Goal: Transaction & Acquisition: Purchase product/service

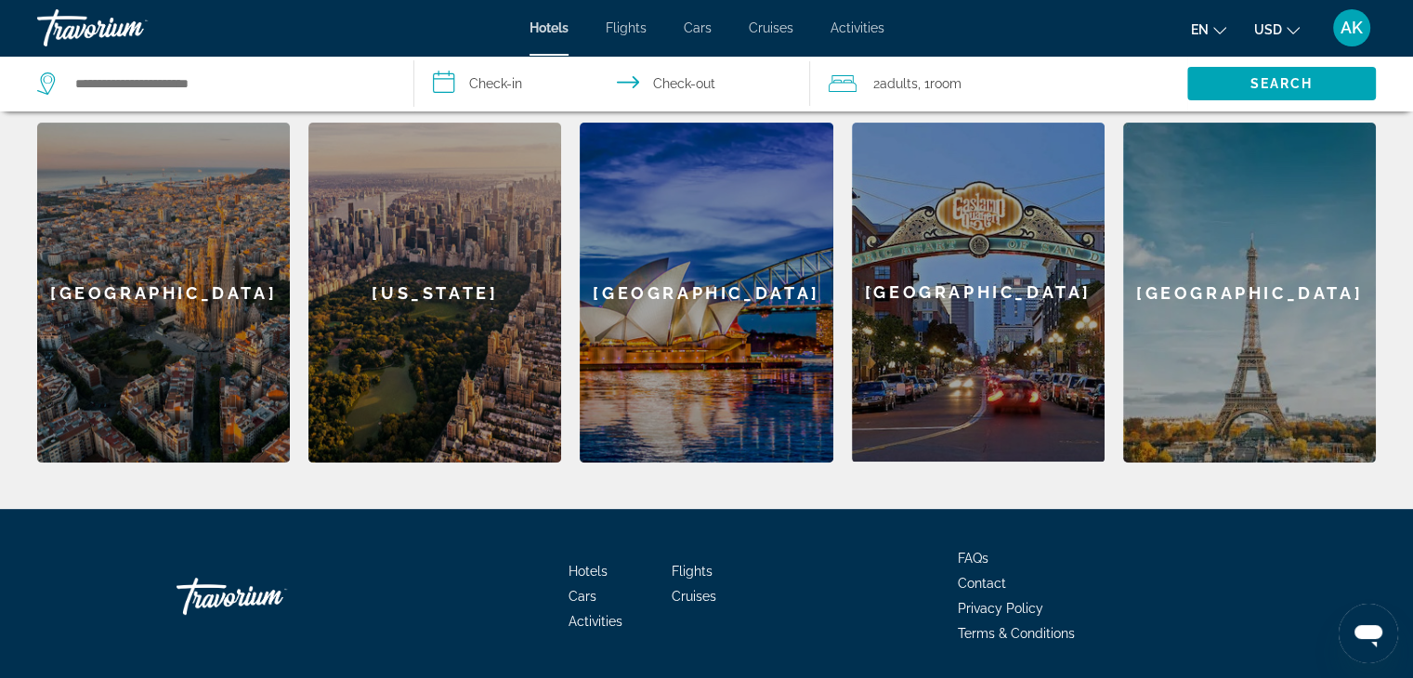
scroll to position [565, 0]
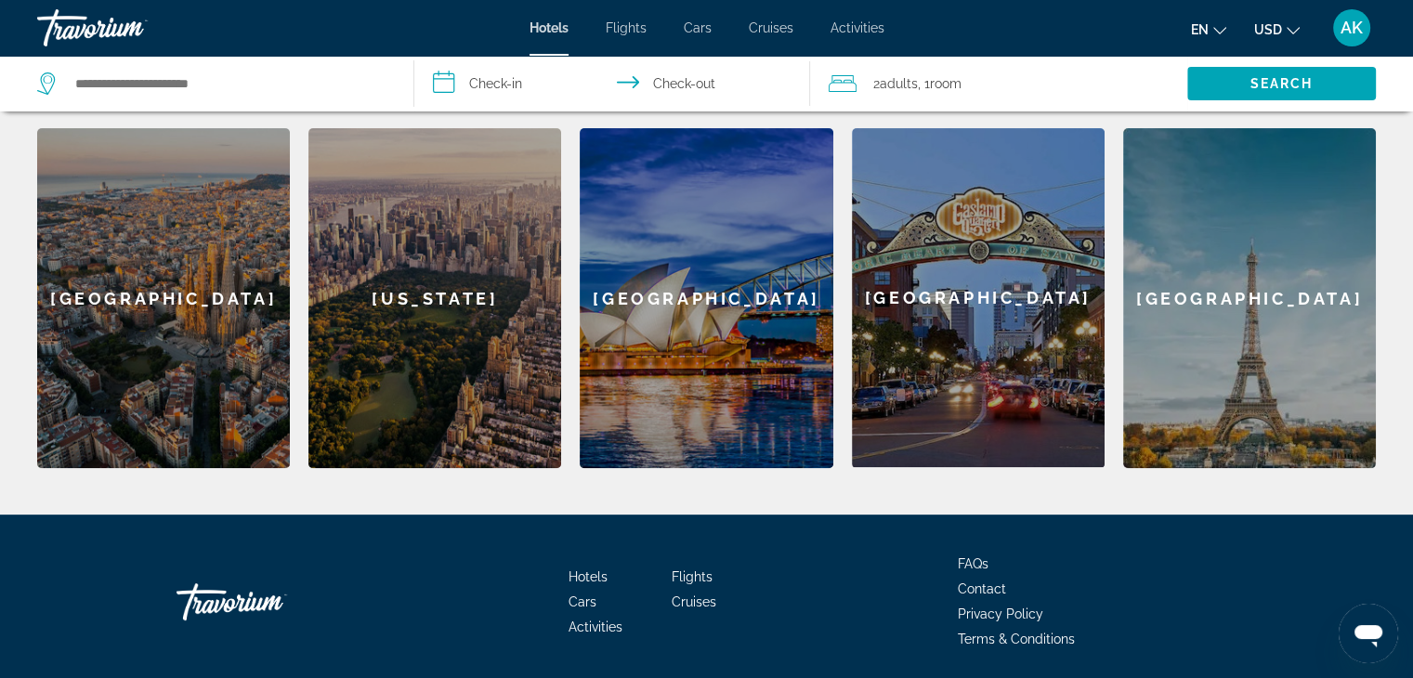
click at [480, 270] on div "[US_STATE]" at bounding box center [435, 298] width 253 height 340
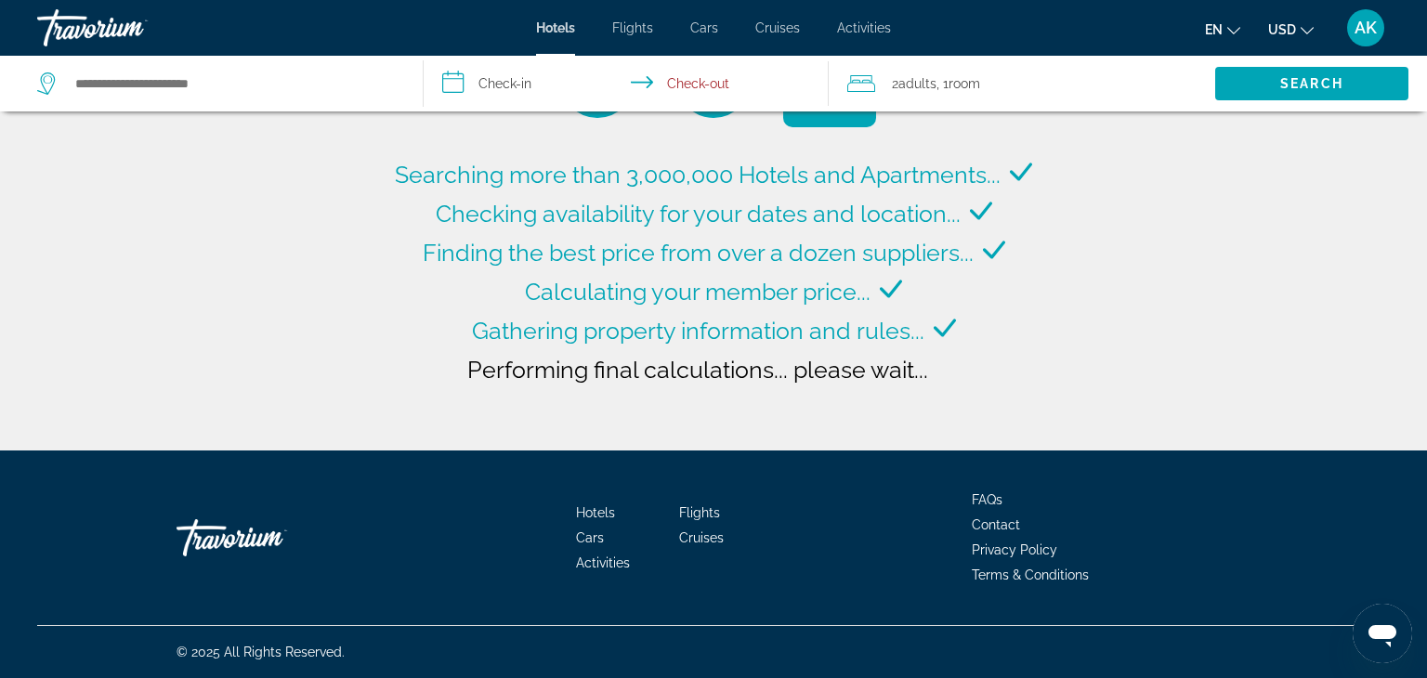
type input "**********"
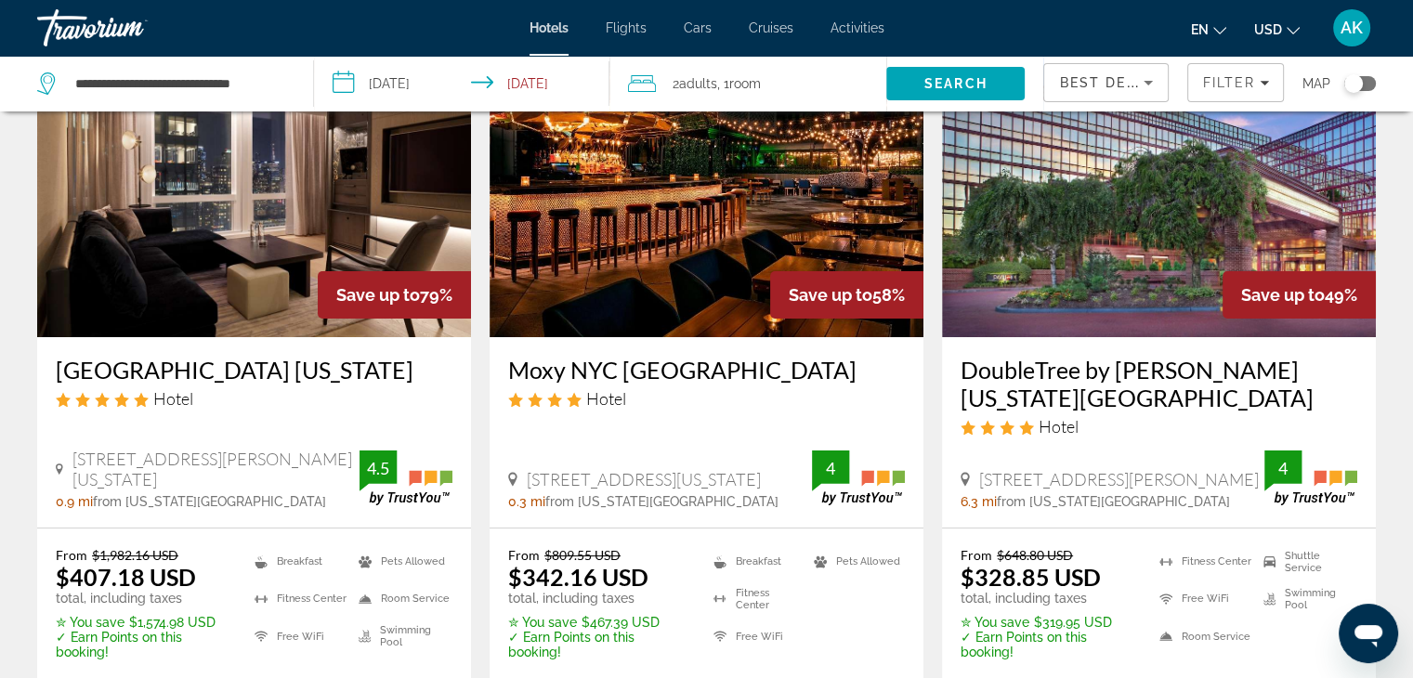
scroll to position [152, 0]
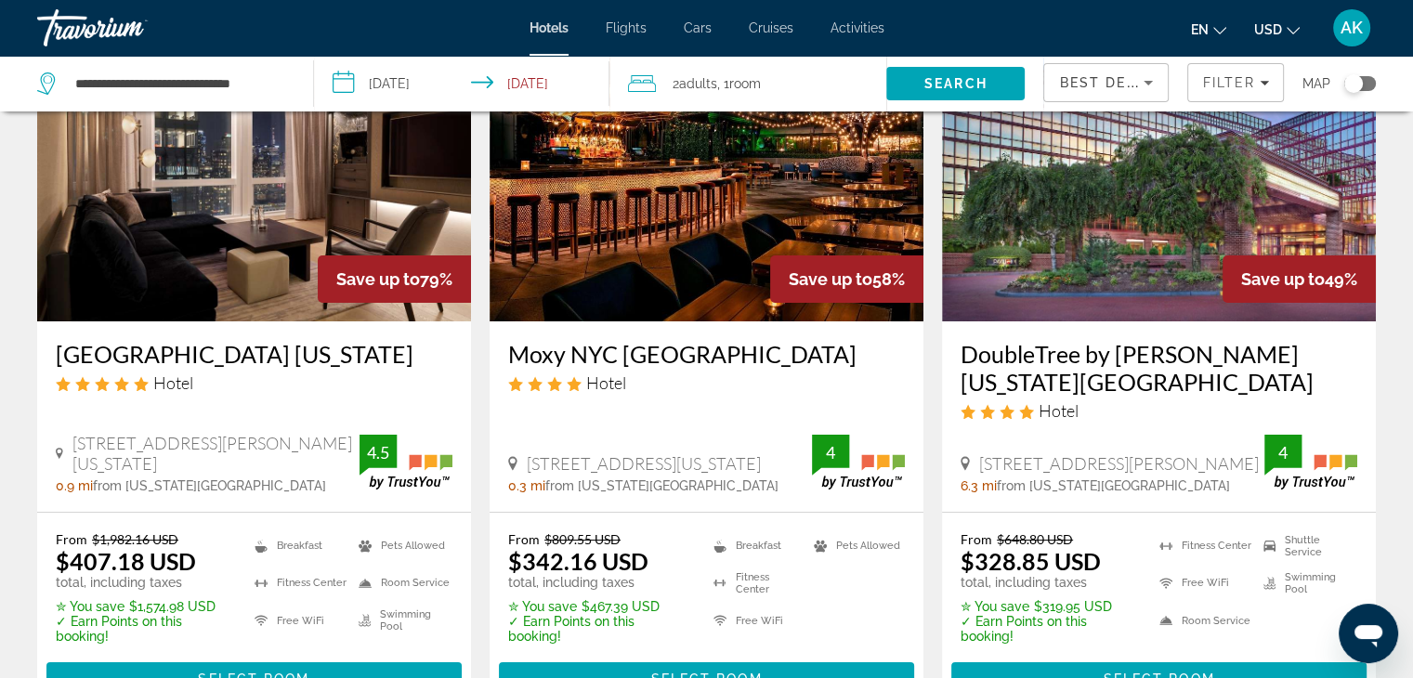
click at [237, 288] on img "Main content" at bounding box center [254, 172] width 434 height 297
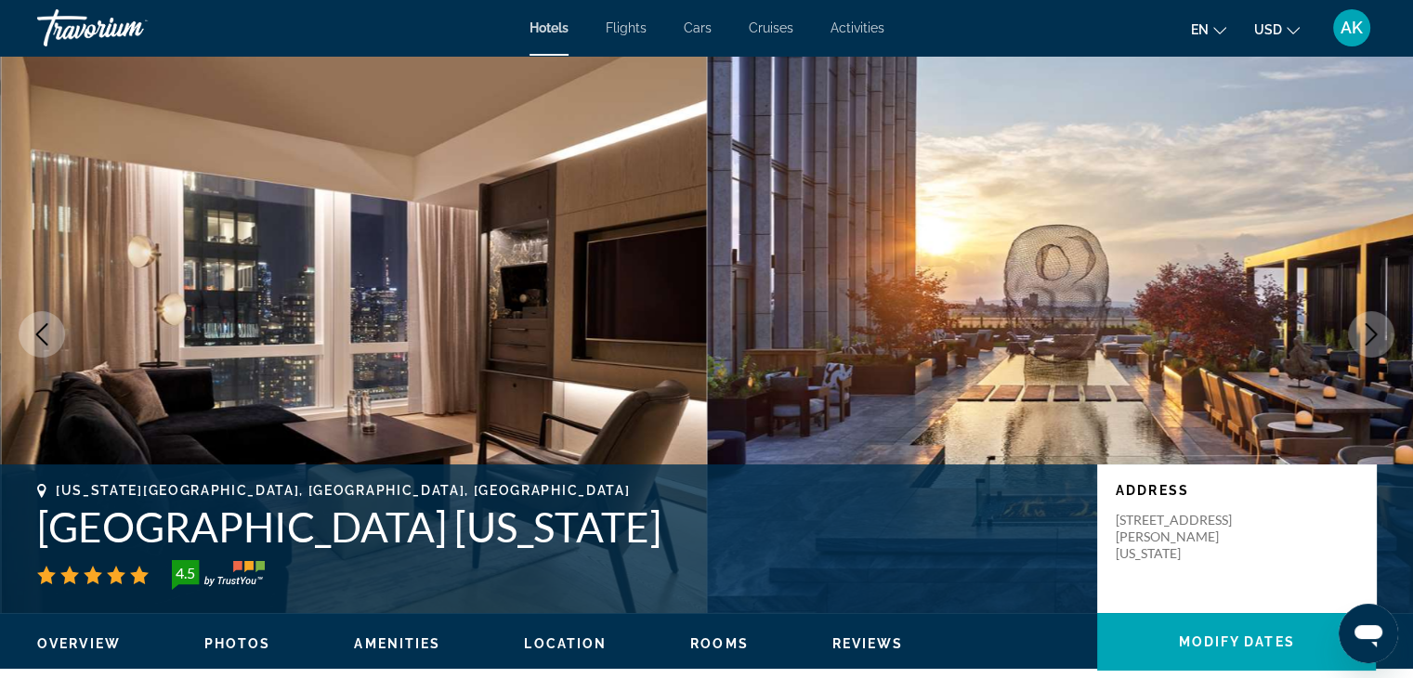
click at [1374, 330] on icon "Next image" at bounding box center [1371, 334] width 22 height 22
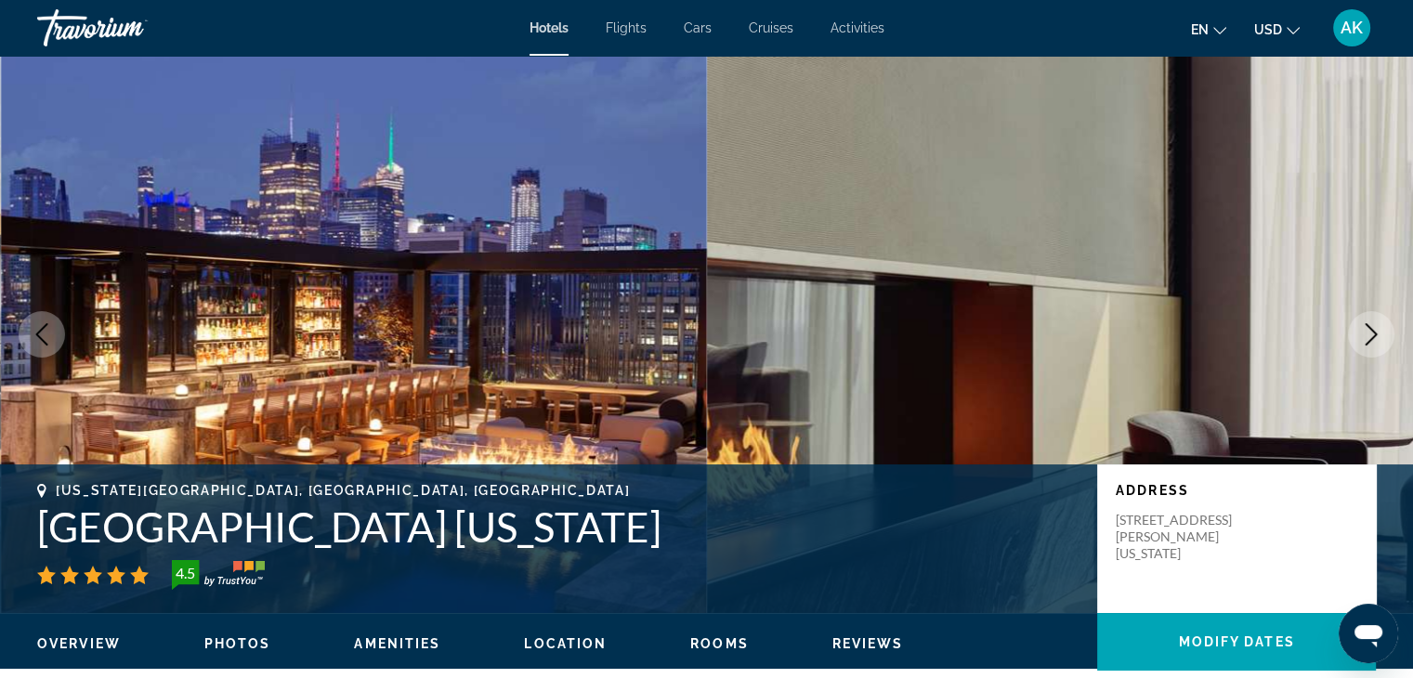
click at [1372, 331] on icon "Next image" at bounding box center [1372, 334] width 12 height 22
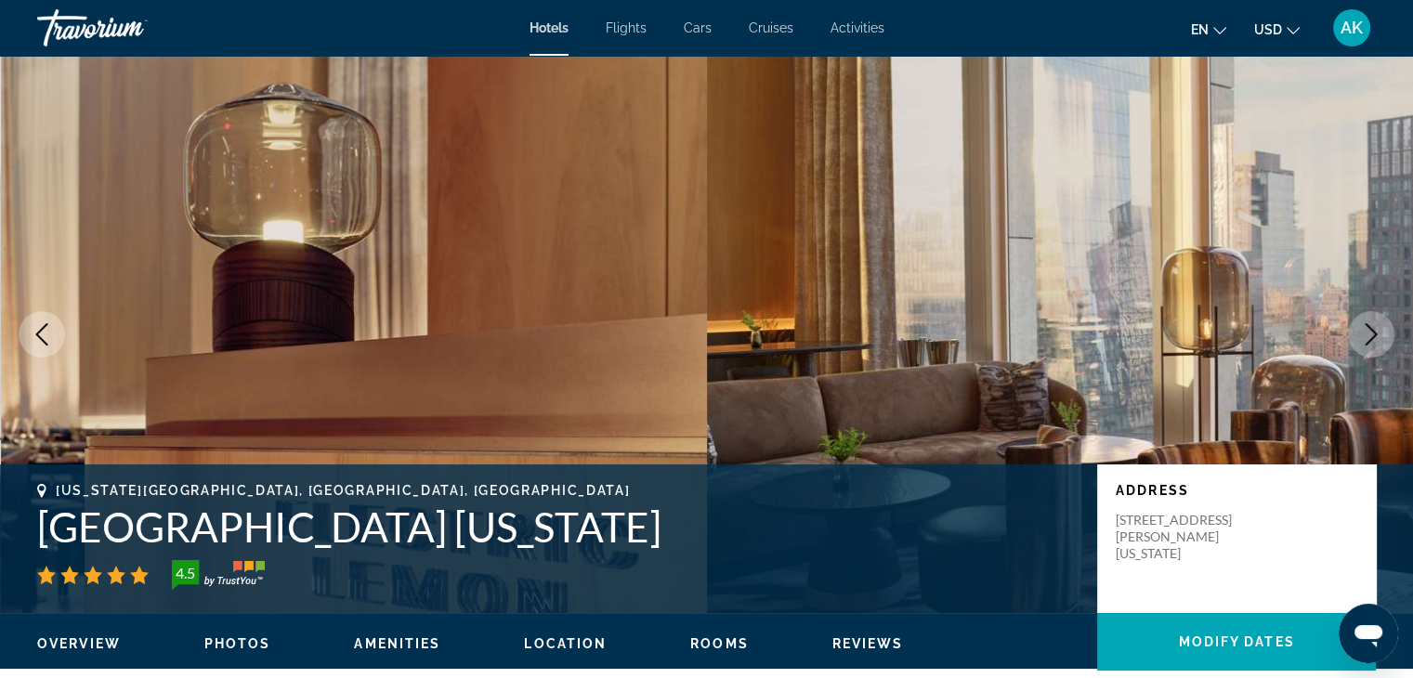
click at [1371, 333] on icon "Next image" at bounding box center [1371, 334] width 22 height 22
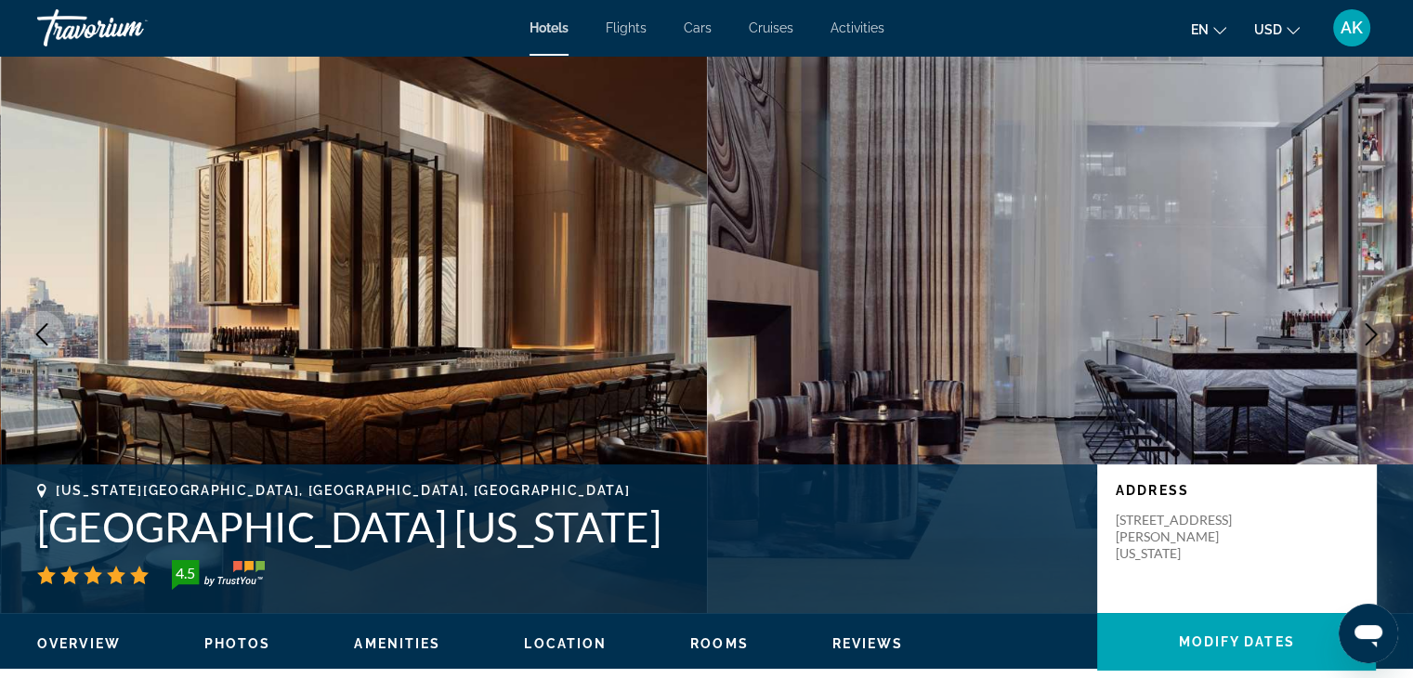
click at [1370, 335] on icon "Next image" at bounding box center [1371, 334] width 22 height 22
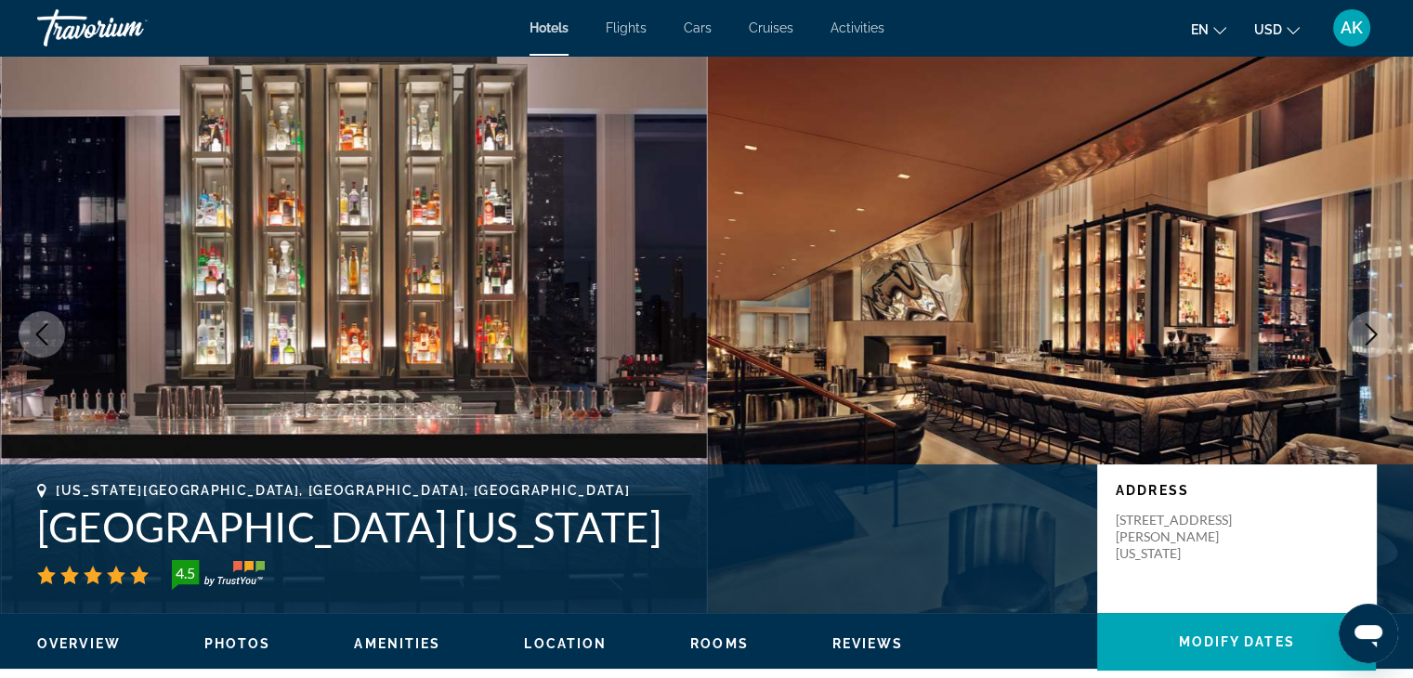
click at [1374, 330] on icon "Next image" at bounding box center [1371, 334] width 22 height 22
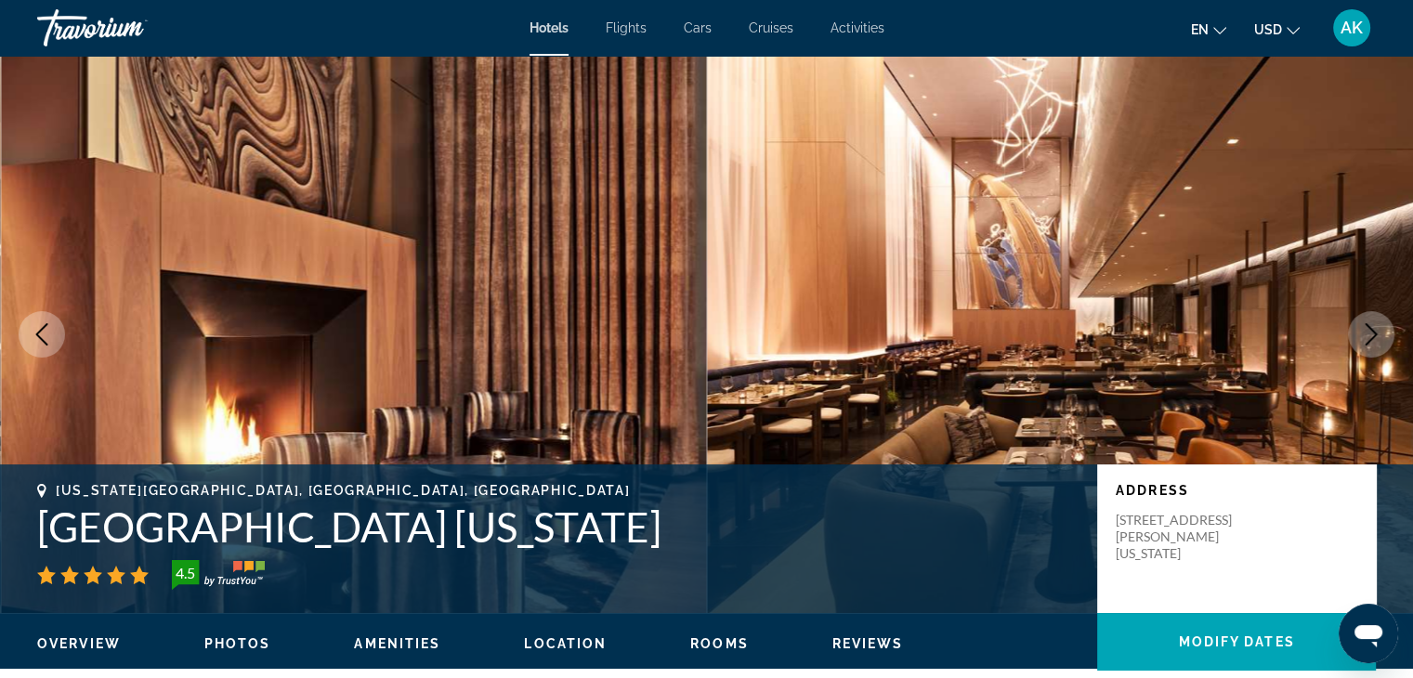
click at [1373, 332] on icon "Next image" at bounding box center [1371, 334] width 22 height 22
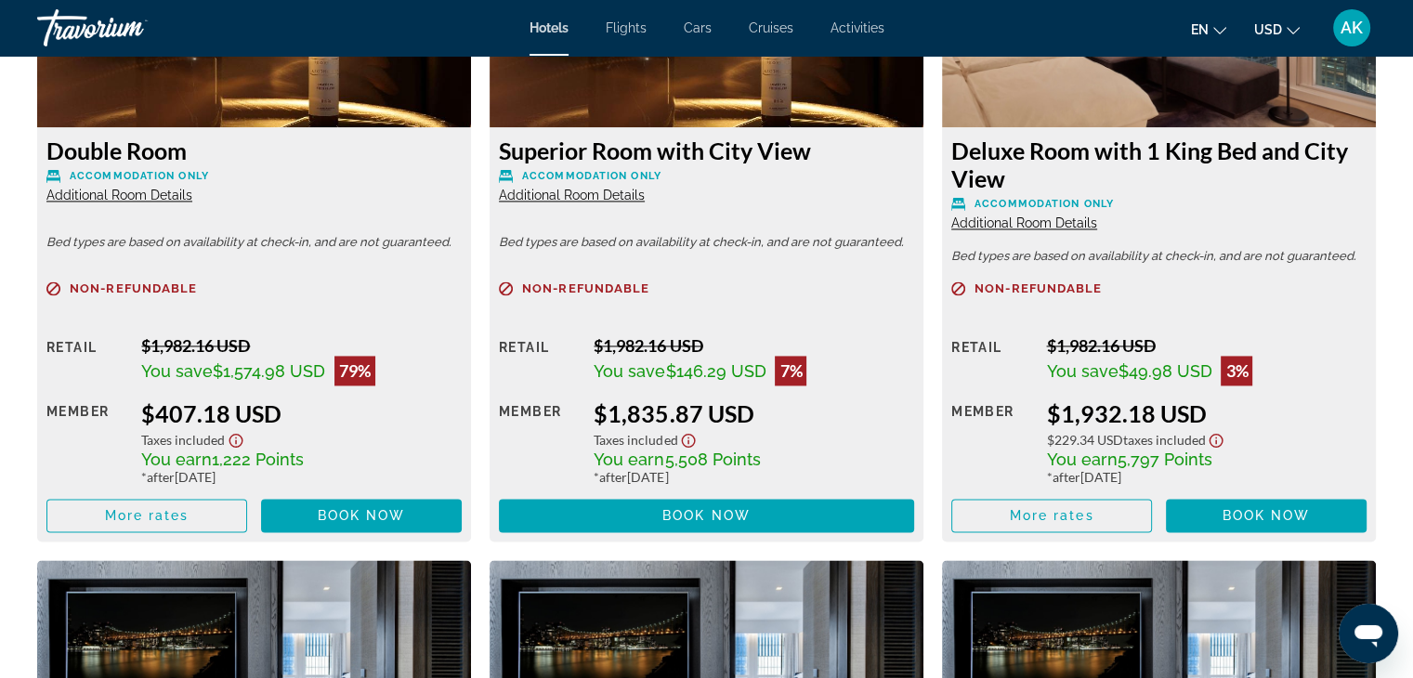
scroll to position [2737, 0]
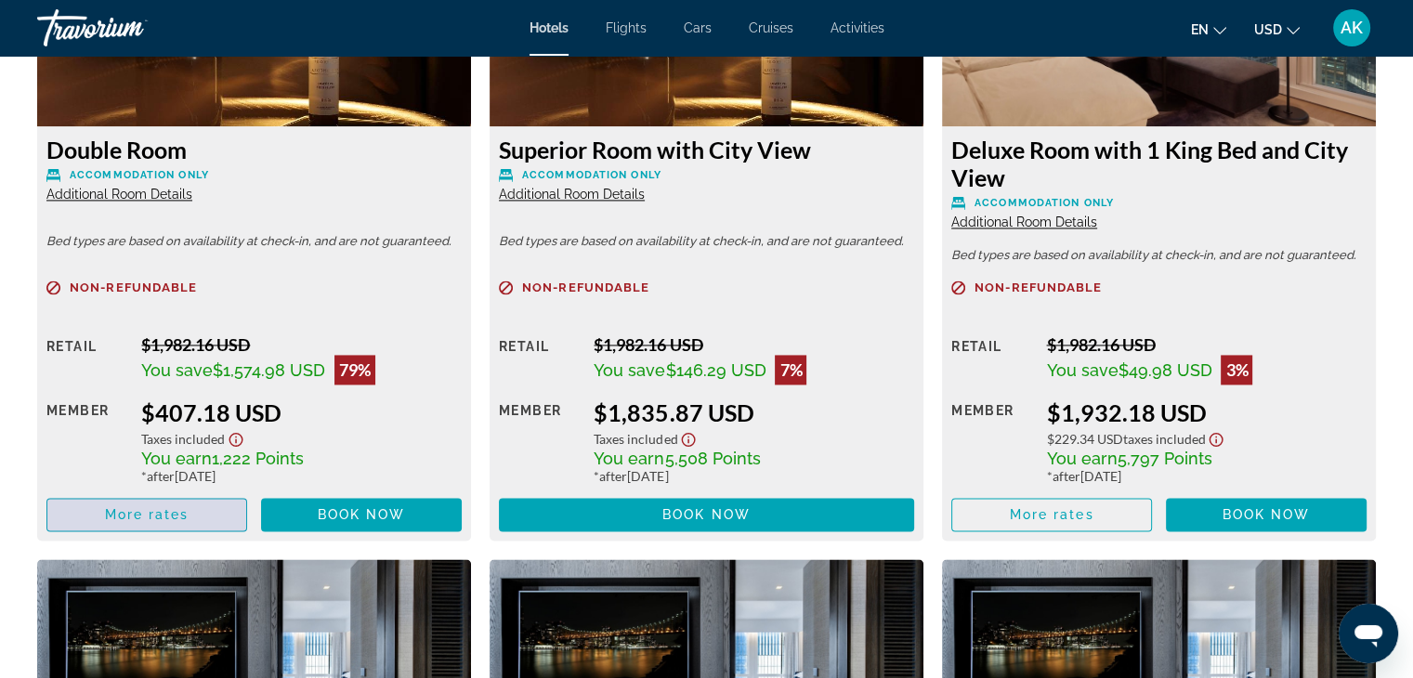
click at [213, 509] on span "Main content" at bounding box center [146, 515] width 199 height 45
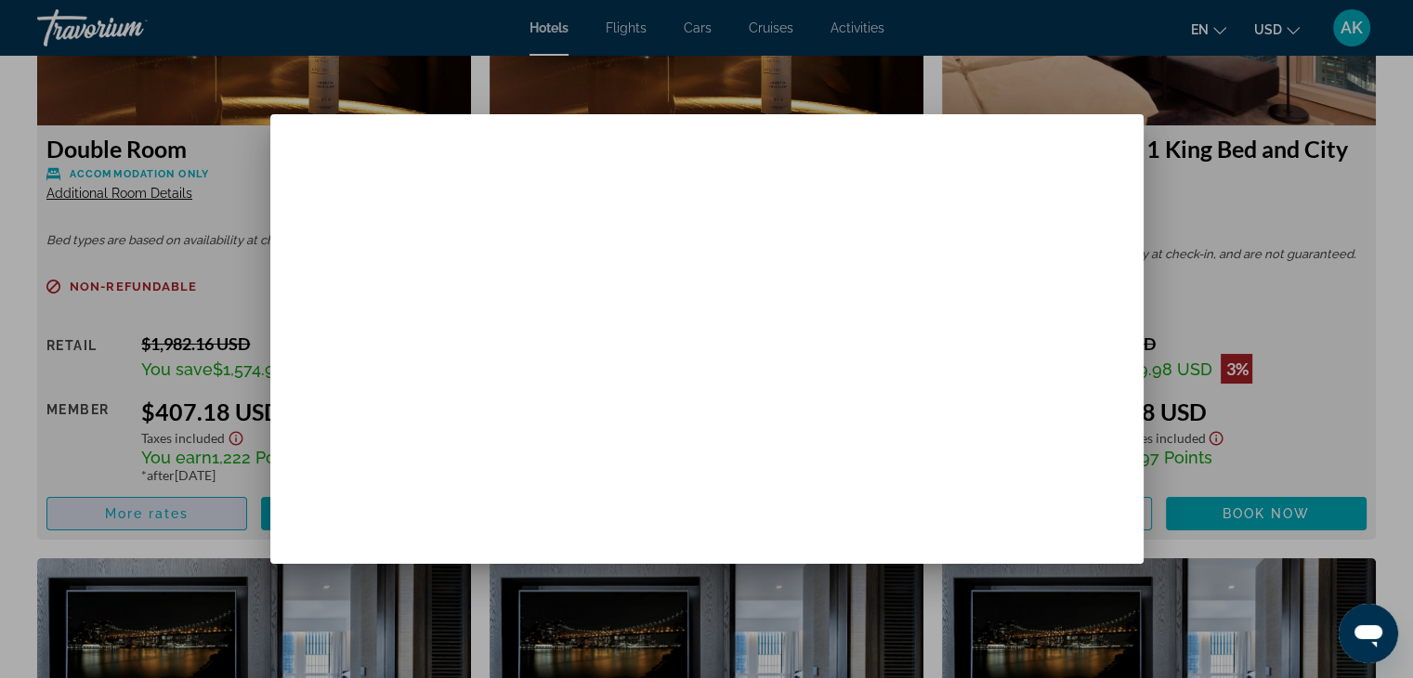
scroll to position [0, 0]
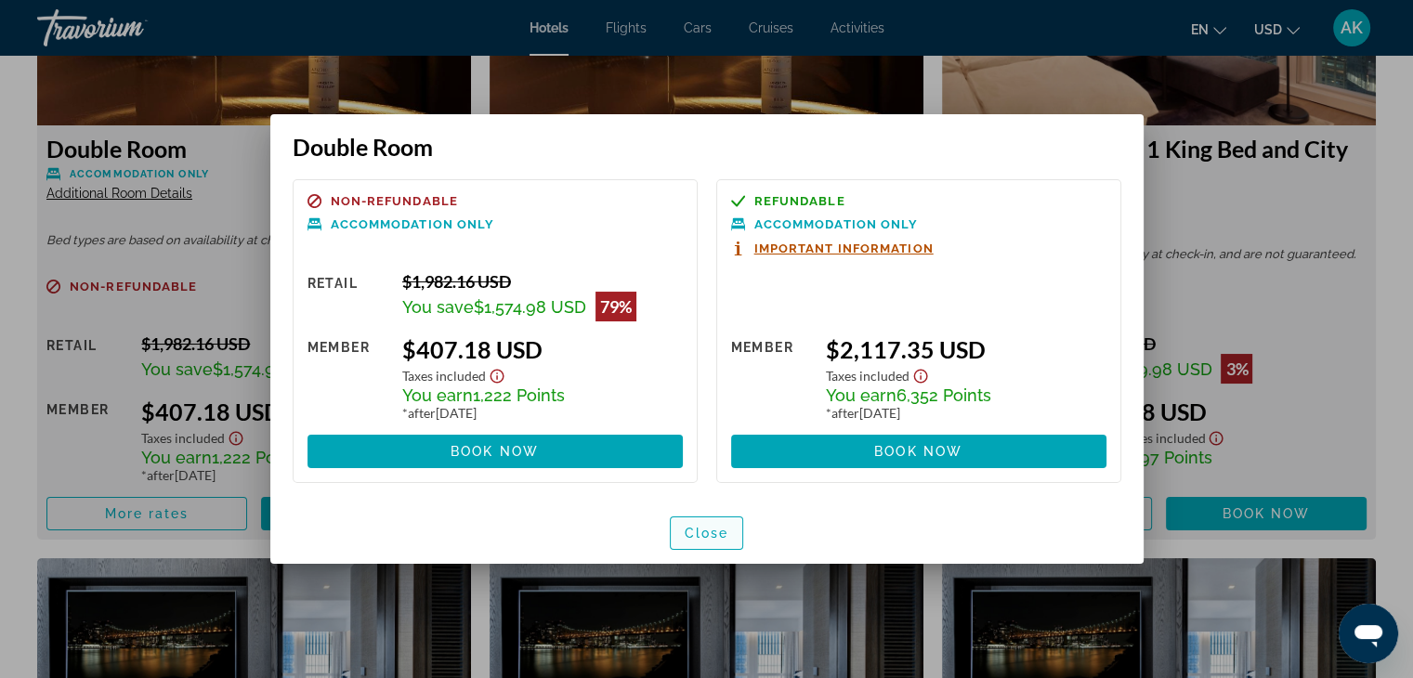
click at [703, 532] on span "Close" at bounding box center [707, 533] width 45 height 15
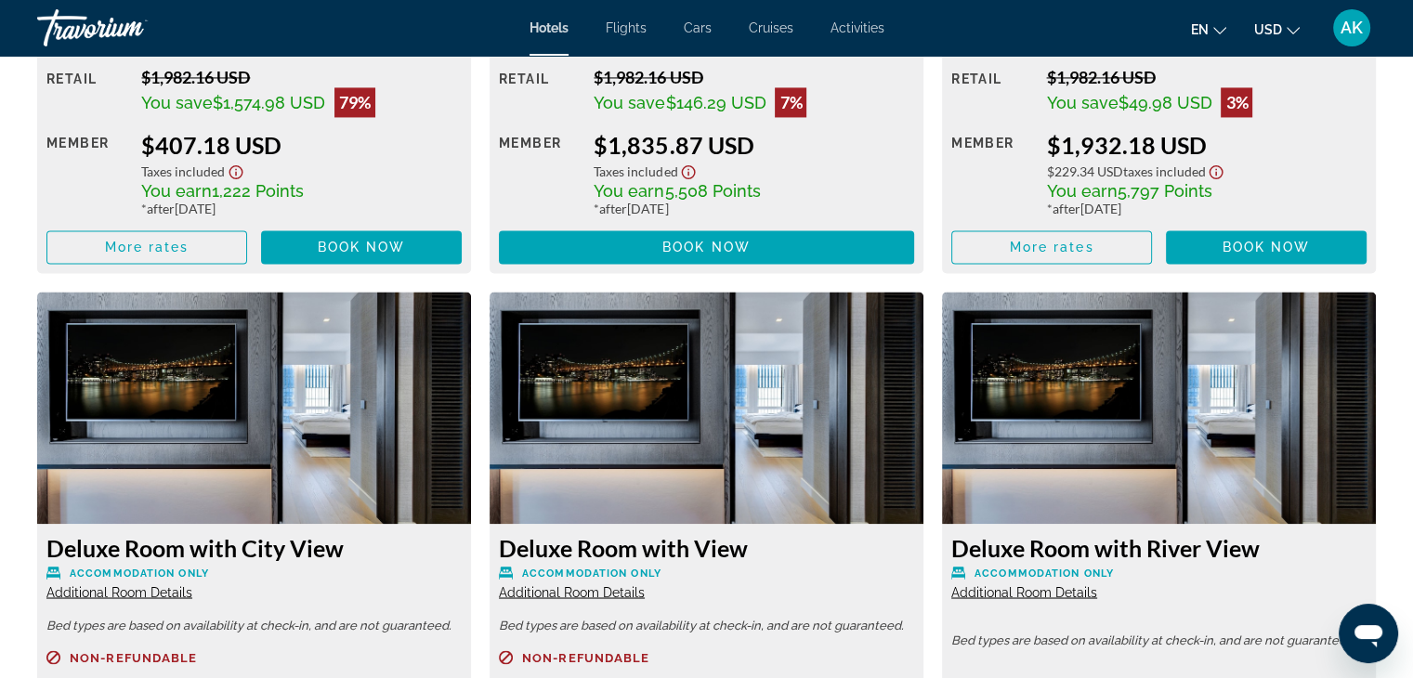
scroll to position [3266, 0]
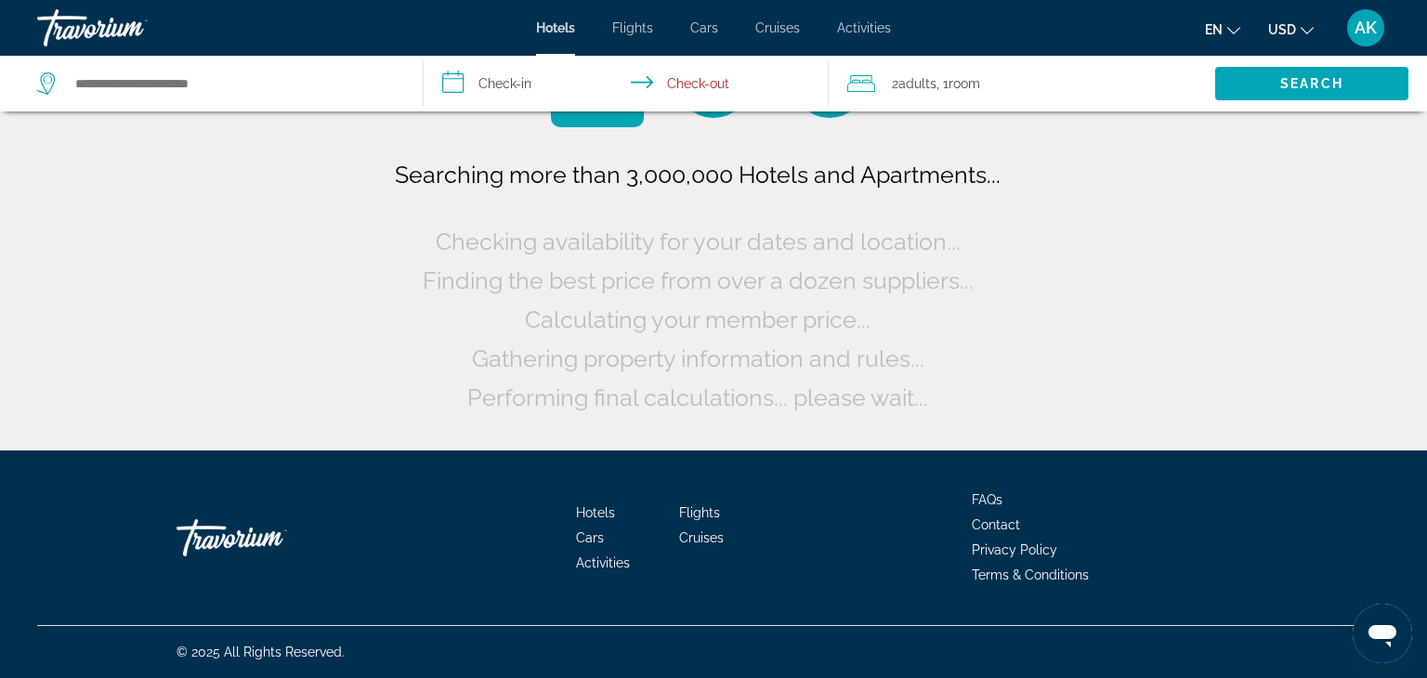
click at [550, 28] on span "Hotels" at bounding box center [555, 27] width 39 height 15
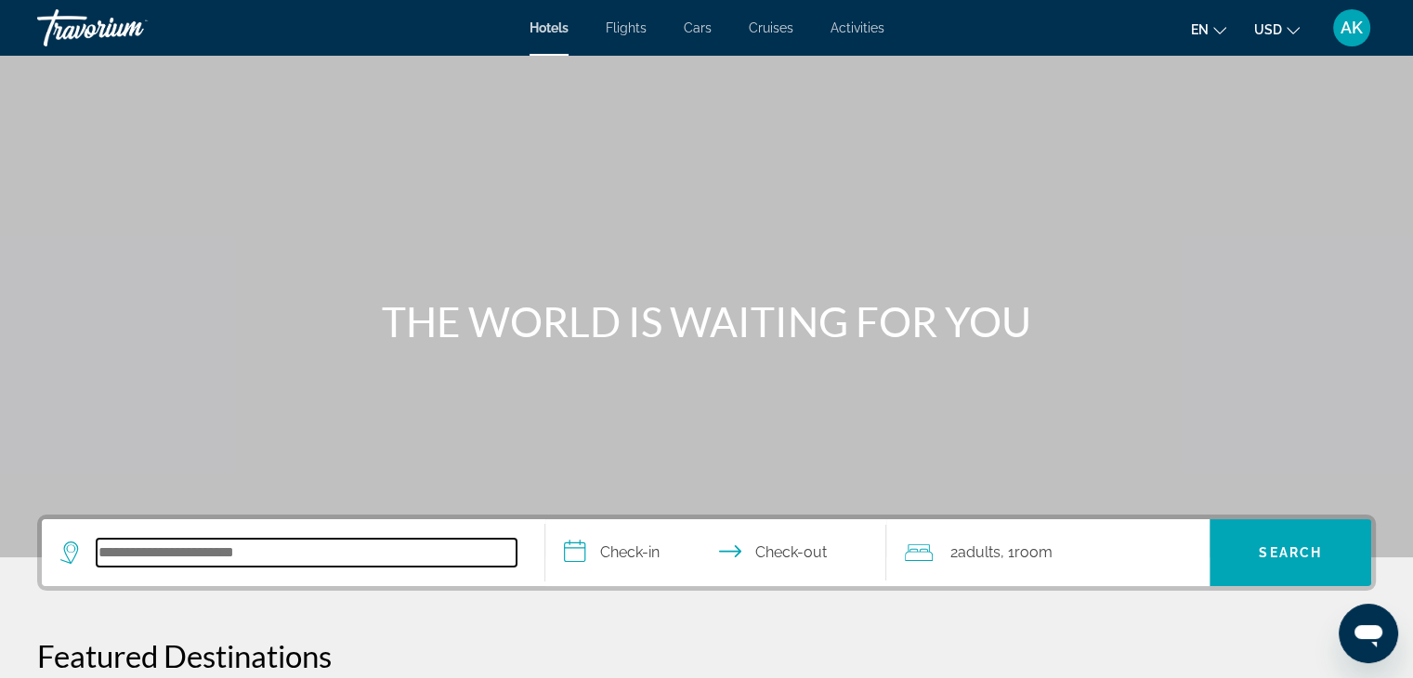
click at [391, 560] on input "Search hotel destination" at bounding box center [307, 553] width 420 height 28
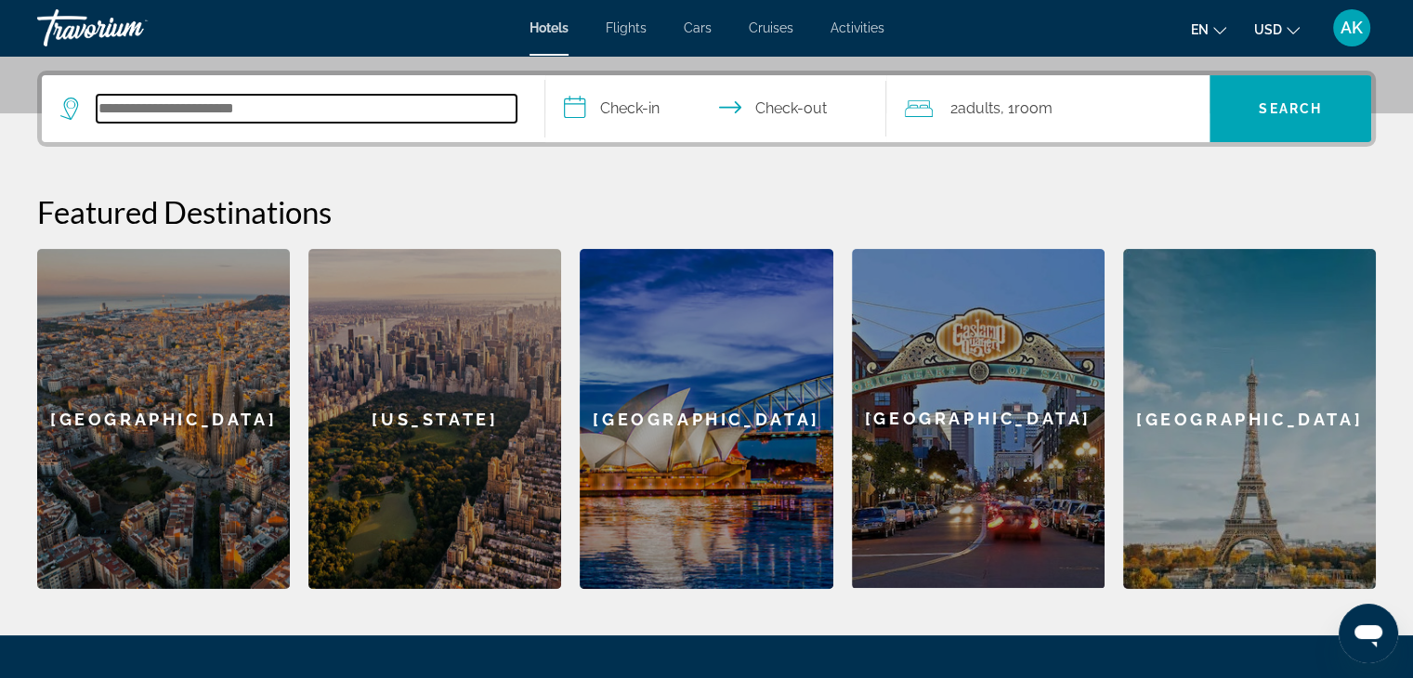
scroll to position [453, 0]
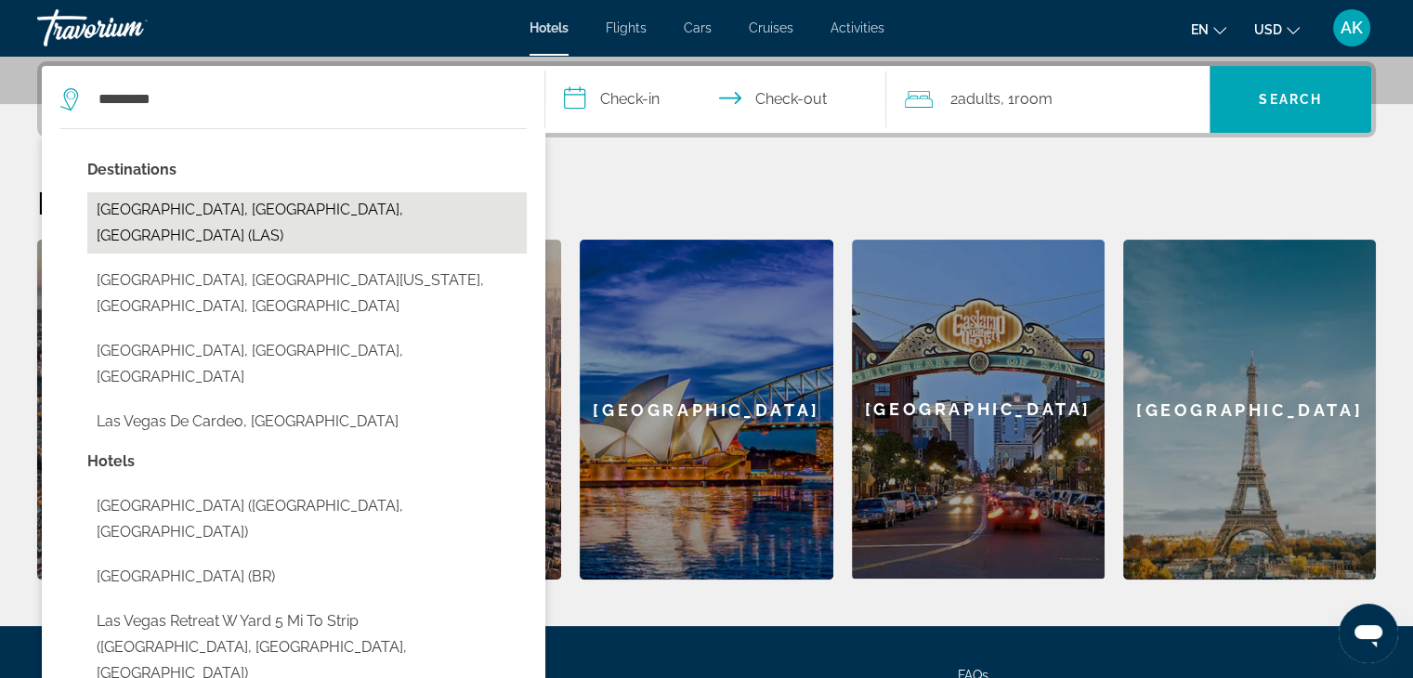
click at [335, 217] on button "[GEOGRAPHIC_DATA], [GEOGRAPHIC_DATA], [GEOGRAPHIC_DATA] (LAS)" at bounding box center [307, 222] width 440 height 61
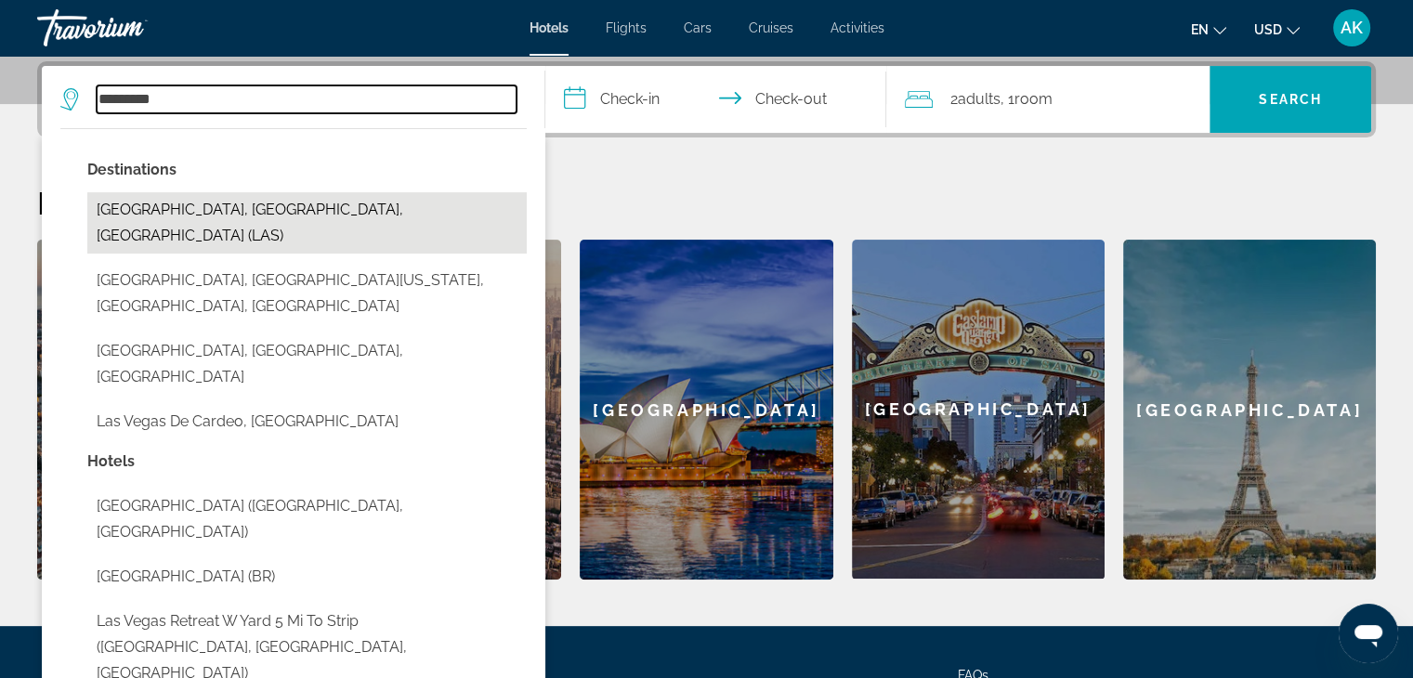
type input "**********"
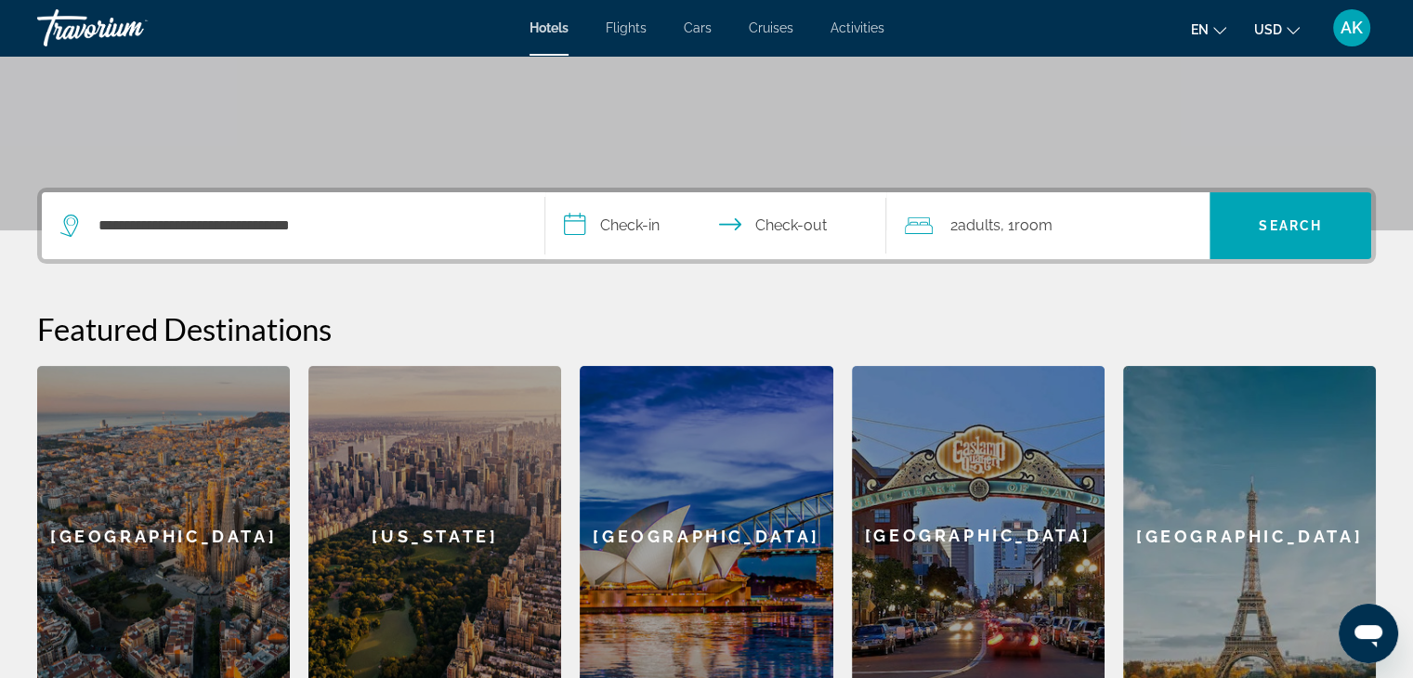
click at [601, 227] on input "**********" at bounding box center [719, 228] width 349 height 72
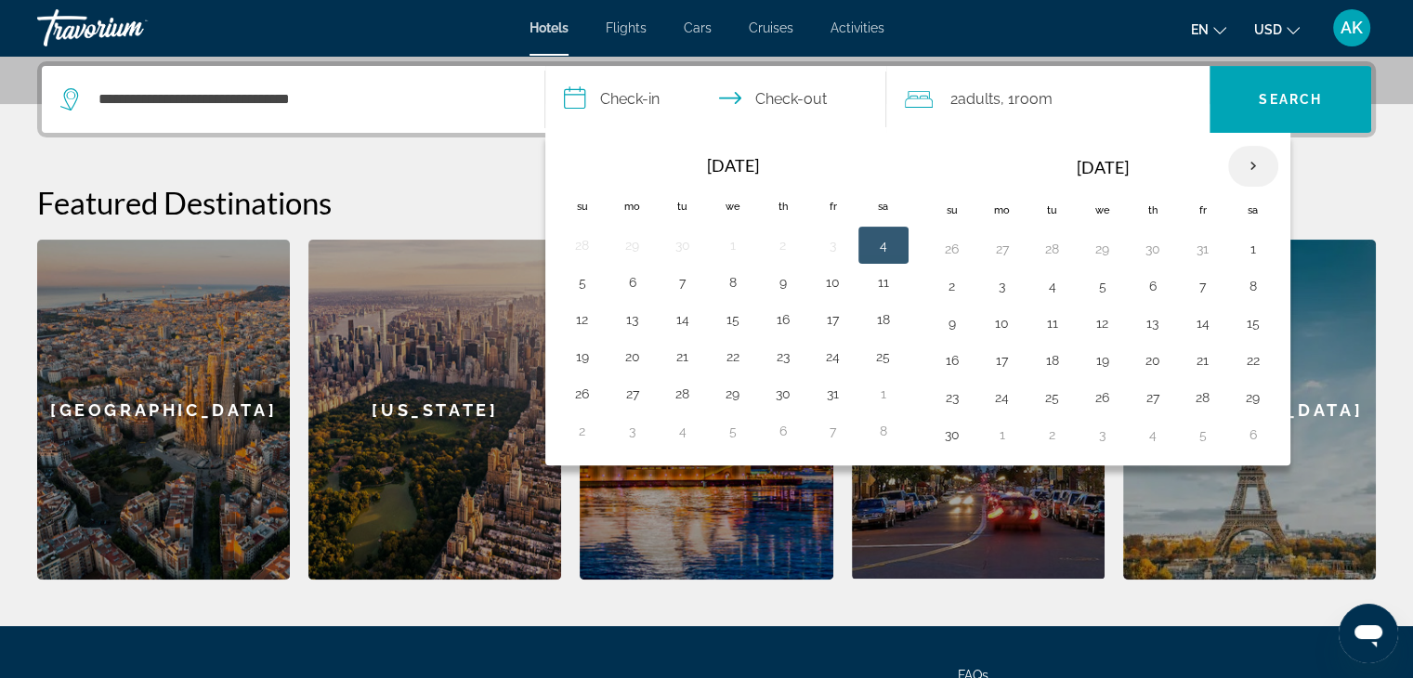
click at [1242, 172] on th "Next month" at bounding box center [1254, 166] width 50 height 41
click at [1323, 196] on h2 "Featured Destinations" at bounding box center [706, 202] width 1339 height 37
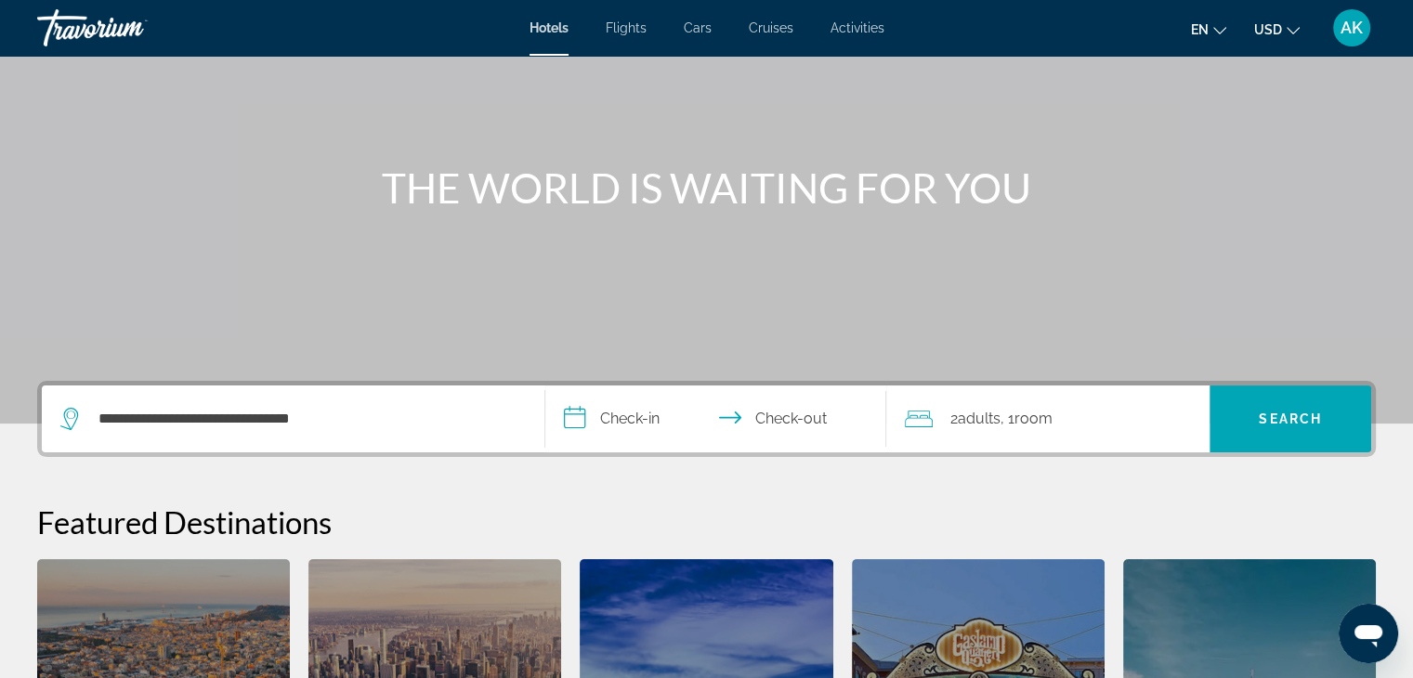
scroll to position [134, 0]
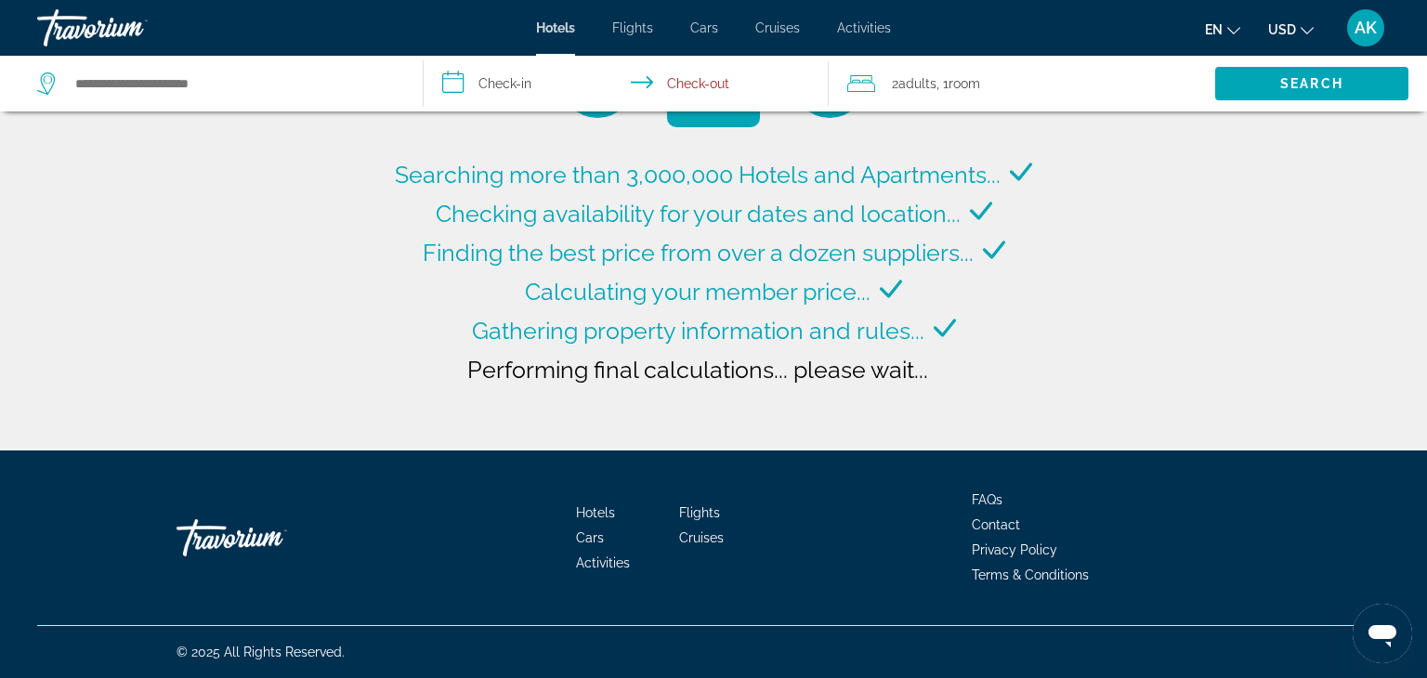
type input "**********"
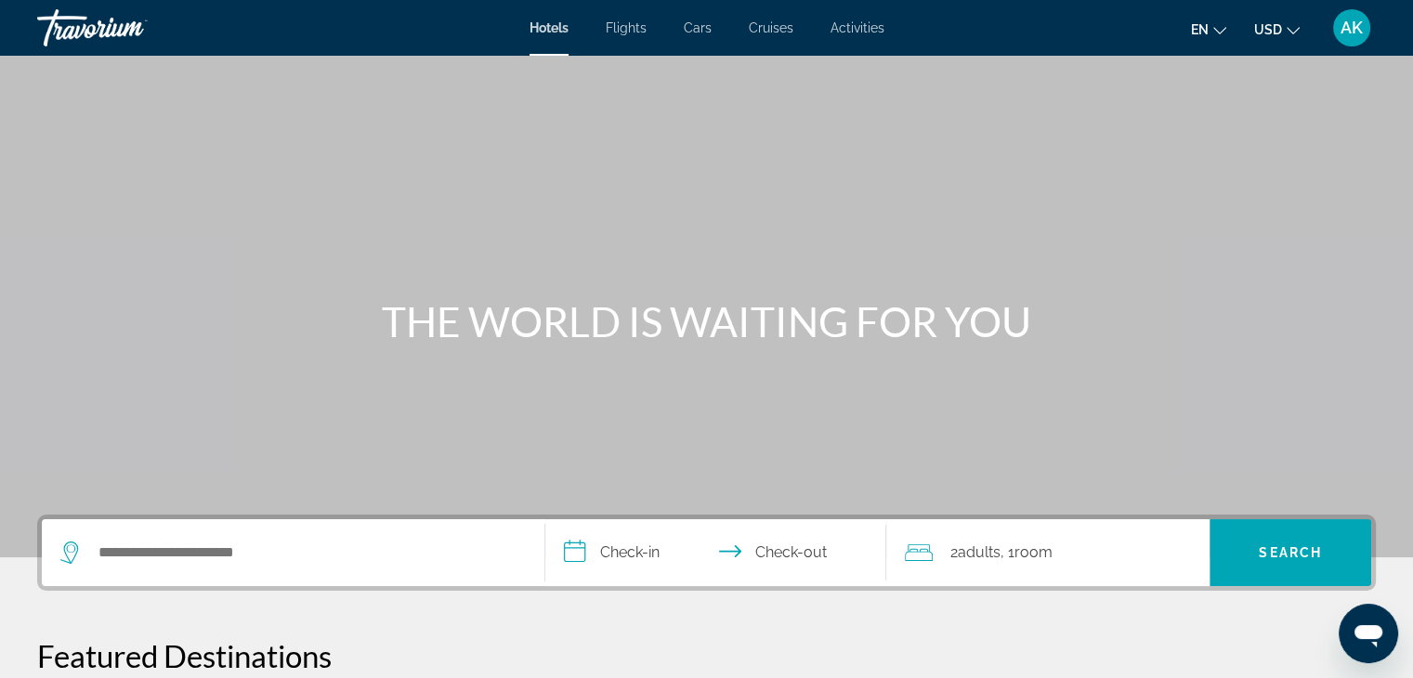
click at [1284, 216] on div "Main content" at bounding box center [706, 279] width 1413 height 558
click at [853, 364] on div "Main content" at bounding box center [706, 279] width 1413 height 558
click at [684, 581] on input "**********" at bounding box center [719, 555] width 349 height 72
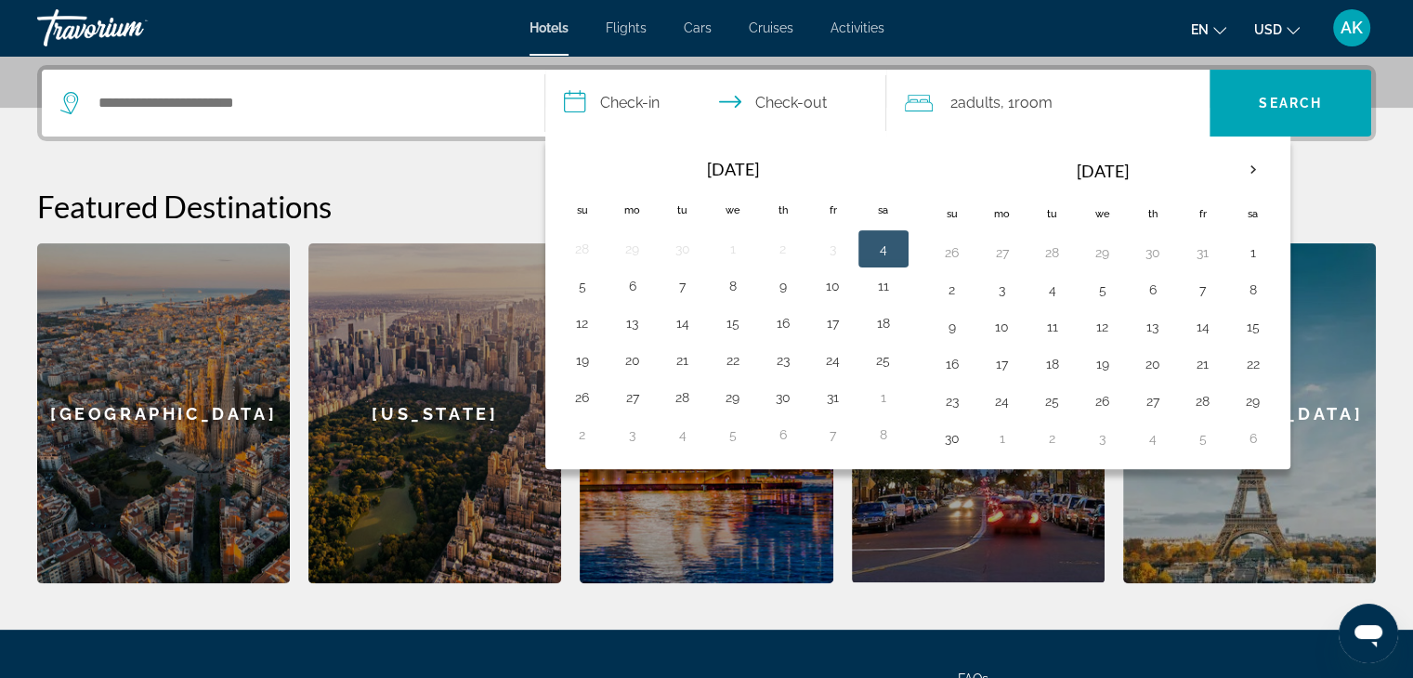
scroll to position [453, 0]
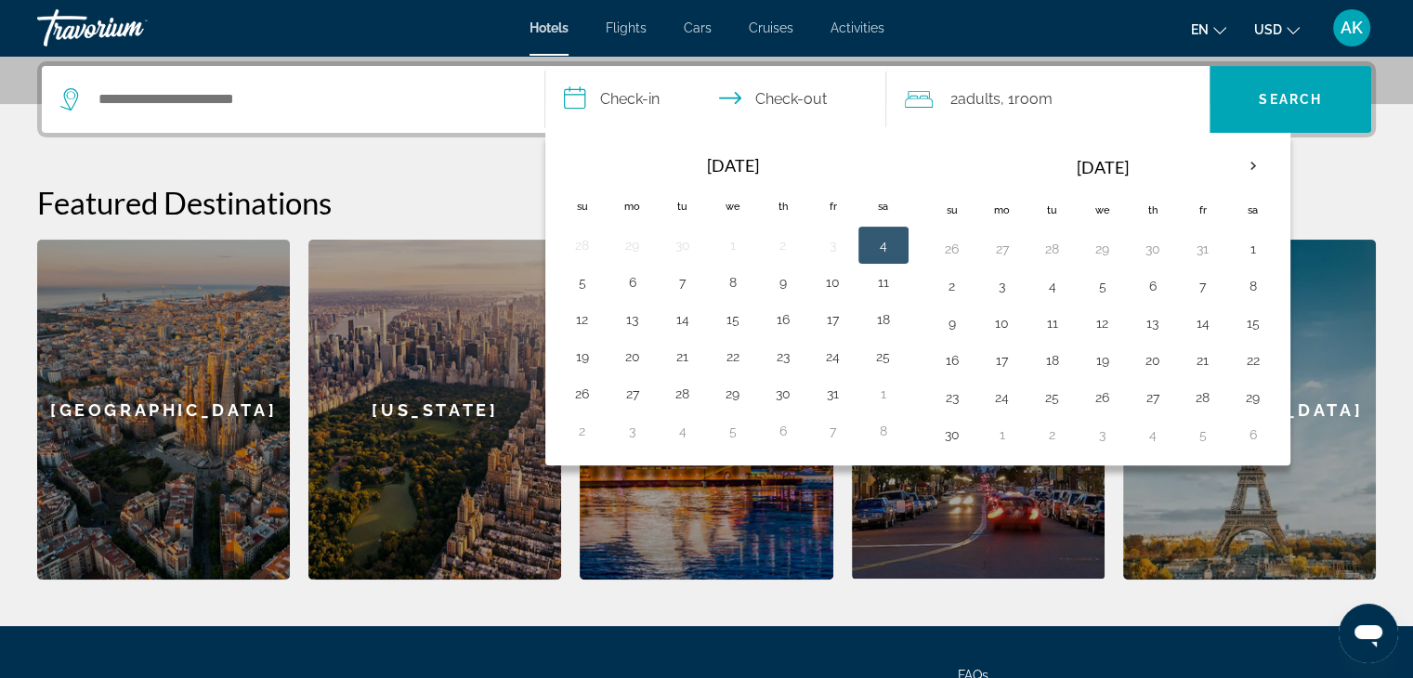
click at [1375, 269] on div "[GEOGRAPHIC_DATA]" at bounding box center [1250, 410] width 253 height 340
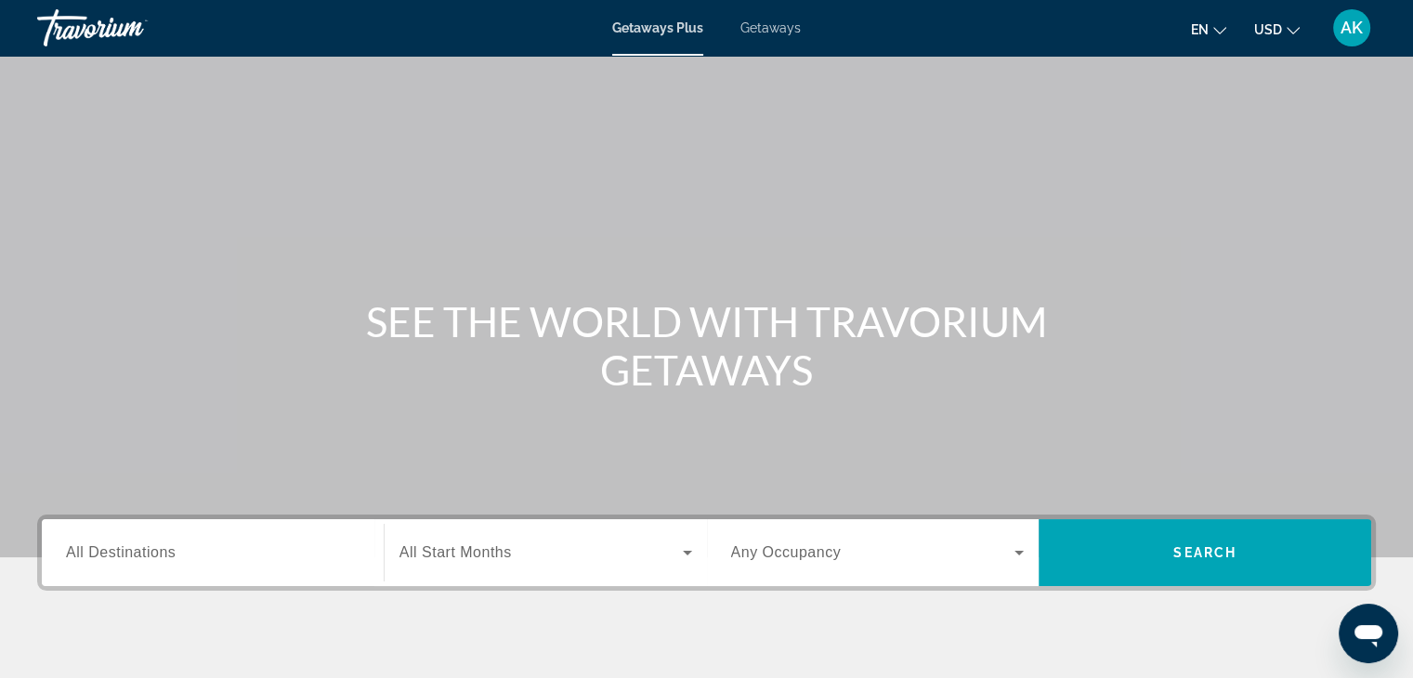
scroll to position [326, 0]
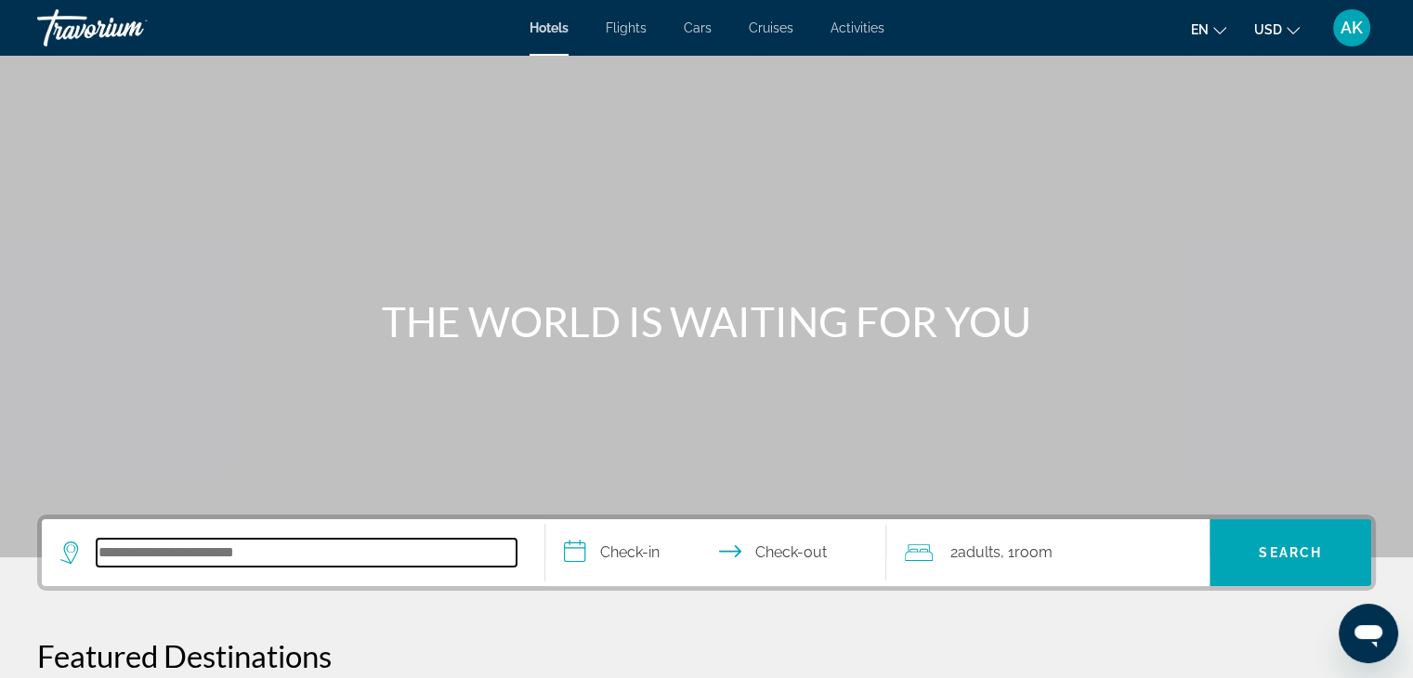
click at [259, 550] on input "Search hotel destination" at bounding box center [307, 553] width 420 height 28
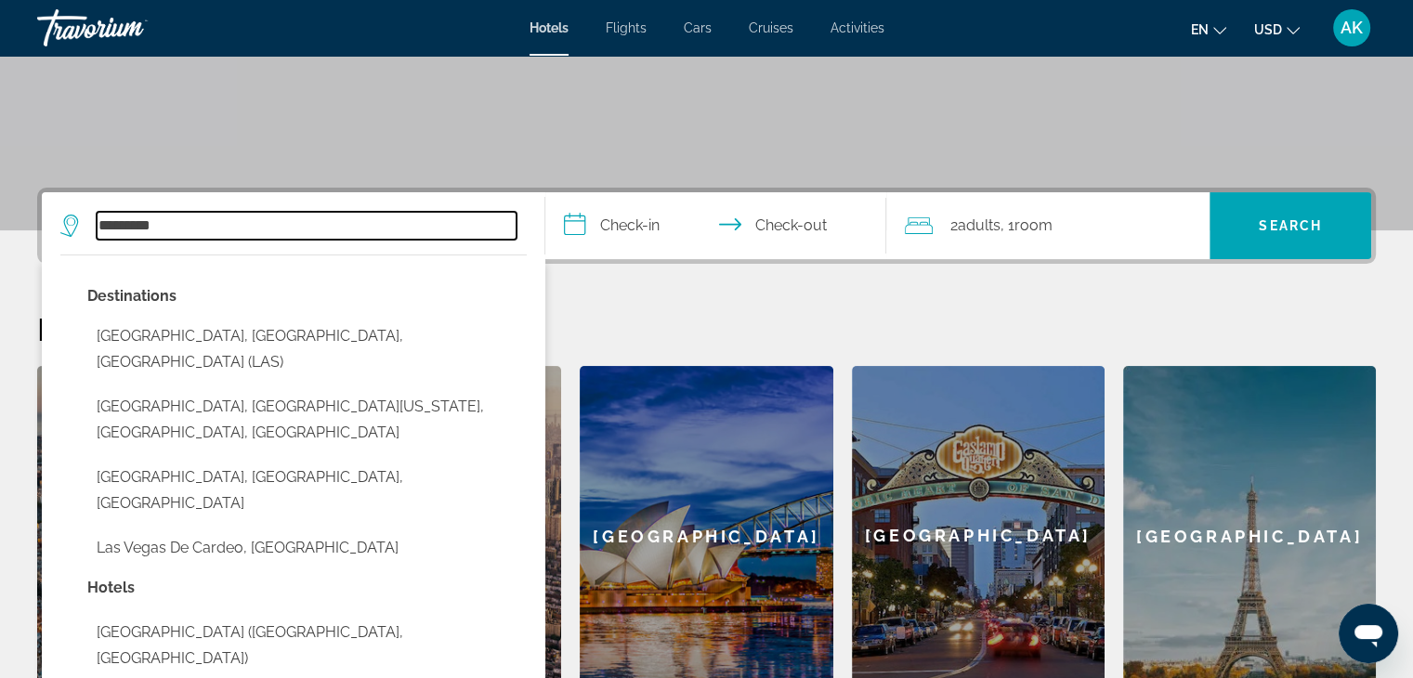
scroll to position [323, 0]
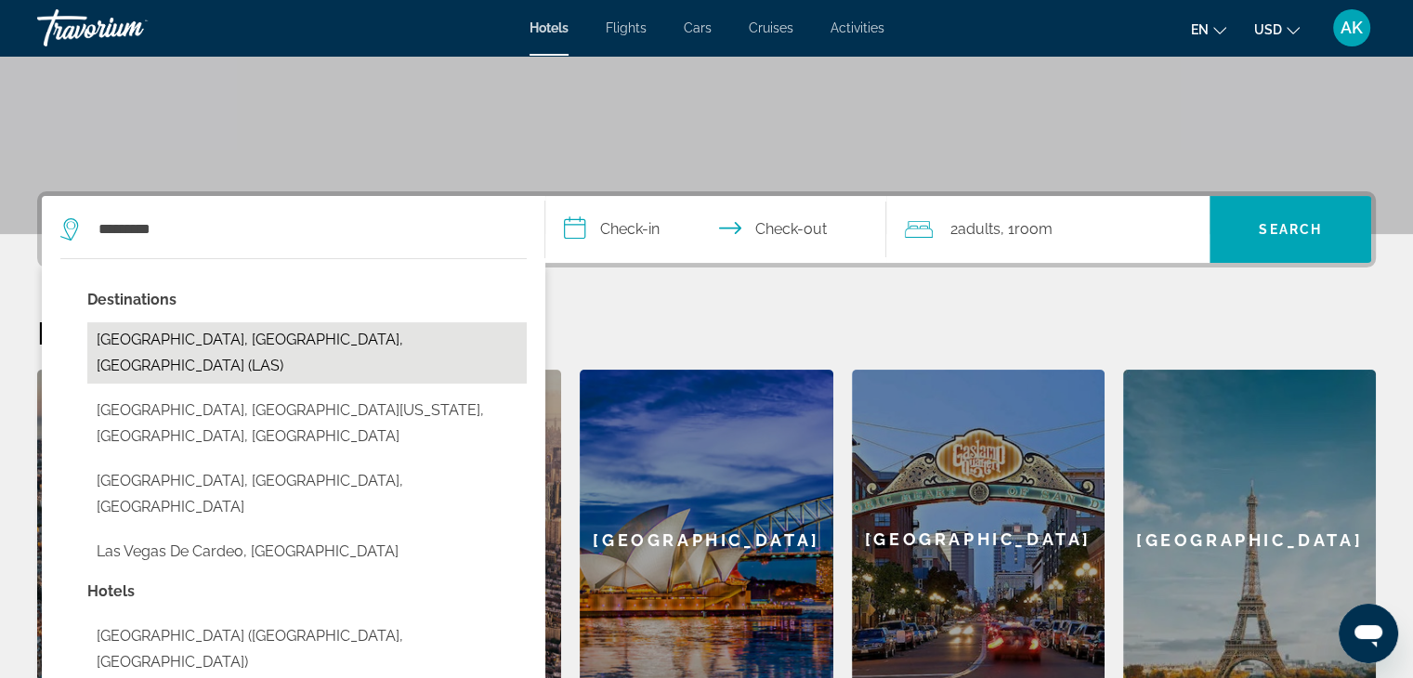
click at [351, 337] on button "[GEOGRAPHIC_DATA], [GEOGRAPHIC_DATA], [GEOGRAPHIC_DATA] (LAS)" at bounding box center [307, 352] width 440 height 61
type input "**********"
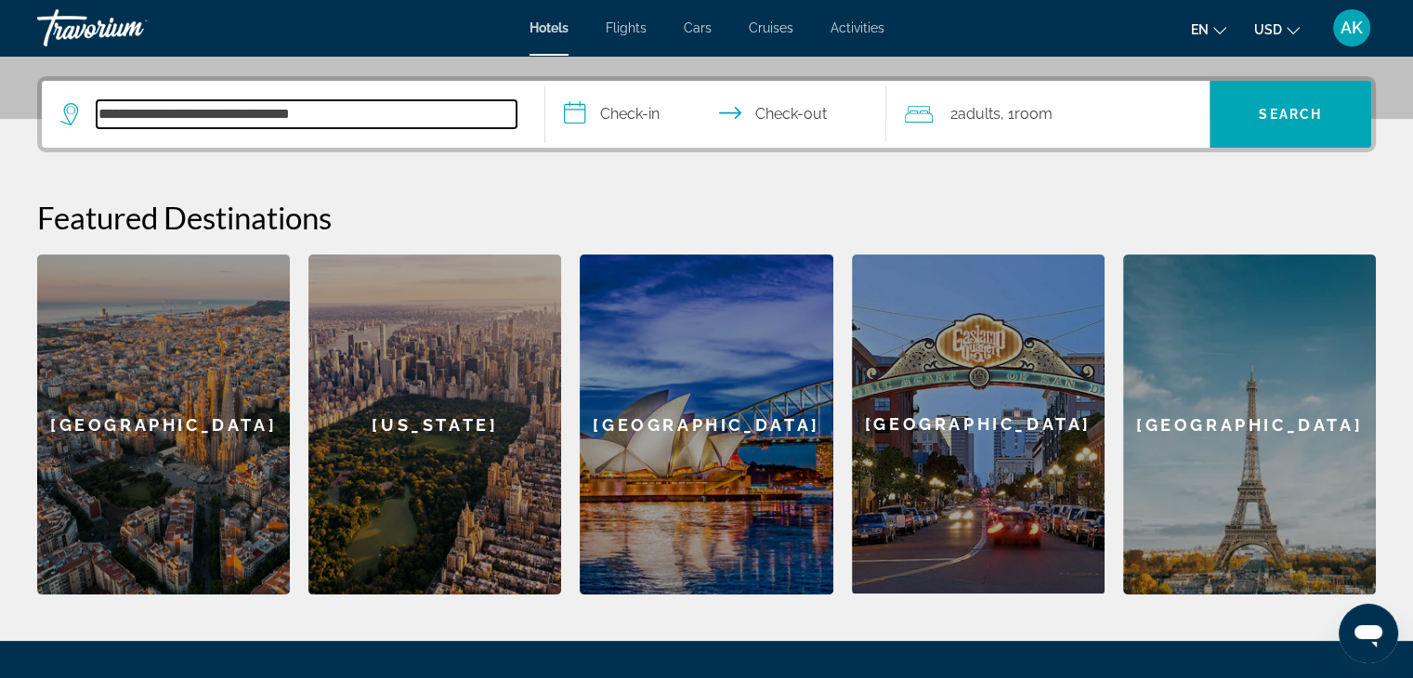
scroll to position [453, 0]
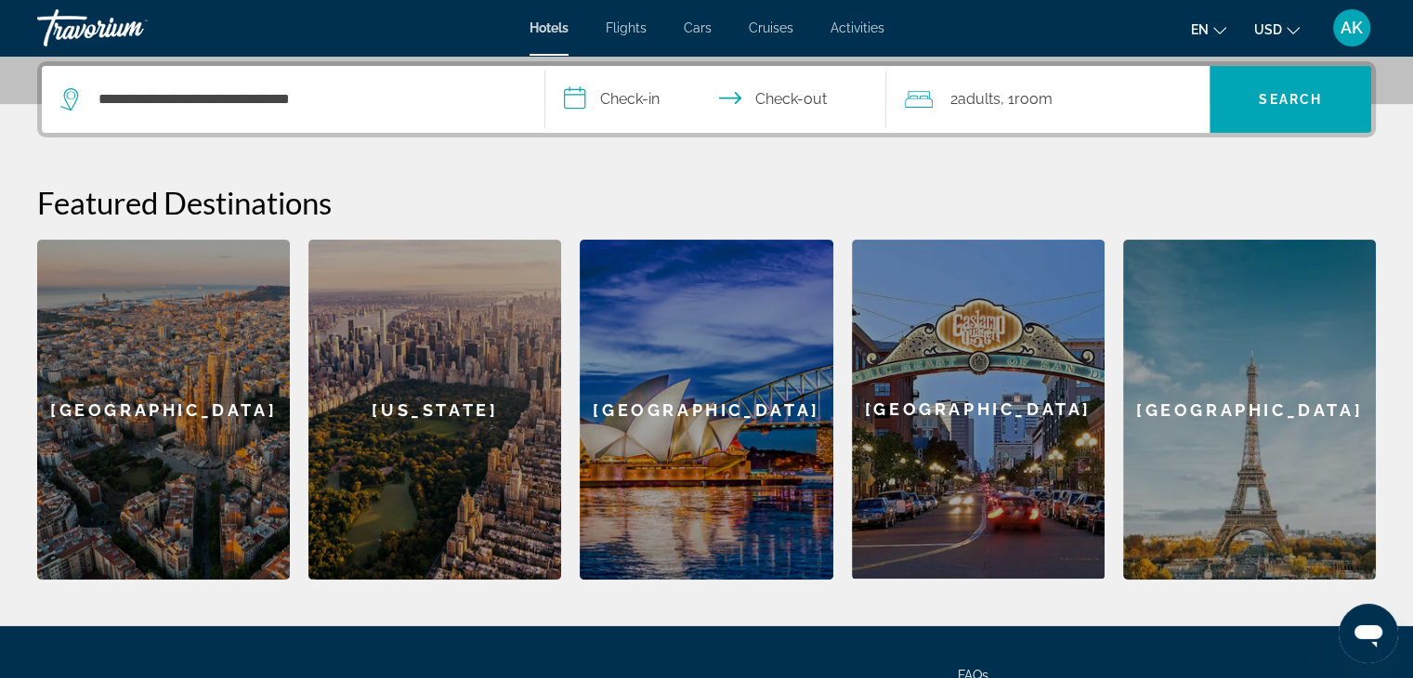
click at [639, 87] on input "**********" at bounding box center [719, 102] width 349 height 72
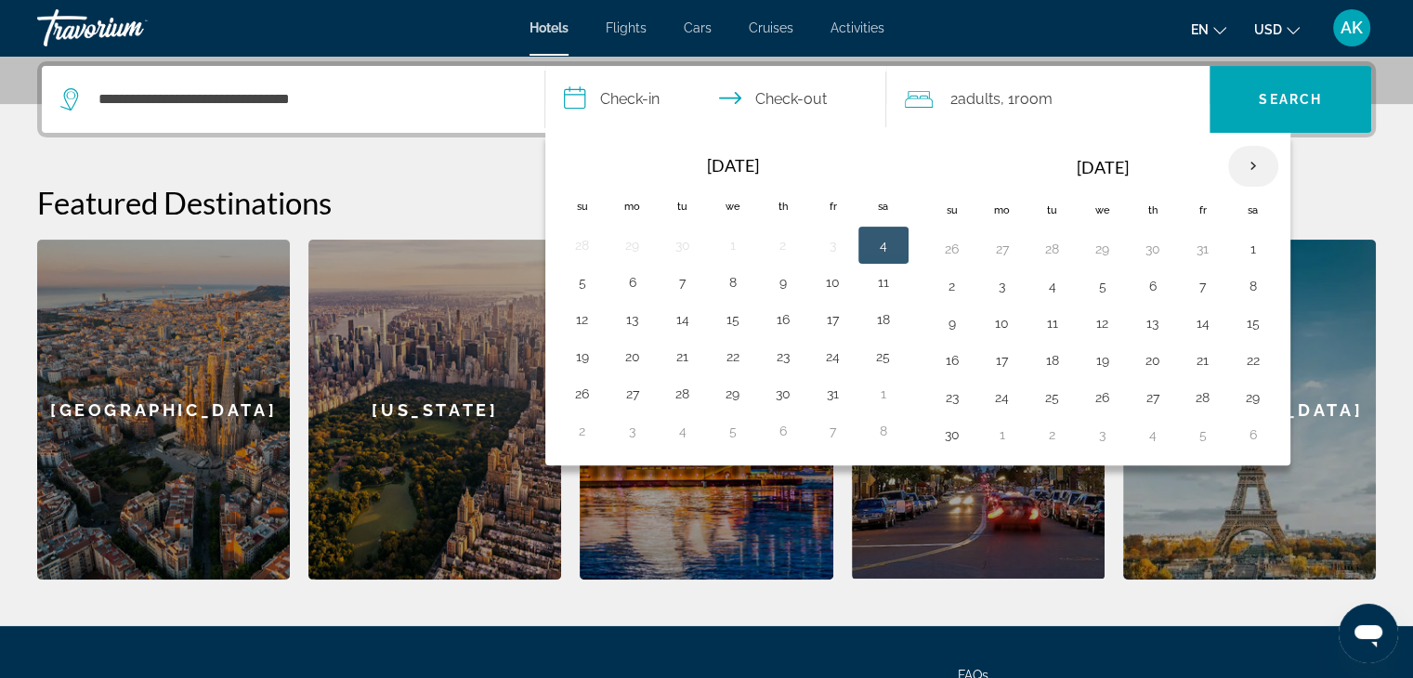
click at [1245, 168] on th "Next month" at bounding box center [1254, 166] width 50 height 41
click at [1063, 395] on td "30" at bounding box center [1053, 397] width 50 height 37
click at [1061, 396] on button "30" at bounding box center [1053, 398] width 30 height 26
click at [1254, 153] on th "Next month" at bounding box center [1254, 166] width 50 height 41
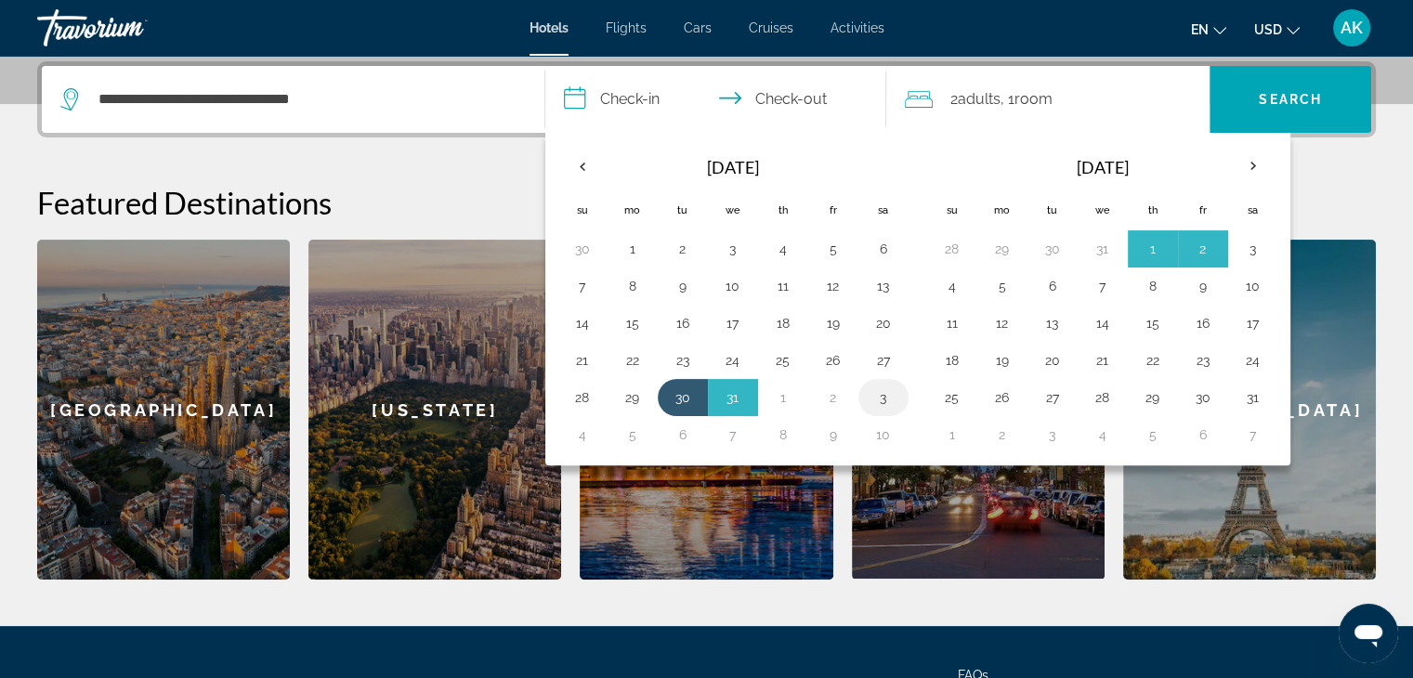
click at [885, 399] on button "3" at bounding box center [884, 398] width 30 height 26
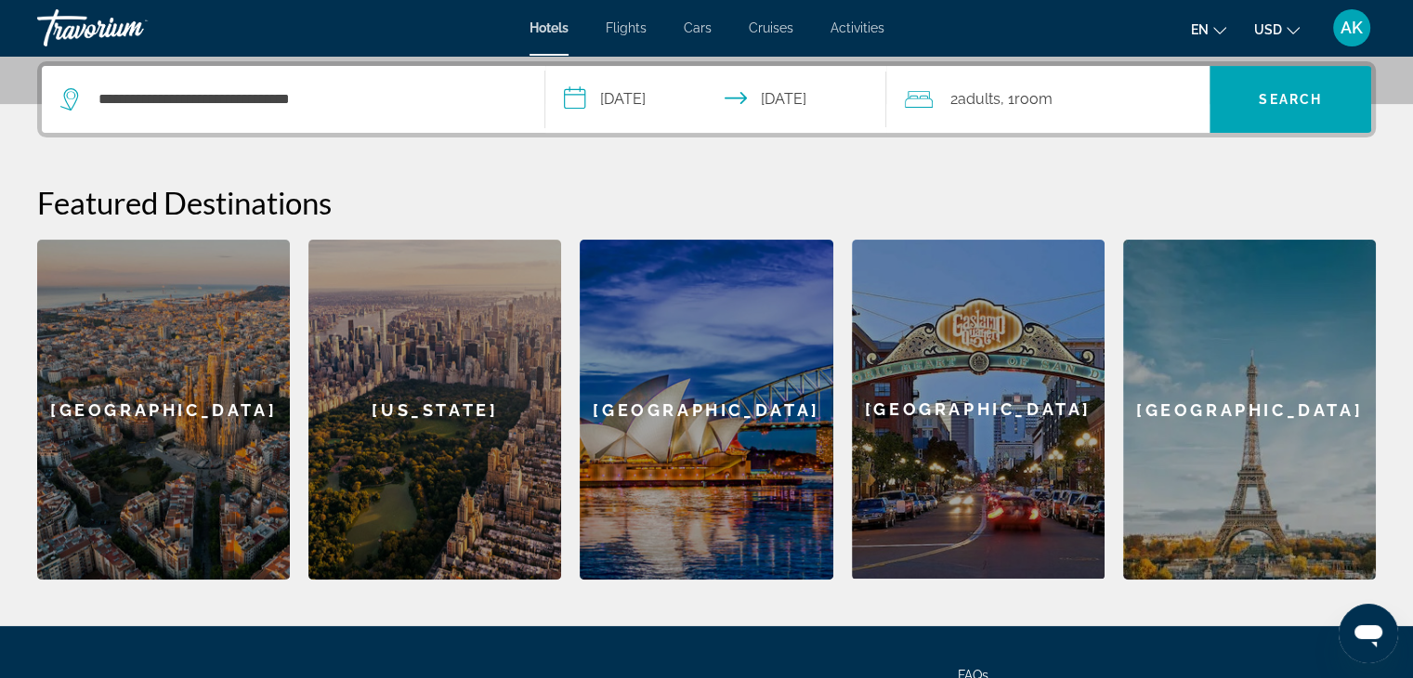
type input "**********"
click at [885, 399] on div "[GEOGRAPHIC_DATA]" at bounding box center [978, 409] width 253 height 339
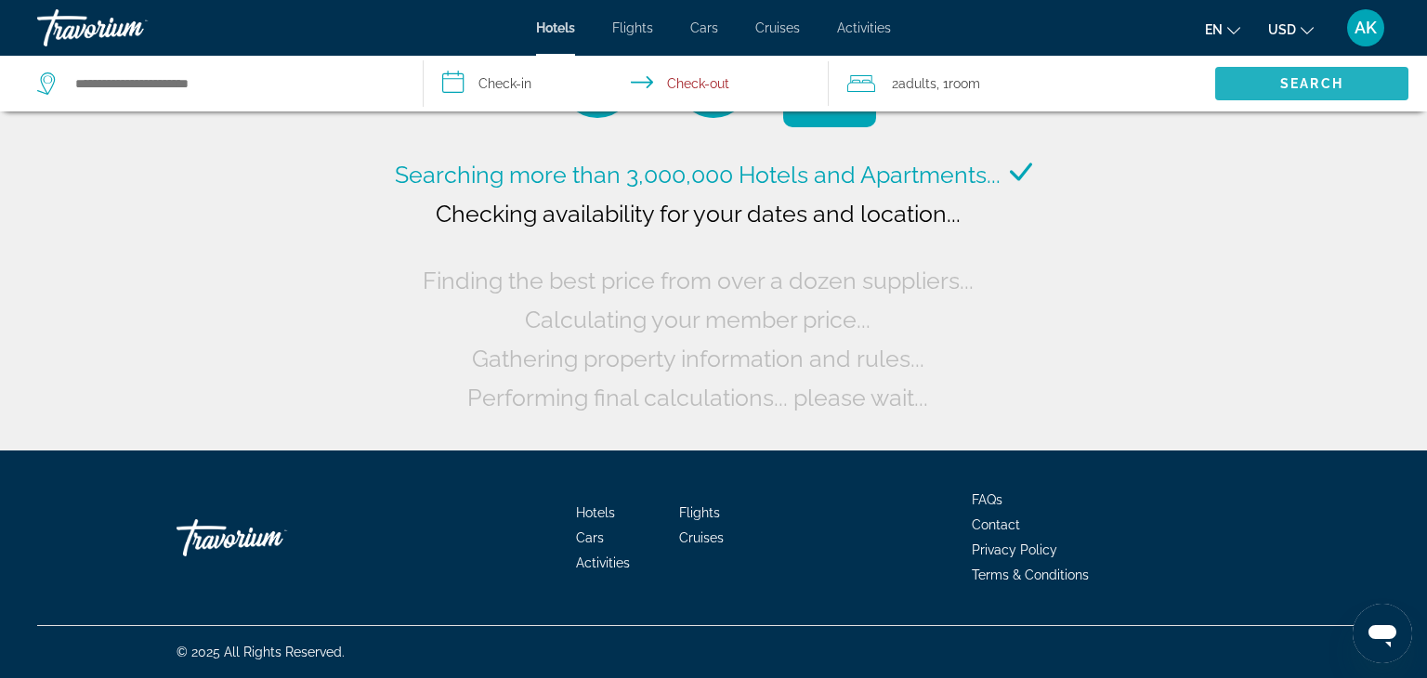
click at [1216, 74] on span "Search" at bounding box center [1312, 83] width 193 height 45
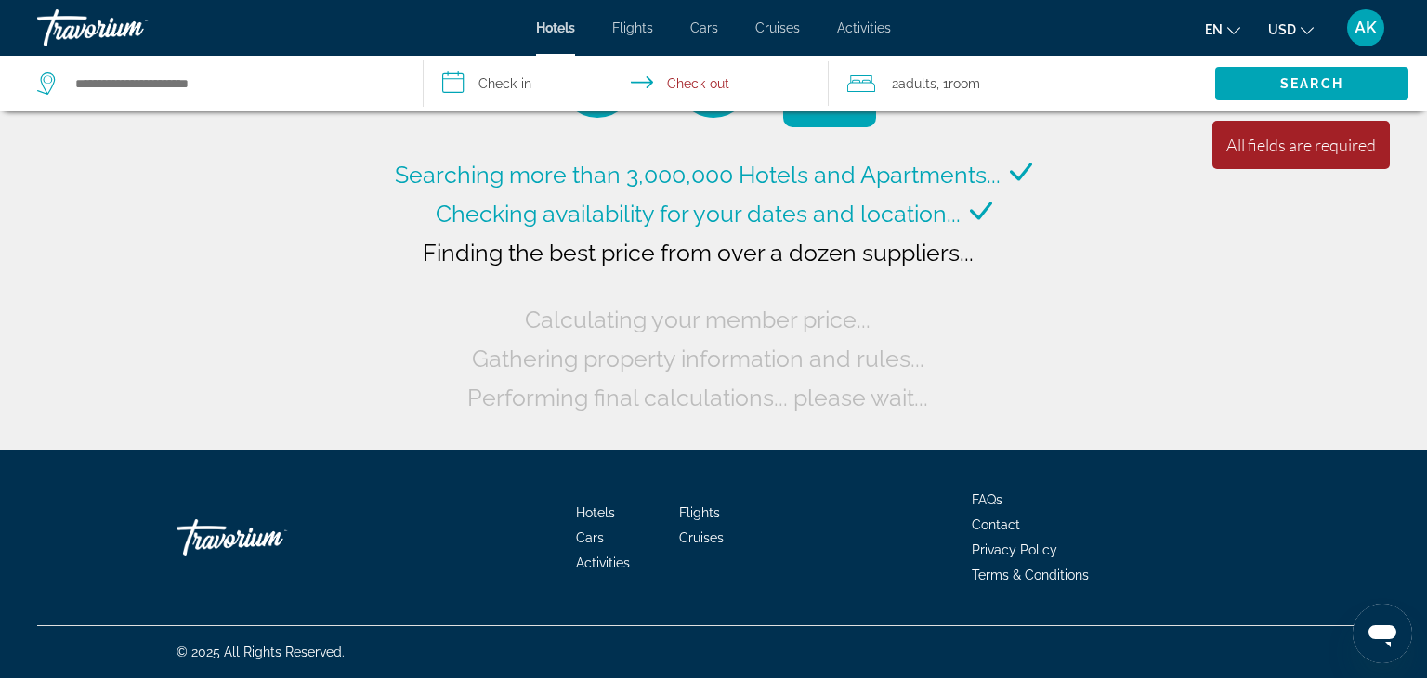
click at [1131, 78] on div "2 Adult Adults , 1 Room rooms" at bounding box center [1032, 84] width 368 height 26
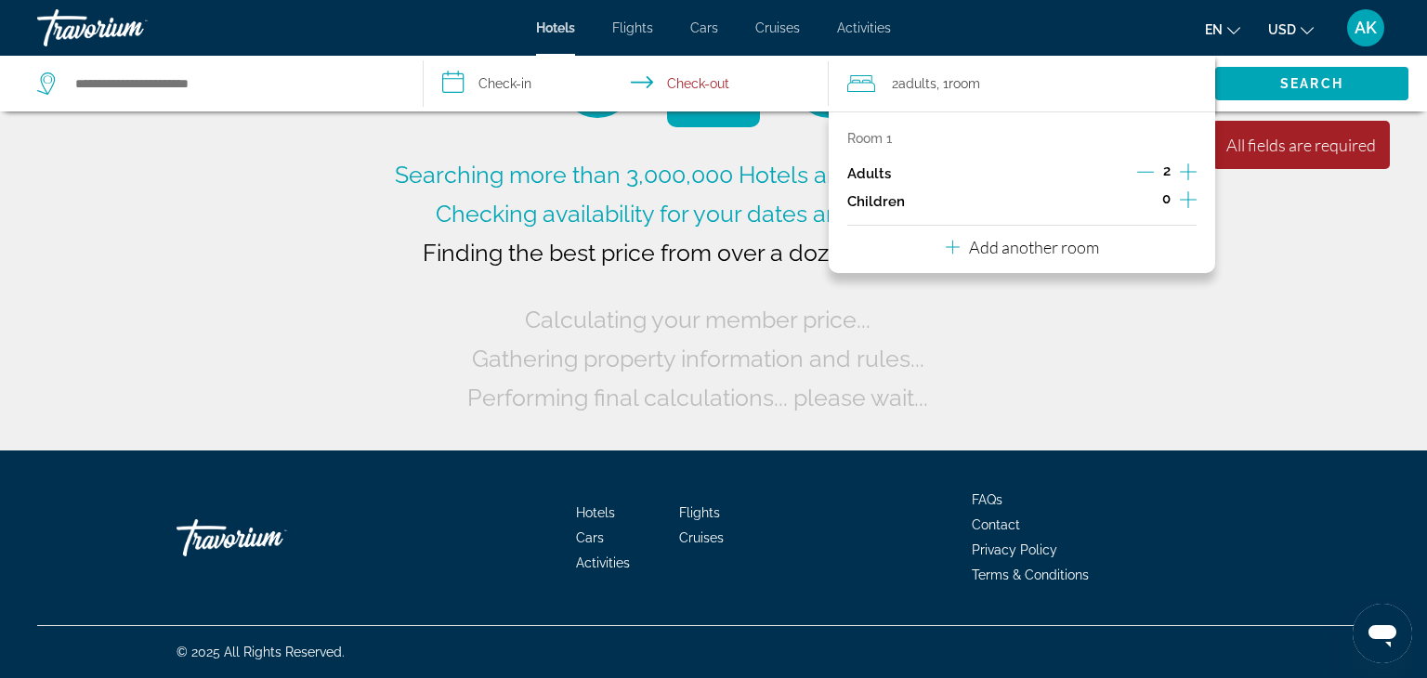
click at [1190, 198] on icon "Increment children" at bounding box center [1188, 200] width 17 height 22
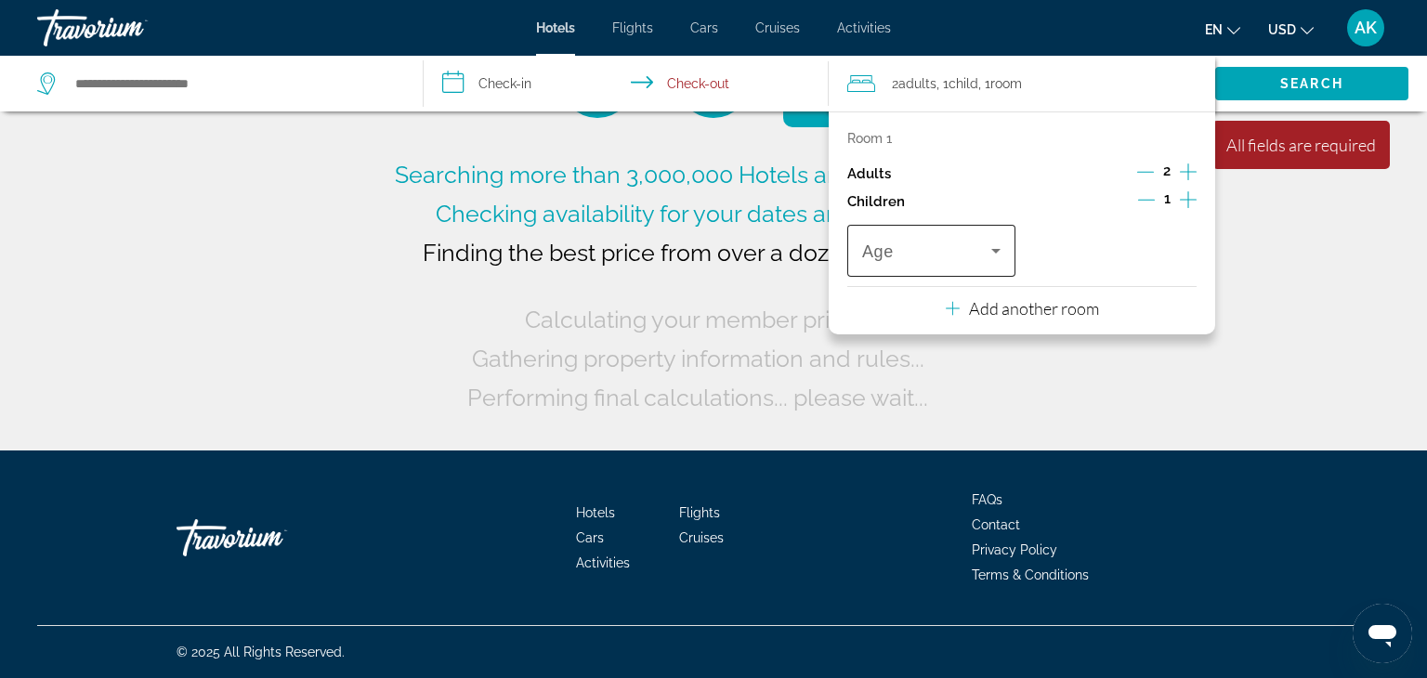
click at [985, 254] on icon "Travelers: 2 adults, 1 child" at bounding box center [996, 251] width 22 height 22
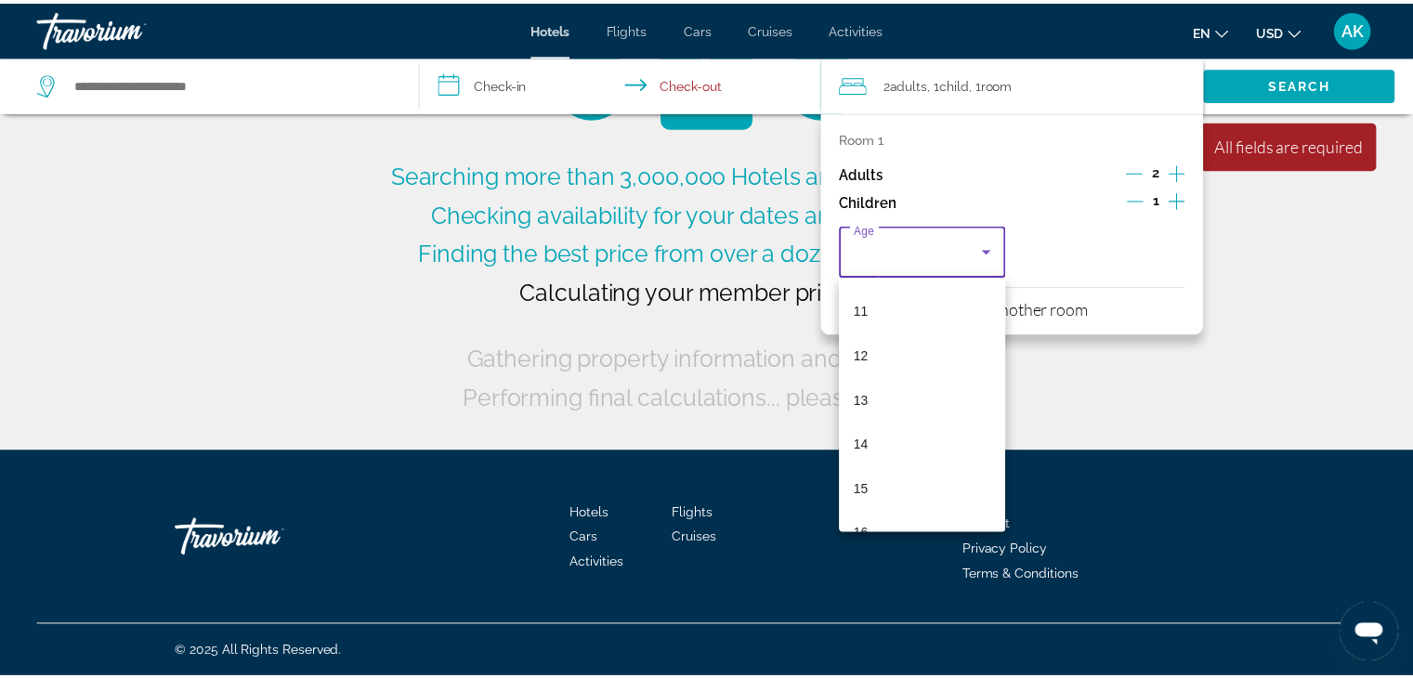
scroll to position [561, 0]
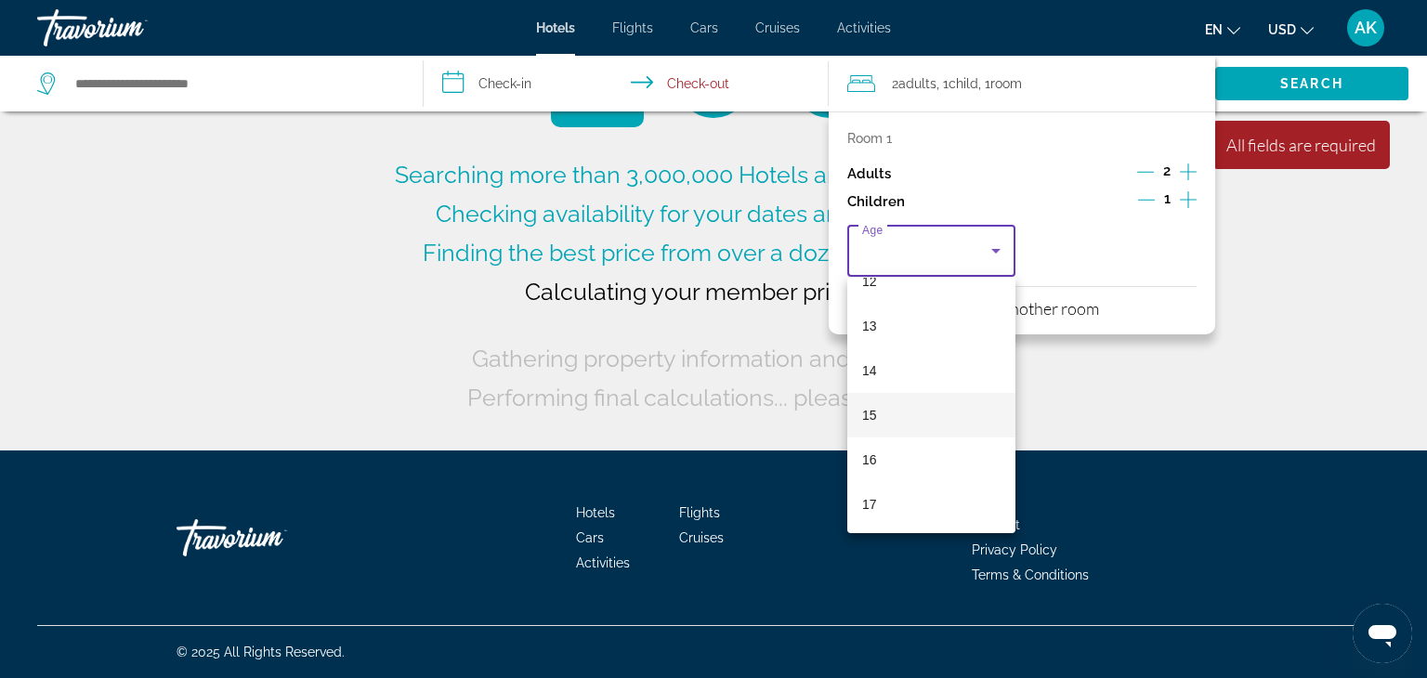
click at [927, 414] on mat-option "15" at bounding box center [932, 415] width 168 height 45
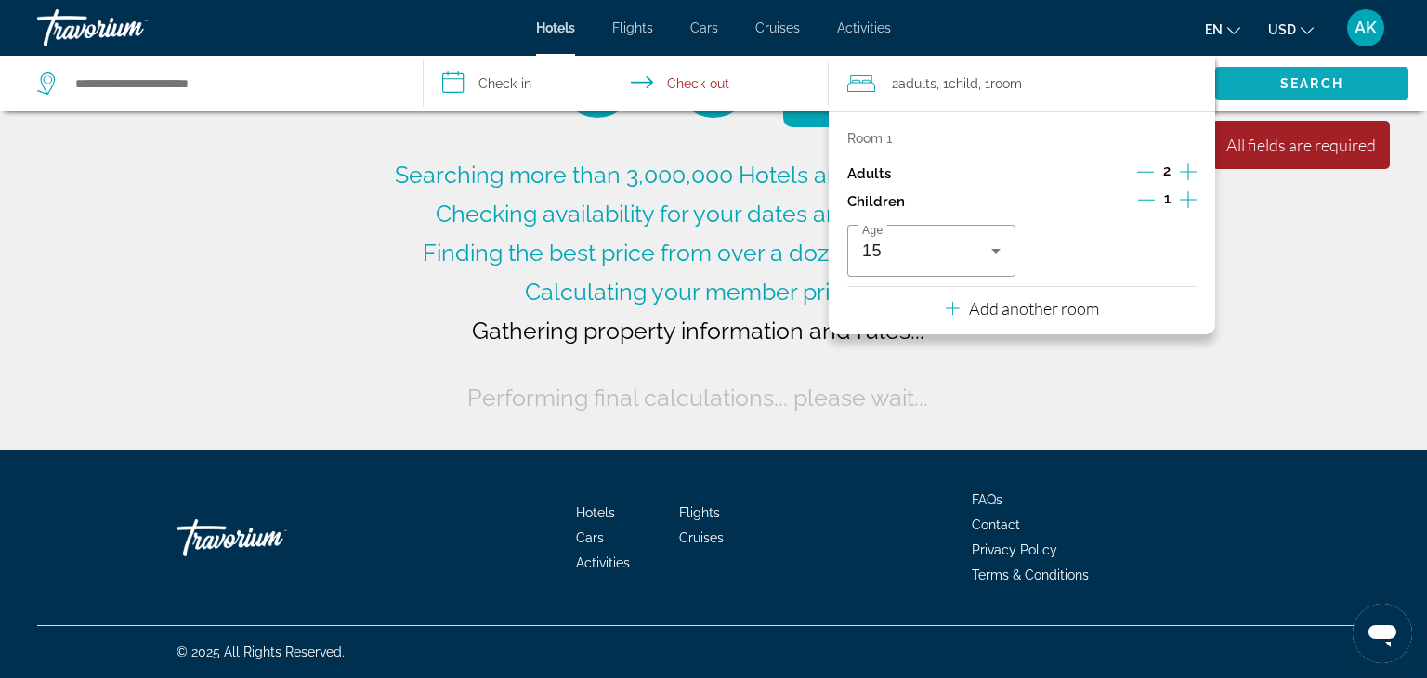
type input "**********"
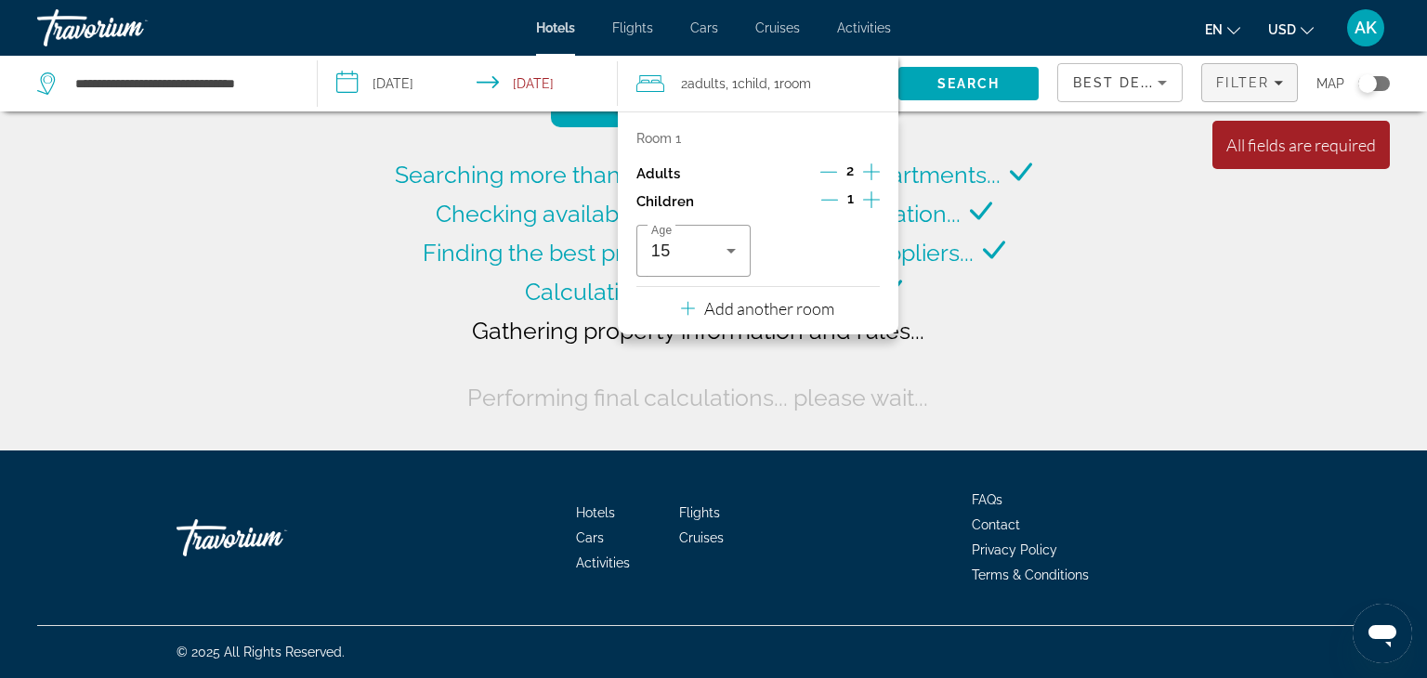
click at [1296, 86] on span "Filters" at bounding box center [1250, 82] width 95 height 45
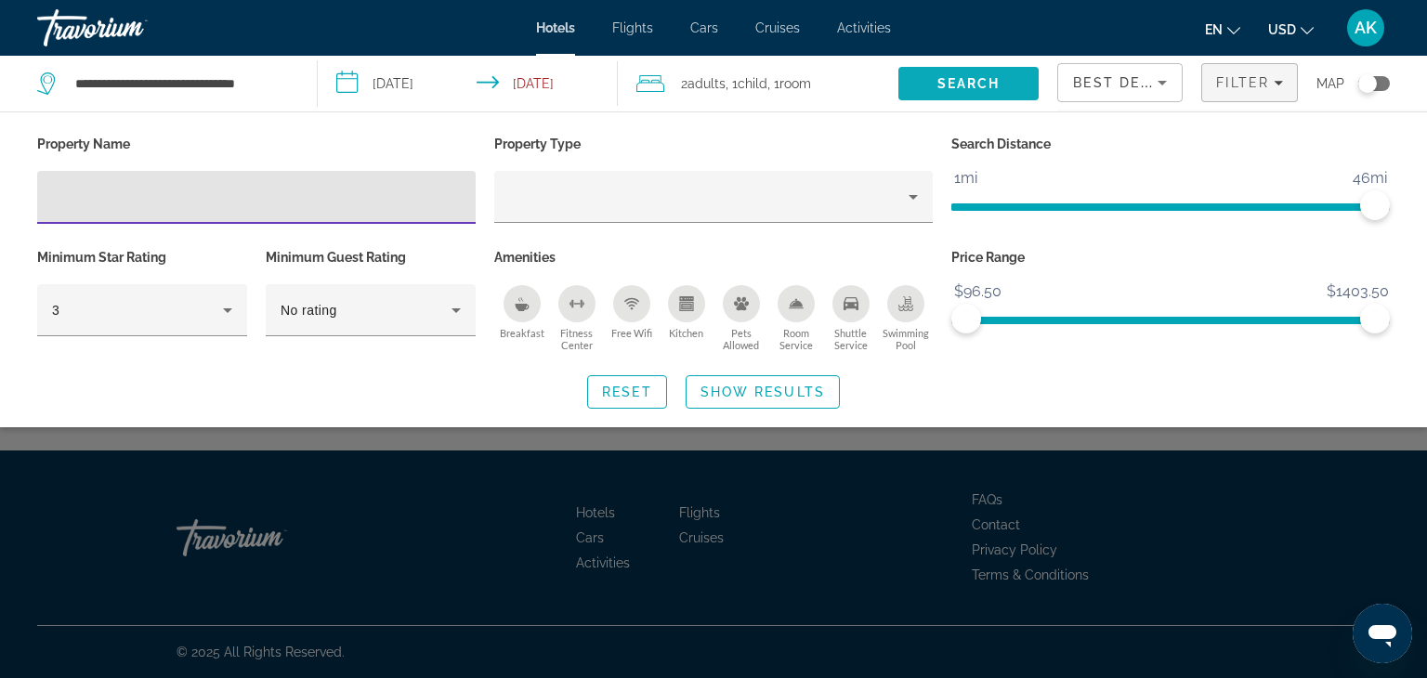
click at [1021, 85] on span "Search" at bounding box center [969, 83] width 140 height 45
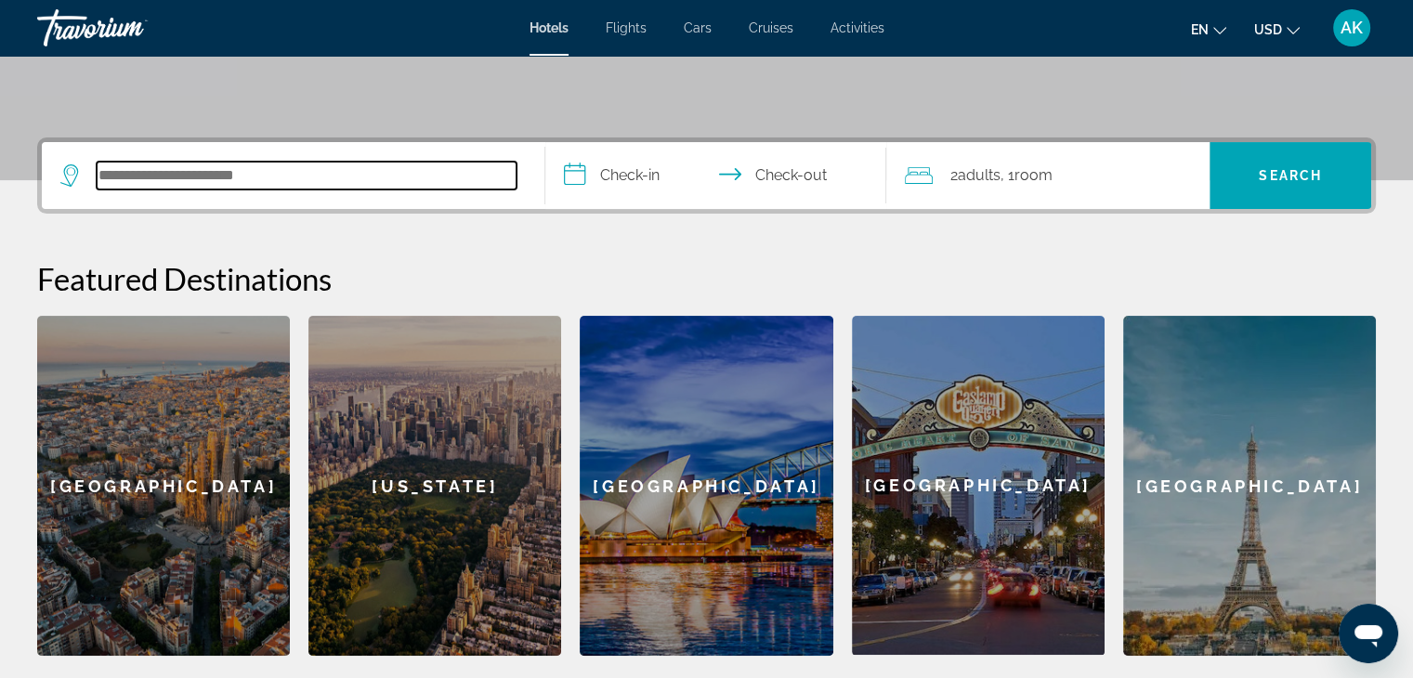
click at [369, 175] on input "Search hotel destination" at bounding box center [307, 176] width 420 height 28
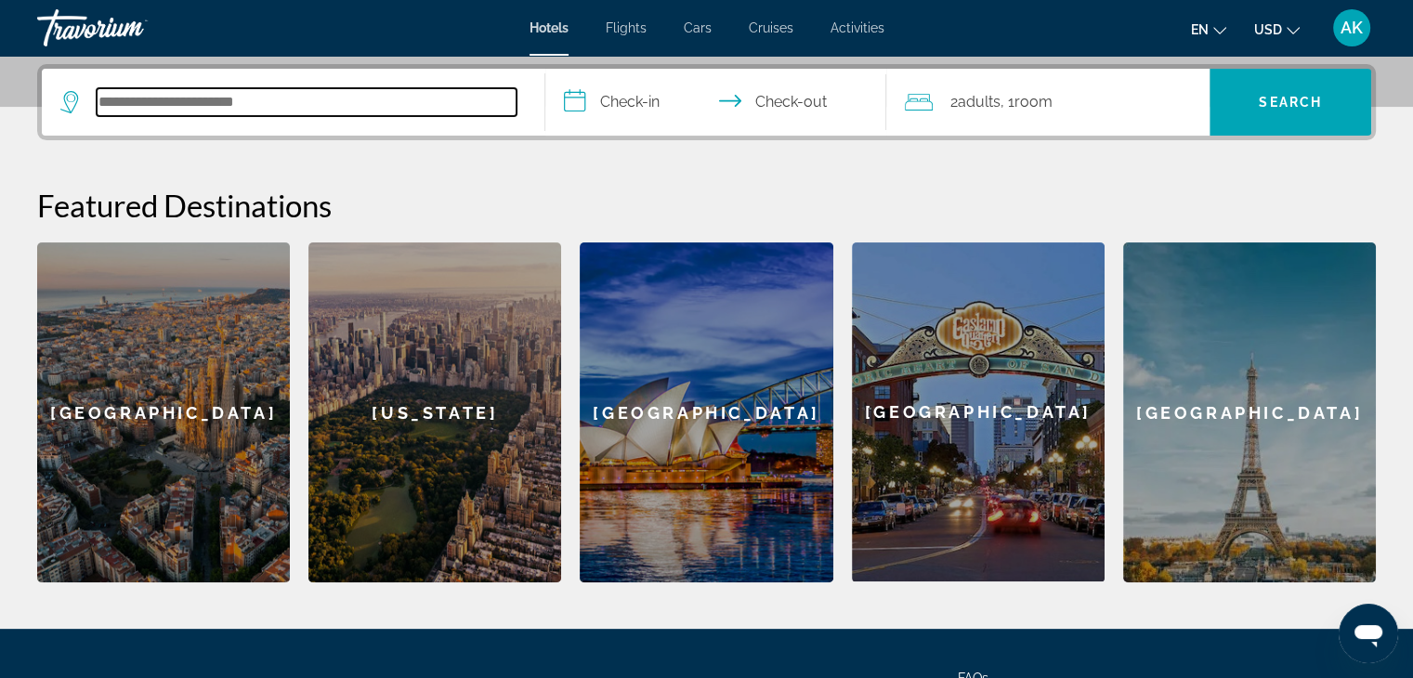
scroll to position [453, 0]
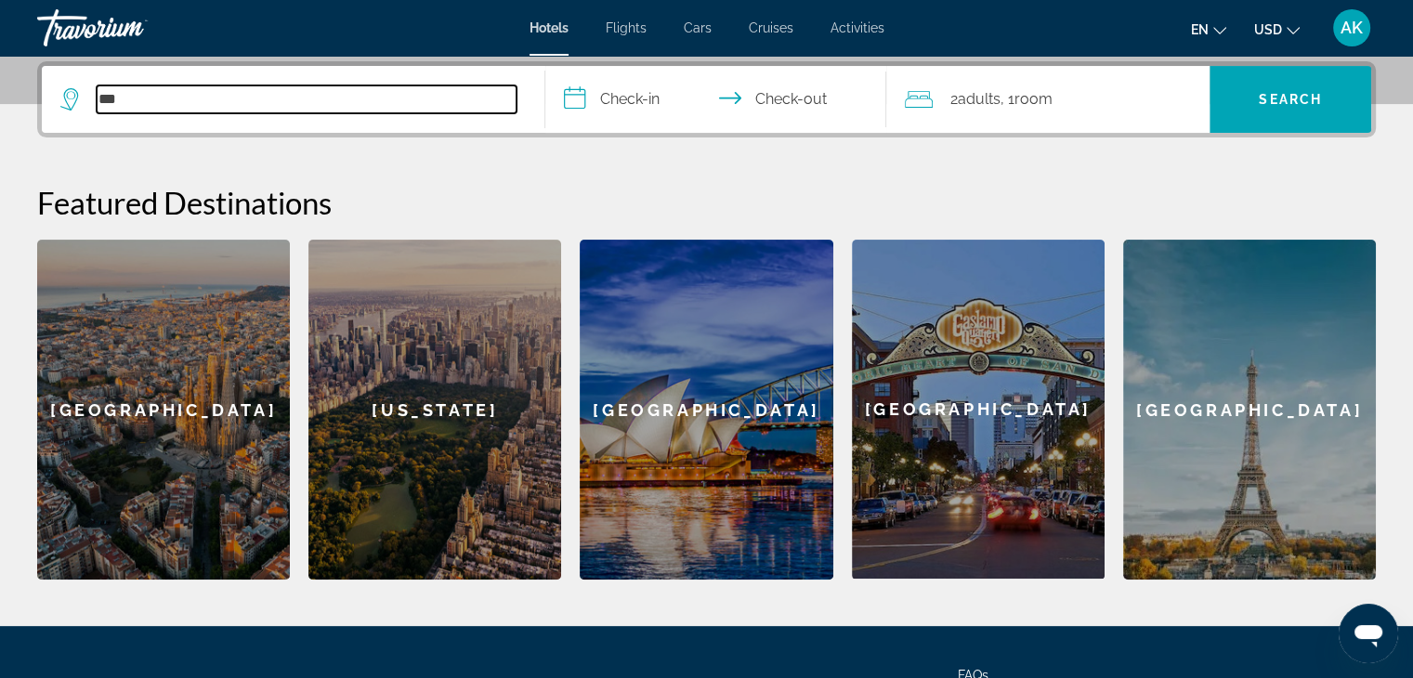
type input "***"
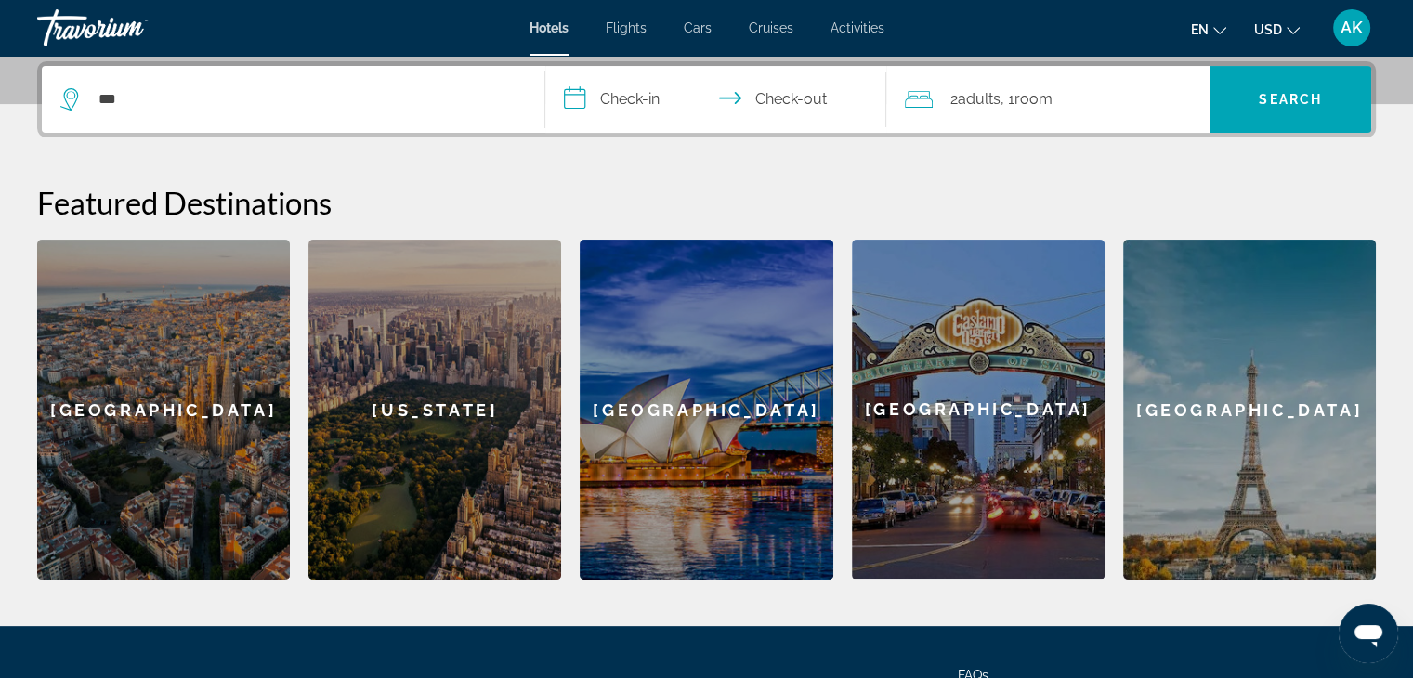
click at [467, 82] on div "***" at bounding box center [293, 99] width 466 height 67
click at [416, 127] on div "***" at bounding box center [293, 99] width 466 height 67
click at [413, 113] on div "***" at bounding box center [293, 99] width 466 height 67
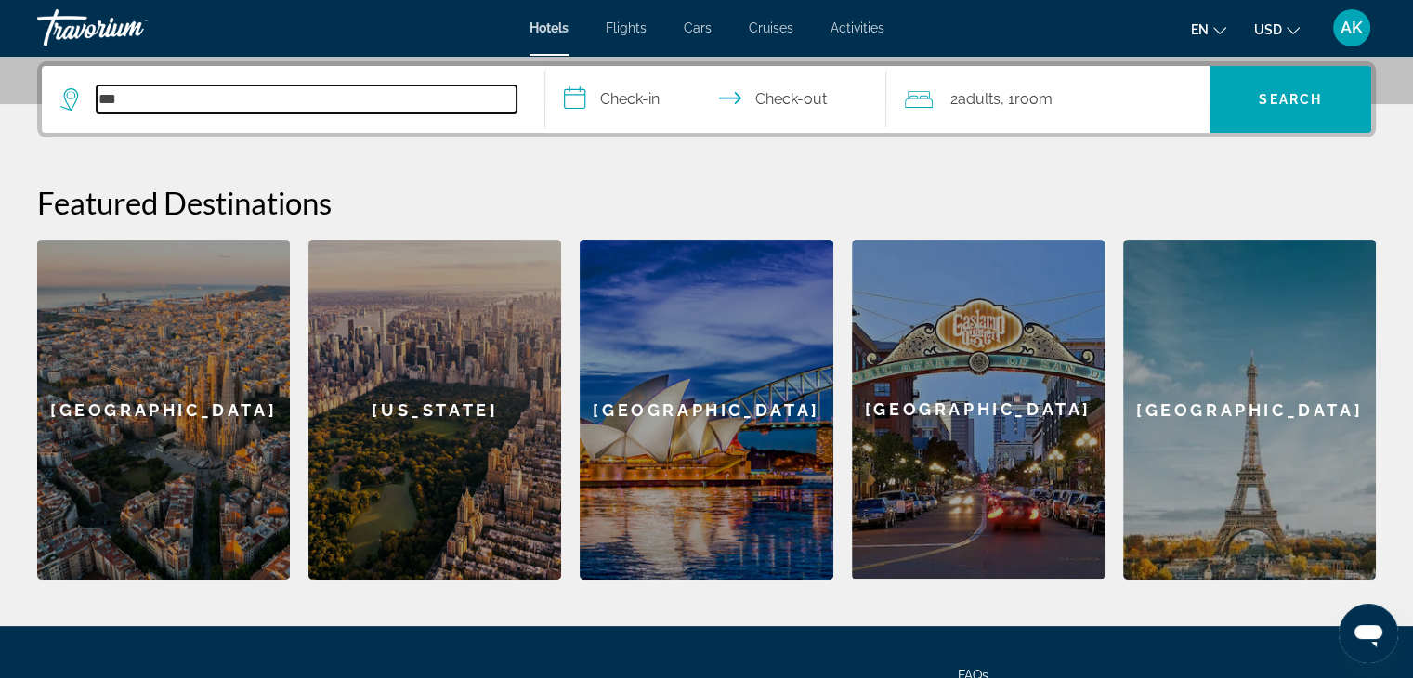
click at [361, 102] on input "***" at bounding box center [307, 99] width 420 height 28
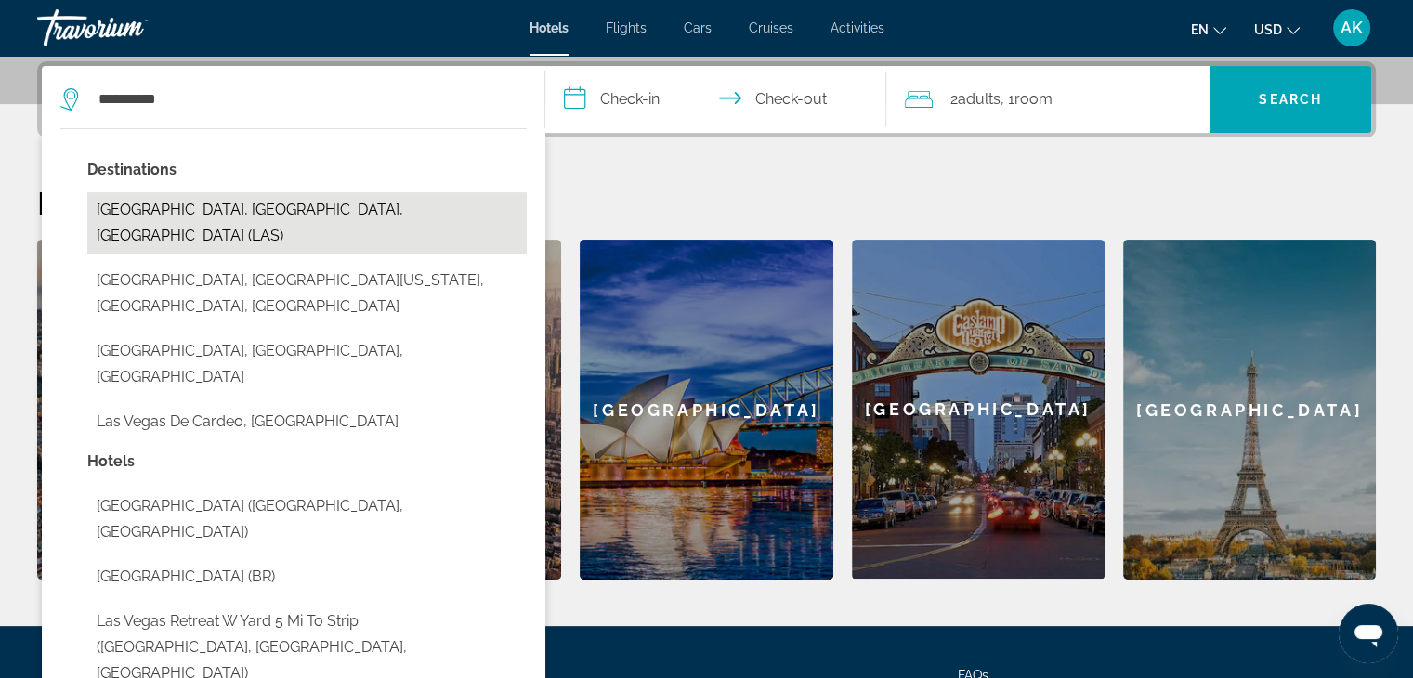
click at [361, 201] on button "[GEOGRAPHIC_DATA], [GEOGRAPHIC_DATA], [GEOGRAPHIC_DATA] (LAS)" at bounding box center [307, 222] width 440 height 61
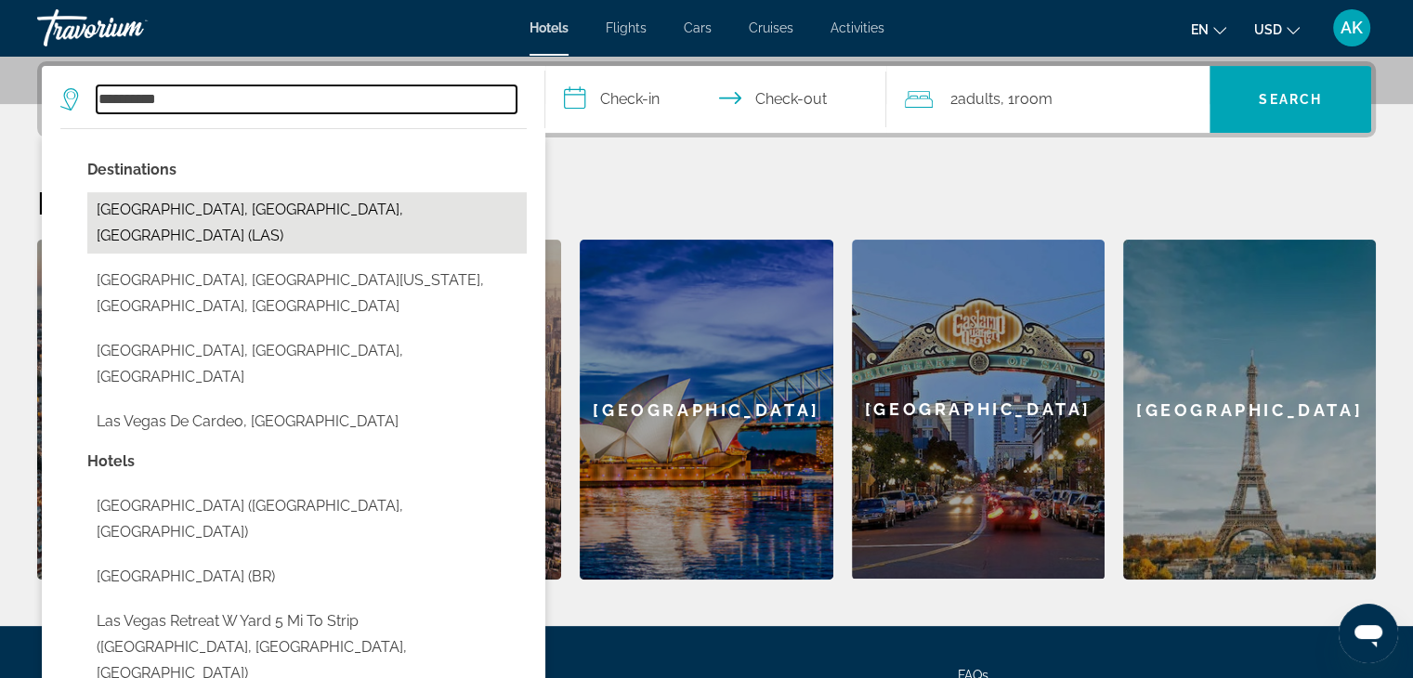
type input "**********"
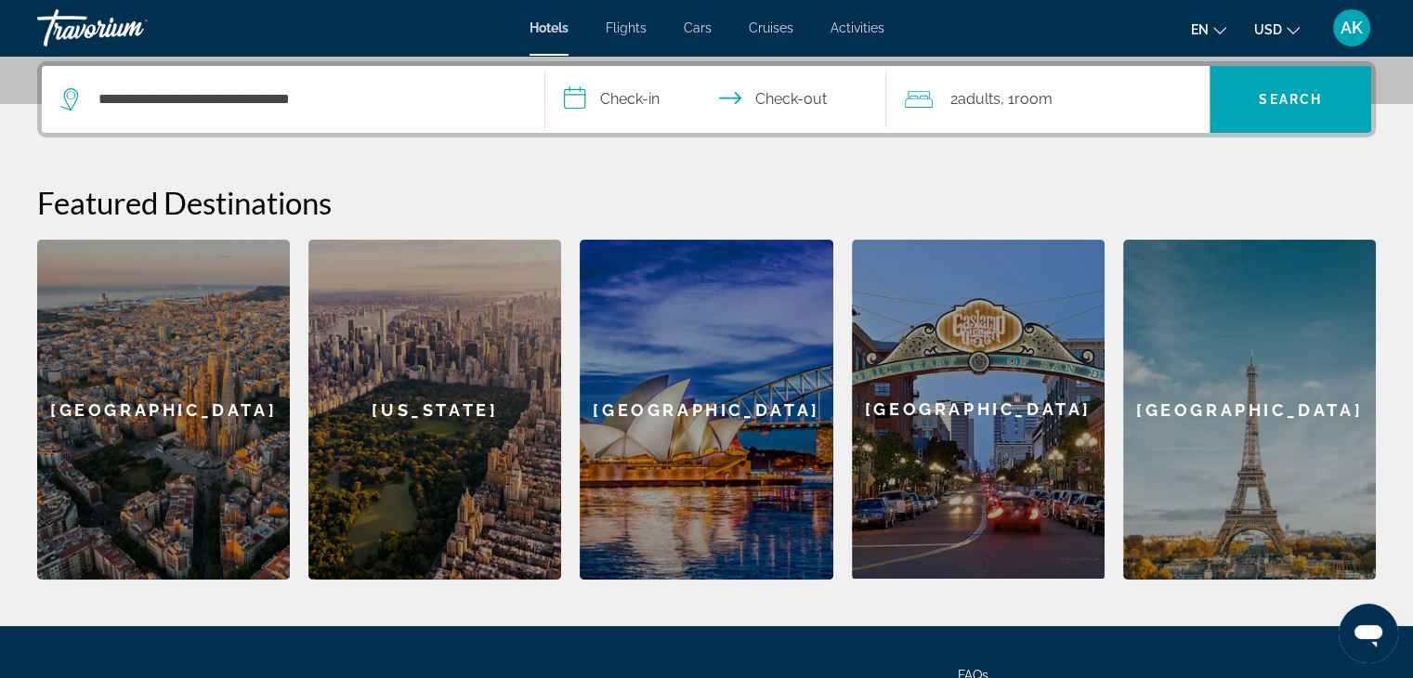
click at [618, 93] on input "**********" at bounding box center [719, 102] width 349 height 72
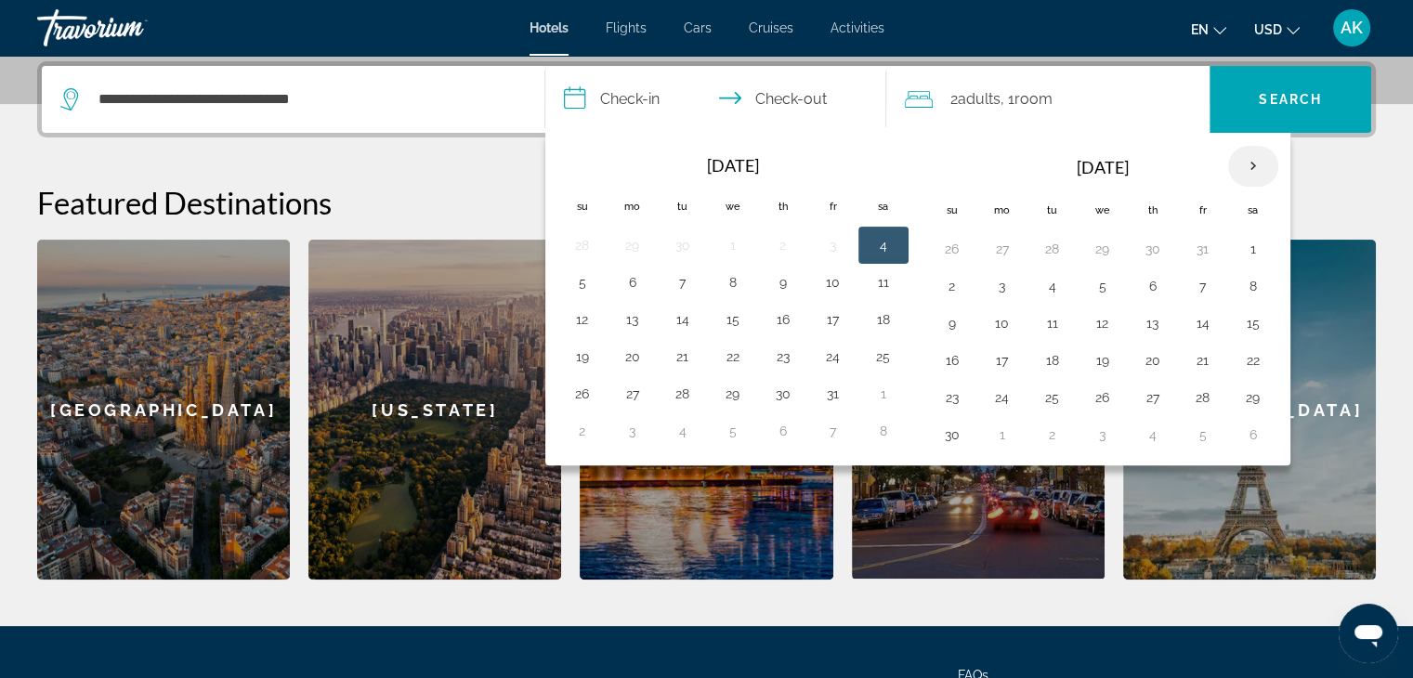
click at [1255, 172] on th "Next month" at bounding box center [1254, 166] width 50 height 41
click at [1245, 168] on th "Next month" at bounding box center [1254, 166] width 50 height 41
click at [725, 399] on button "31" at bounding box center [733, 398] width 30 height 26
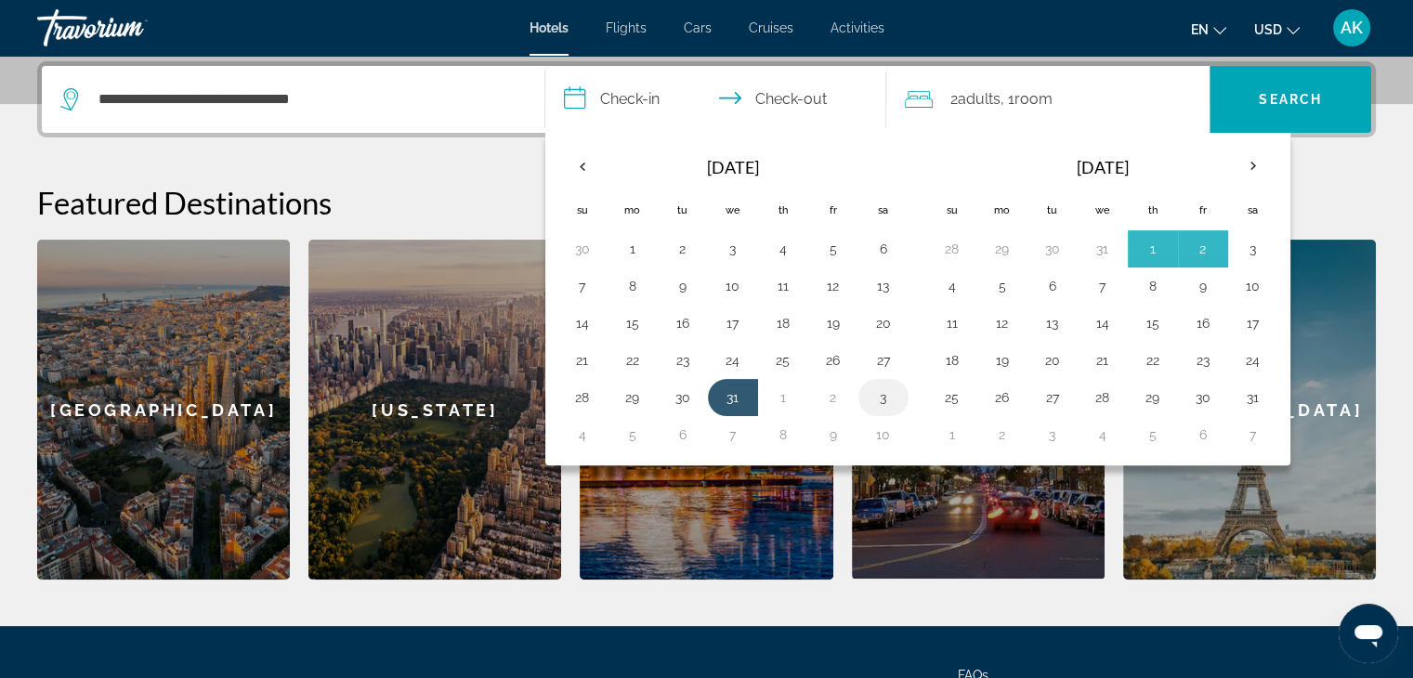
click at [882, 395] on button "3" at bounding box center [884, 398] width 30 height 26
type input "**********"
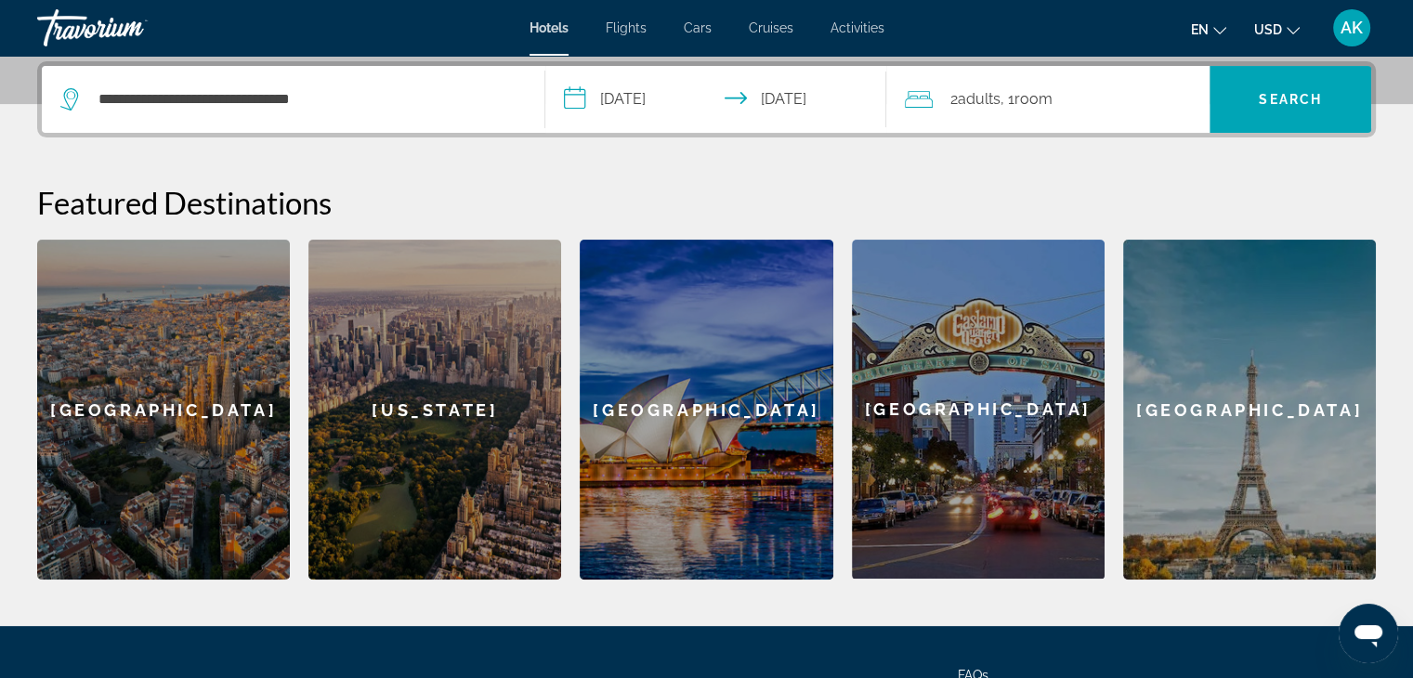
click at [1123, 100] on div "2 Adult Adults , 1 Room rooms" at bounding box center [1057, 99] width 305 height 26
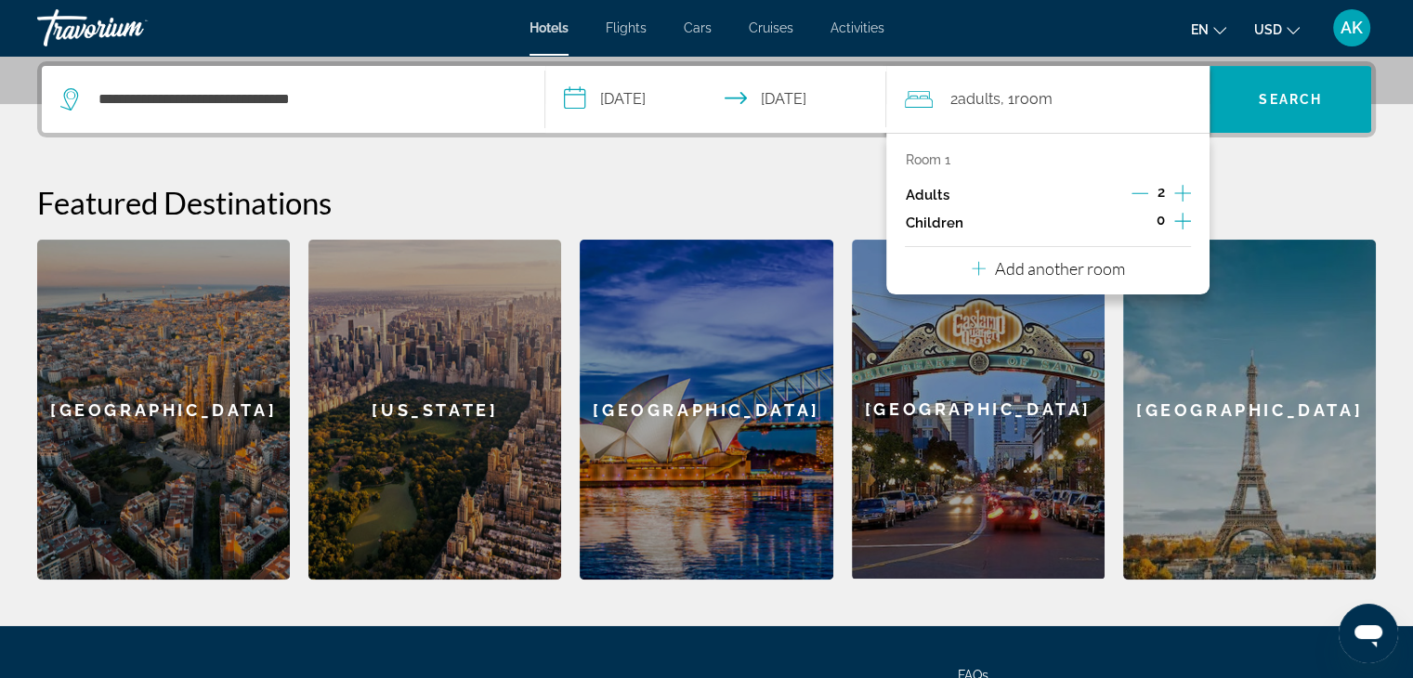
click at [1183, 224] on icon "Increment children" at bounding box center [1183, 221] width 17 height 17
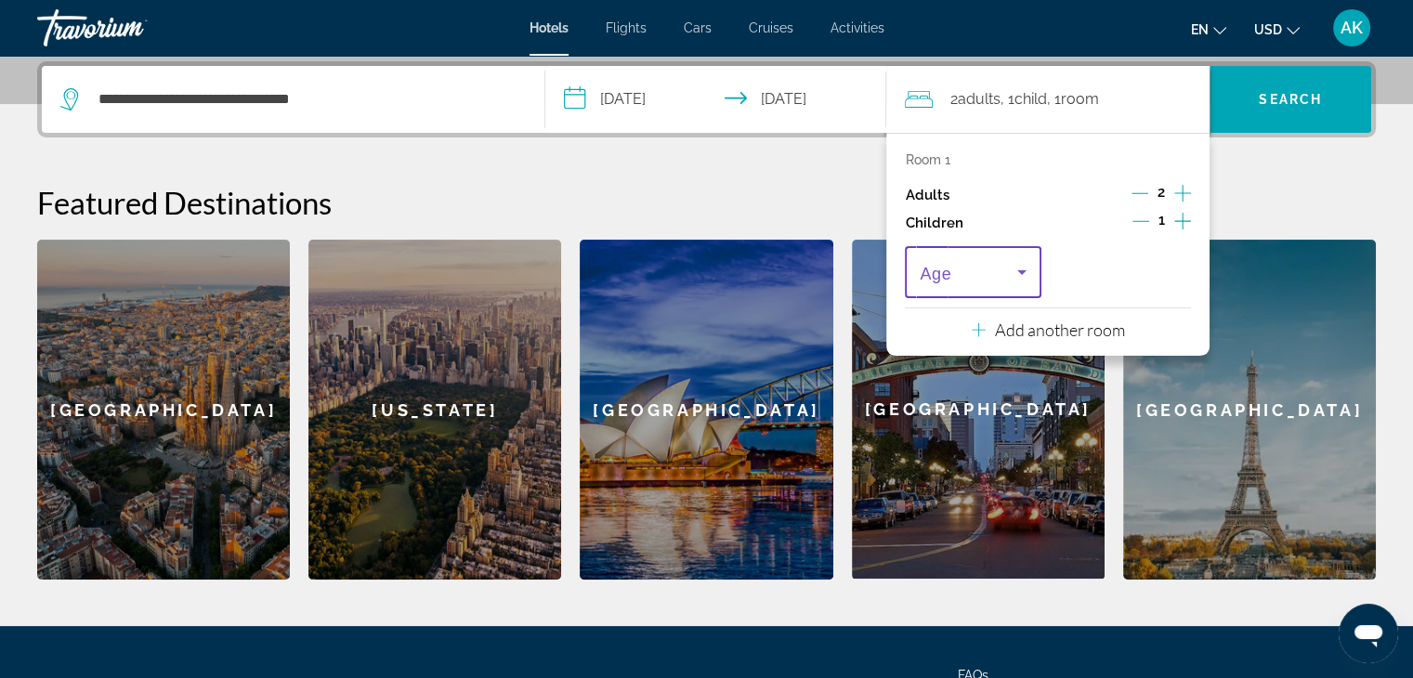
click at [1018, 270] on icon "Travelers: 2 adults, 1 child" at bounding box center [1022, 272] width 22 height 22
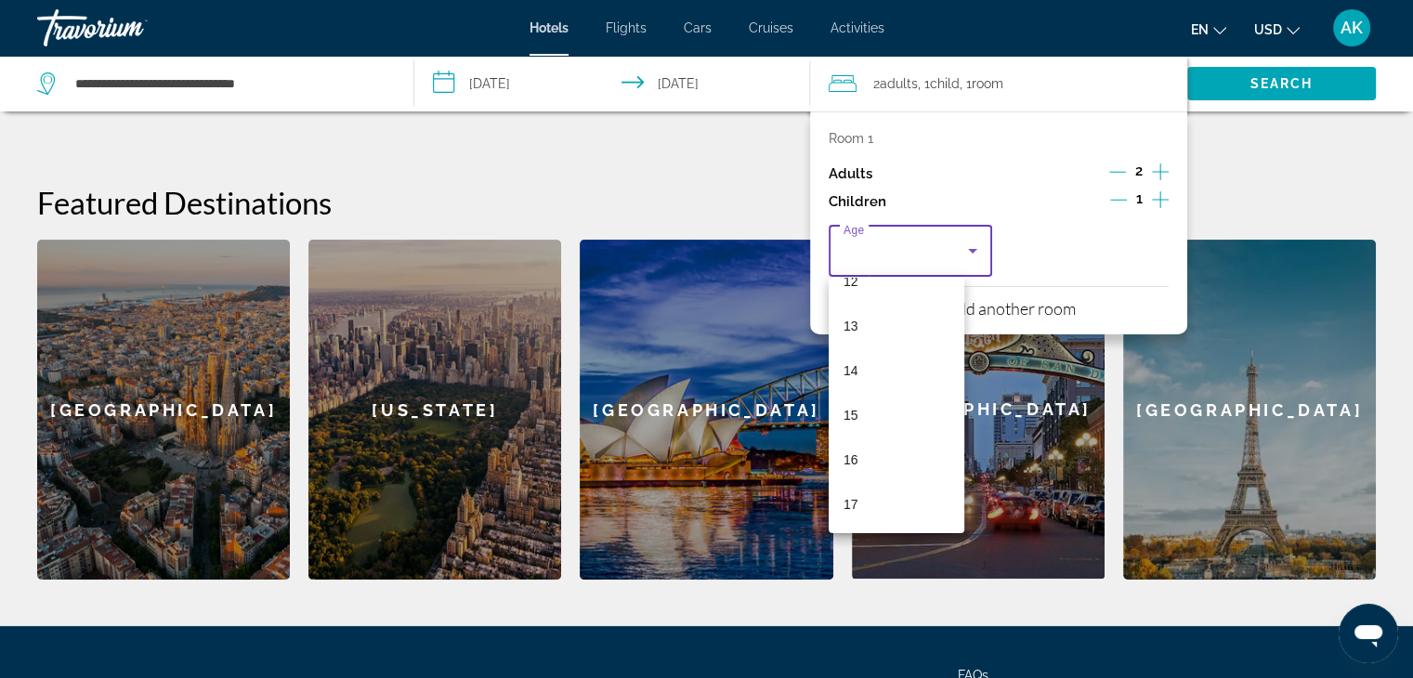
scroll to position [629, 0]
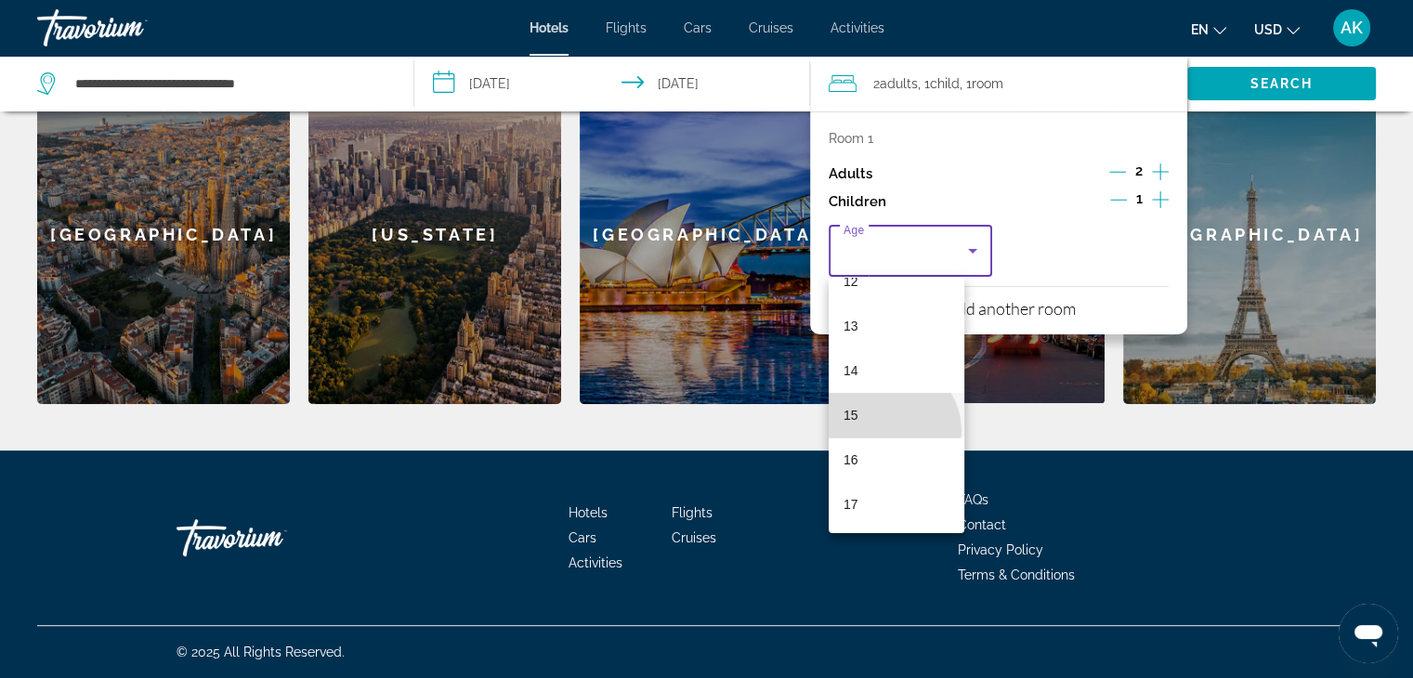
click at [888, 430] on mat-option "15" at bounding box center [897, 415] width 136 height 45
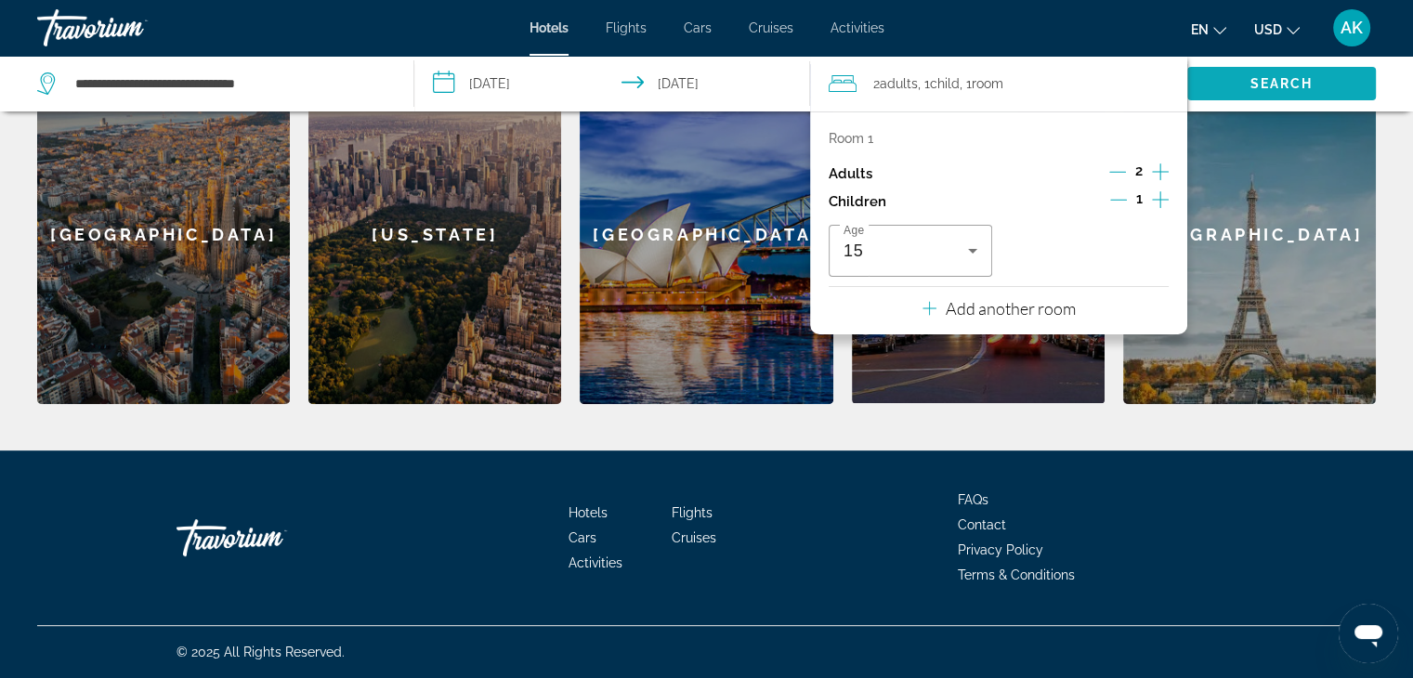
click at [1282, 86] on span "Search" at bounding box center [1282, 83] width 63 height 15
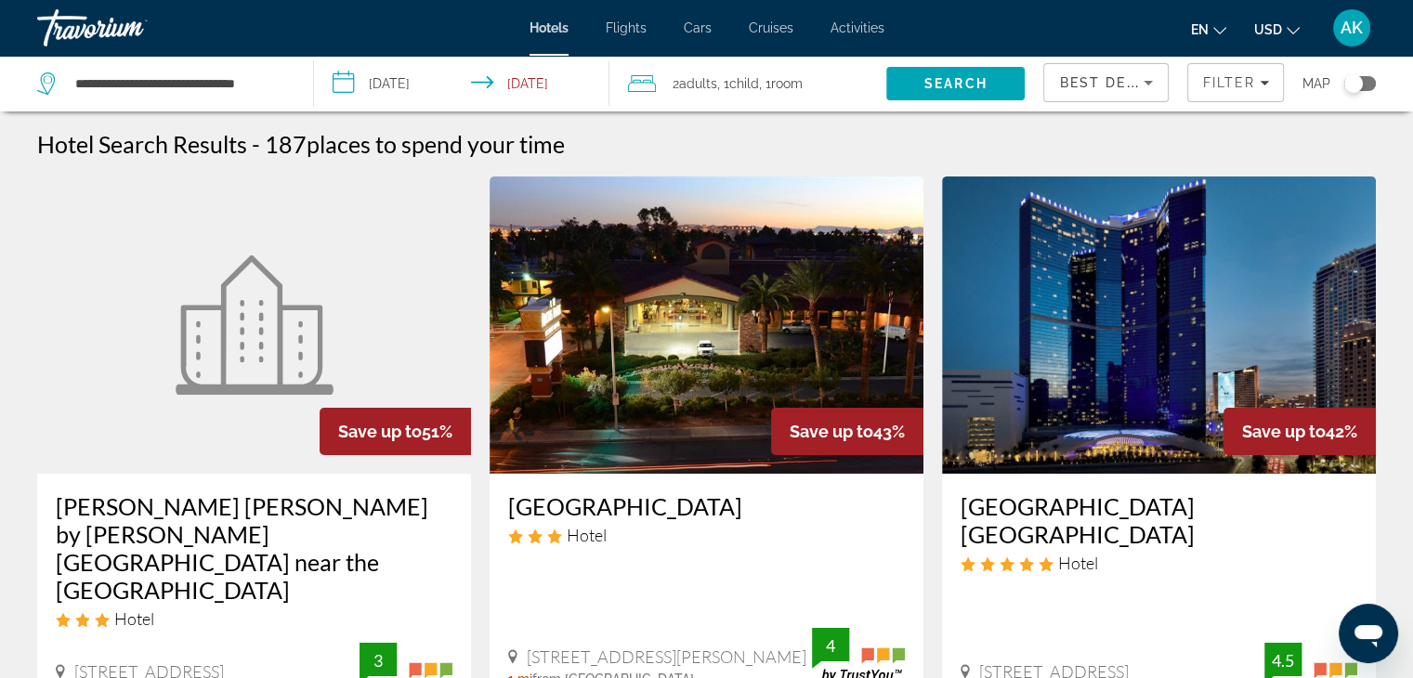
click at [1025, 360] on img "Main content" at bounding box center [1159, 325] width 434 height 297
click at [1219, 86] on span "Filter" at bounding box center [1229, 82] width 53 height 15
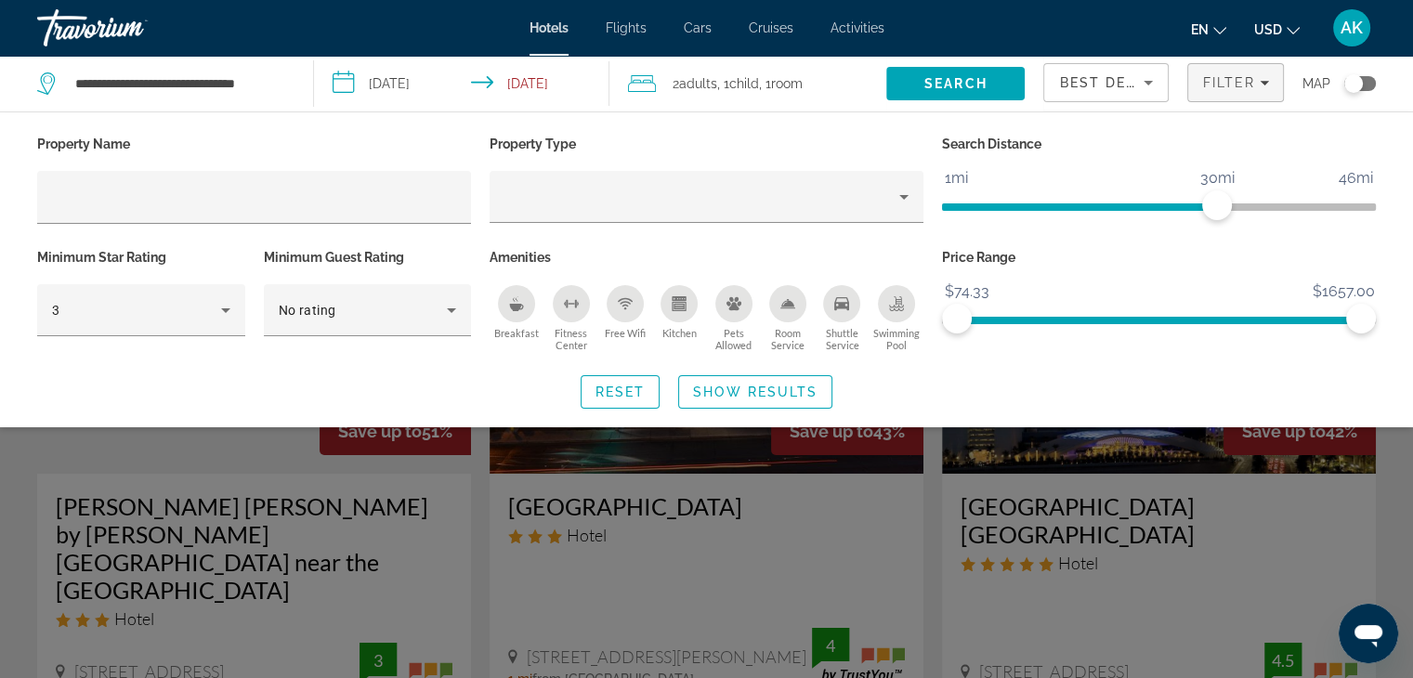
click at [694, 309] on div "Kitchen" at bounding box center [679, 303] width 37 height 37
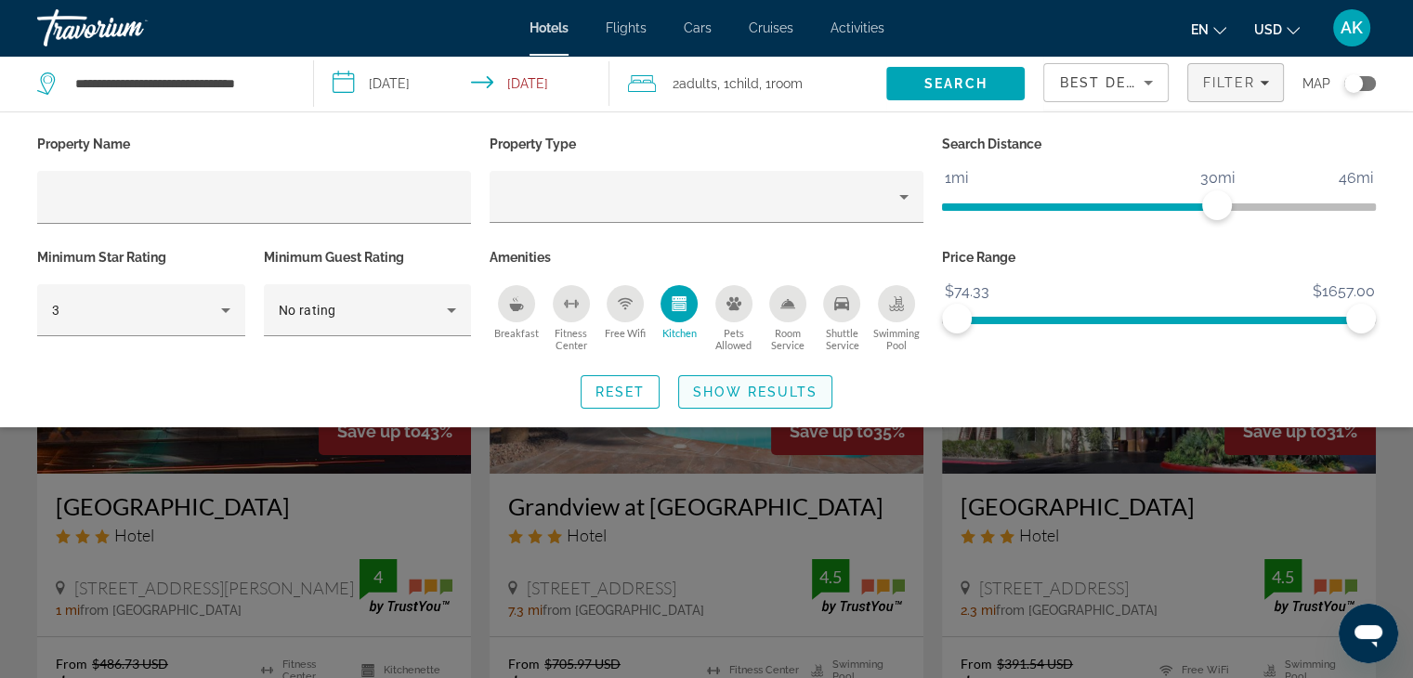
click at [737, 399] on span "Show Results" at bounding box center [755, 392] width 125 height 15
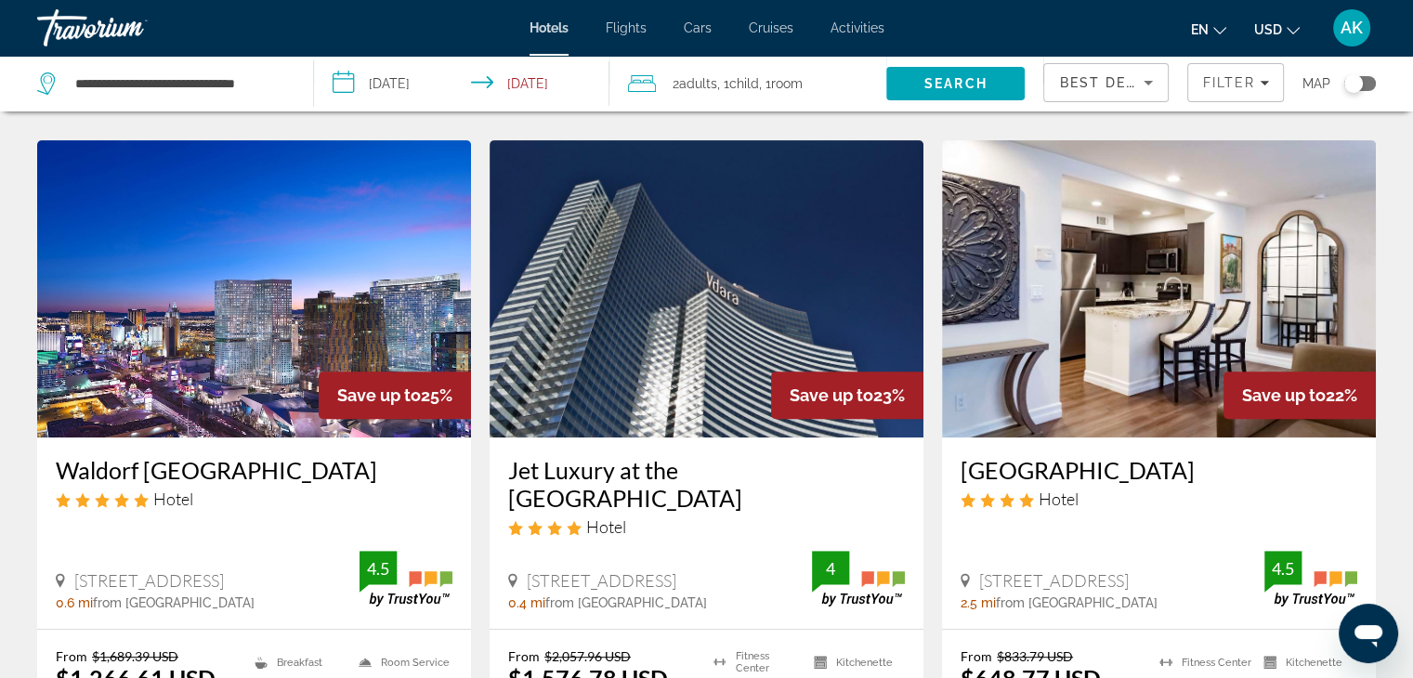
scroll to position [716, 0]
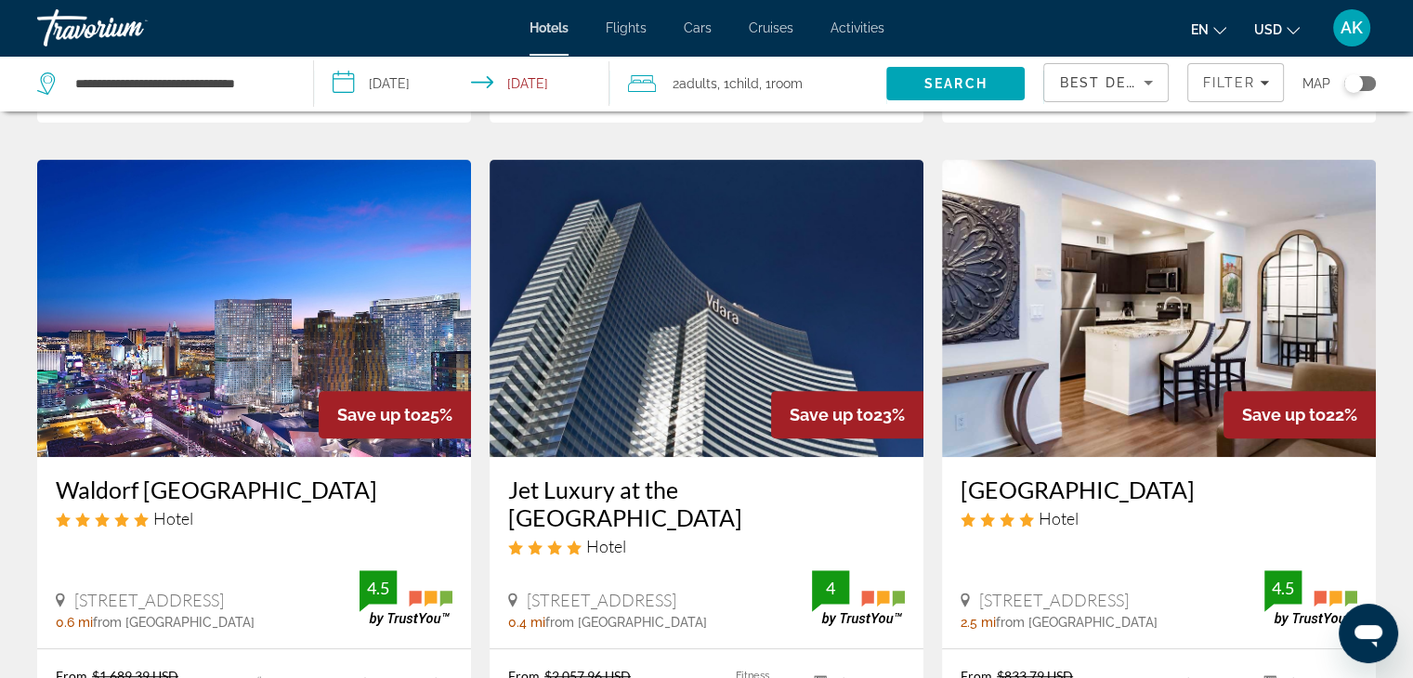
click at [1066, 402] on img "Main content" at bounding box center [1159, 308] width 434 height 297
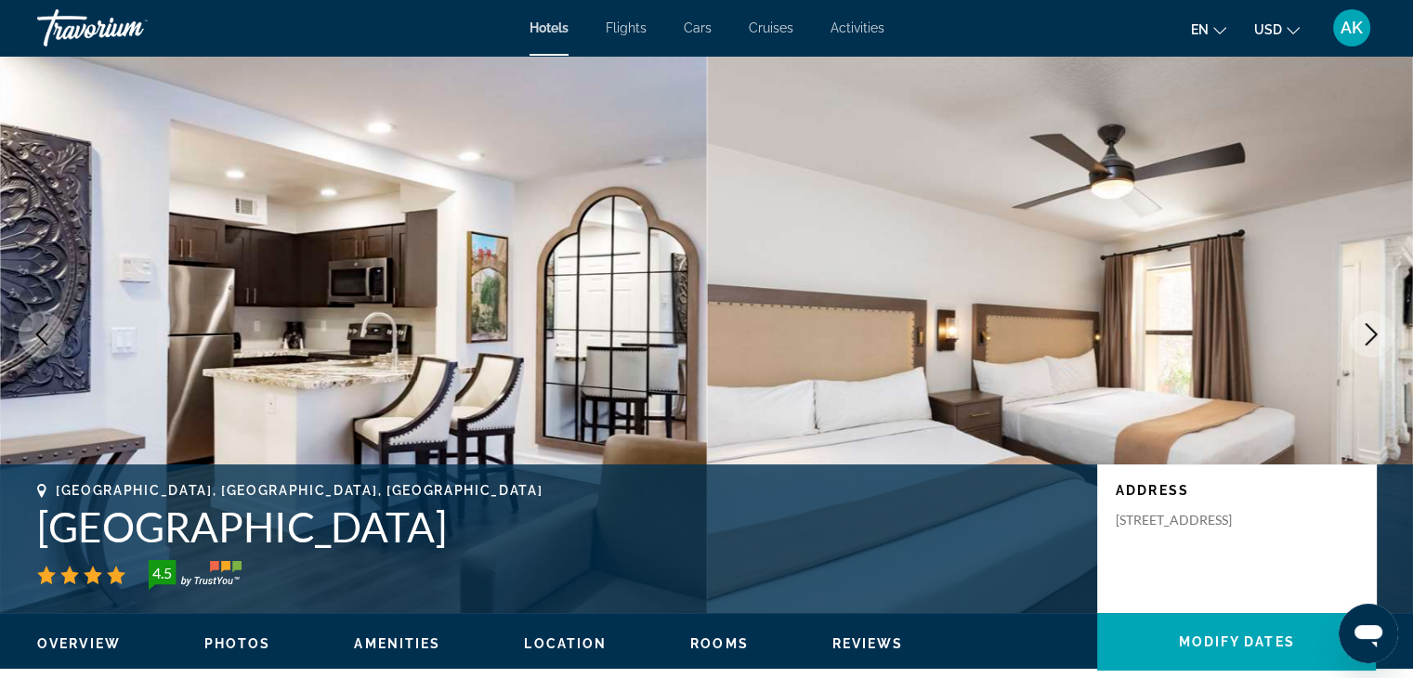
click at [1384, 331] on button "Next image" at bounding box center [1371, 334] width 46 height 46
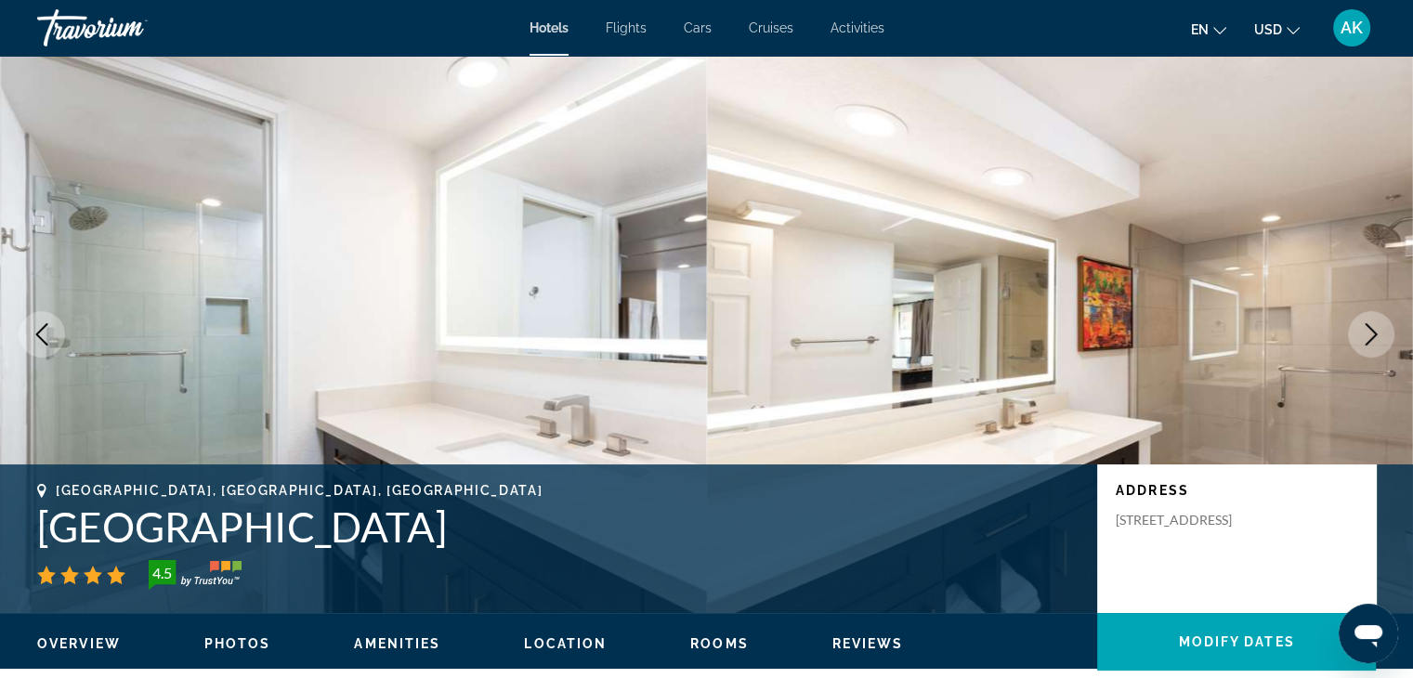
click at [1384, 331] on button "Next image" at bounding box center [1371, 334] width 46 height 46
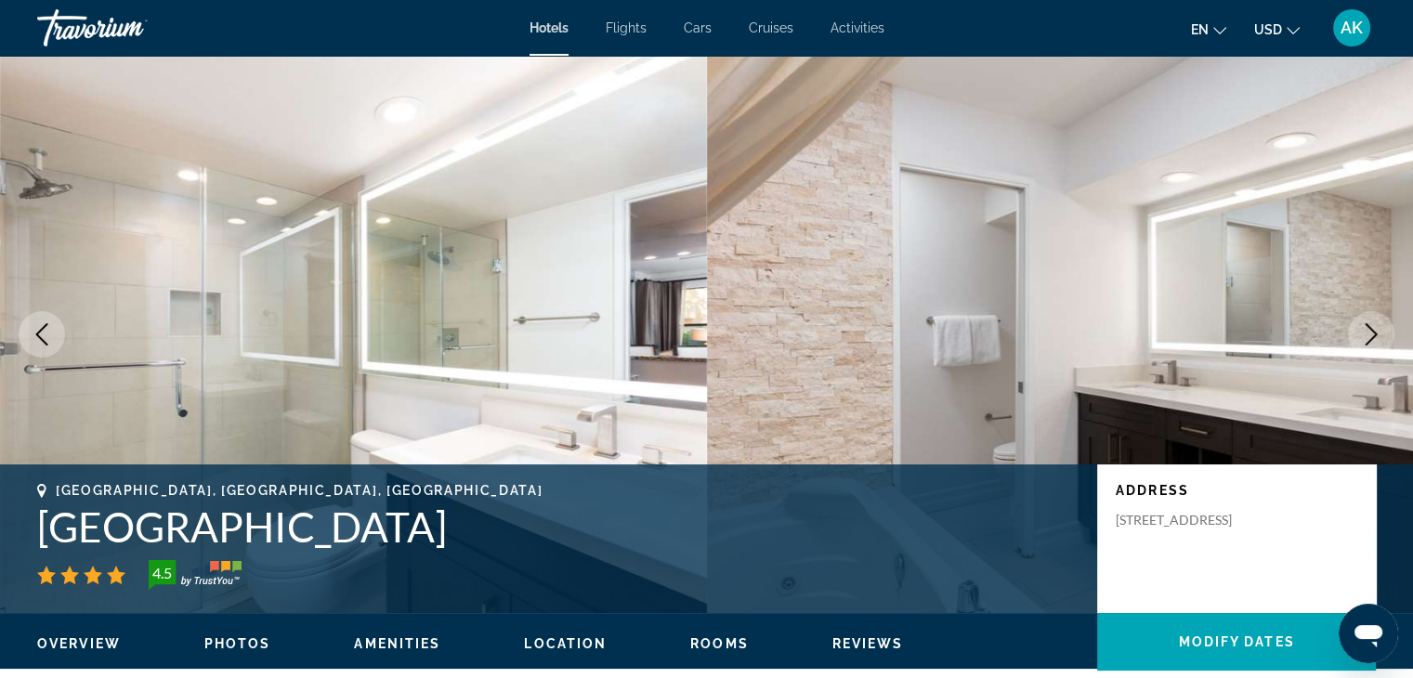
click at [1384, 331] on button "Next image" at bounding box center [1371, 334] width 46 height 46
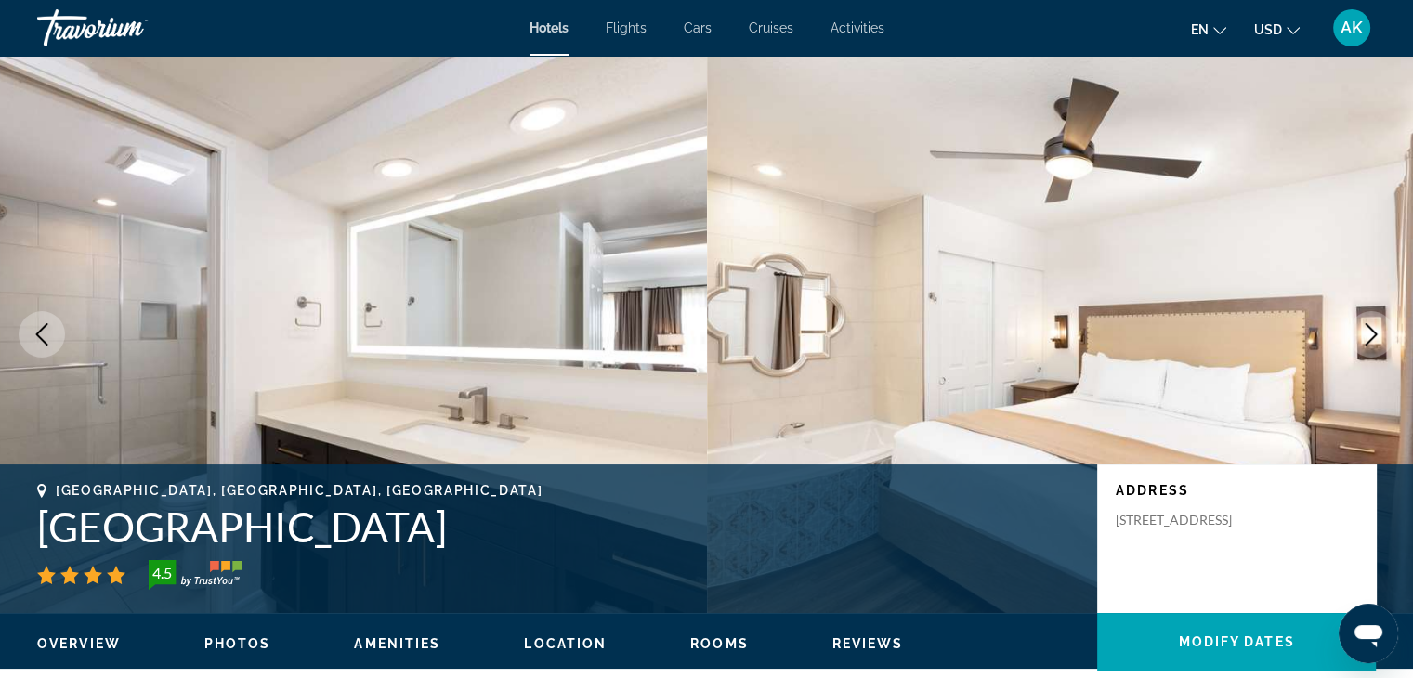
click at [1384, 331] on button "Next image" at bounding box center [1371, 334] width 46 height 46
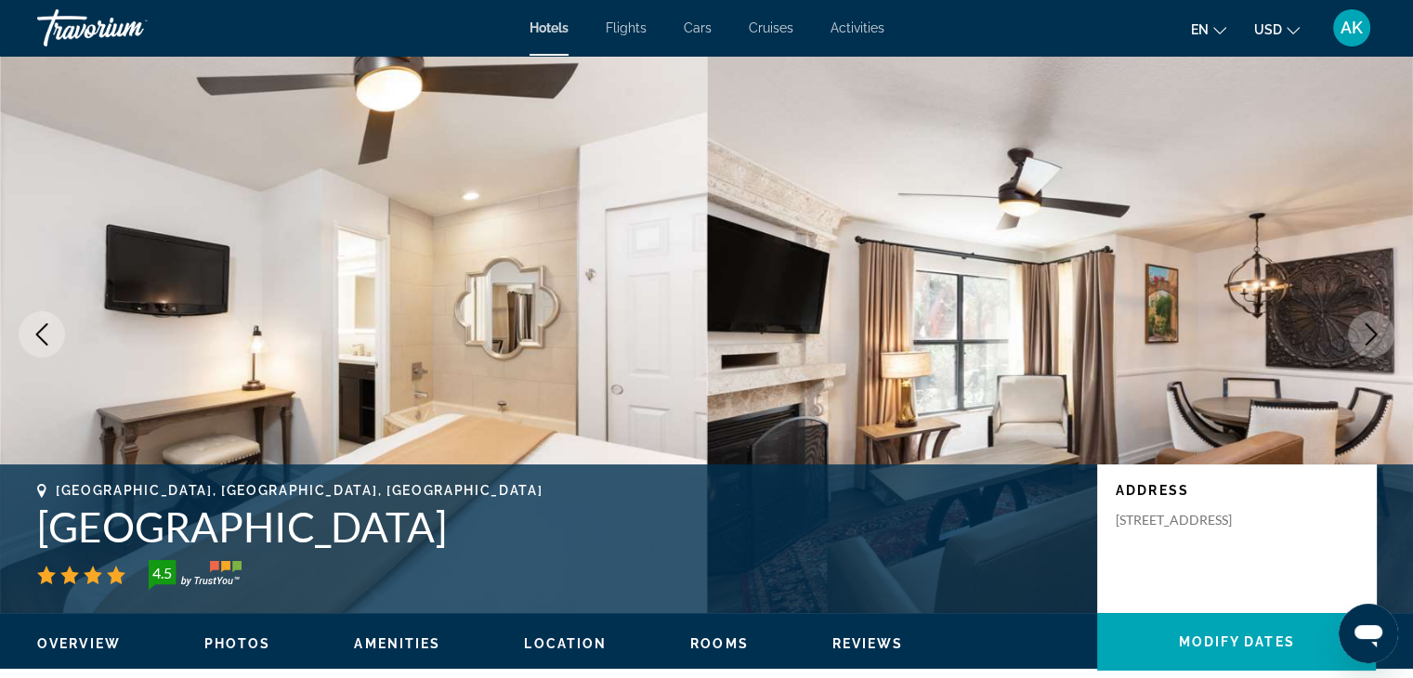
click at [1384, 331] on button "Next image" at bounding box center [1371, 334] width 46 height 46
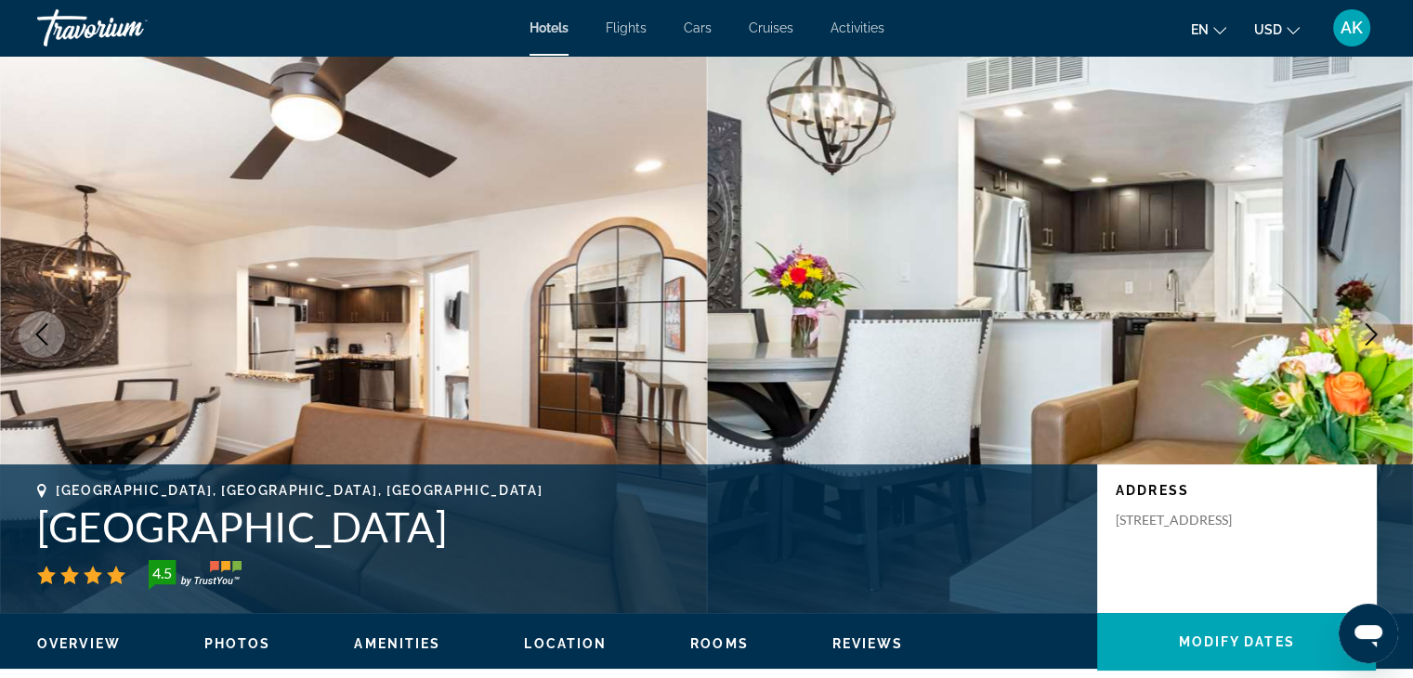
click at [1374, 343] on icon "Next image" at bounding box center [1371, 334] width 22 height 22
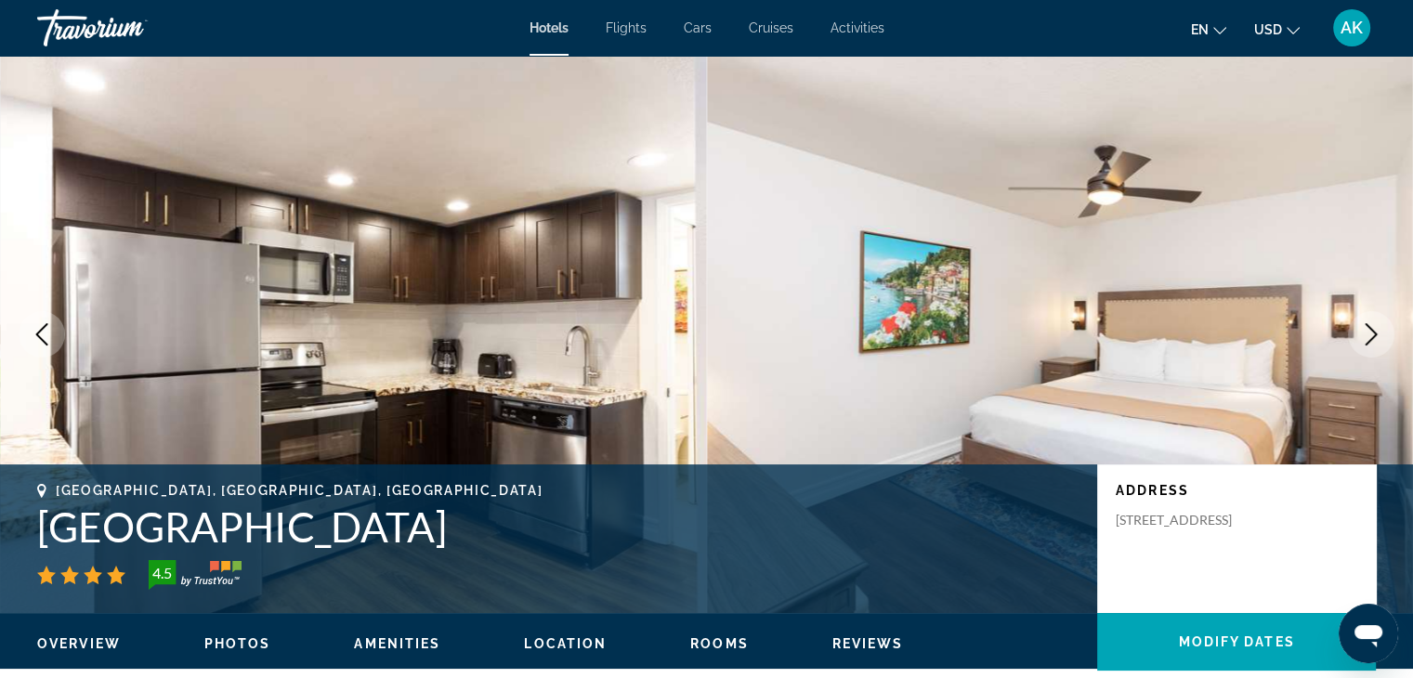
click at [1368, 348] on button "Next image" at bounding box center [1371, 334] width 46 height 46
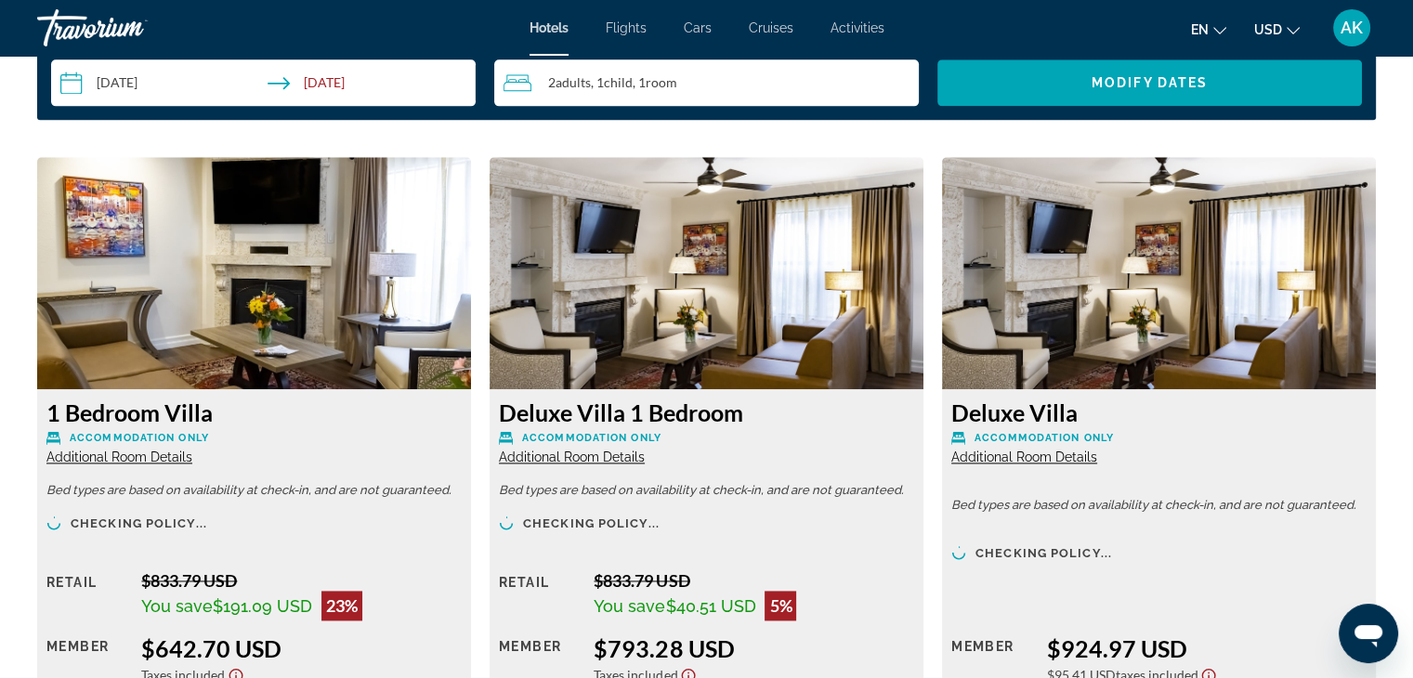
scroll to position [2557, 0]
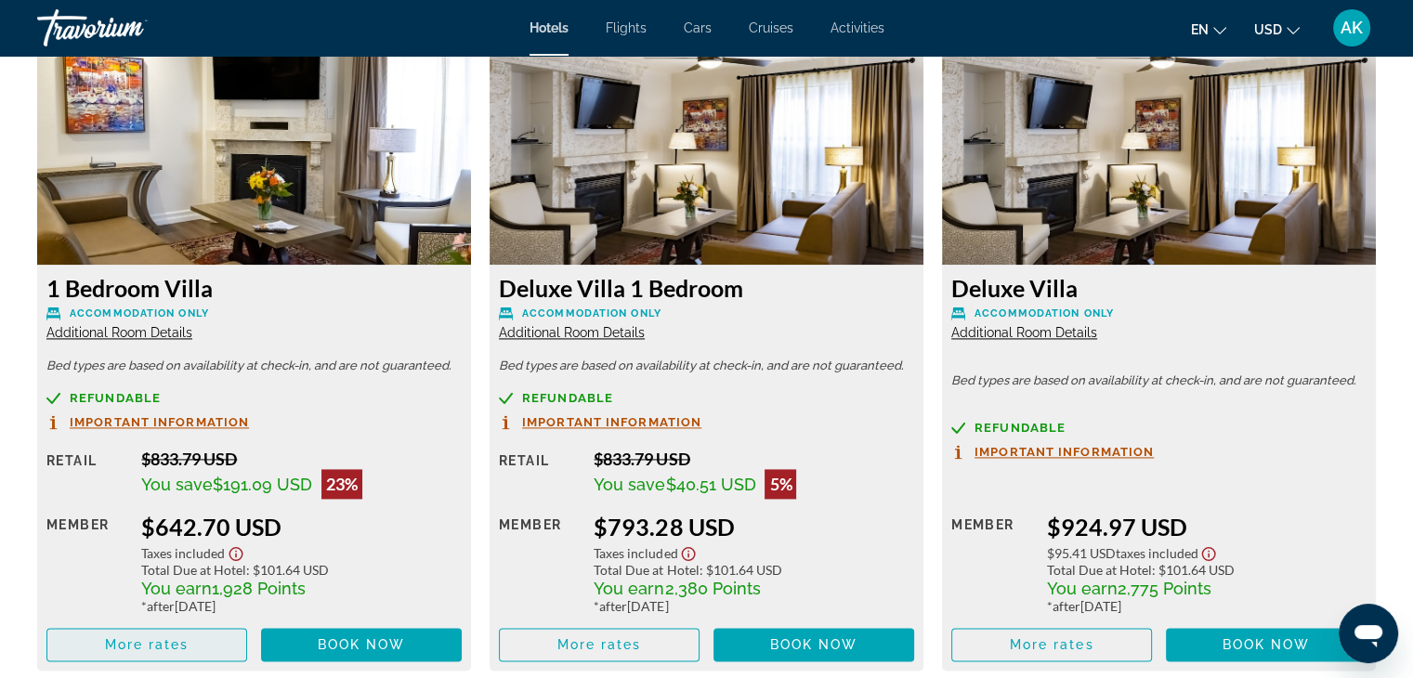
click at [166, 637] on span "More rates" at bounding box center [147, 644] width 85 height 15
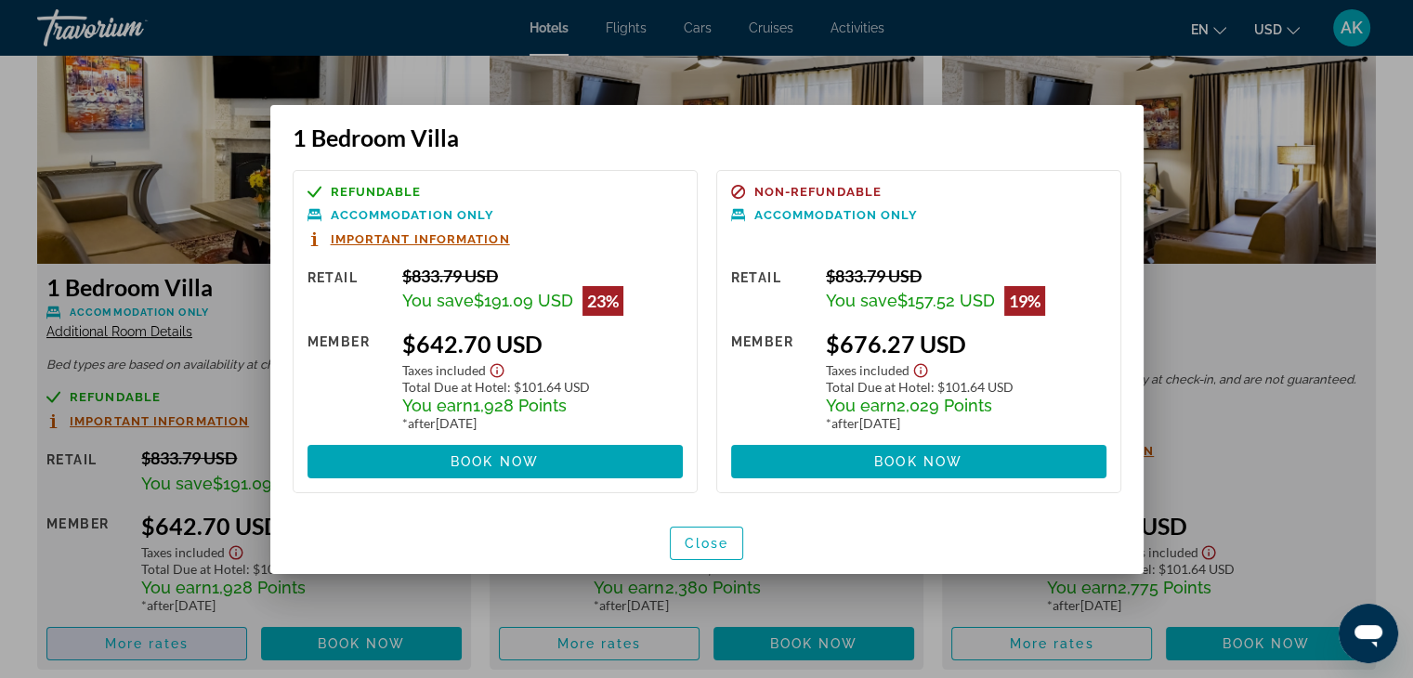
scroll to position [0, 0]
click at [694, 554] on span "button" at bounding box center [707, 543] width 72 height 45
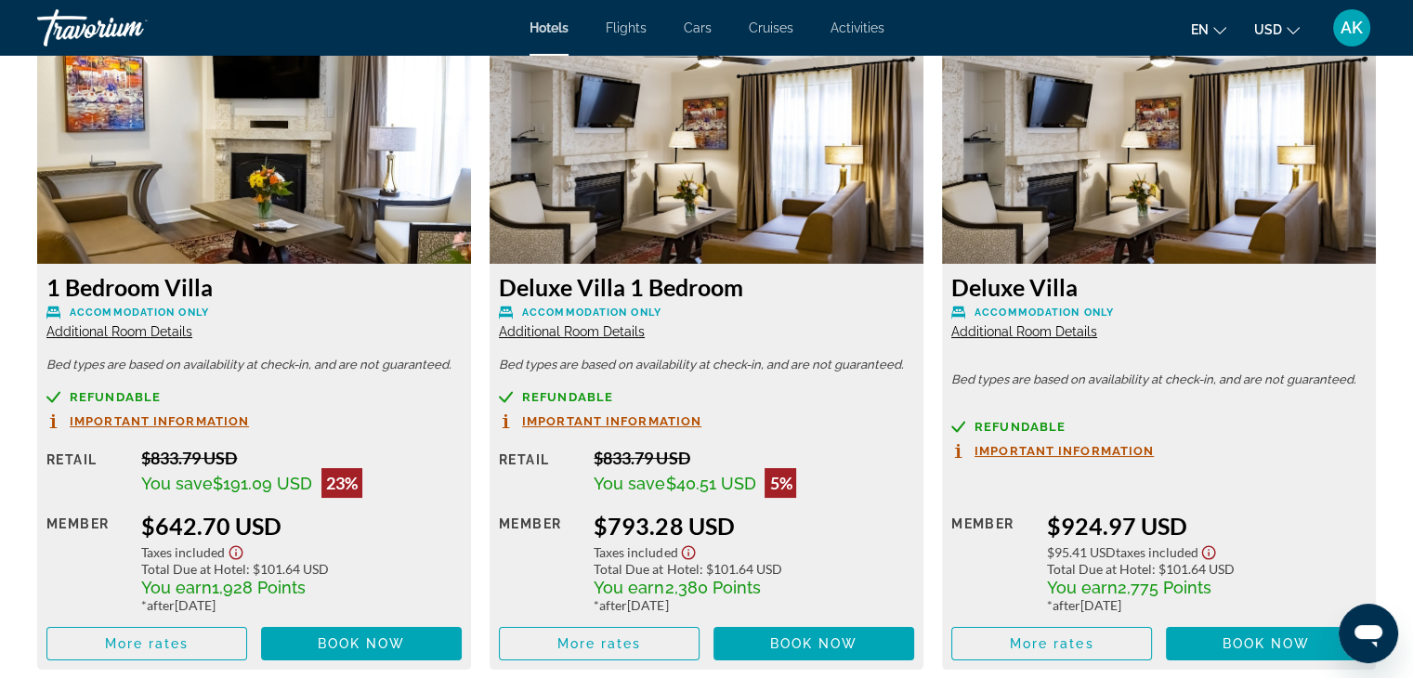
scroll to position [2557, 0]
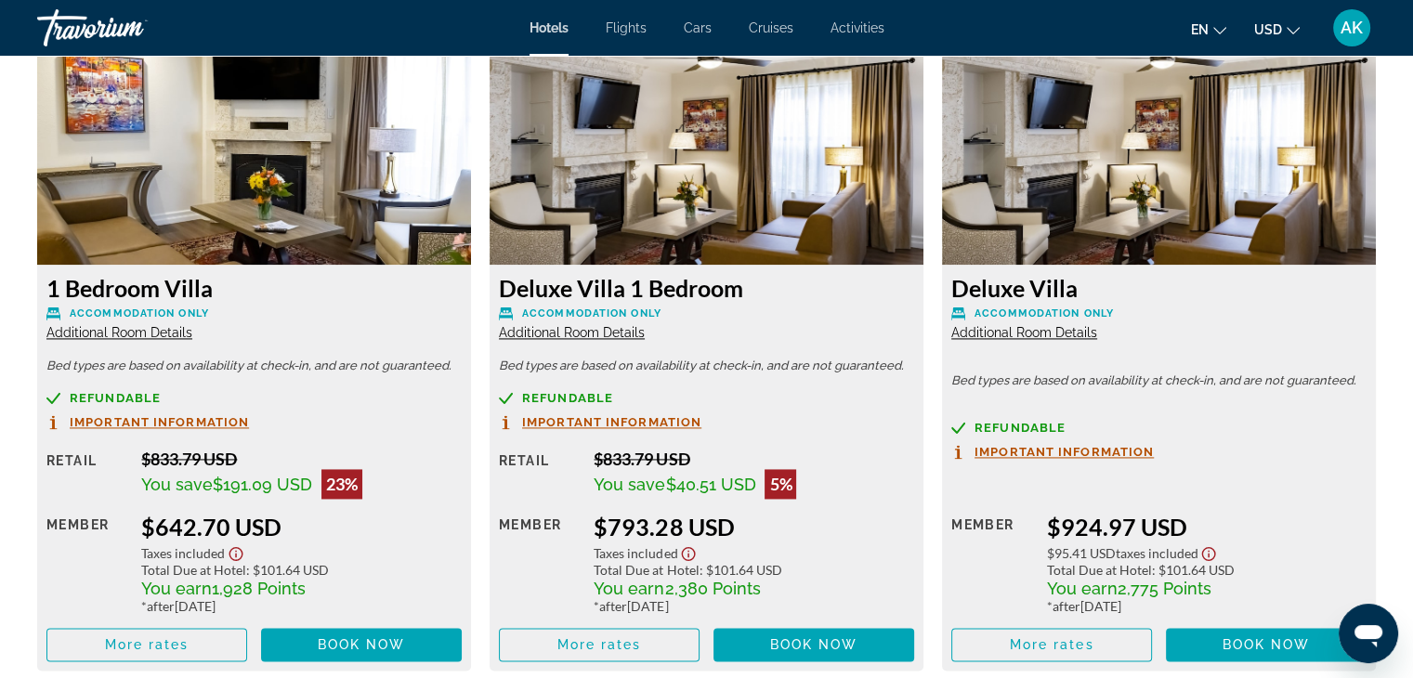
click at [84, 325] on span "Additional Room Details" at bounding box center [119, 332] width 146 height 15
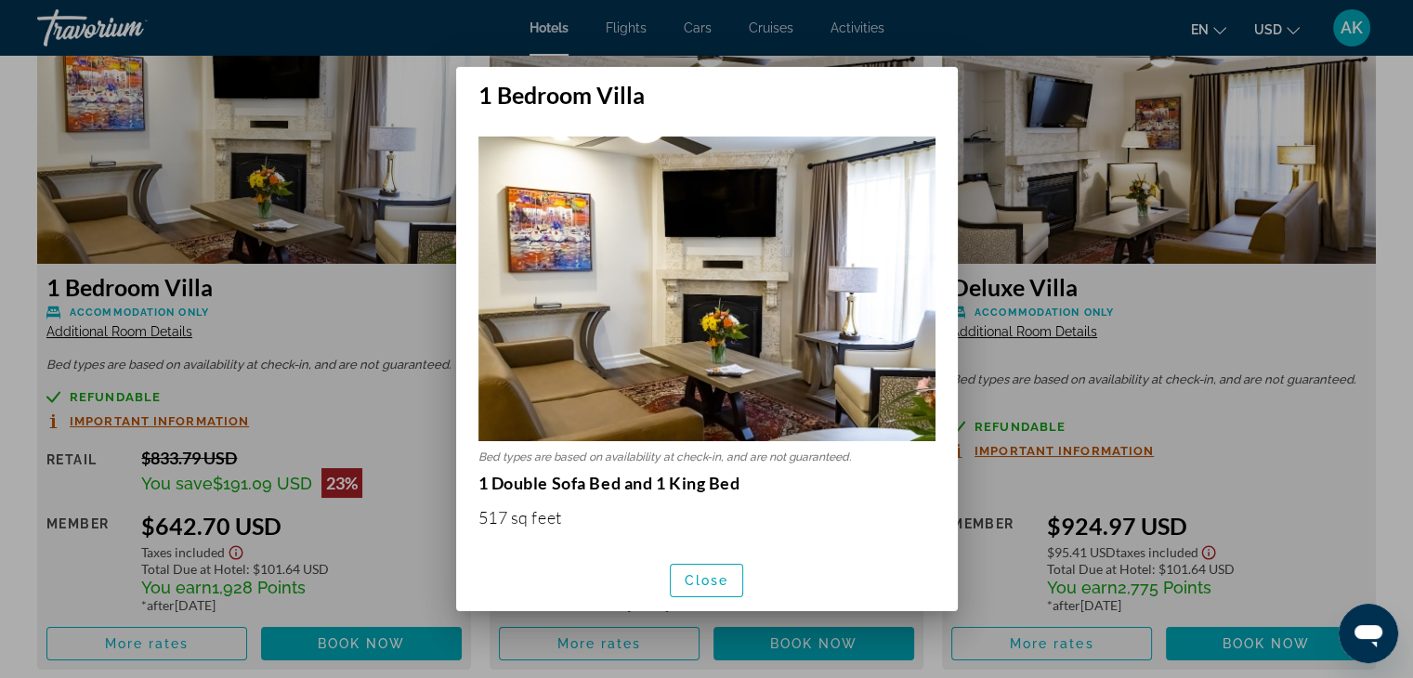
scroll to position [0, 0]
click at [706, 574] on span "Close" at bounding box center [707, 580] width 45 height 15
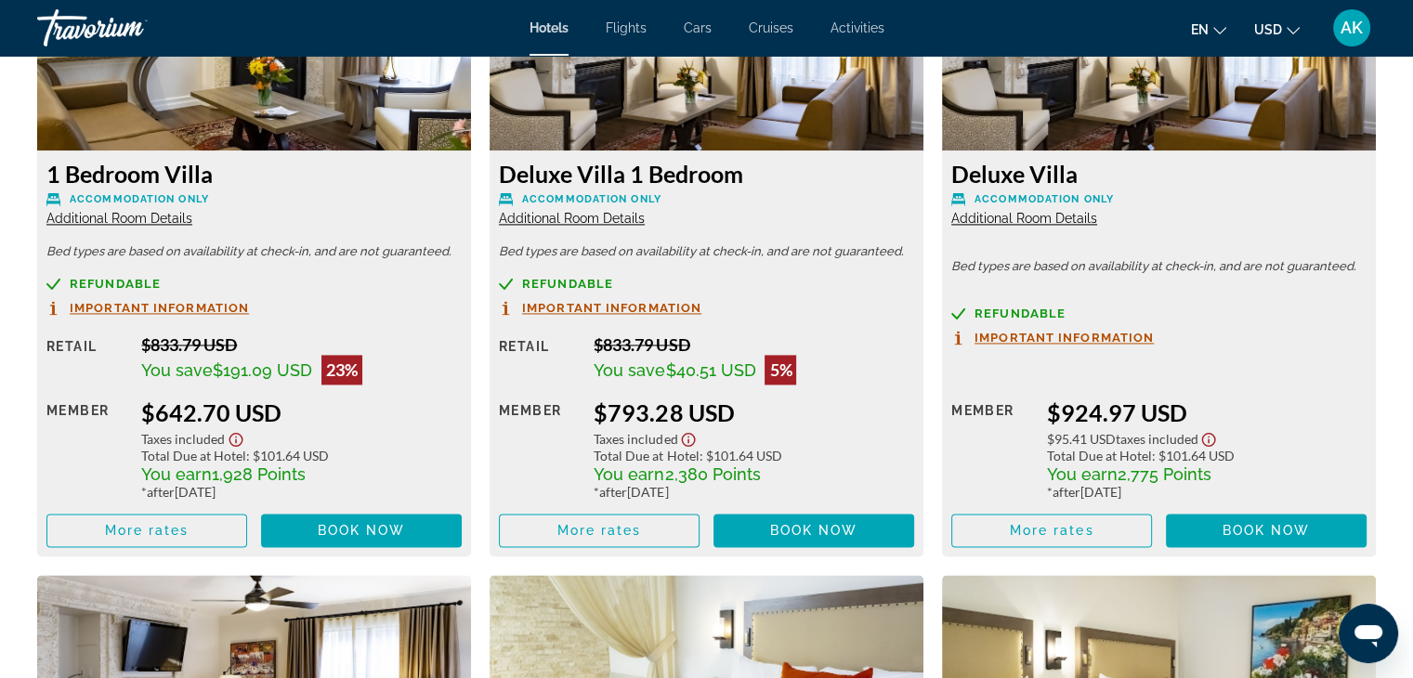
scroll to position [2673, 0]
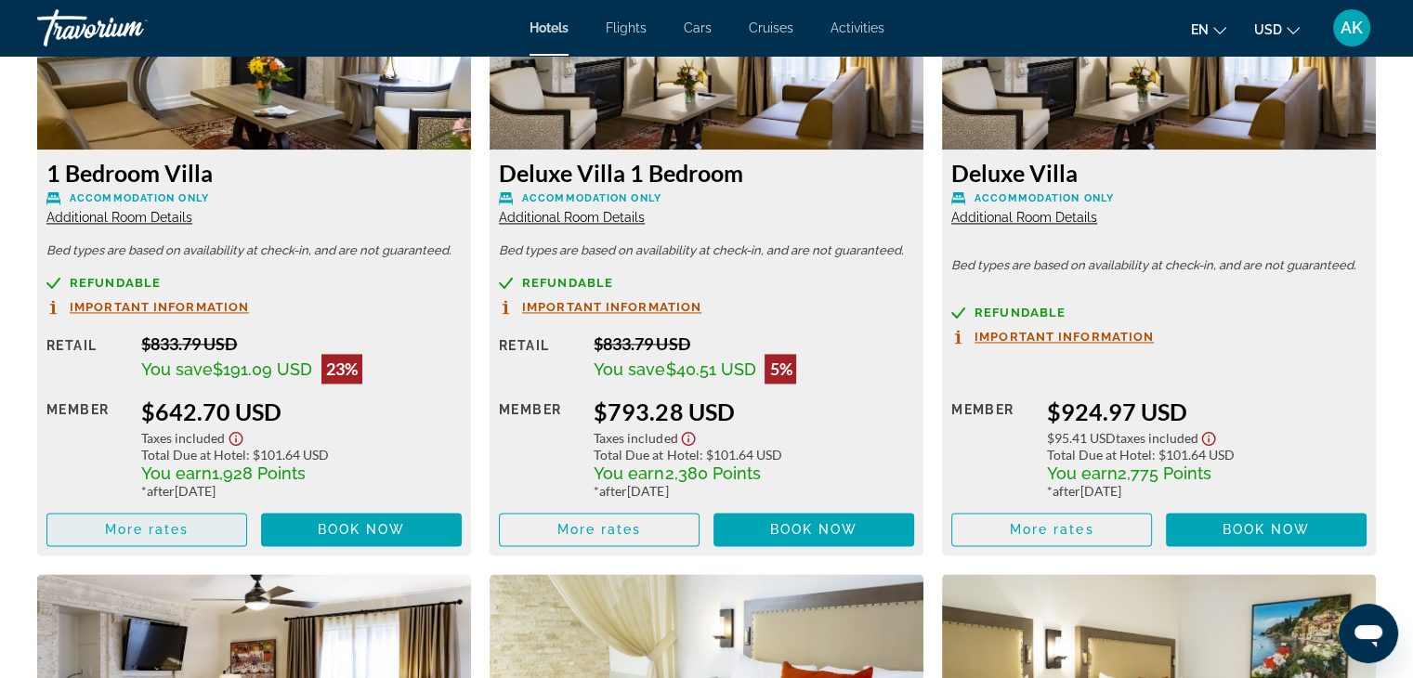
click at [212, 512] on span "Main content" at bounding box center [146, 529] width 199 height 45
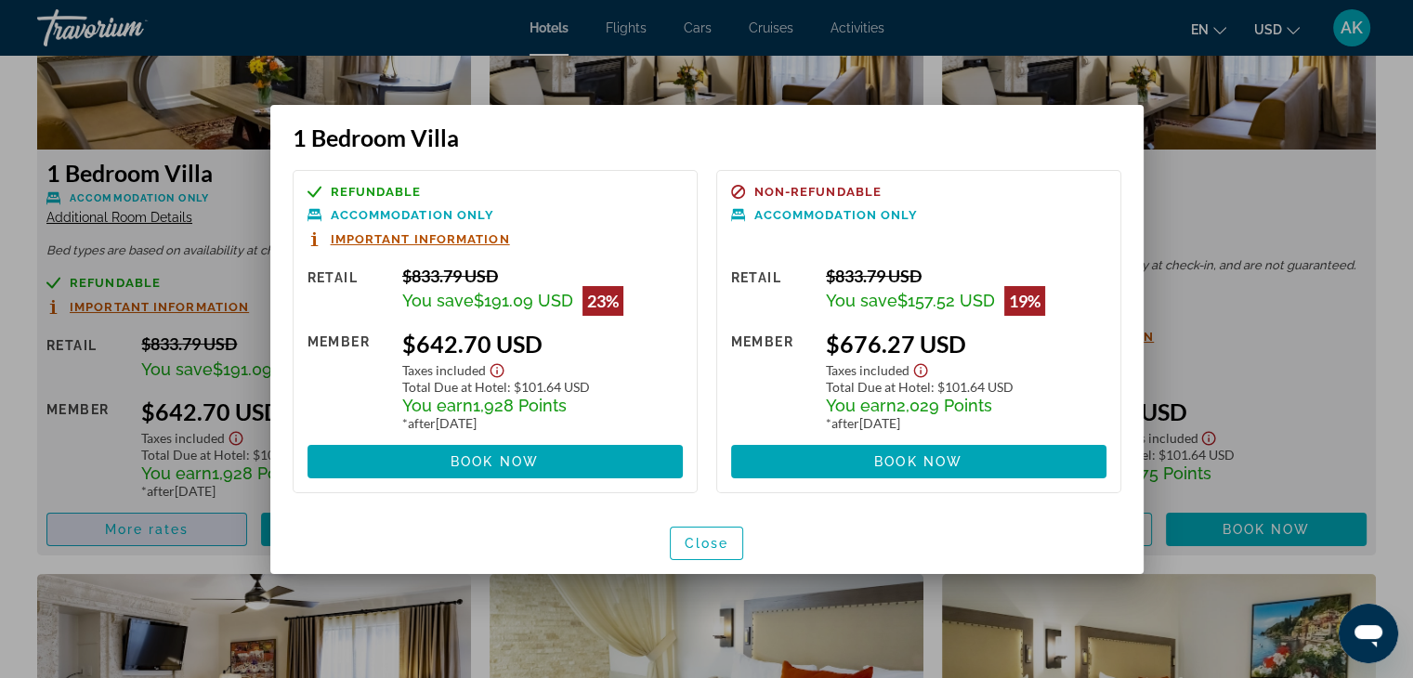
scroll to position [0, 0]
click at [716, 543] on span "Close" at bounding box center [707, 543] width 45 height 15
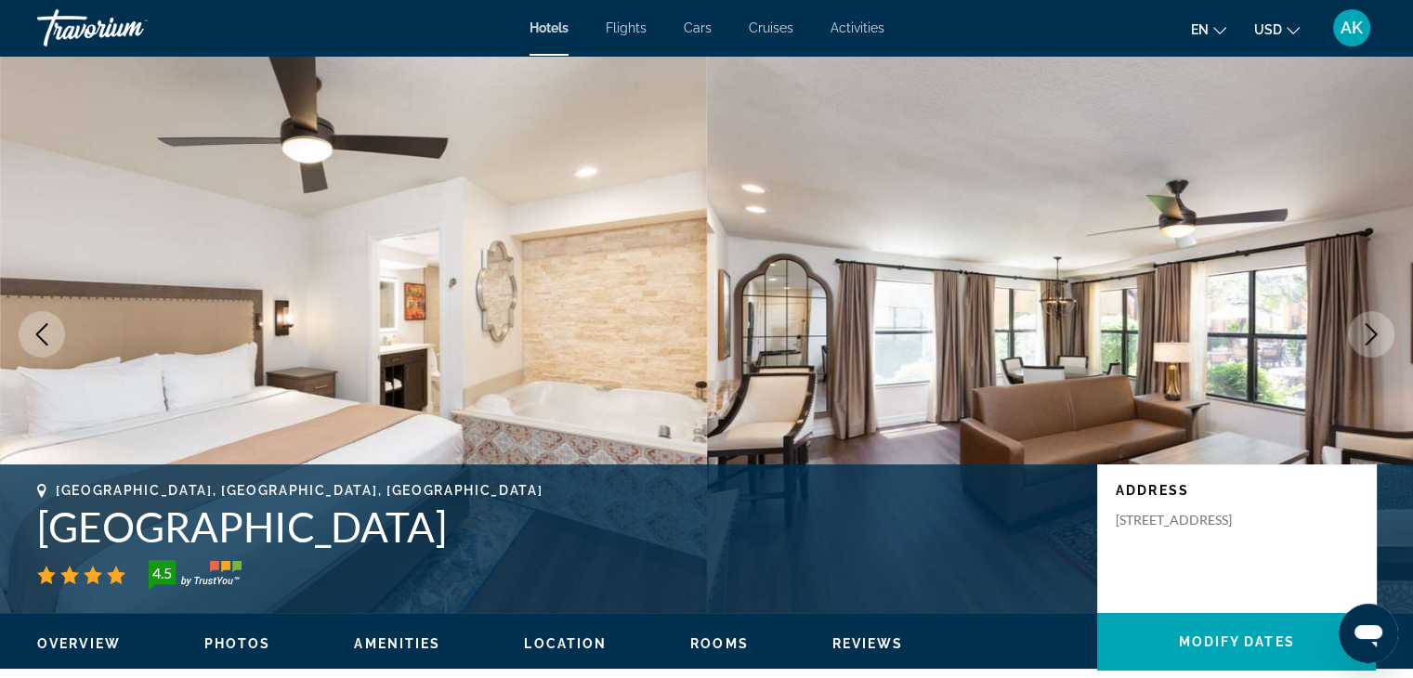
scroll to position [2673, 0]
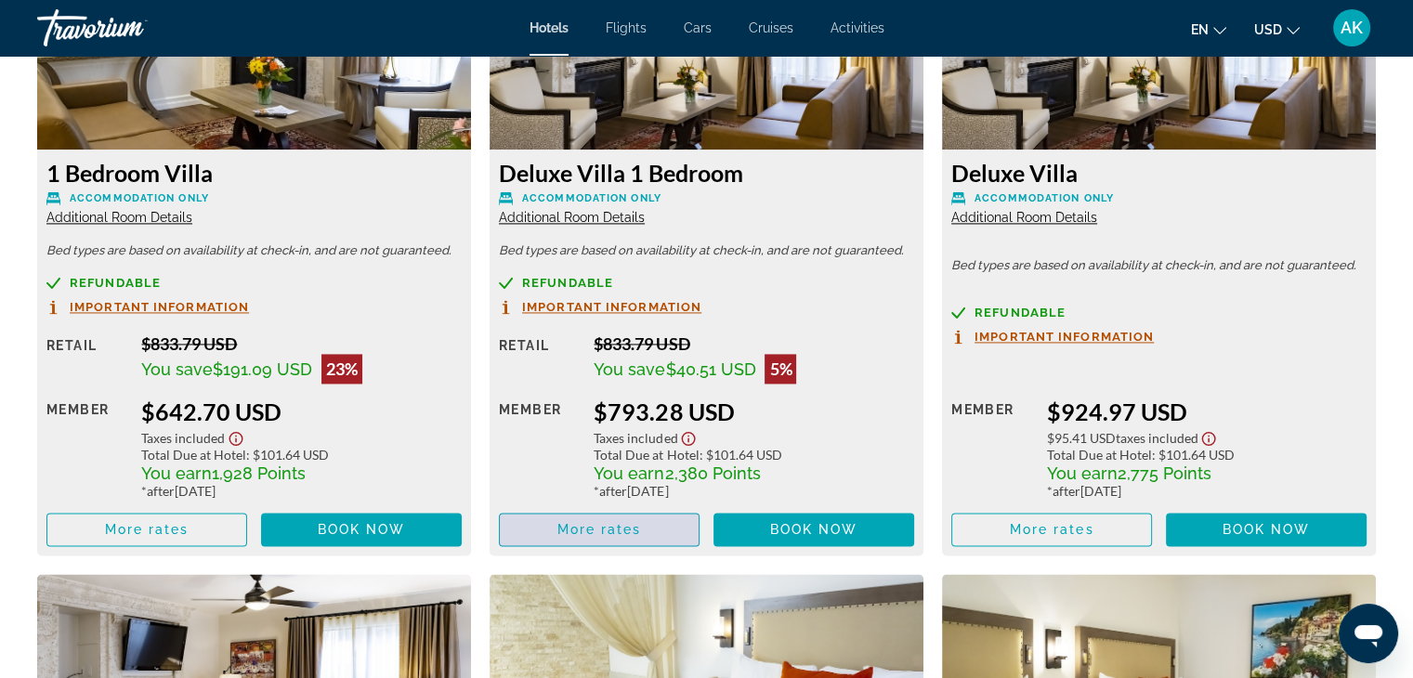
click at [552, 527] on span "Main content" at bounding box center [599, 529] width 199 height 45
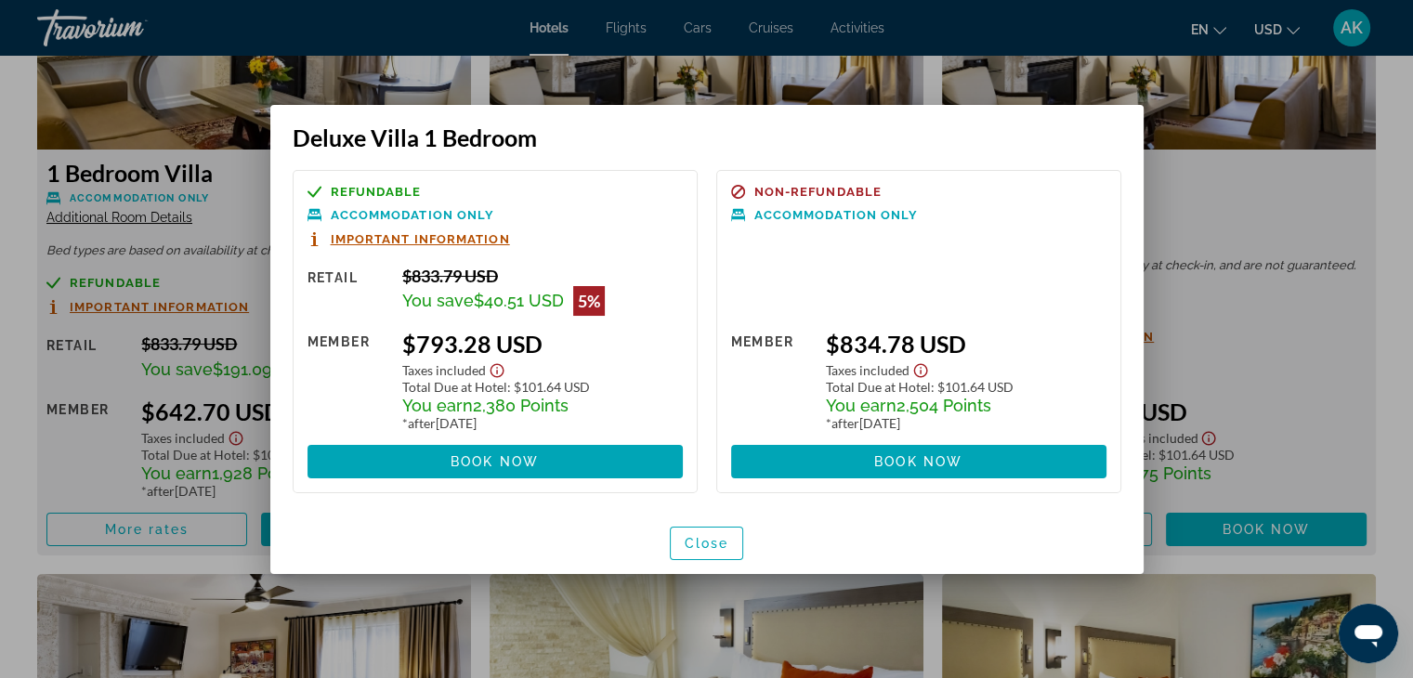
click at [1310, 196] on div at bounding box center [706, 339] width 1413 height 678
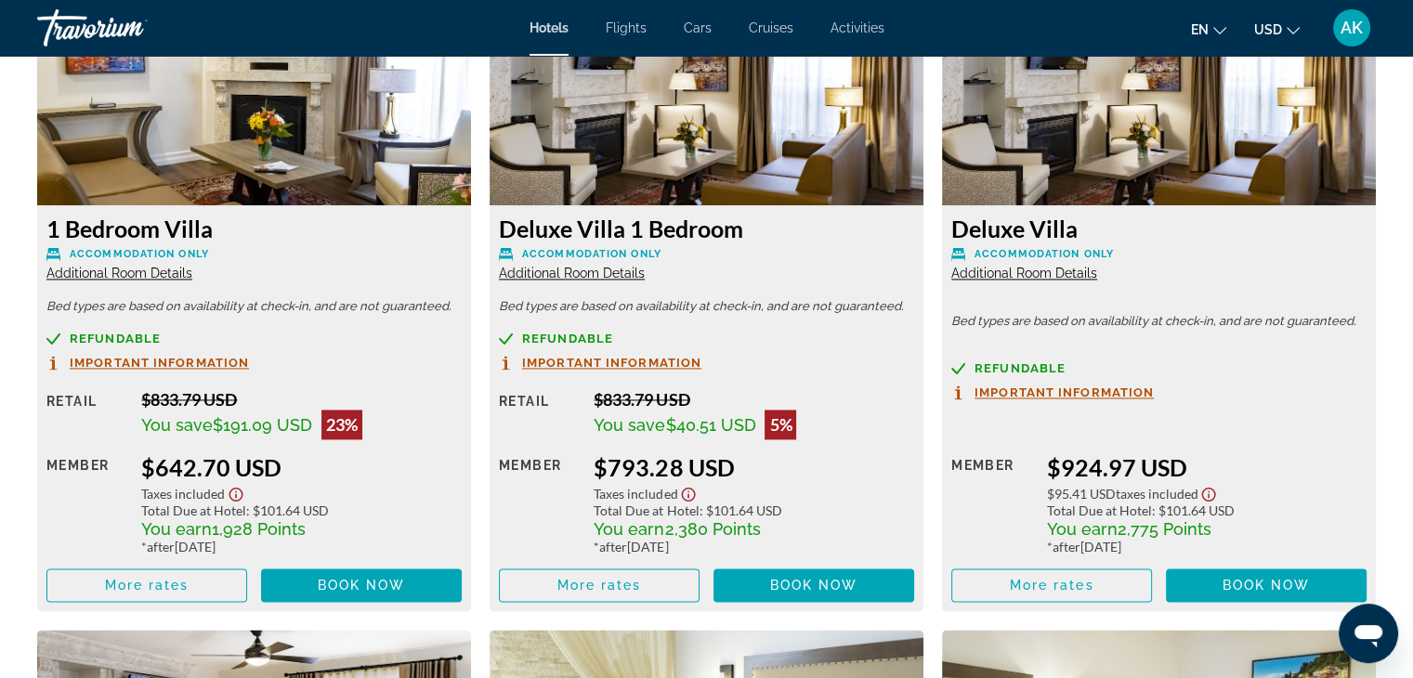
scroll to position [2575, 0]
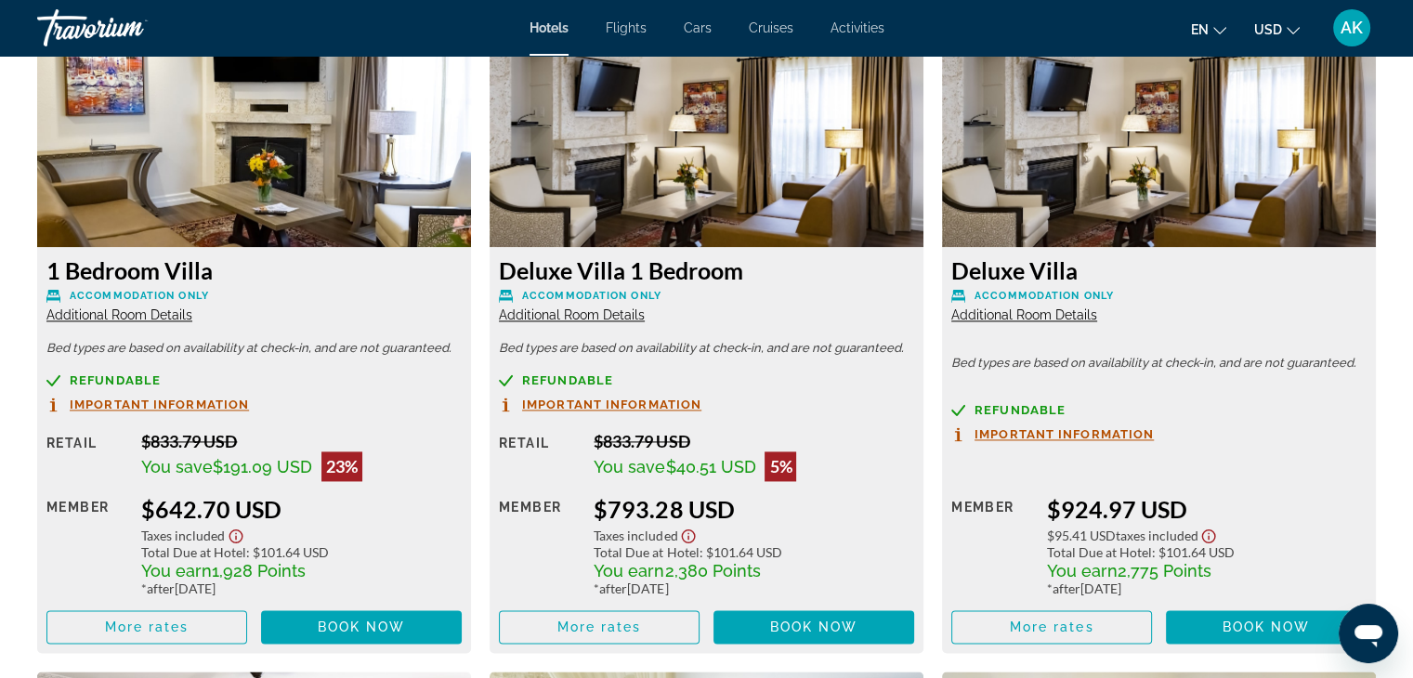
click at [243, 151] on img "Main content" at bounding box center [254, 131] width 434 height 232
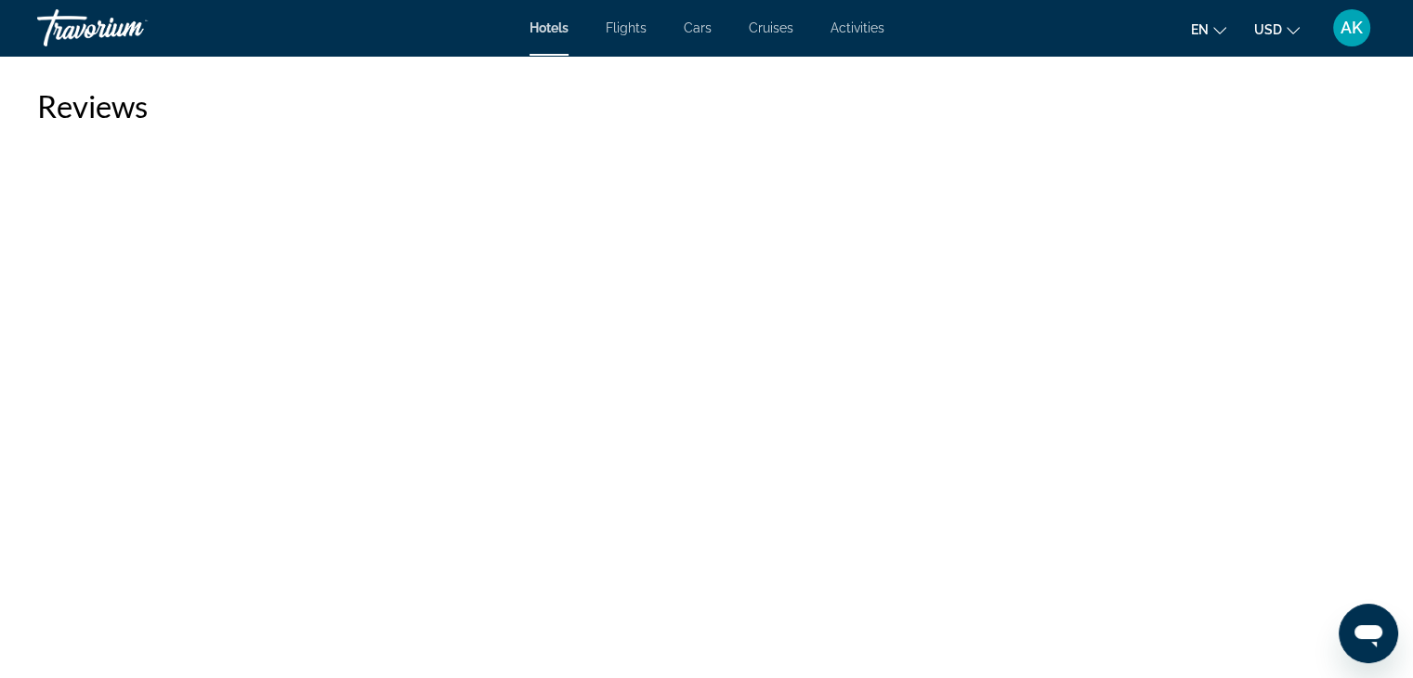
scroll to position [4500, 0]
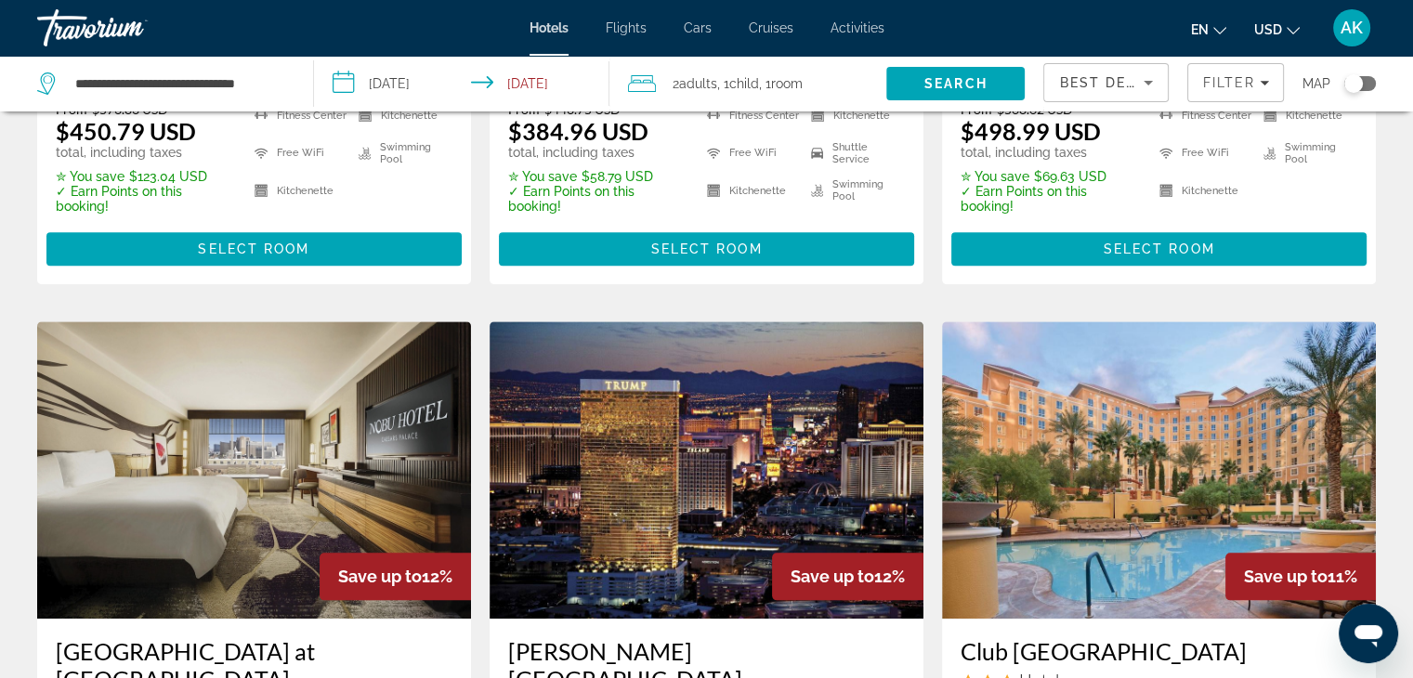
scroll to position [2156, 0]
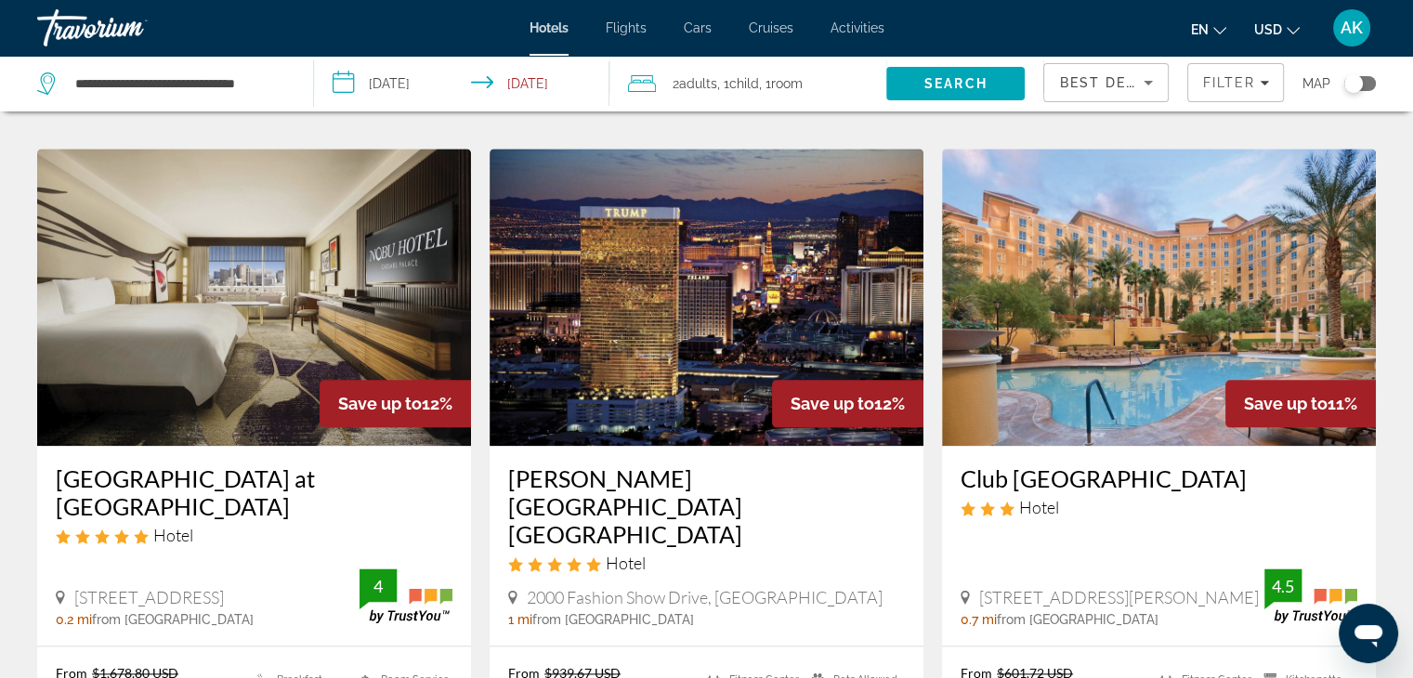
click at [770, 299] on img "Main content" at bounding box center [707, 297] width 434 height 297
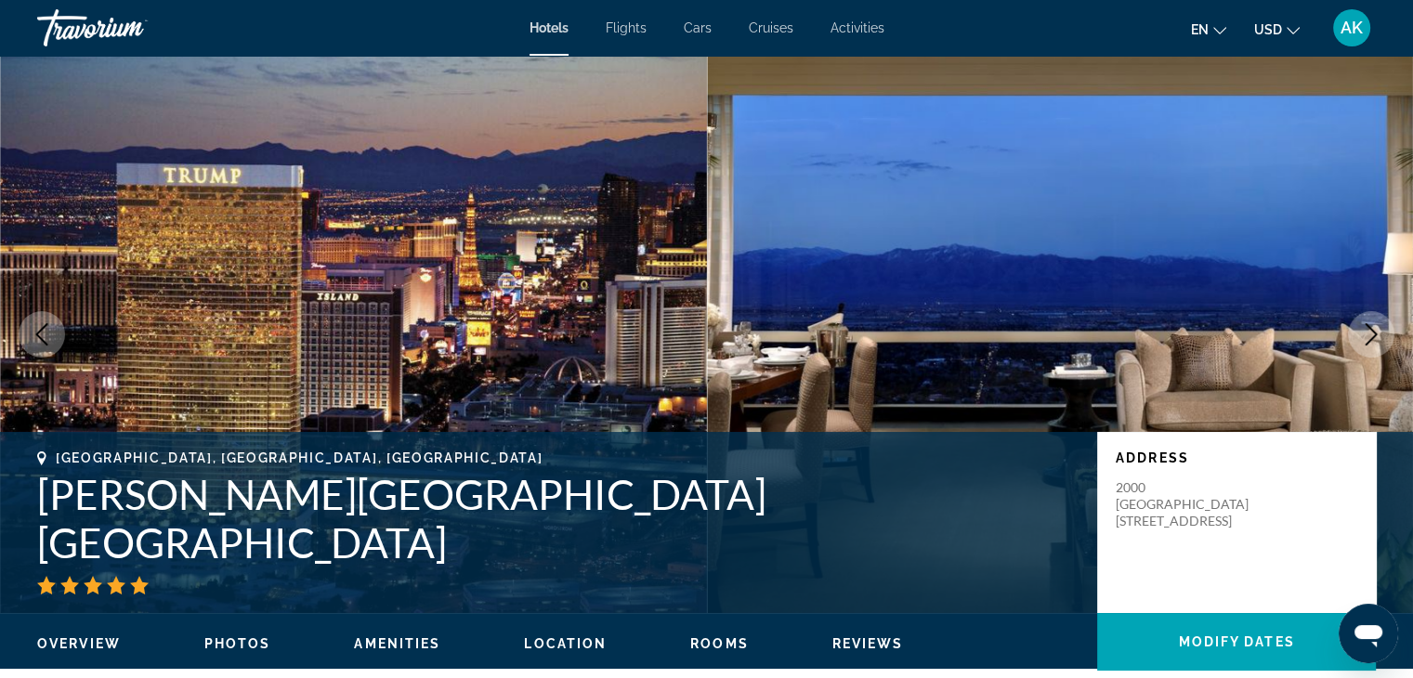
click at [1376, 322] on button "Next image" at bounding box center [1371, 334] width 46 height 46
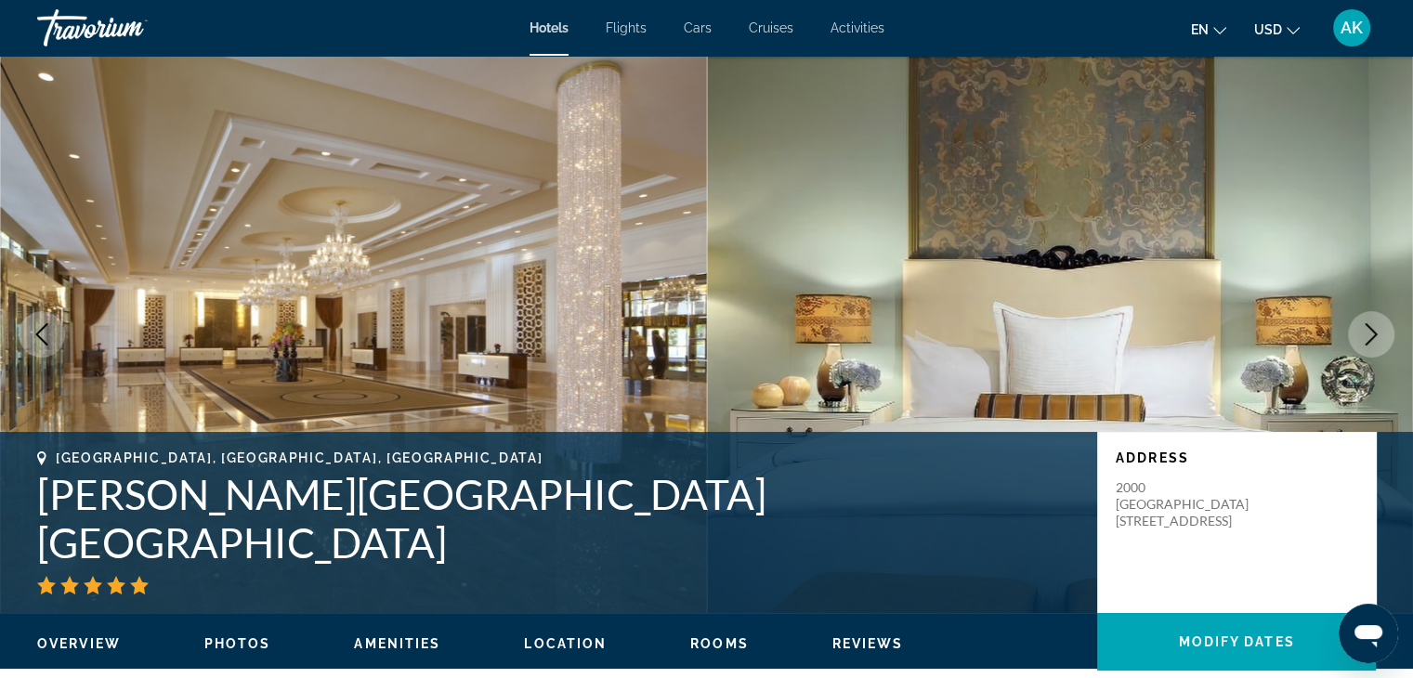
click at [1374, 332] on icon "Next image" at bounding box center [1372, 334] width 12 height 22
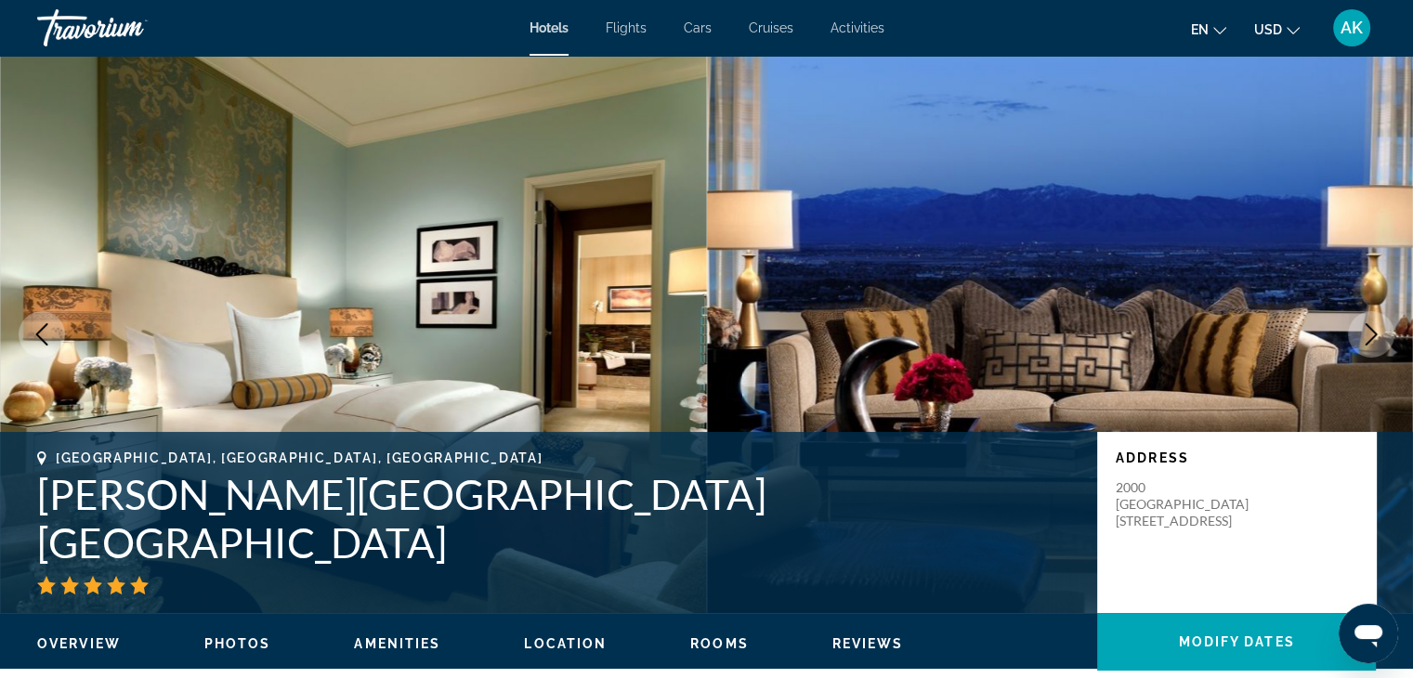
click at [1370, 338] on icon "Next image" at bounding box center [1371, 334] width 22 height 22
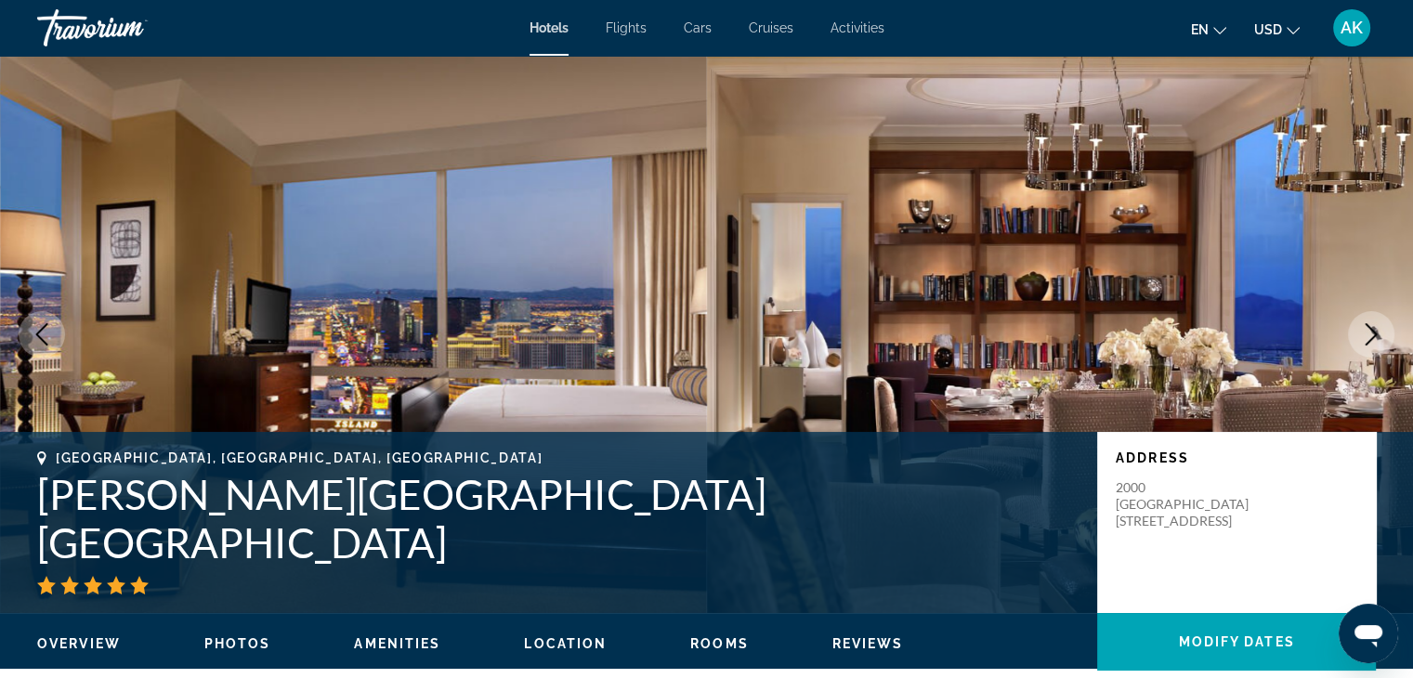
click at [1372, 338] on icon "Next image" at bounding box center [1372, 334] width 12 height 22
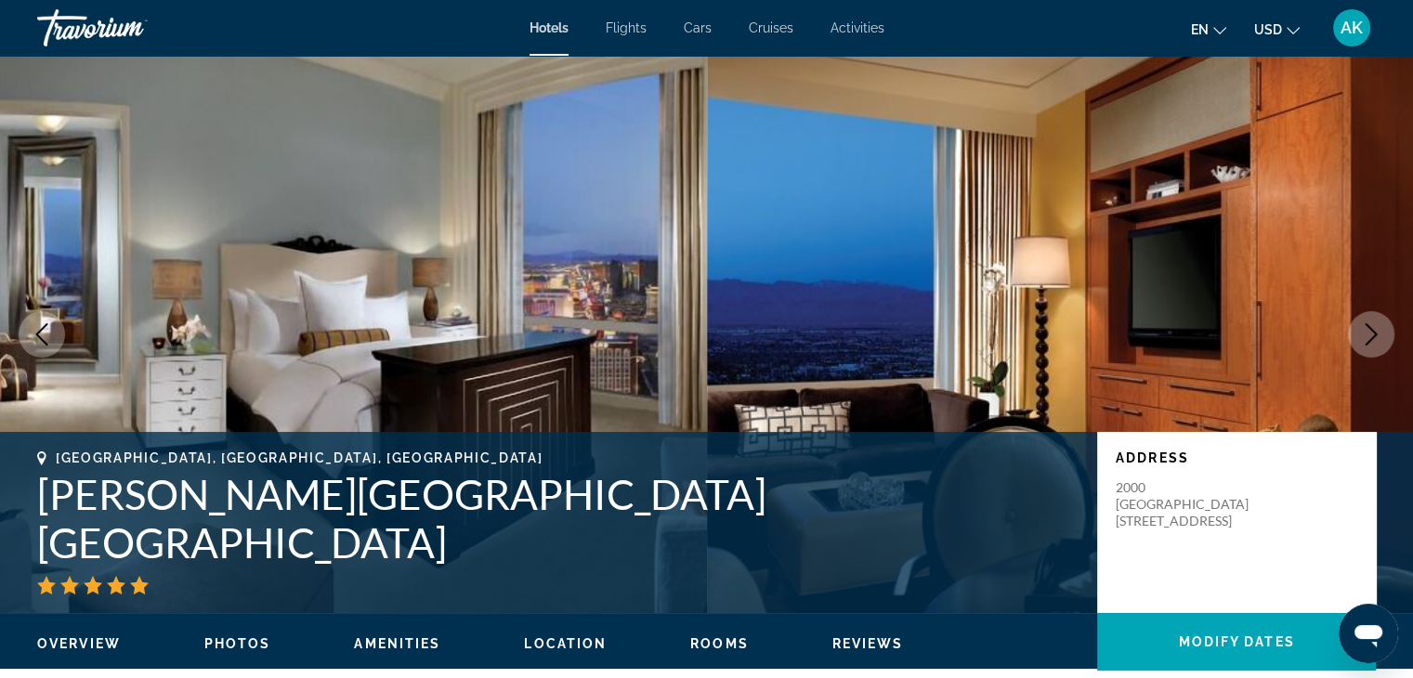
click at [1372, 338] on icon "Next image" at bounding box center [1372, 334] width 12 height 22
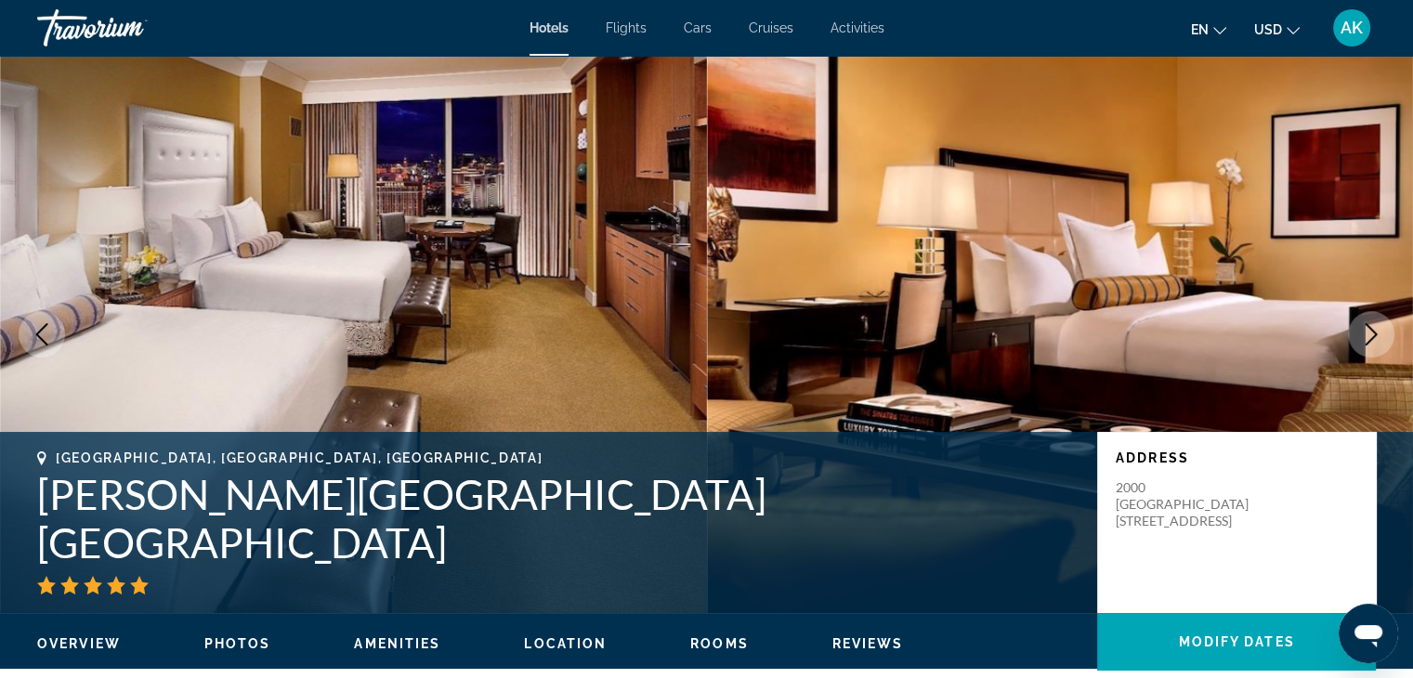
click at [1370, 343] on icon "Next image" at bounding box center [1371, 334] width 22 height 22
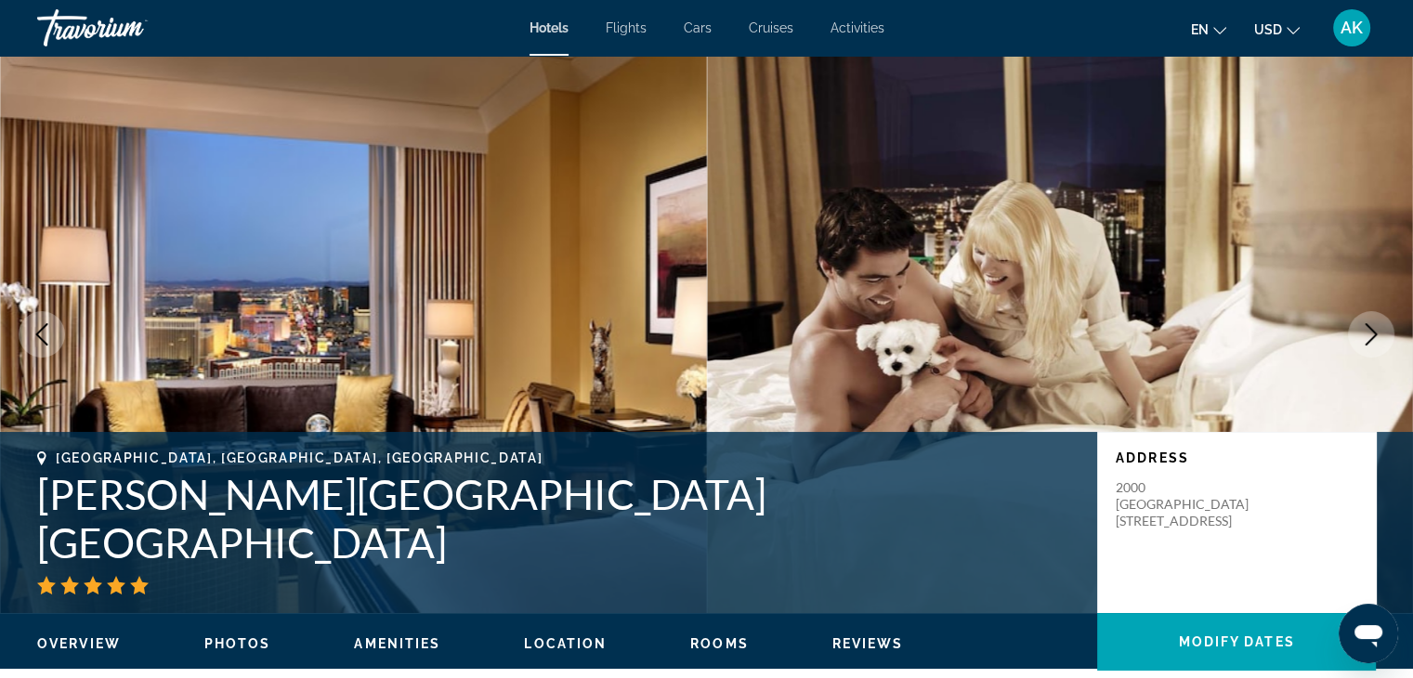
click at [1368, 346] on button "Next image" at bounding box center [1371, 334] width 46 height 46
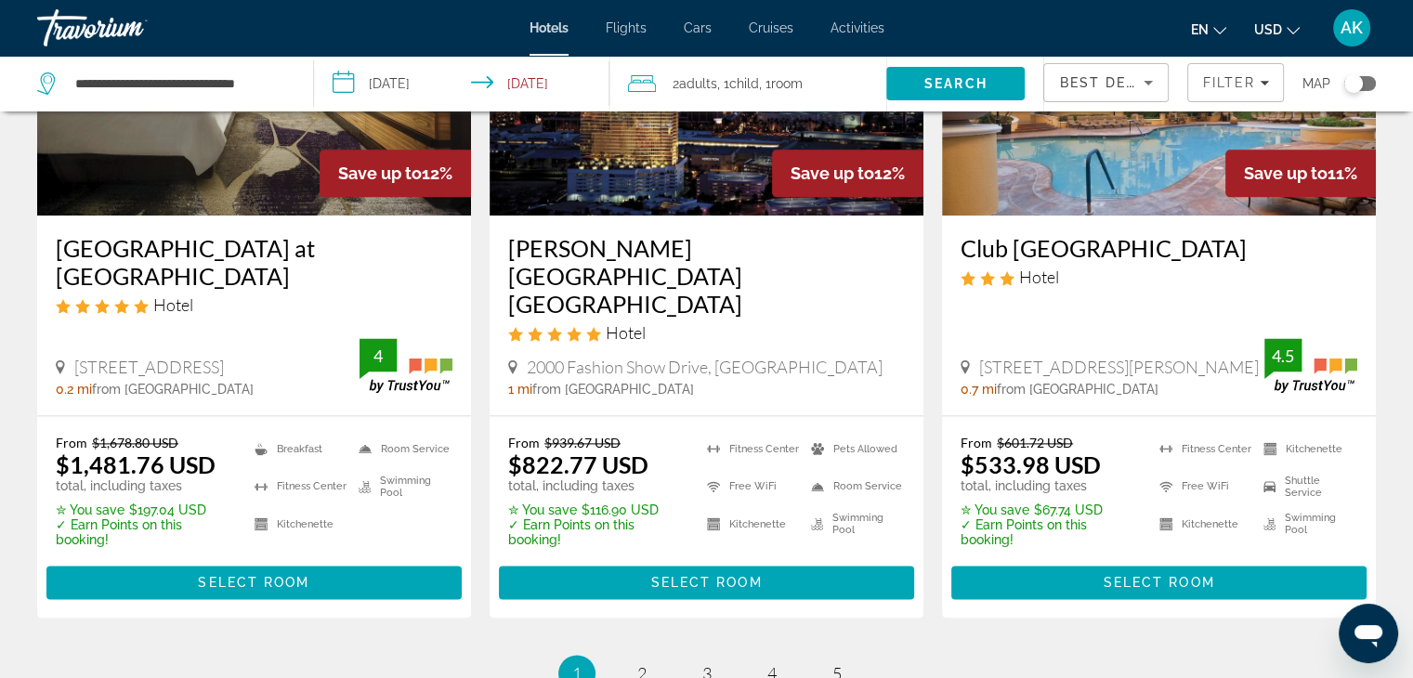
scroll to position [2388, 0]
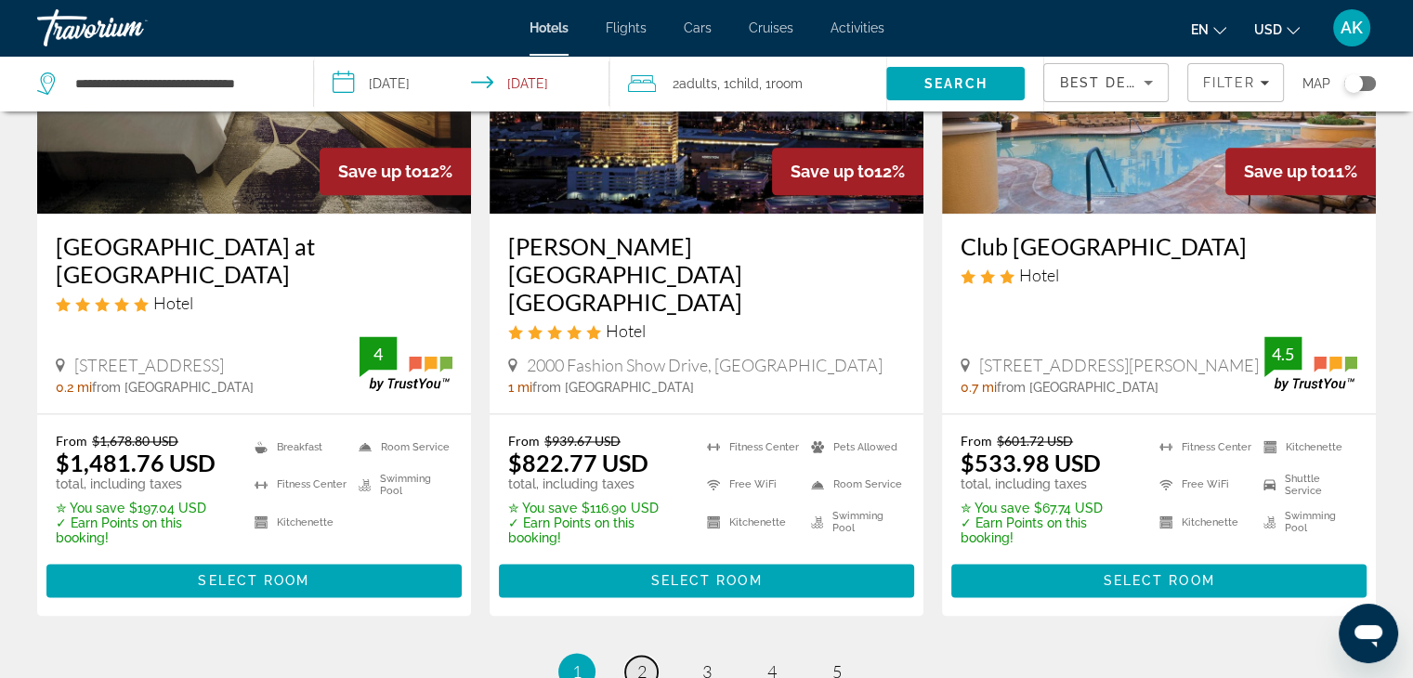
click at [647, 656] on link "page 2" at bounding box center [641, 672] width 33 height 33
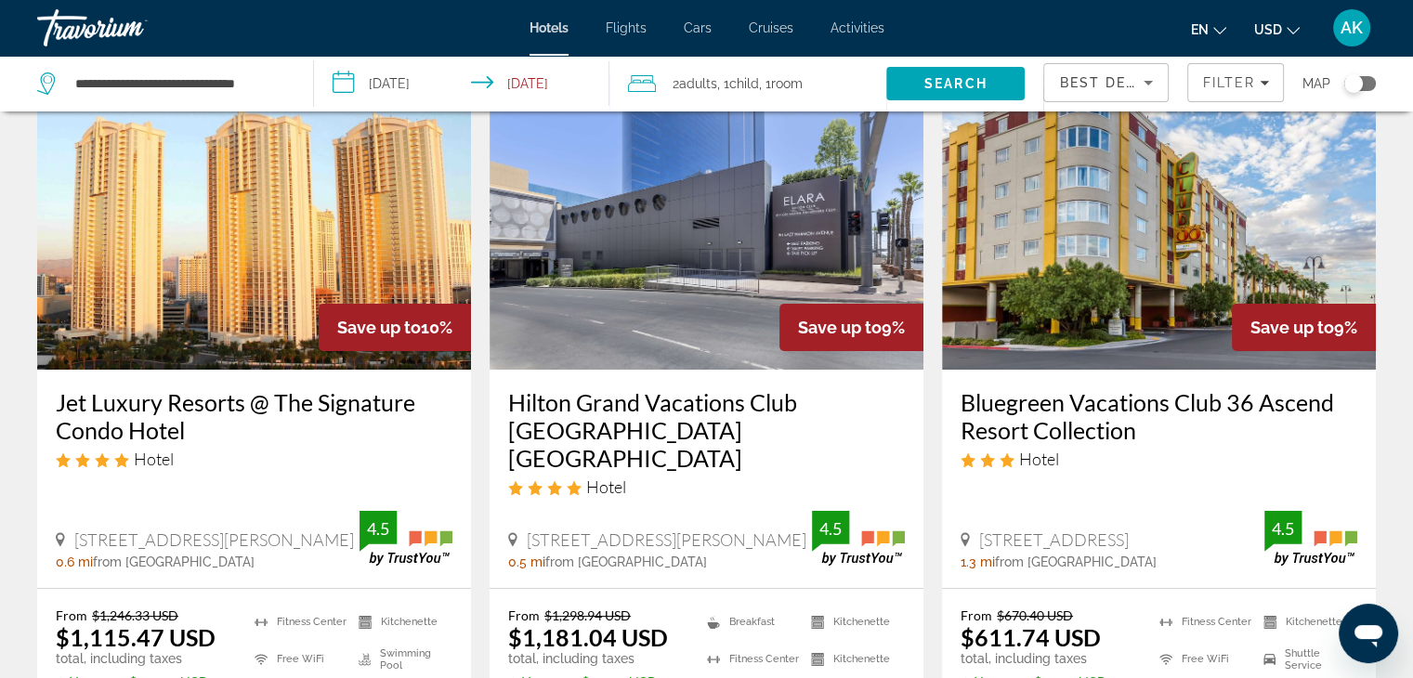
scroll to position [104, 0]
click at [217, 233] on img "Main content" at bounding box center [254, 220] width 434 height 297
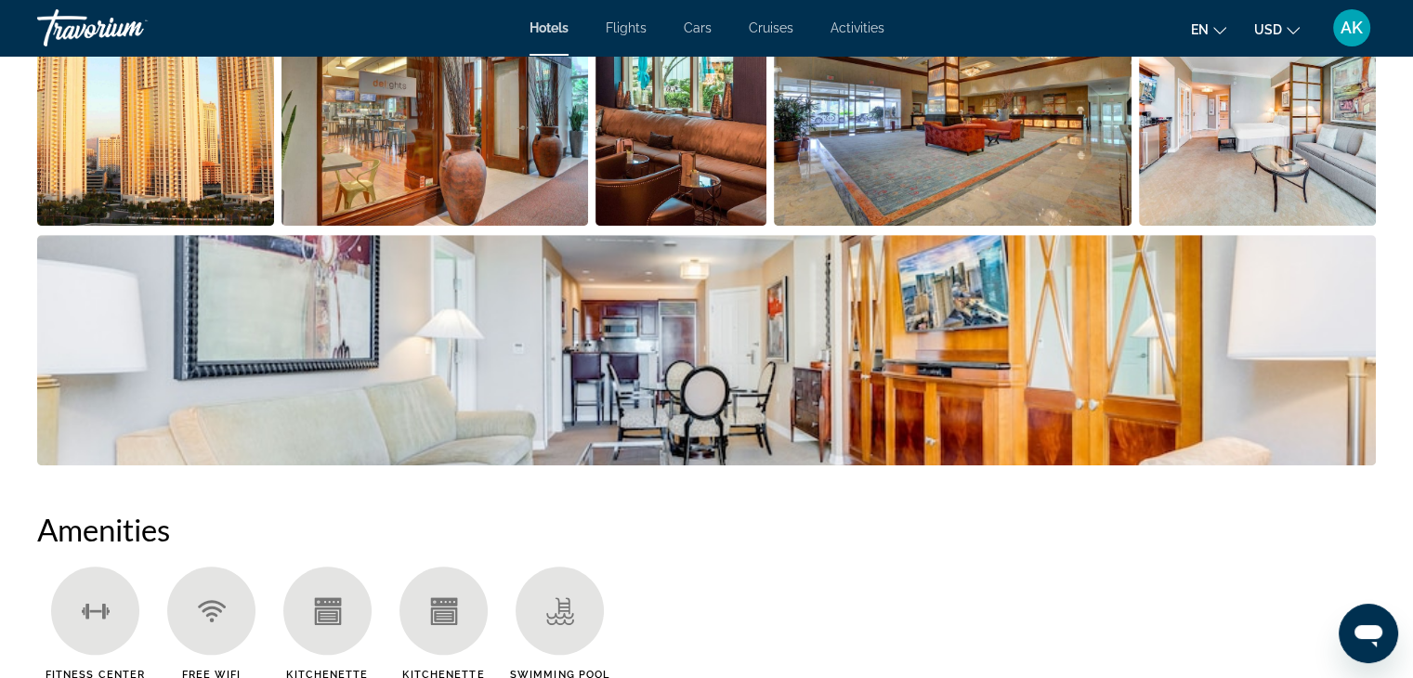
scroll to position [1082, 0]
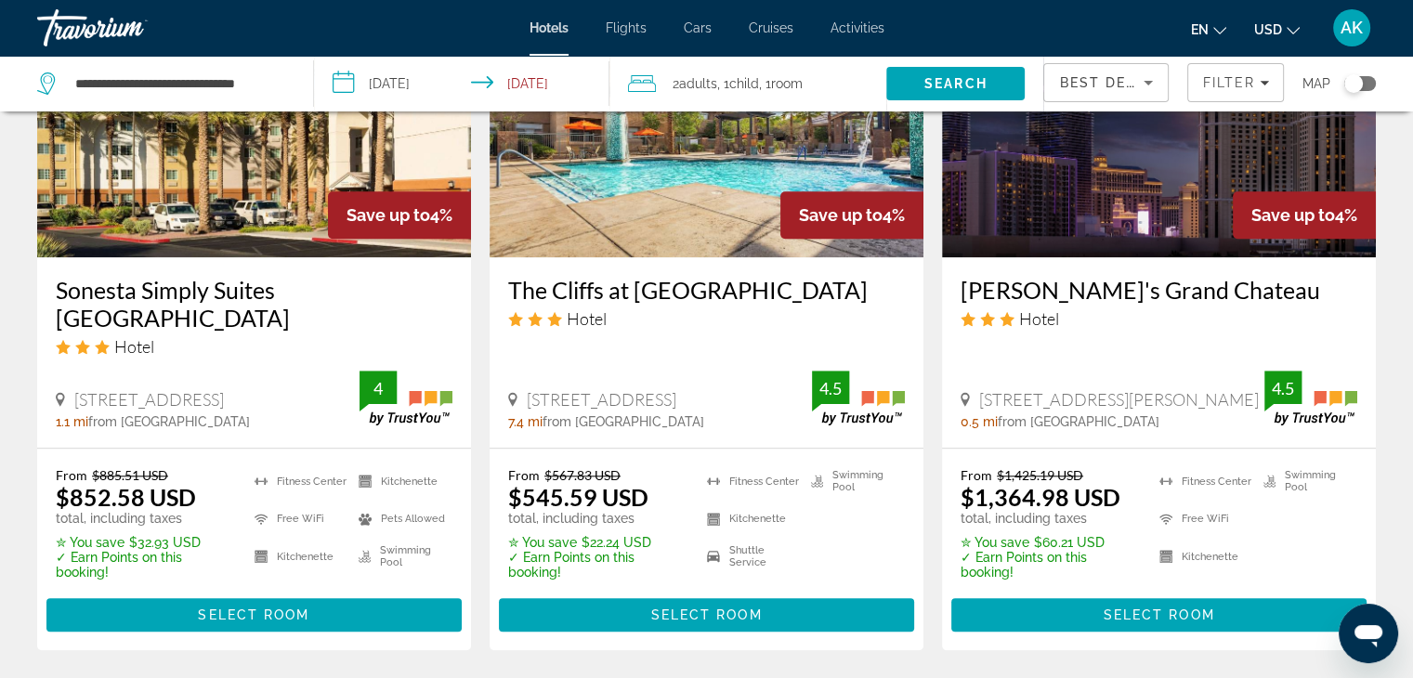
scroll to position [1710, 0]
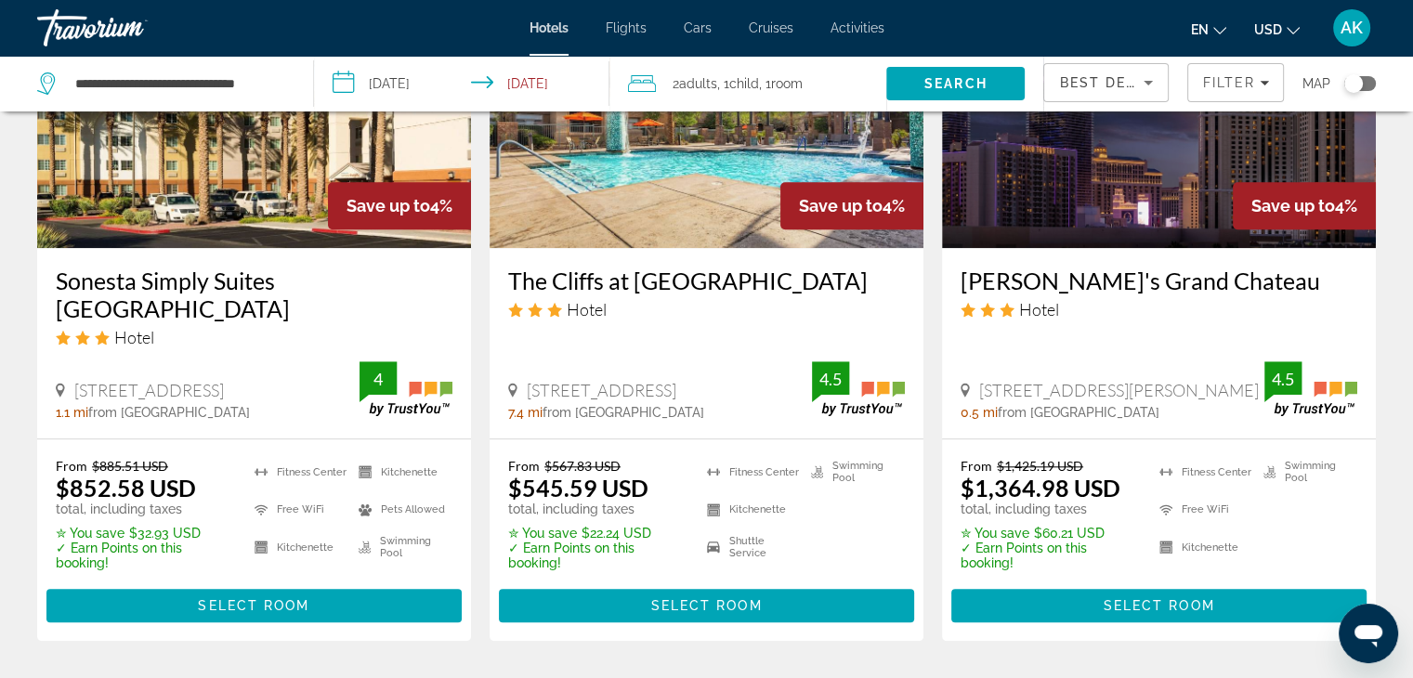
click at [1104, 176] on img "Main content" at bounding box center [1159, 99] width 434 height 297
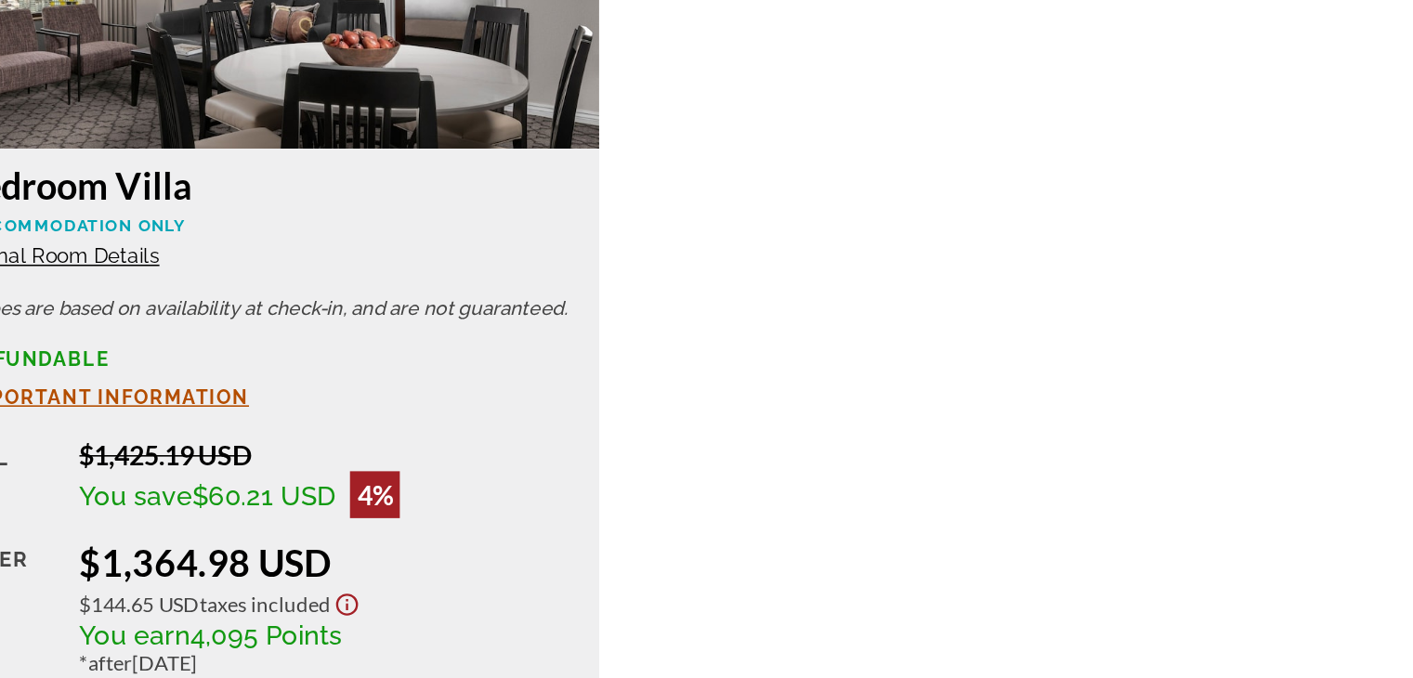
scroll to position [2520, 0]
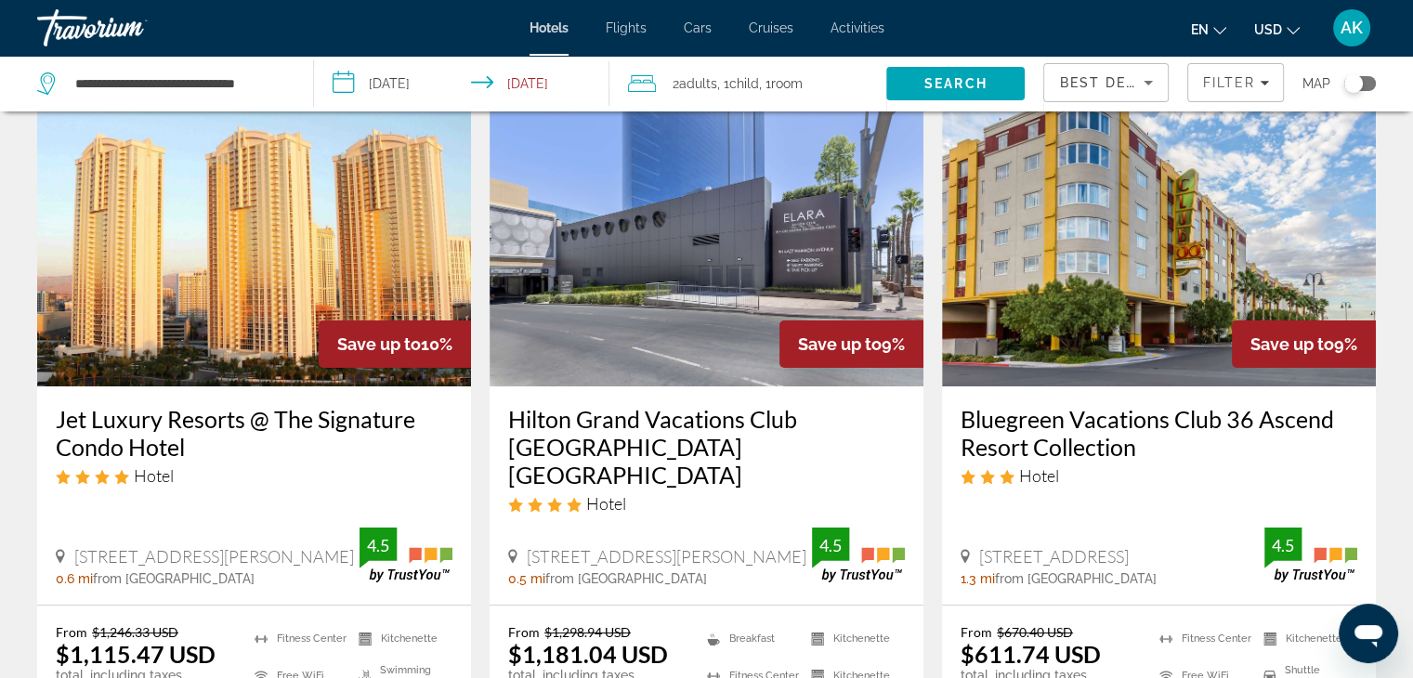
scroll to position [88, 0]
click at [665, 301] on img "Main content" at bounding box center [707, 236] width 434 height 297
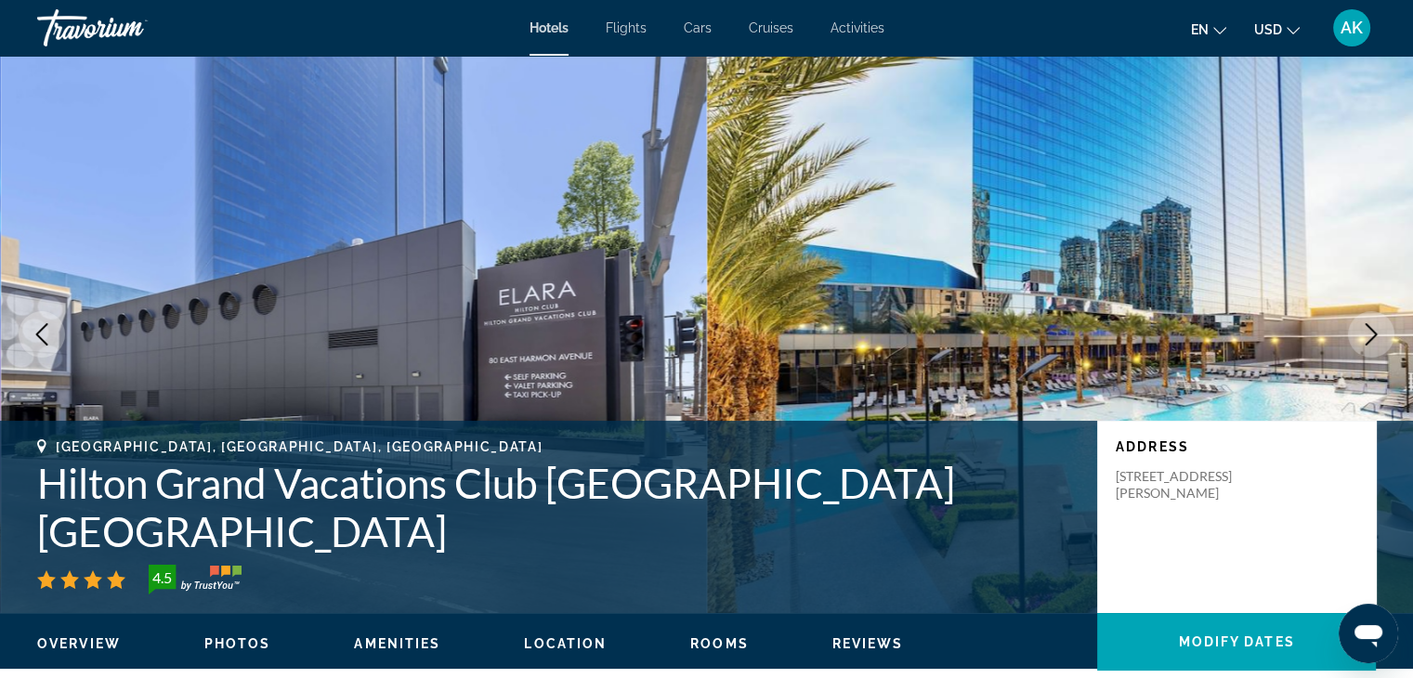
click at [1379, 323] on icon "Next image" at bounding box center [1371, 334] width 22 height 22
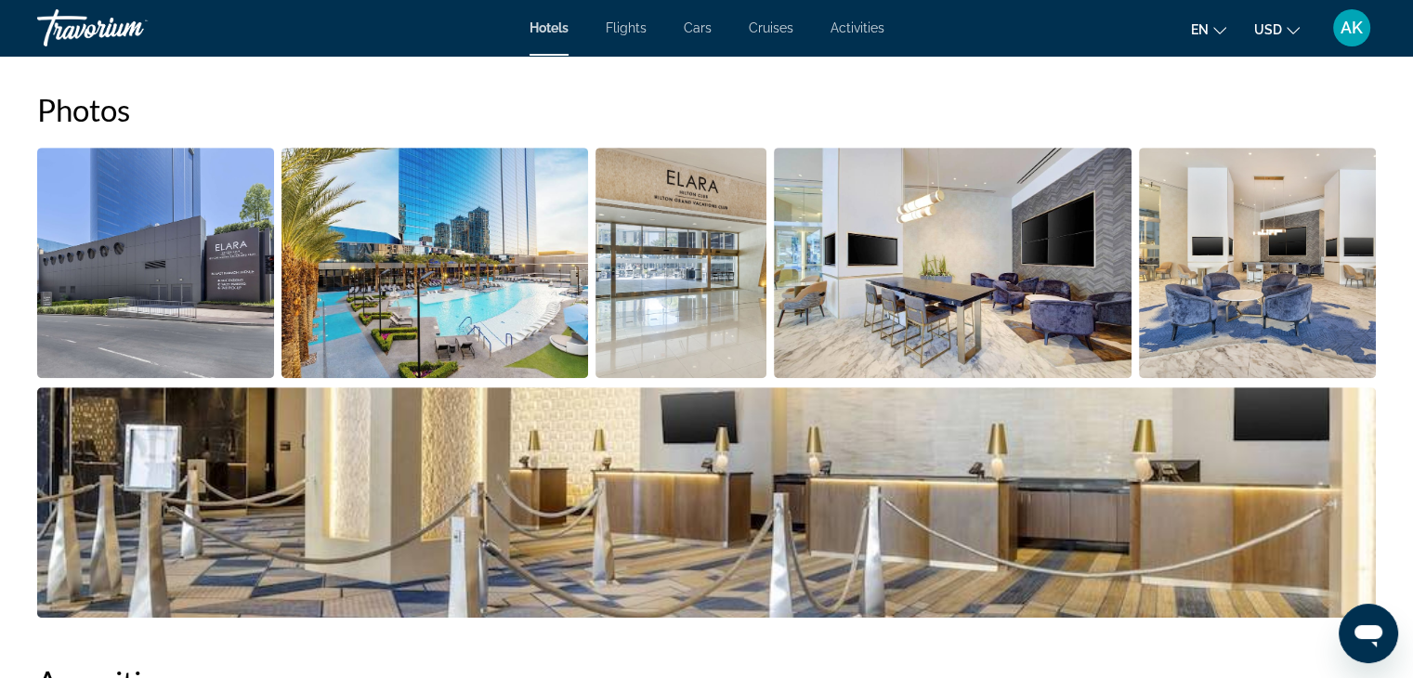
scroll to position [899, 0]
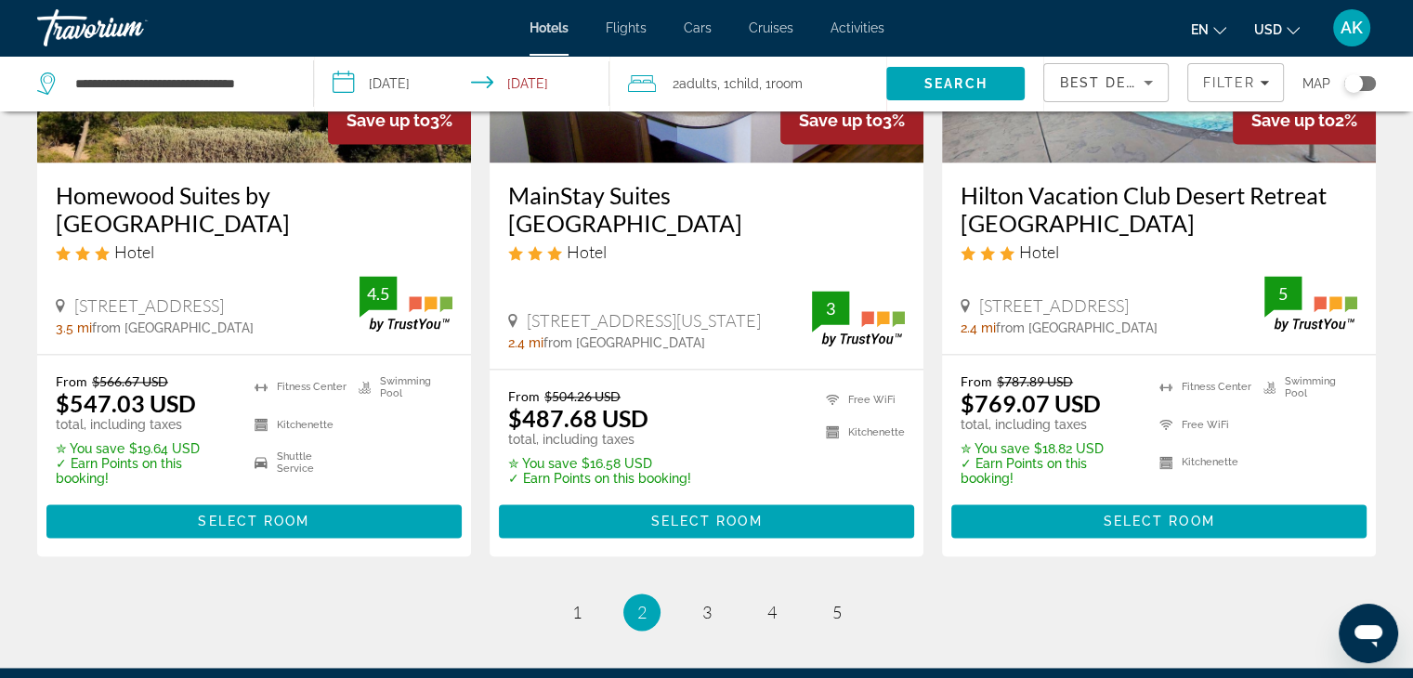
scroll to position [2524, 0]
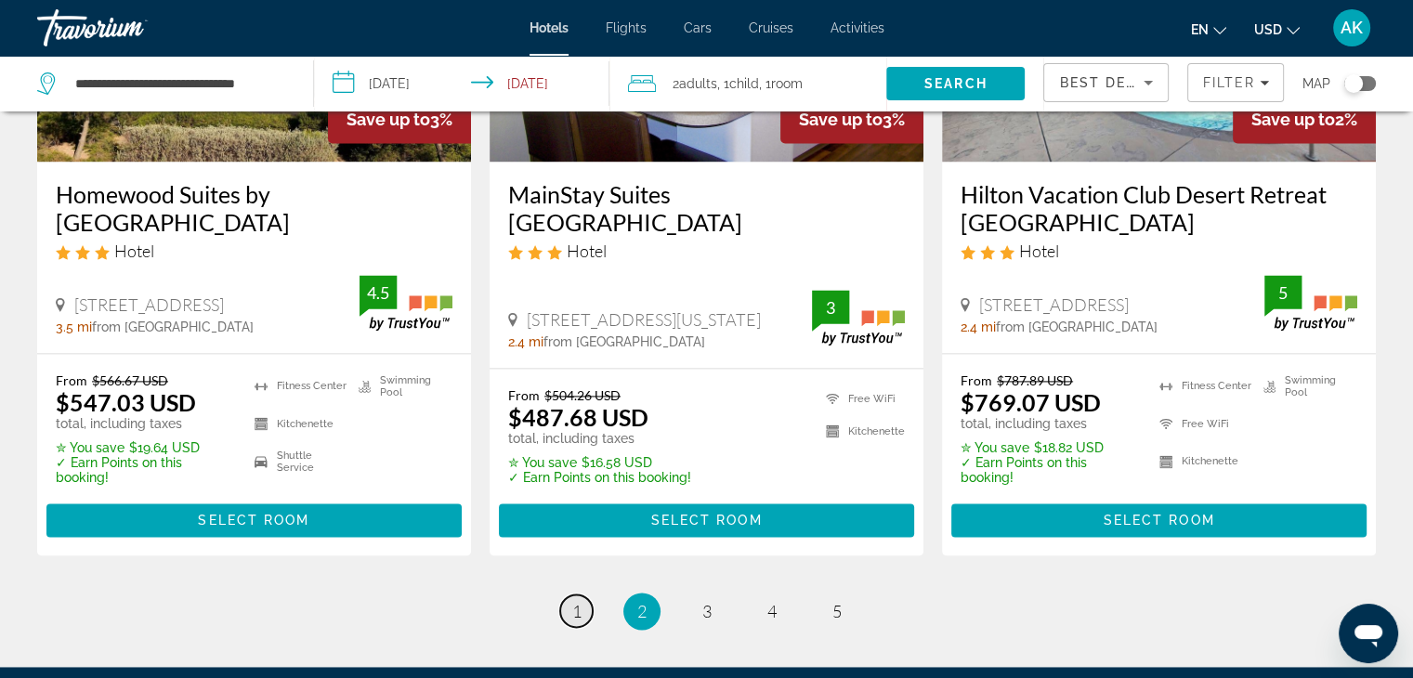
click at [574, 601] on span "1" at bounding box center [576, 611] width 9 height 20
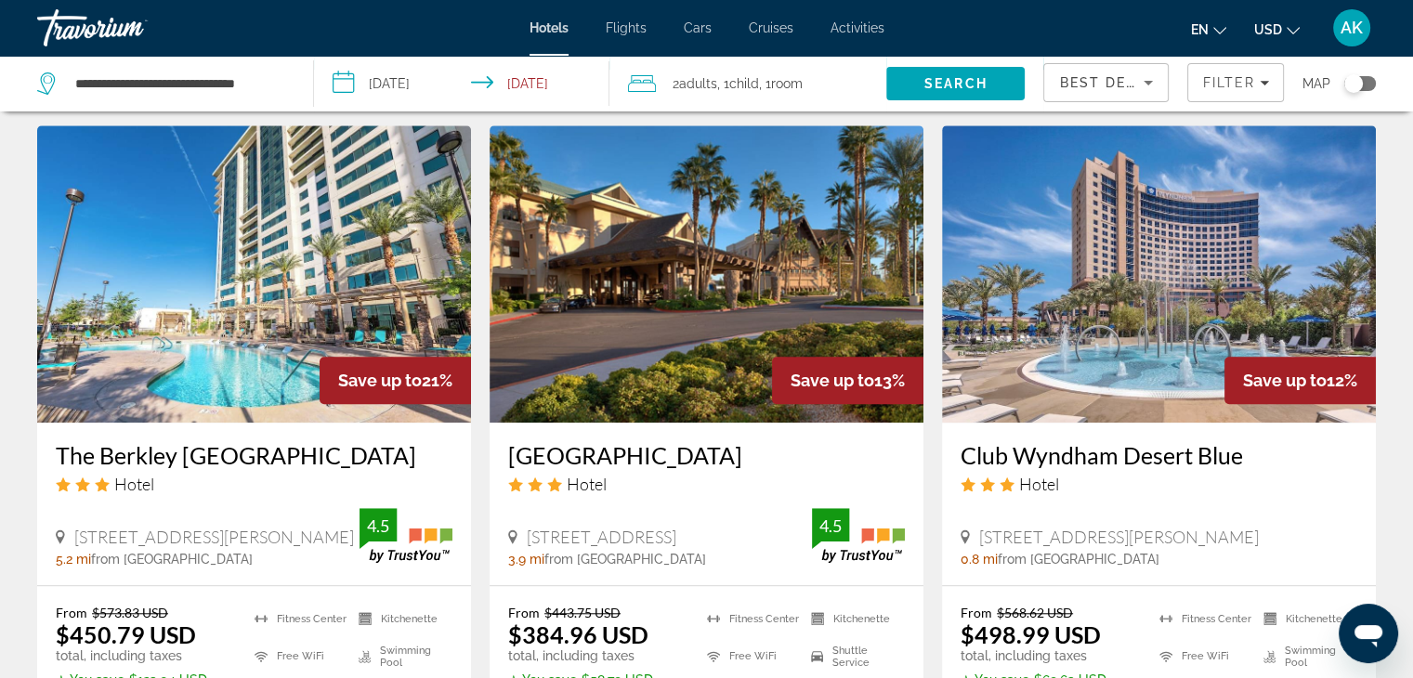
scroll to position [1502, 0]
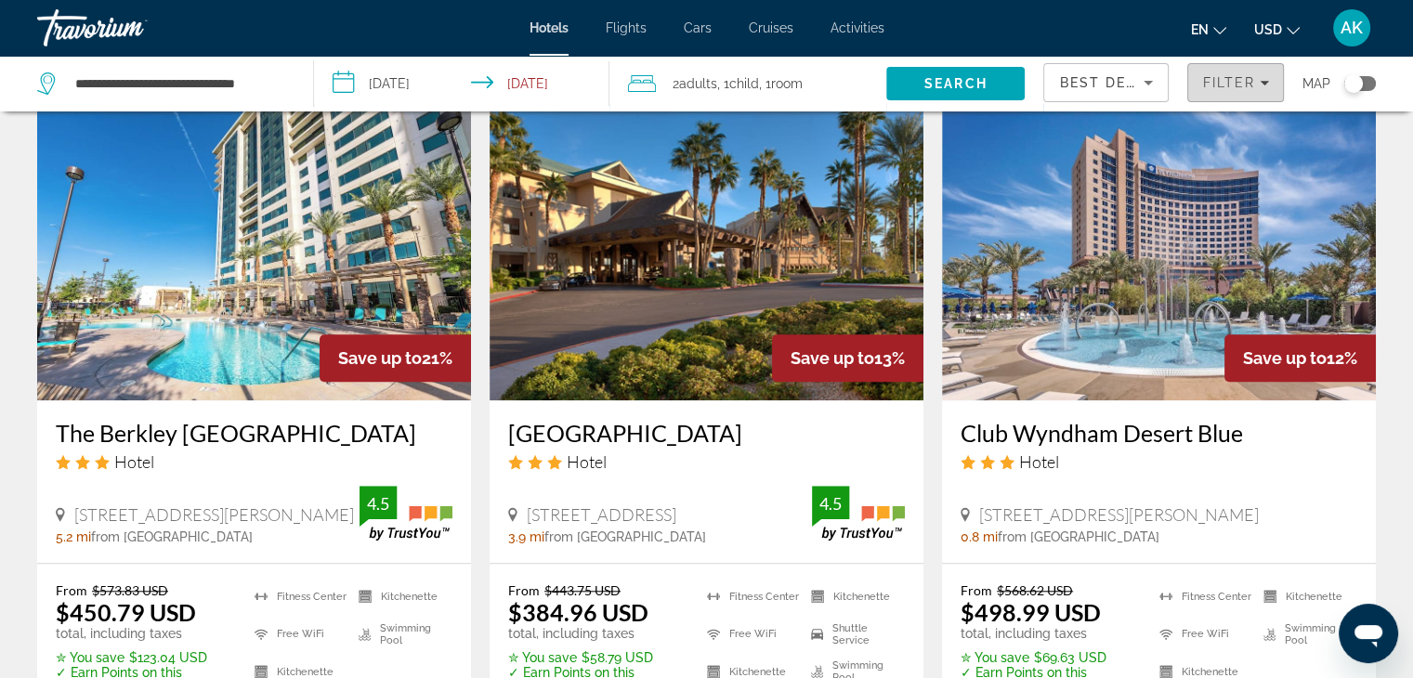
click at [1236, 92] on span "Filters" at bounding box center [1236, 82] width 95 height 45
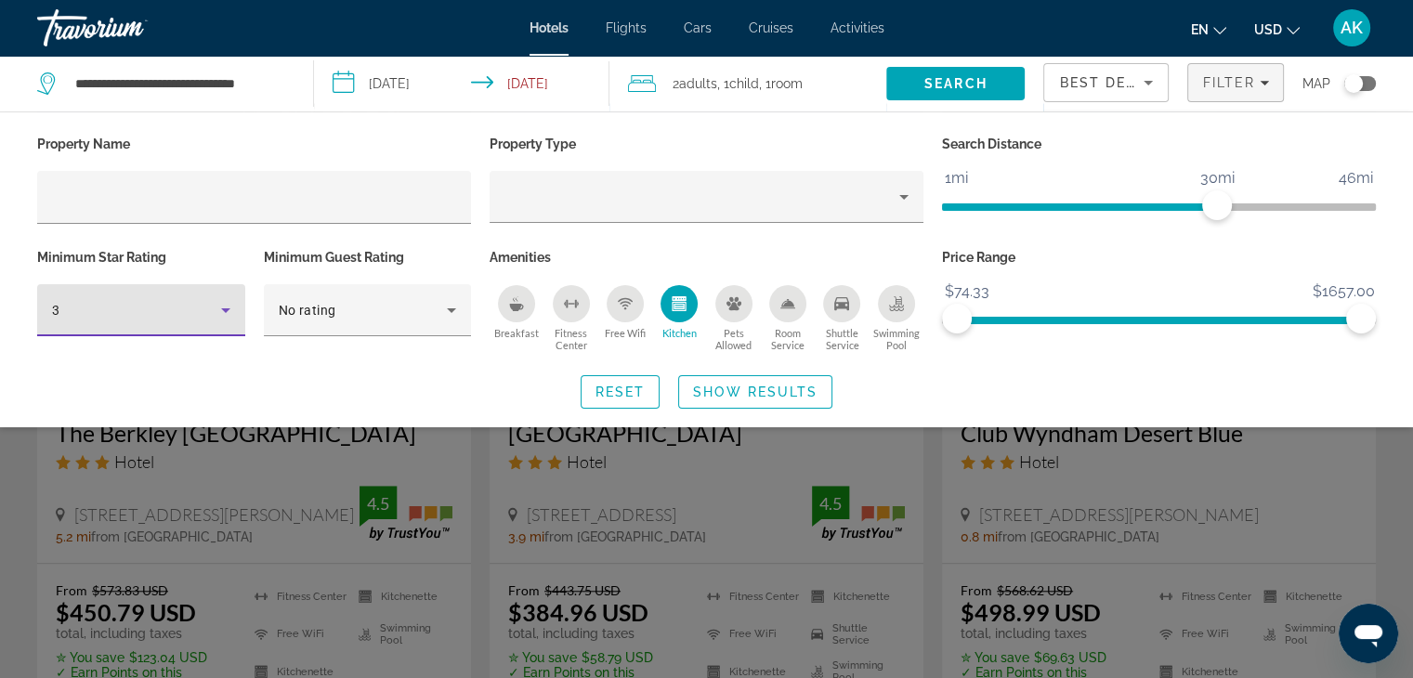
click at [204, 302] on div "3" at bounding box center [136, 310] width 169 height 22
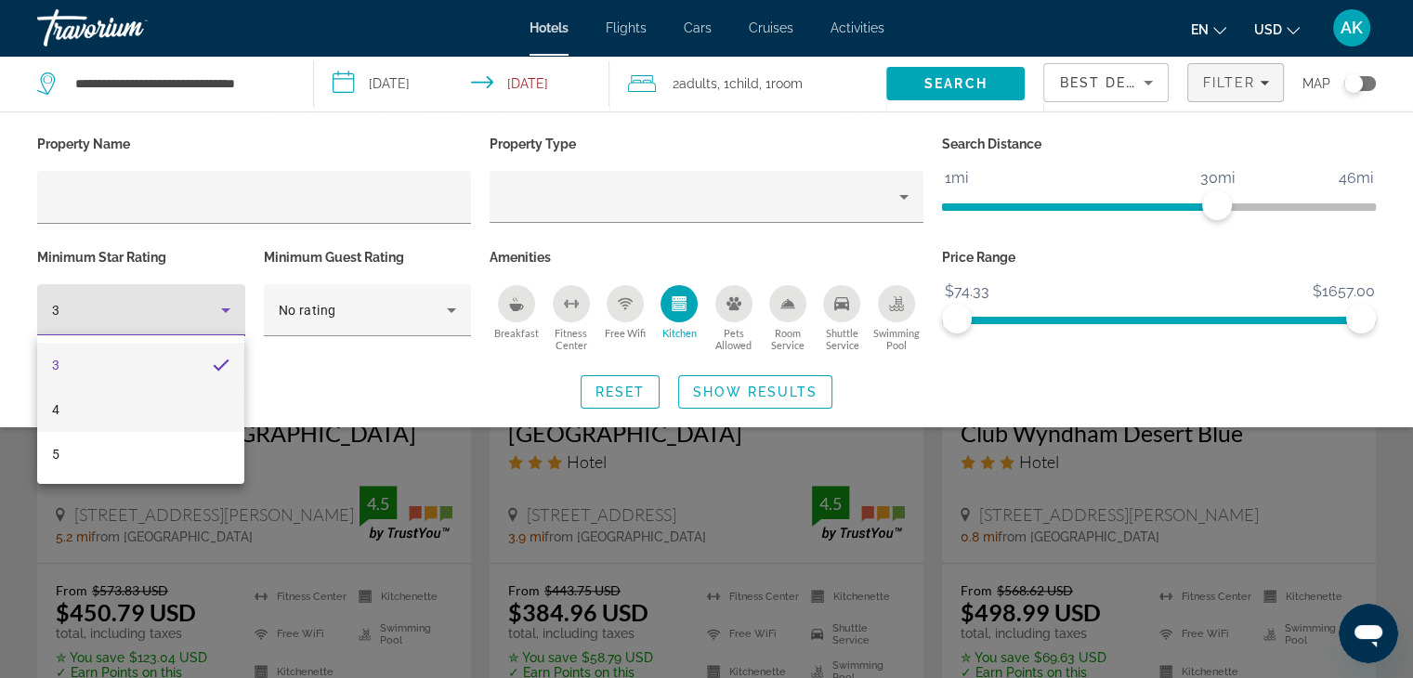
click at [145, 426] on mat-option "4" at bounding box center [140, 410] width 207 height 45
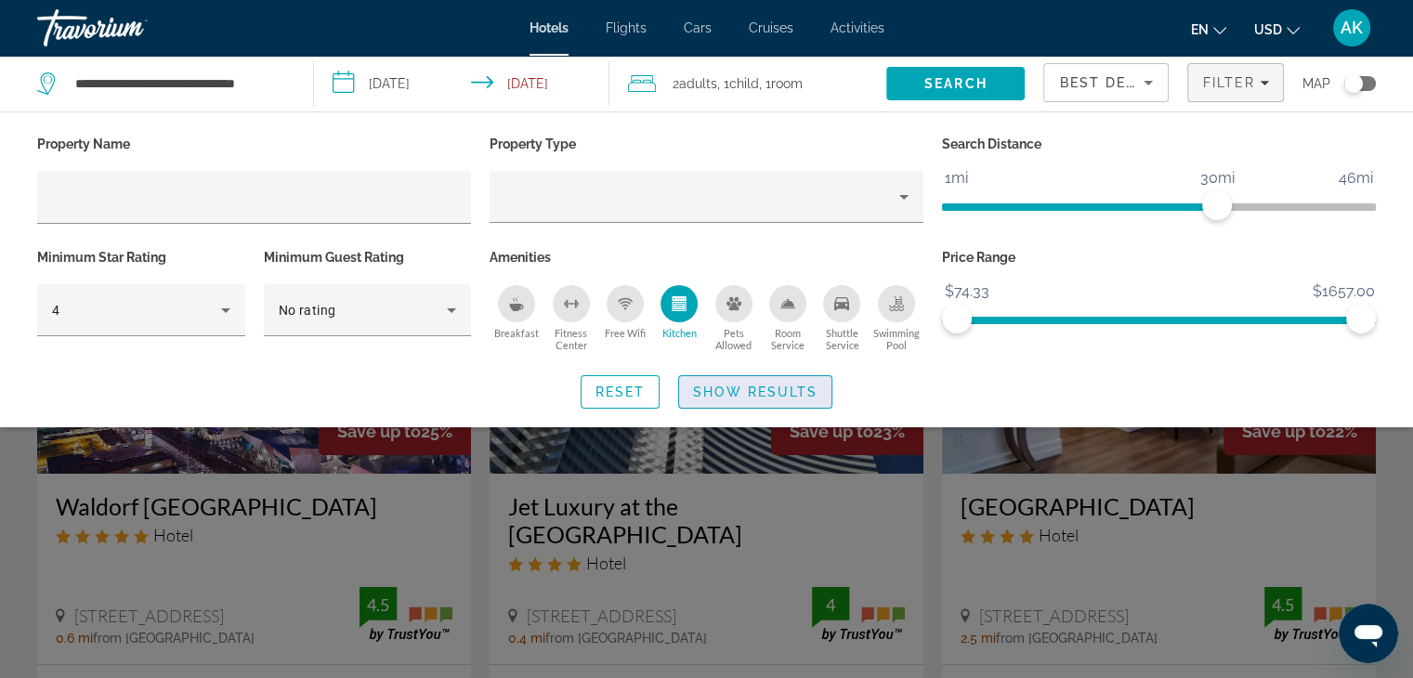
click at [709, 391] on span "Show Results" at bounding box center [755, 392] width 125 height 15
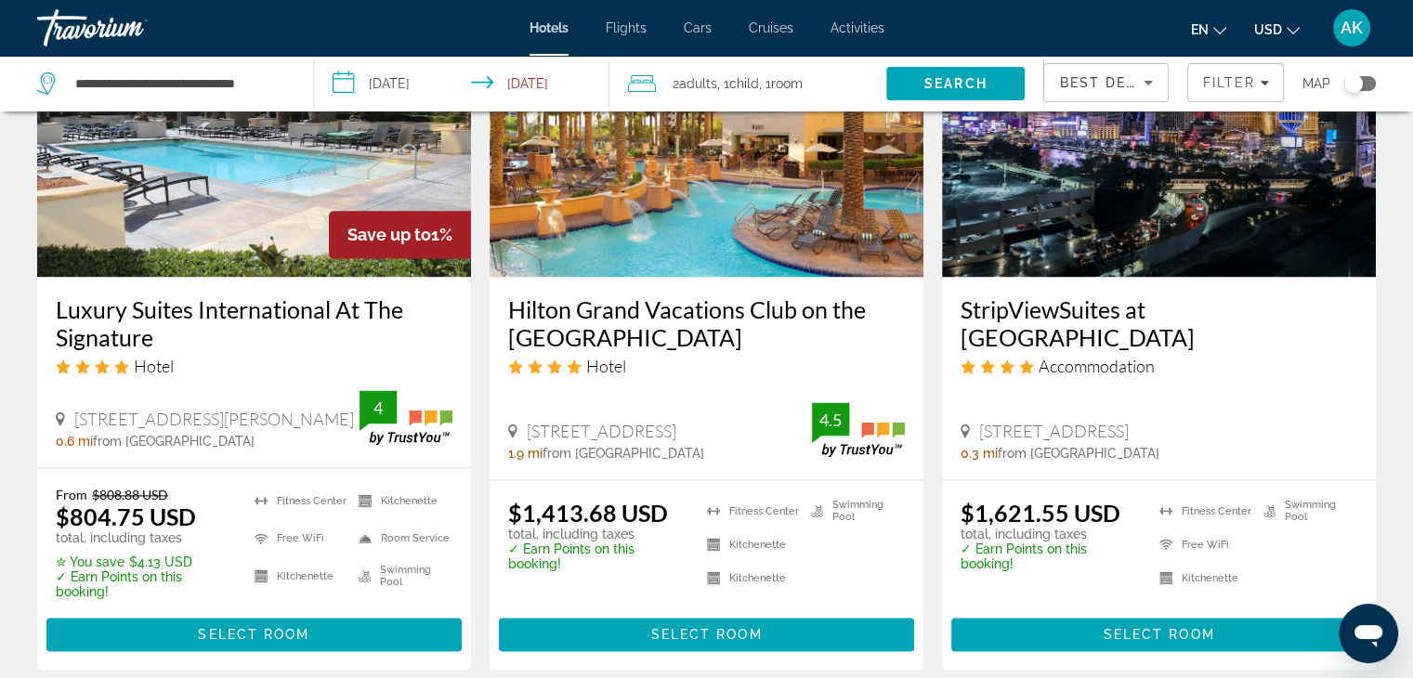
scroll to position [2417, 0]
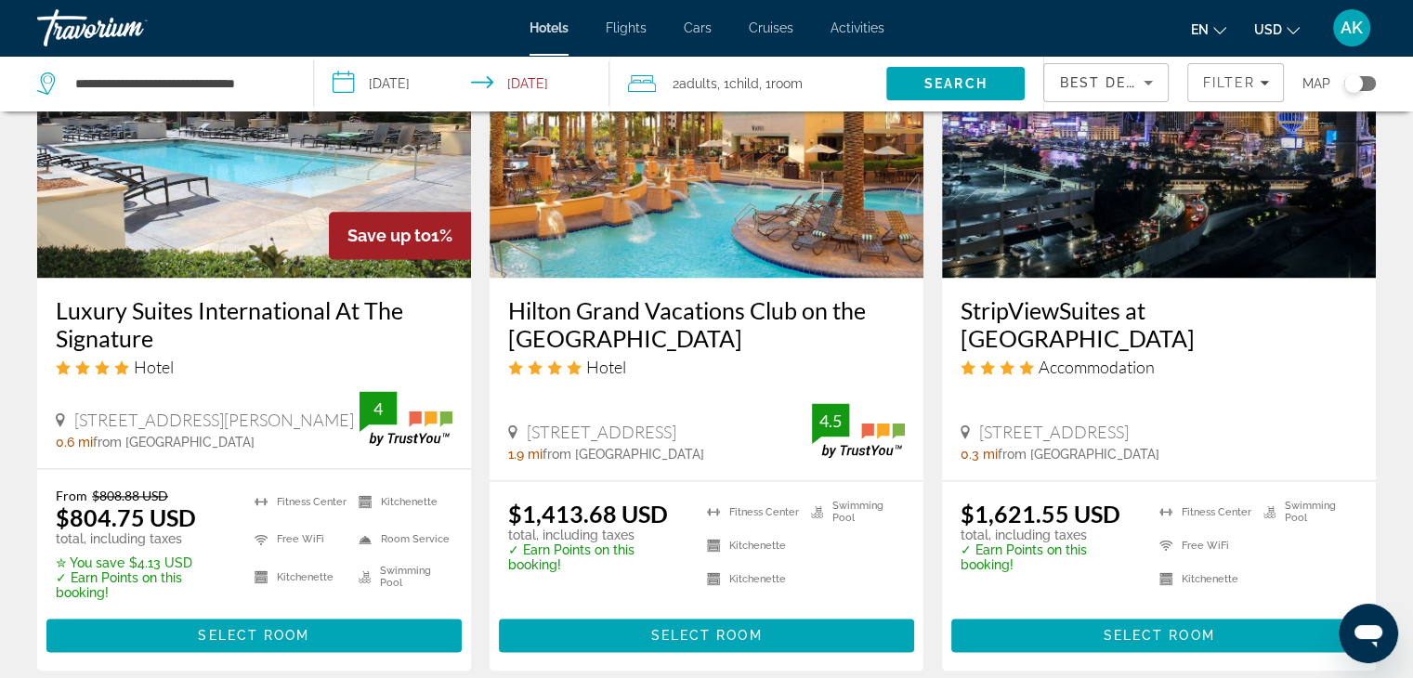
click at [212, 190] on img "Main content" at bounding box center [254, 128] width 434 height 297
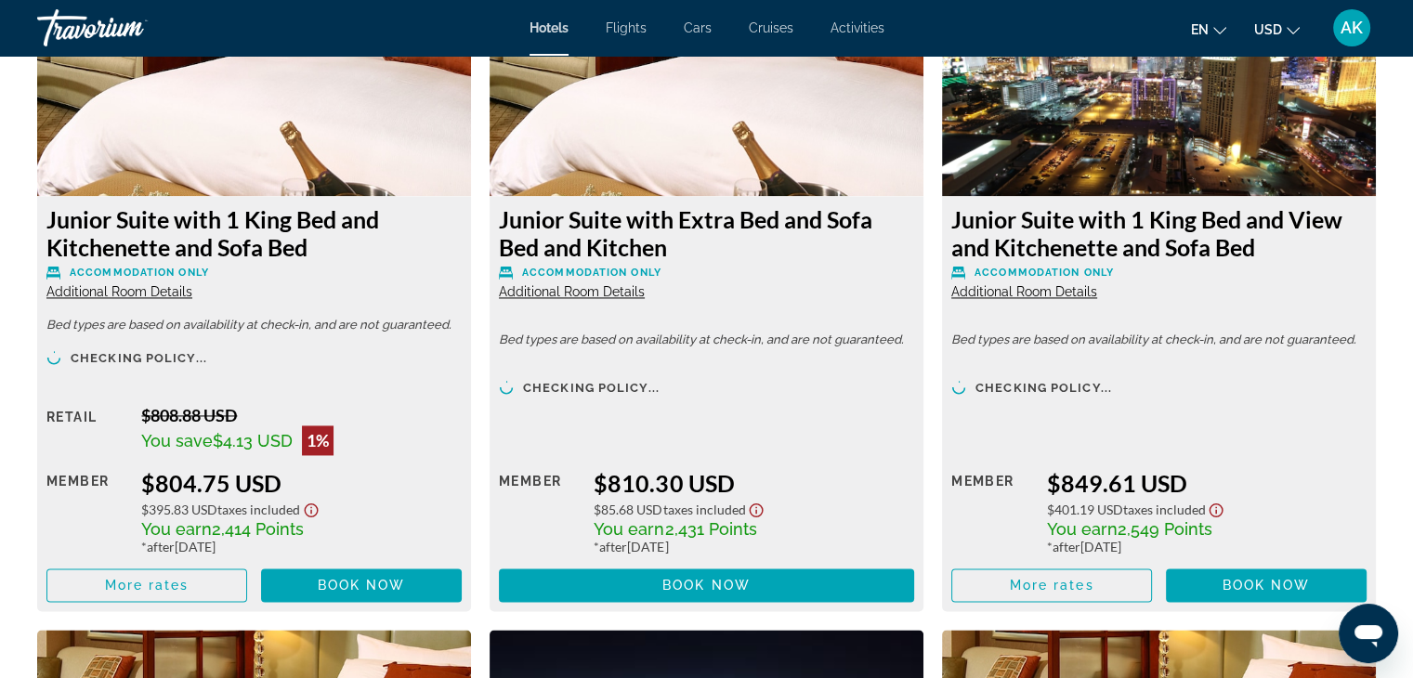
scroll to position [2714, 0]
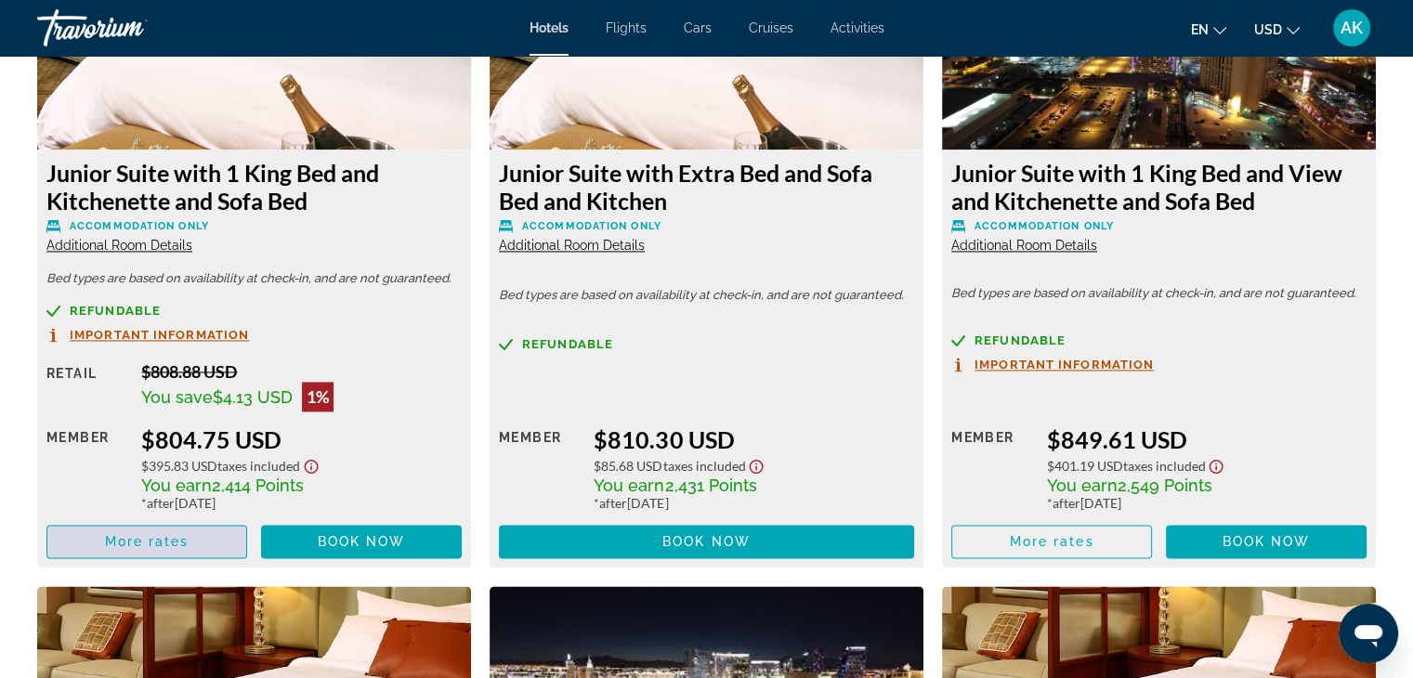
click at [142, 540] on span "More rates" at bounding box center [147, 541] width 85 height 15
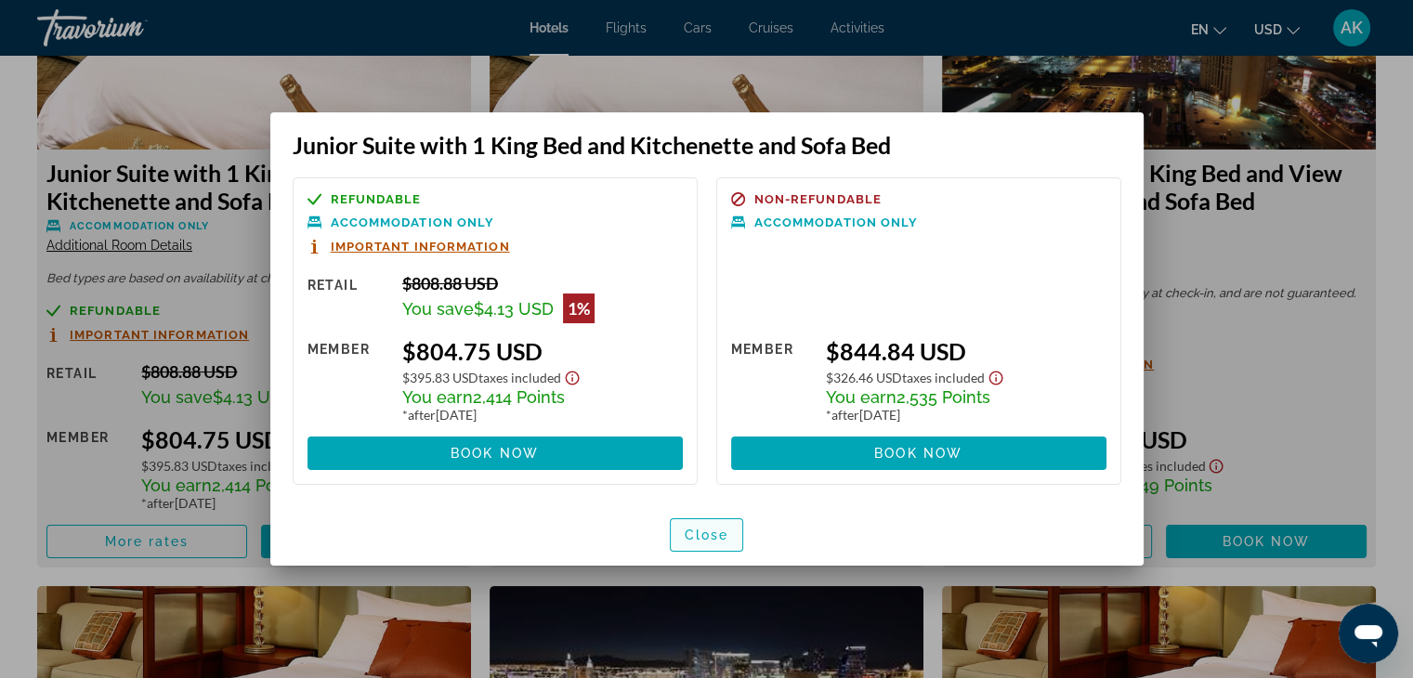
click at [679, 536] on span "button" at bounding box center [707, 535] width 72 height 45
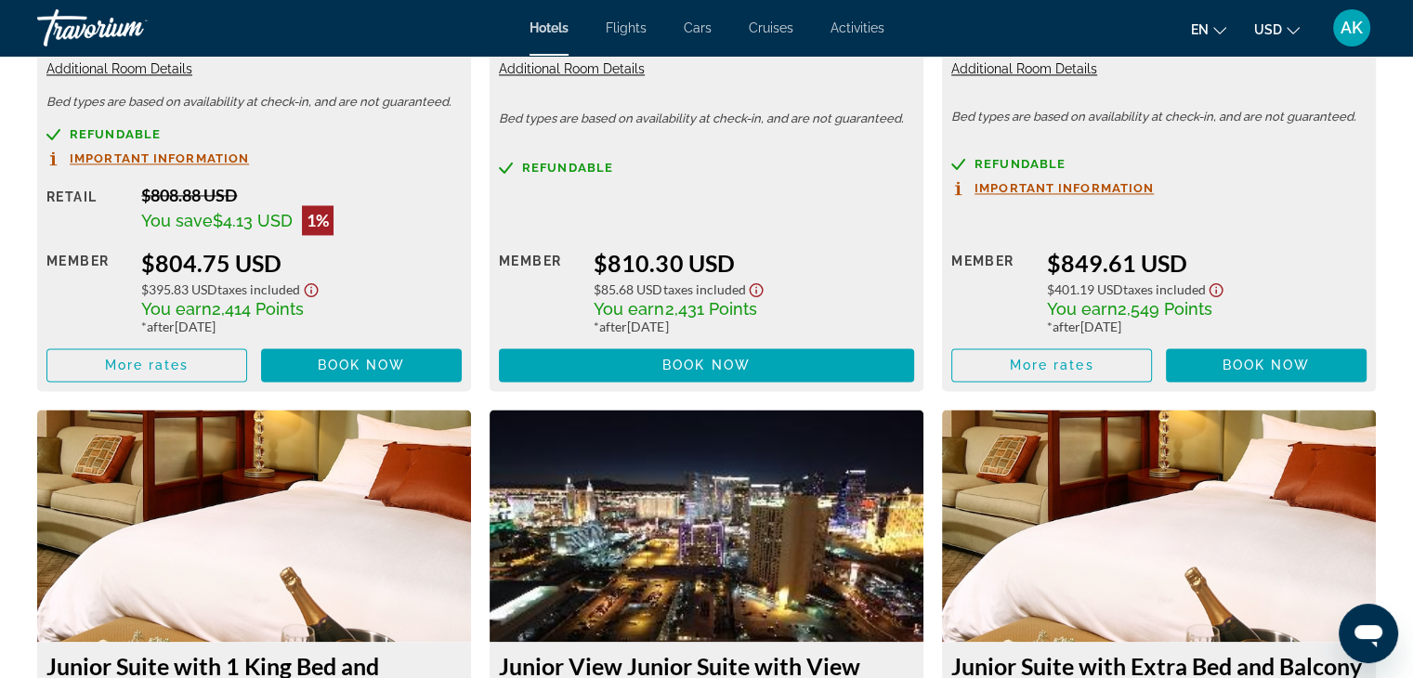
scroll to position [2899, 0]
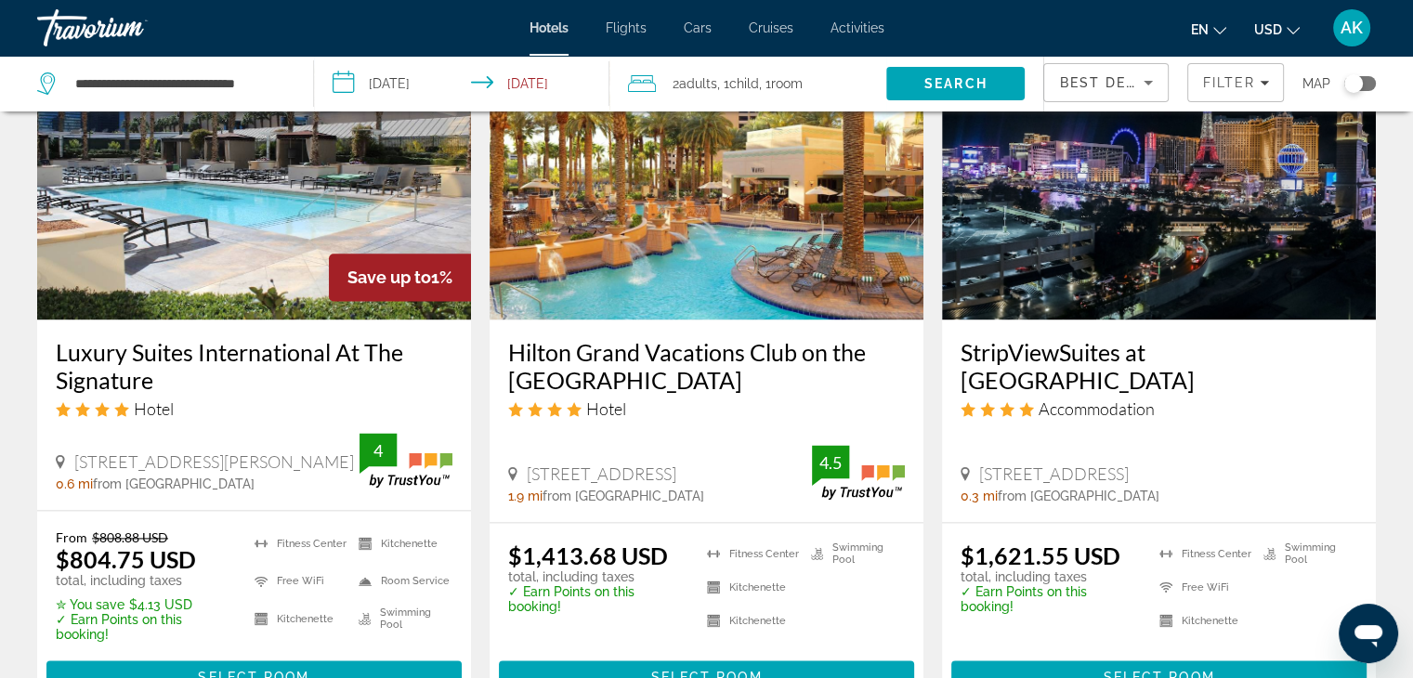
scroll to position [2685, 0]
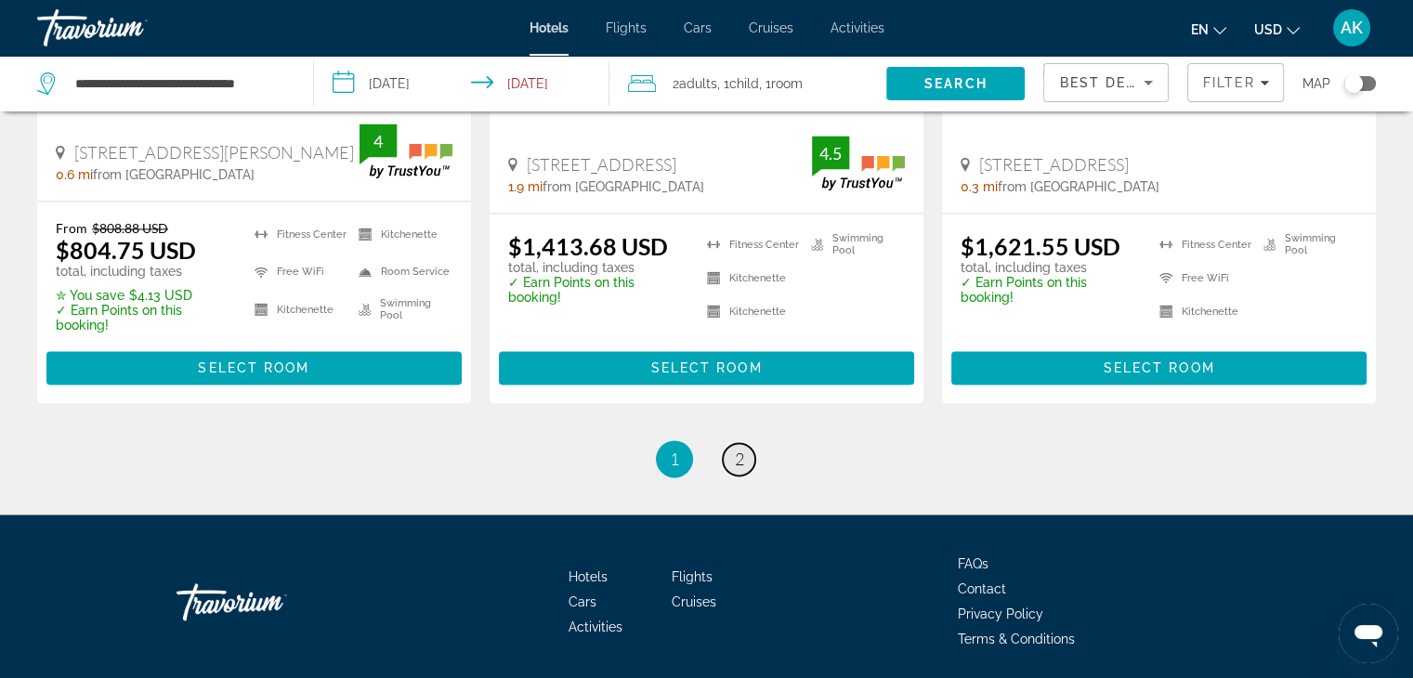
click at [729, 443] on link "page 2" at bounding box center [739, 459] width 33 height 33
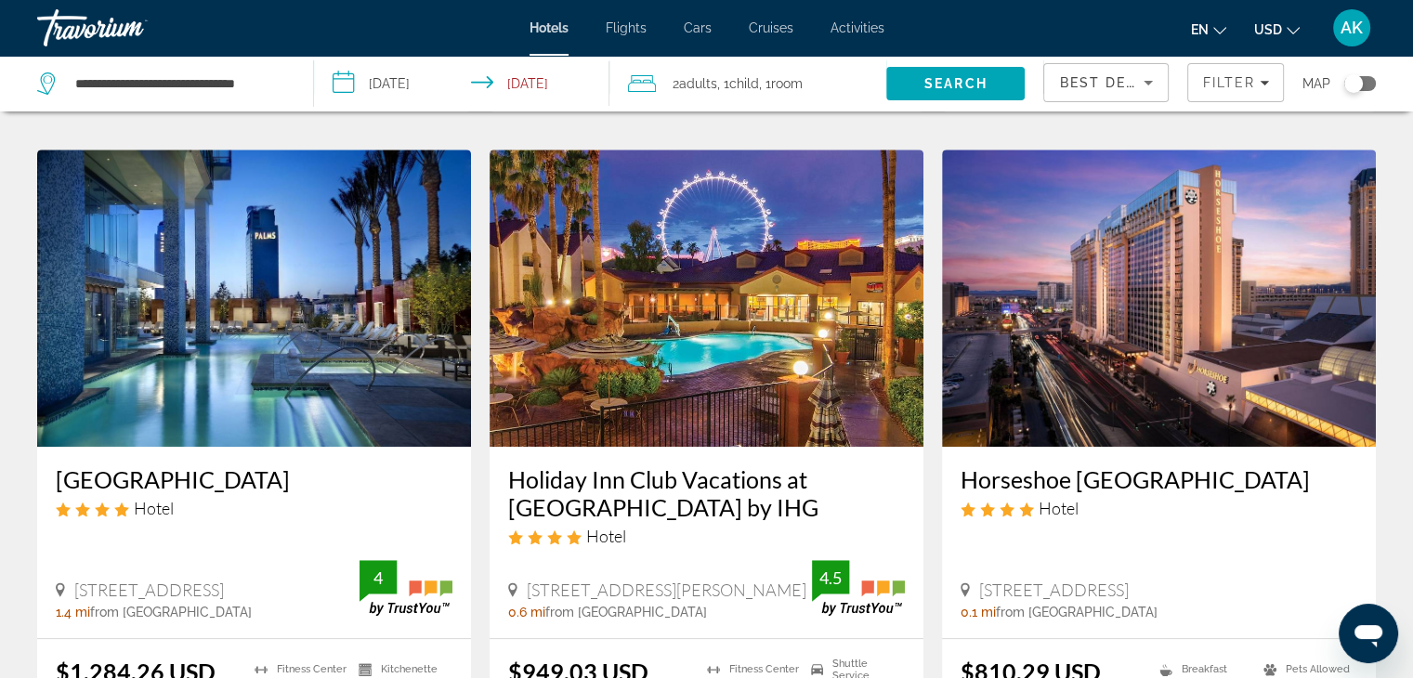
scroll to position [742, 0]
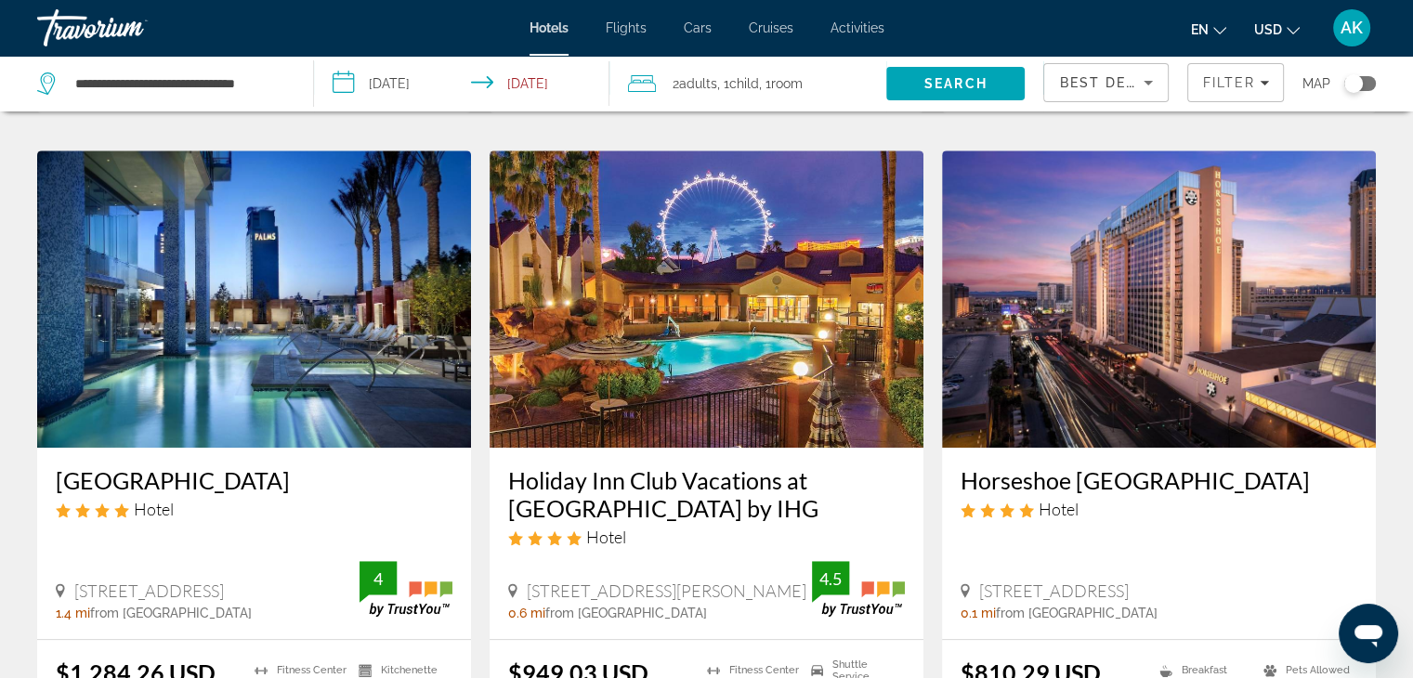
click at [1215, 309] on img "Main content" at bounding box center [1159, 299] width 434 height 297
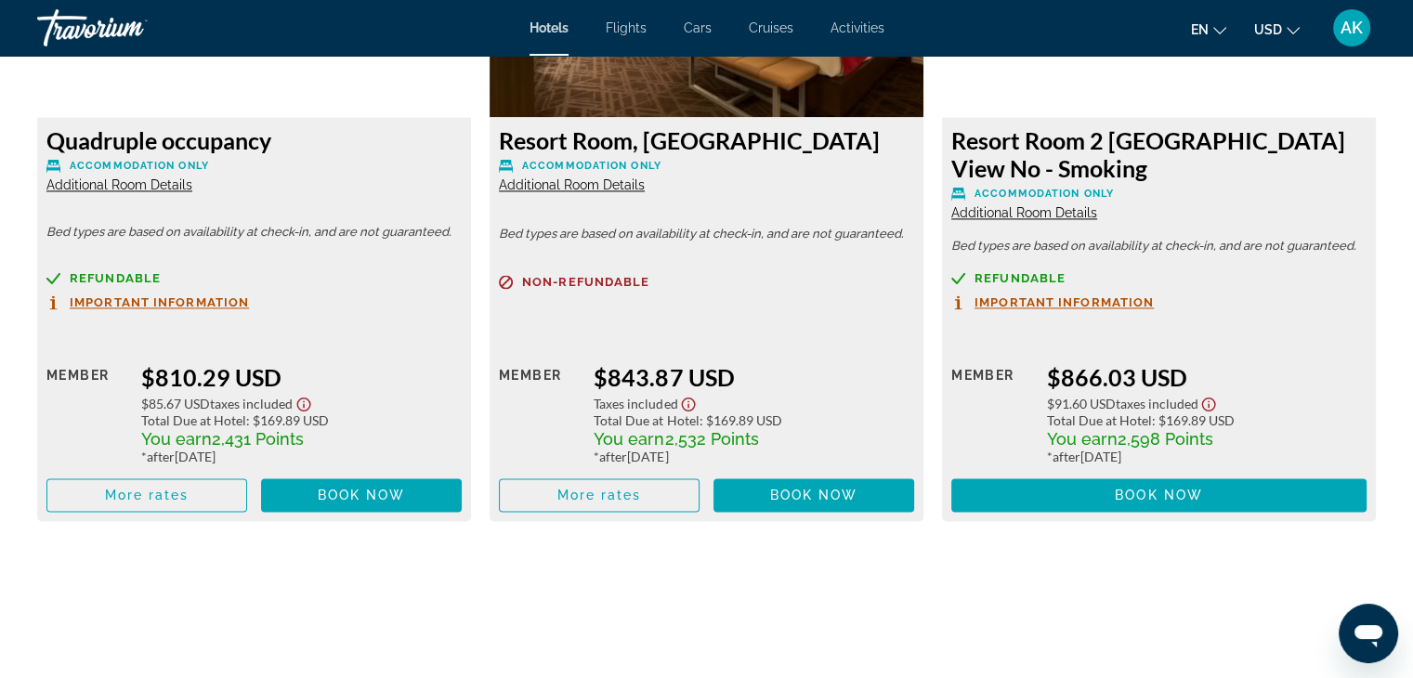
scroll to position [2749, 0]
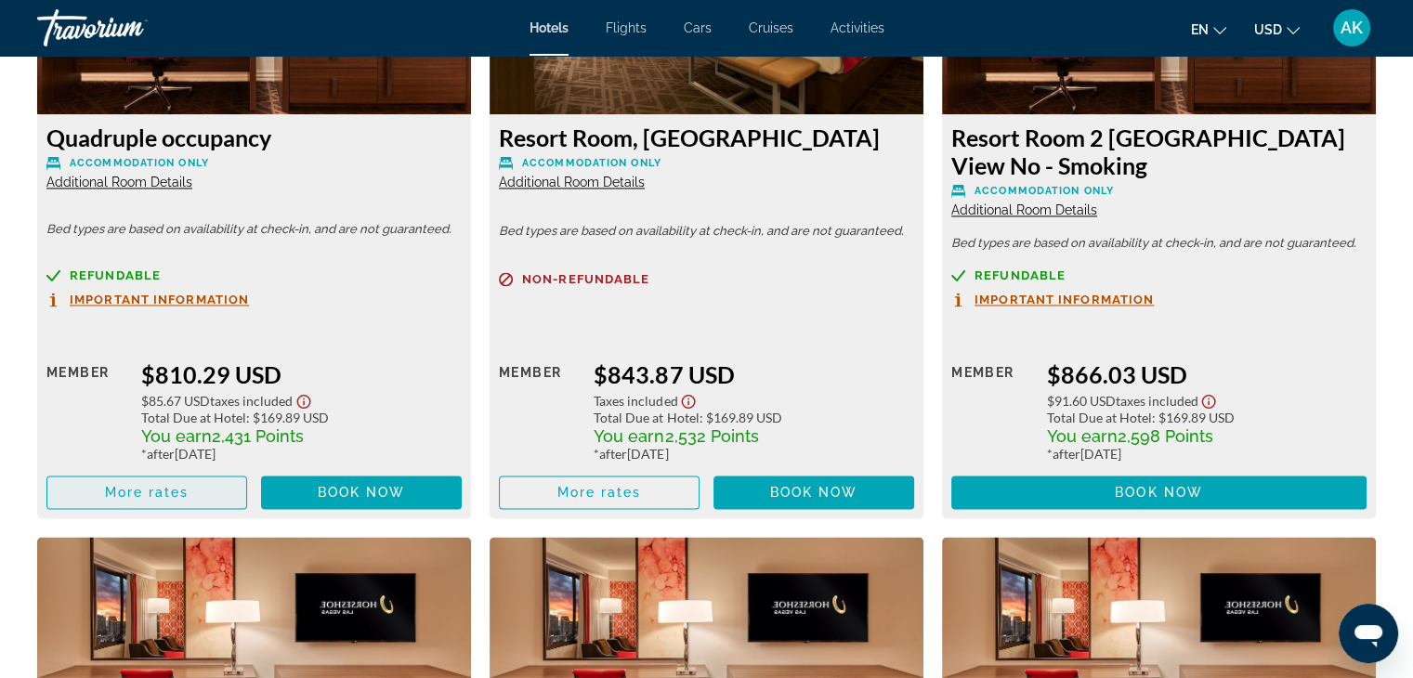
click at [186, 501] on span "Main content" at bounding box center [146, 492] width 199 height 45
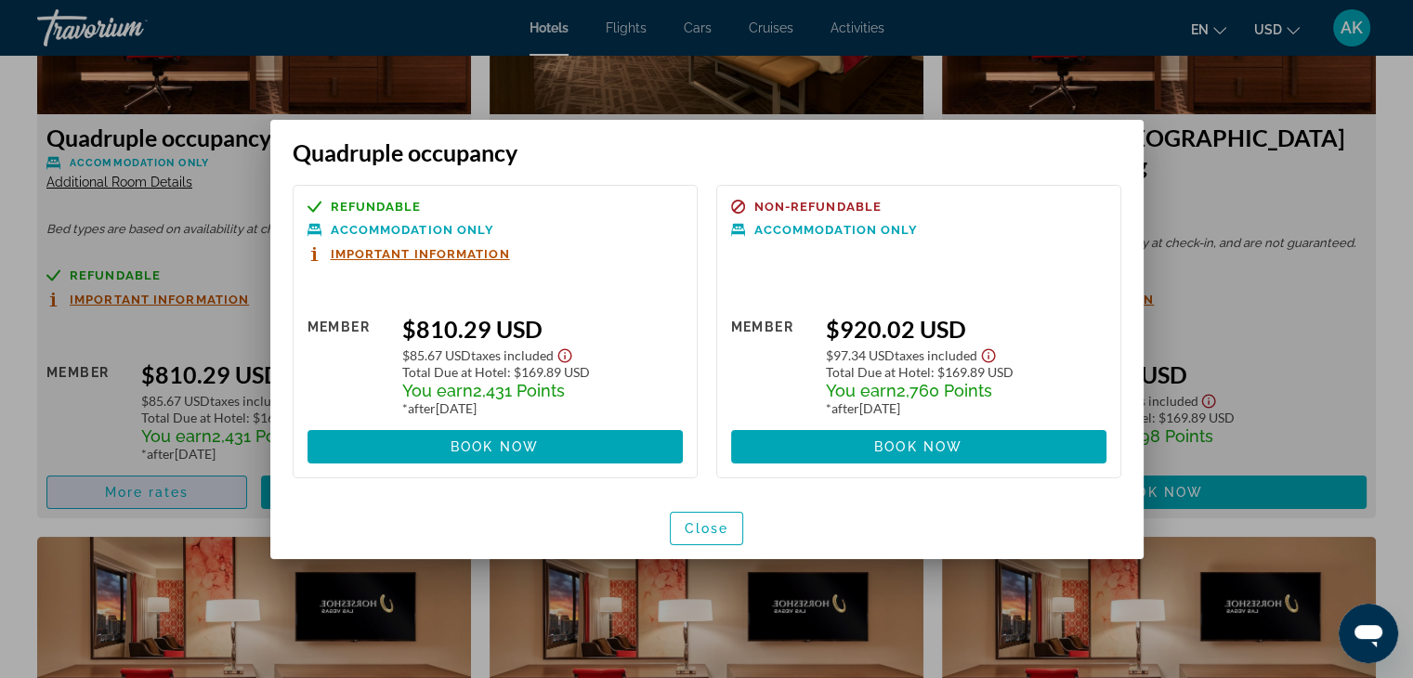
scroll to position [0, 0]
click at [709, 518] on span "button" at bounding box center [707, 528] width 72 height 45
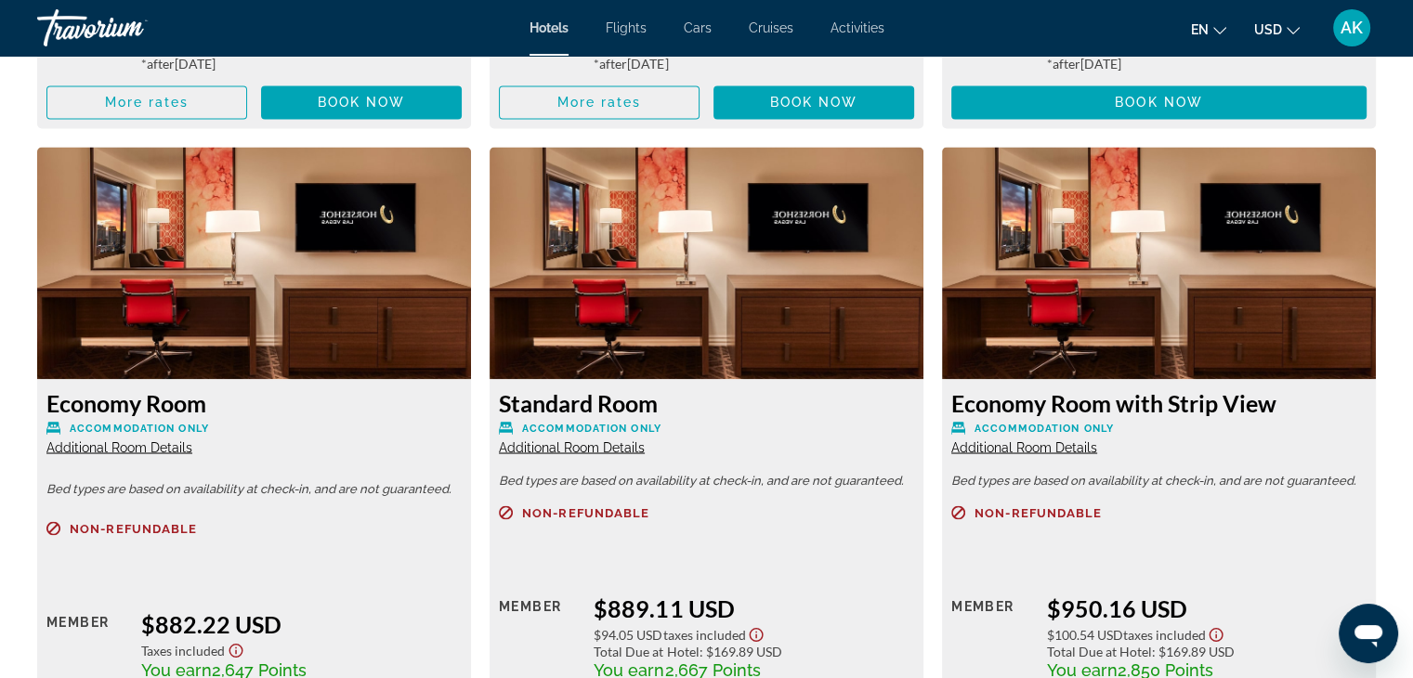
scroll to position [3140, 0]
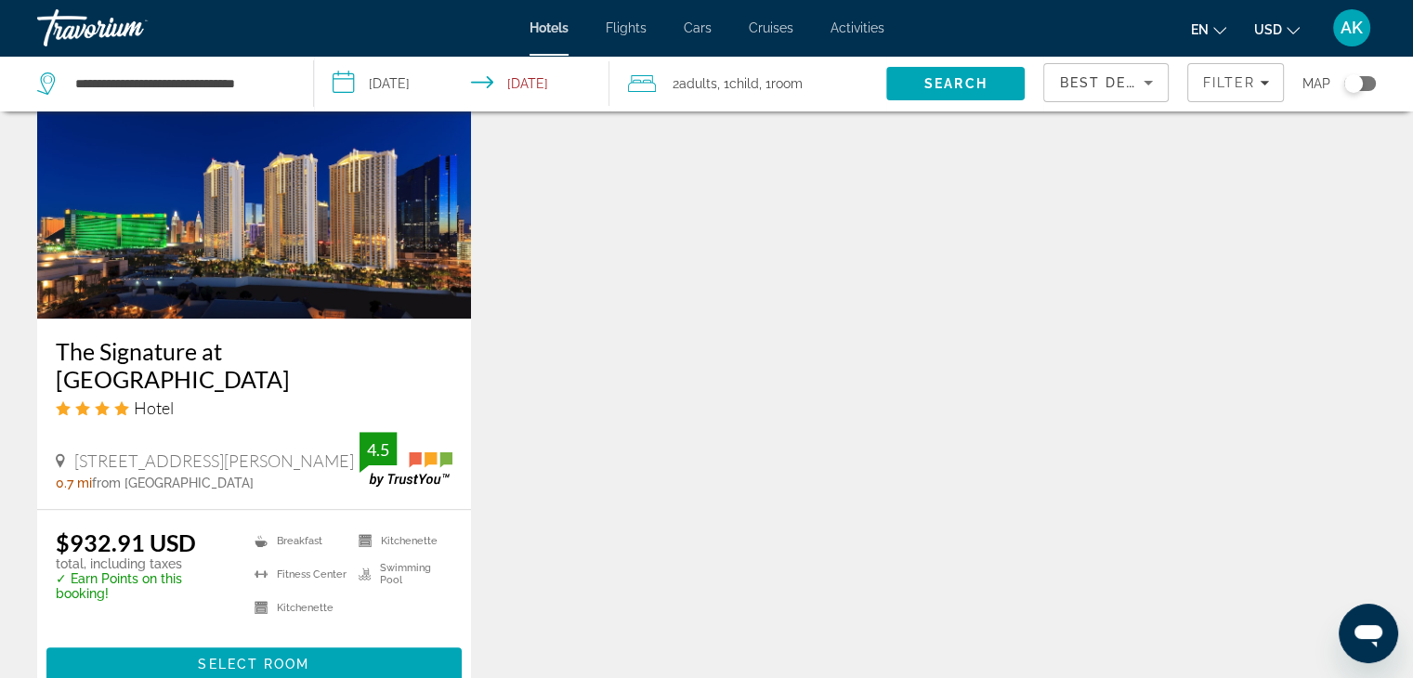
scroll to position [1892, 0]
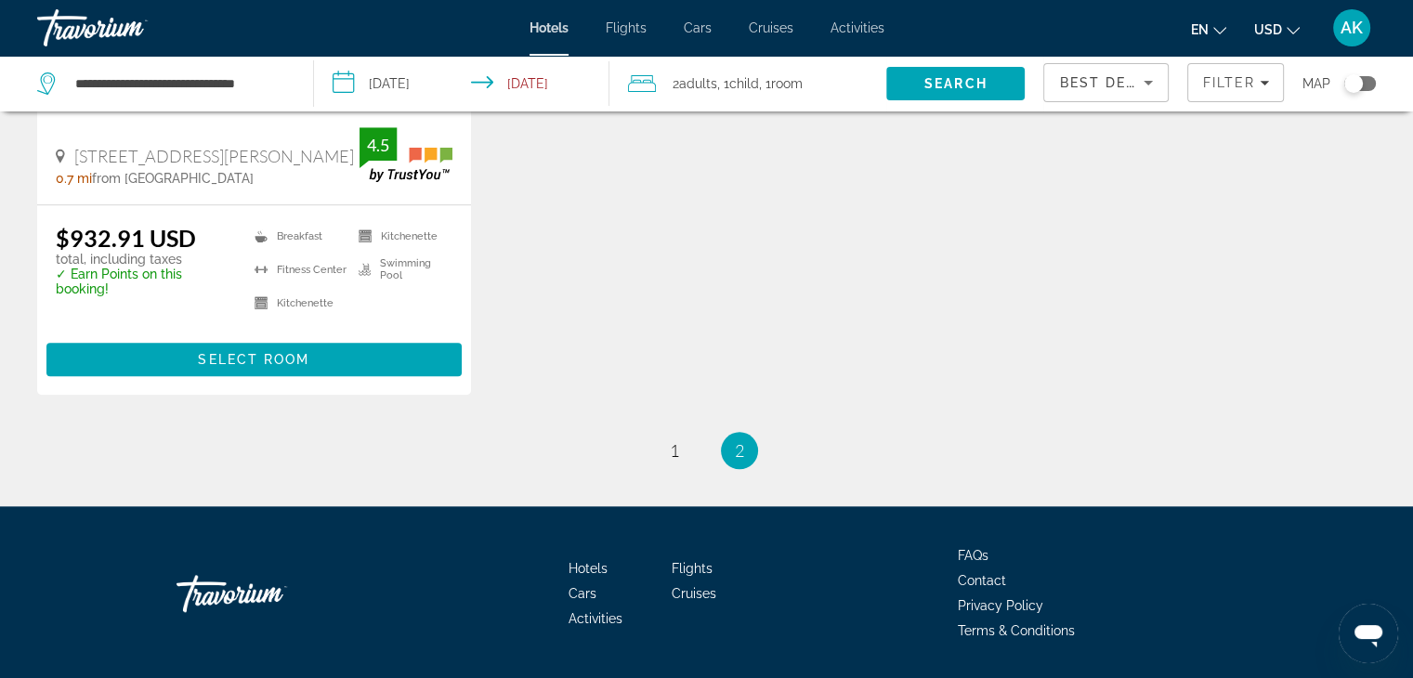
click at [691, 432] on li "page 1" at bounding box center [674, 450] width 37 height 37
click at [688, 435] on link "page 1" at bounding box center [674, 451] width 33 height 33
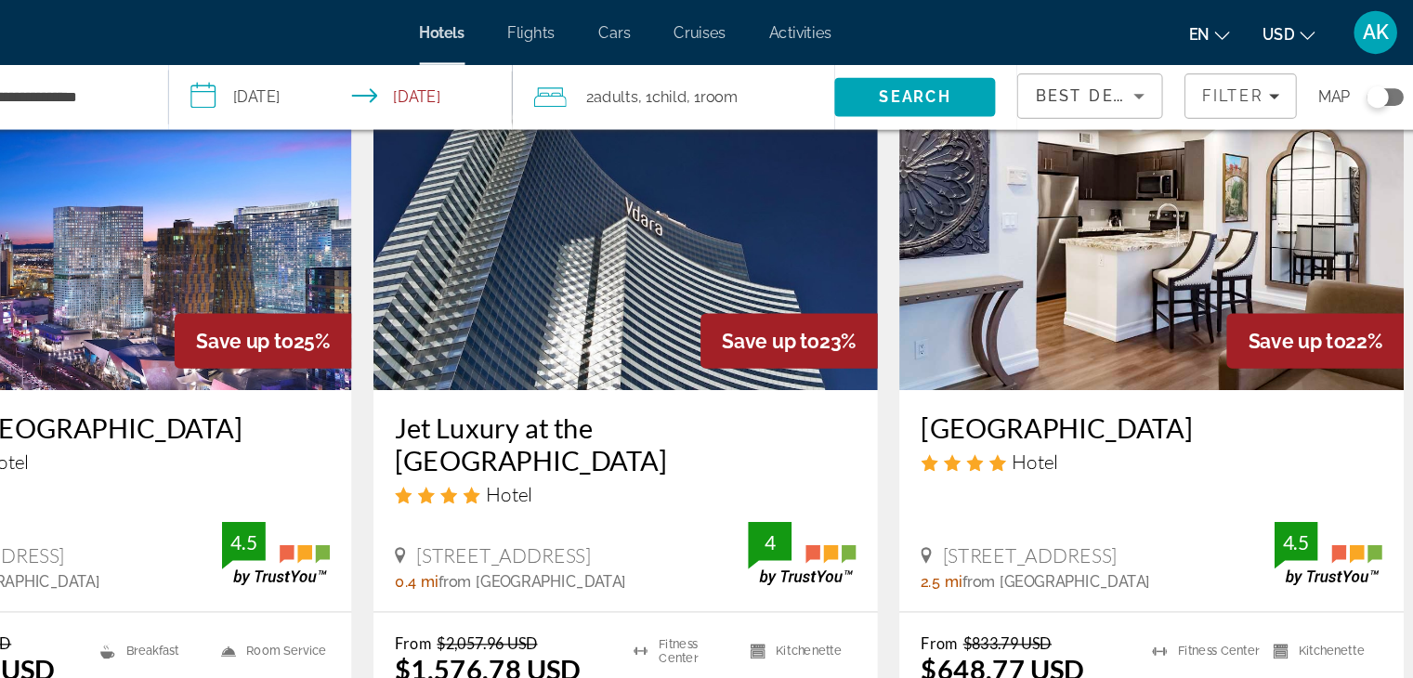
scroll to position [138, 0]
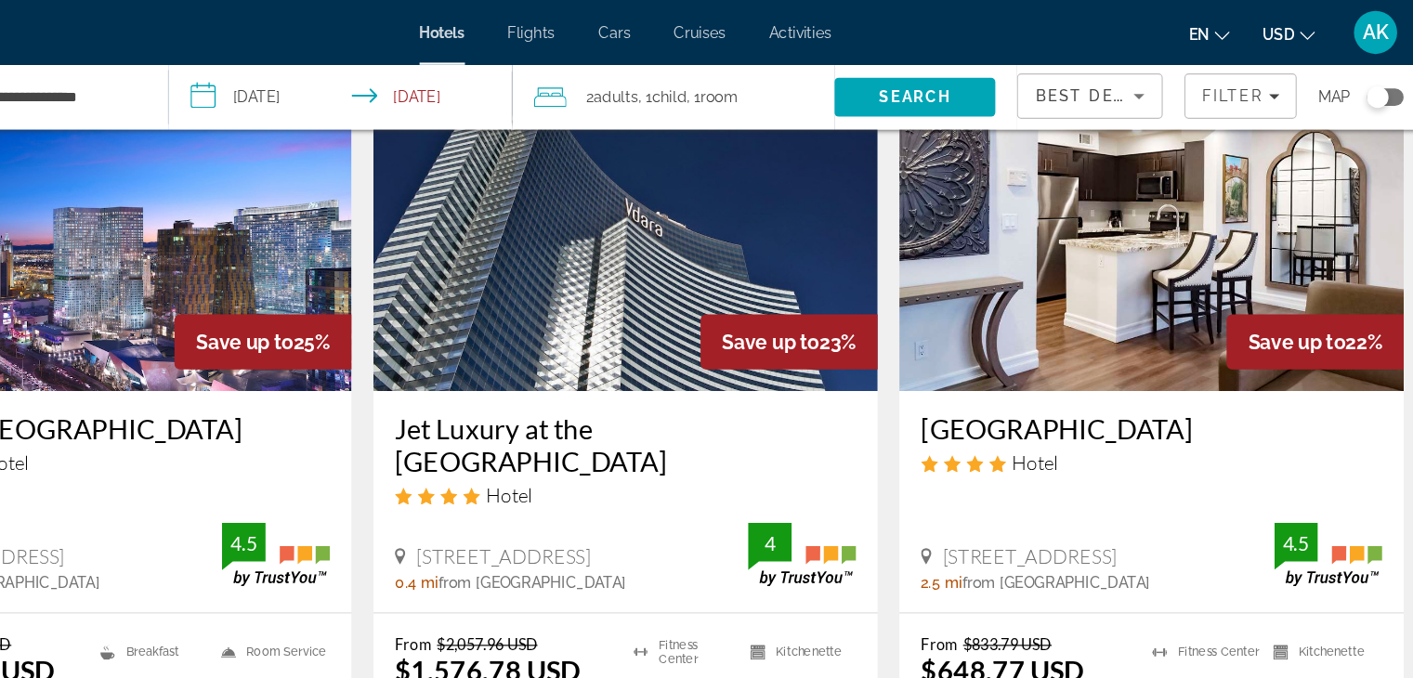
click at [1085, 274] on img "Main content" at bounding box center [1159, 187] width 434 height 297
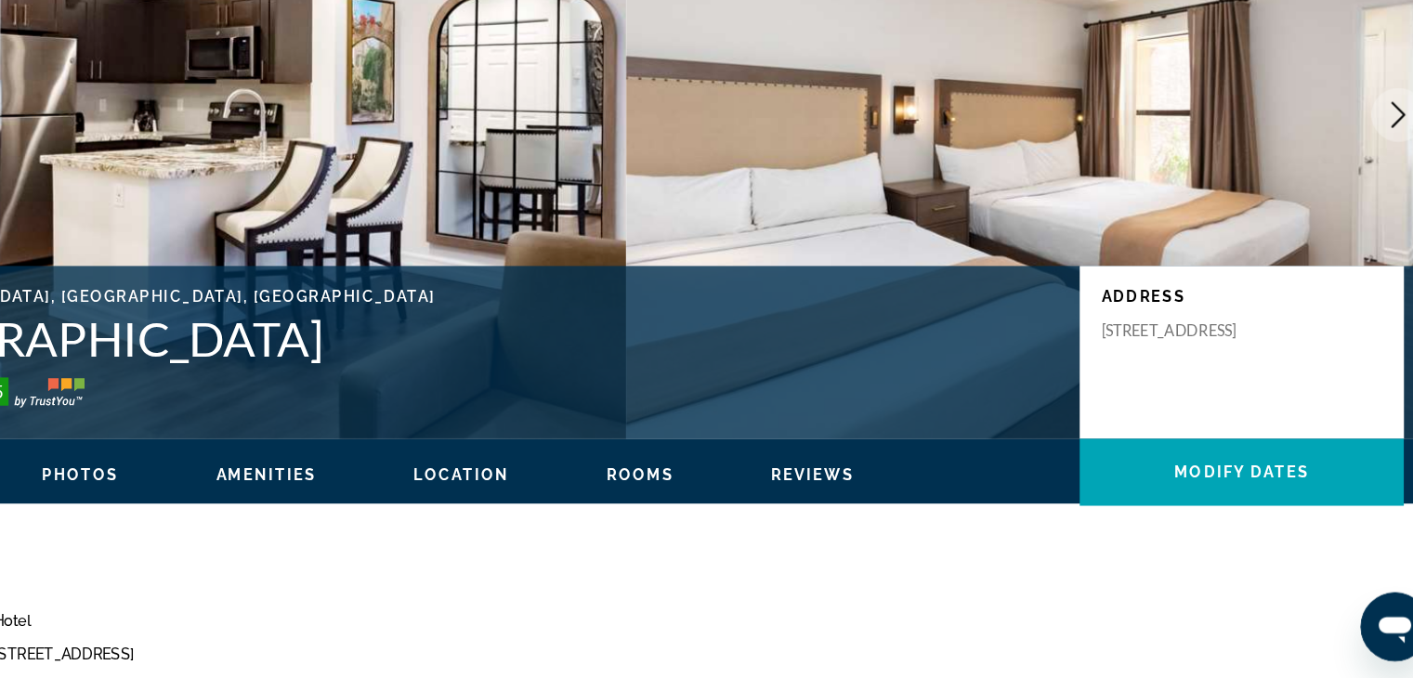
scroll to position [141, 0]
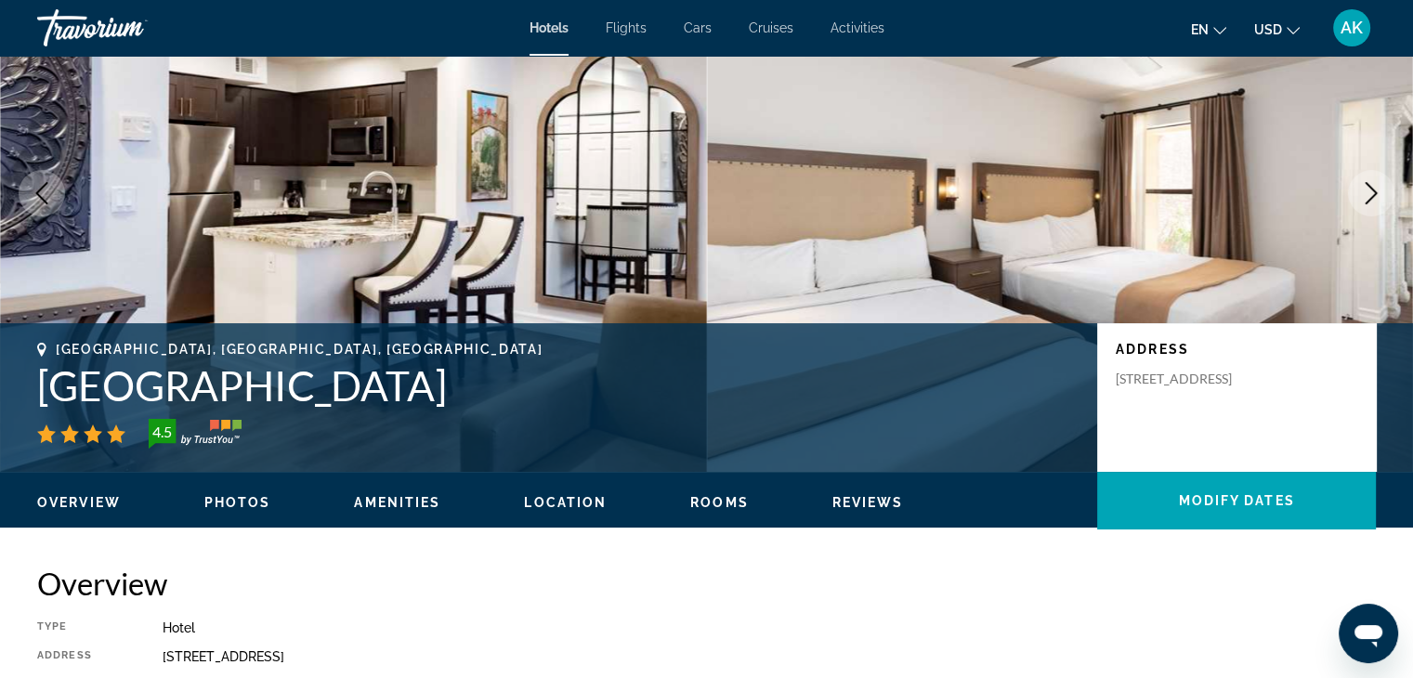
click at [1379, 194] on icon "Next image" at bounding box center [1371, 193] width 22 height 22
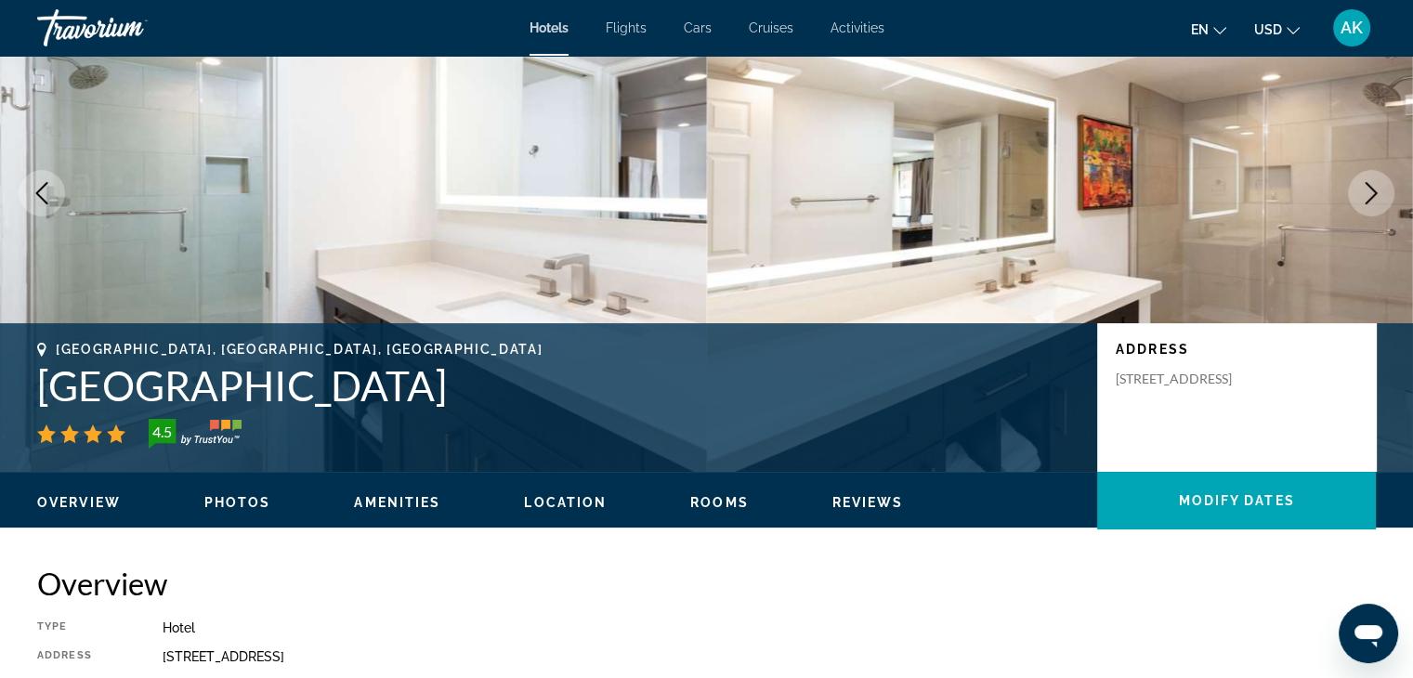
click at [1379, 194] on icon "Next image" at bounding box center [1371, 193] width 22 height 22
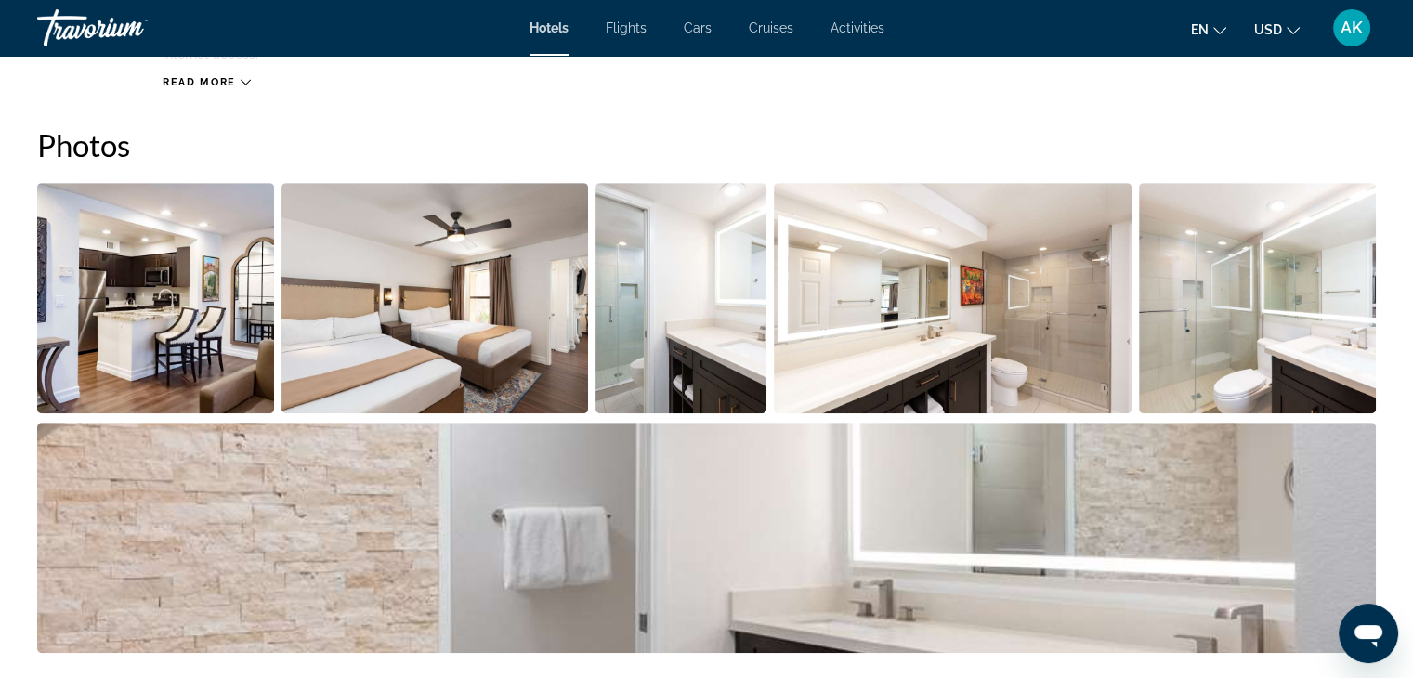
scroll to position [861, 0]
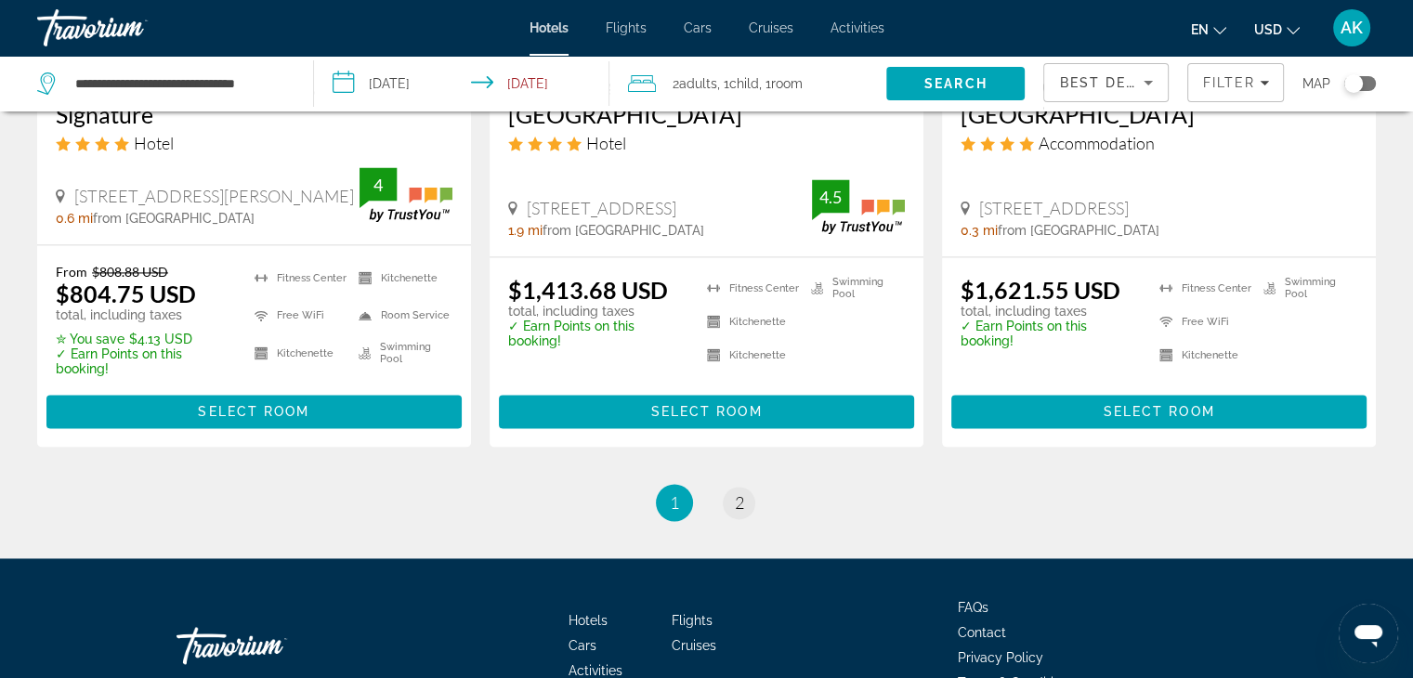
scroll to position [2642, 0]
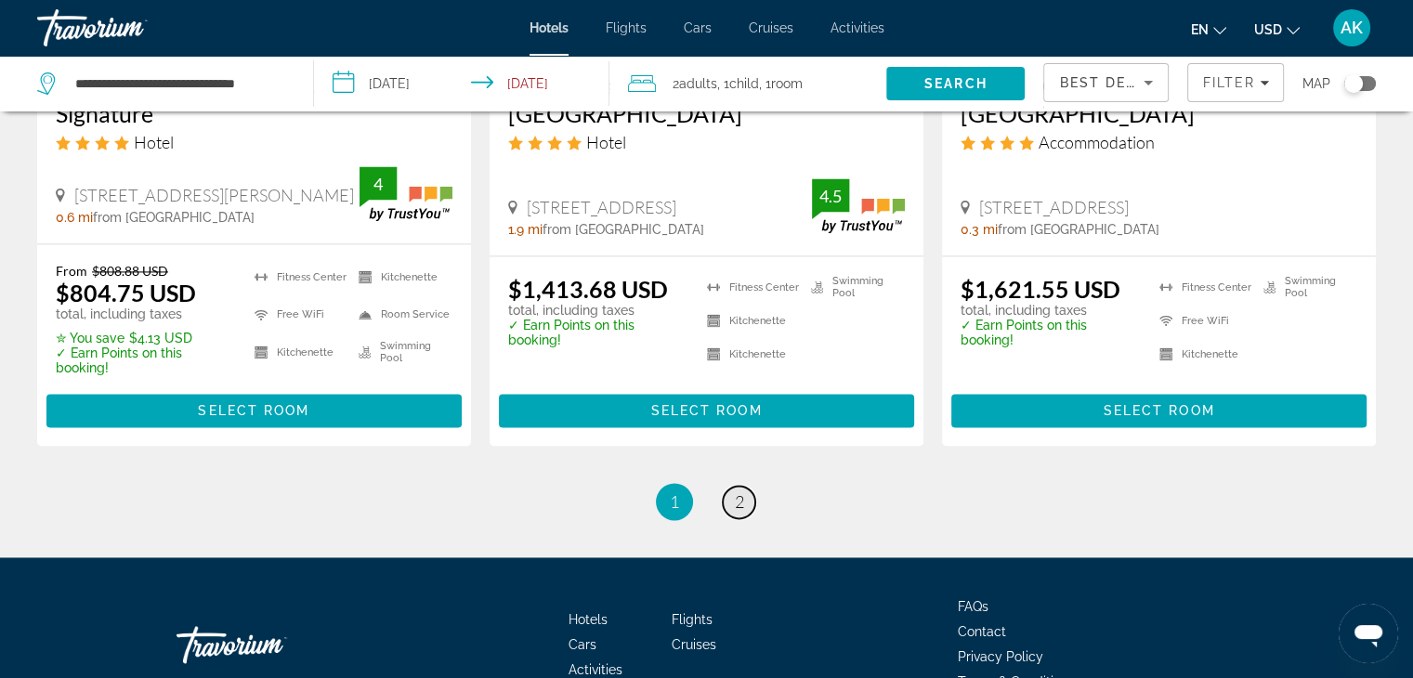
click at [740, 492] on span "2" at bounding box center [739, 502] width 9 height 20
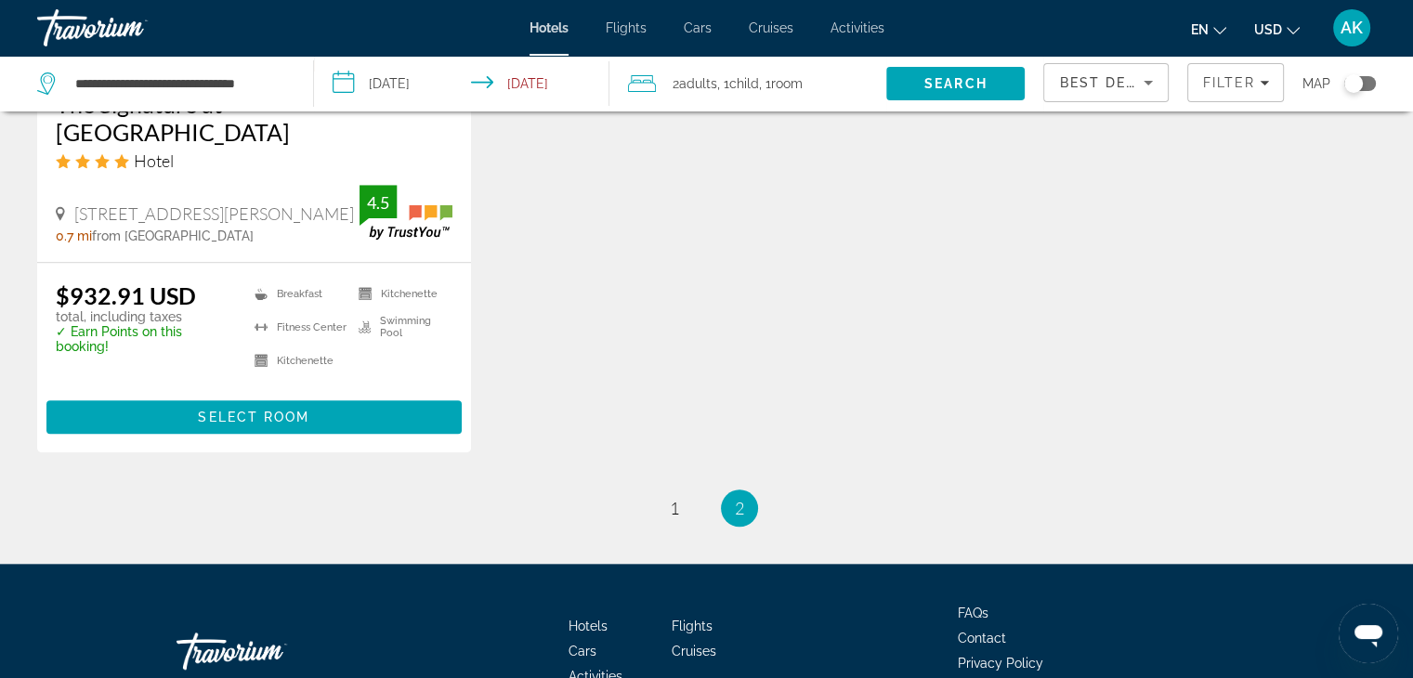
scroll to position [1836, 0]
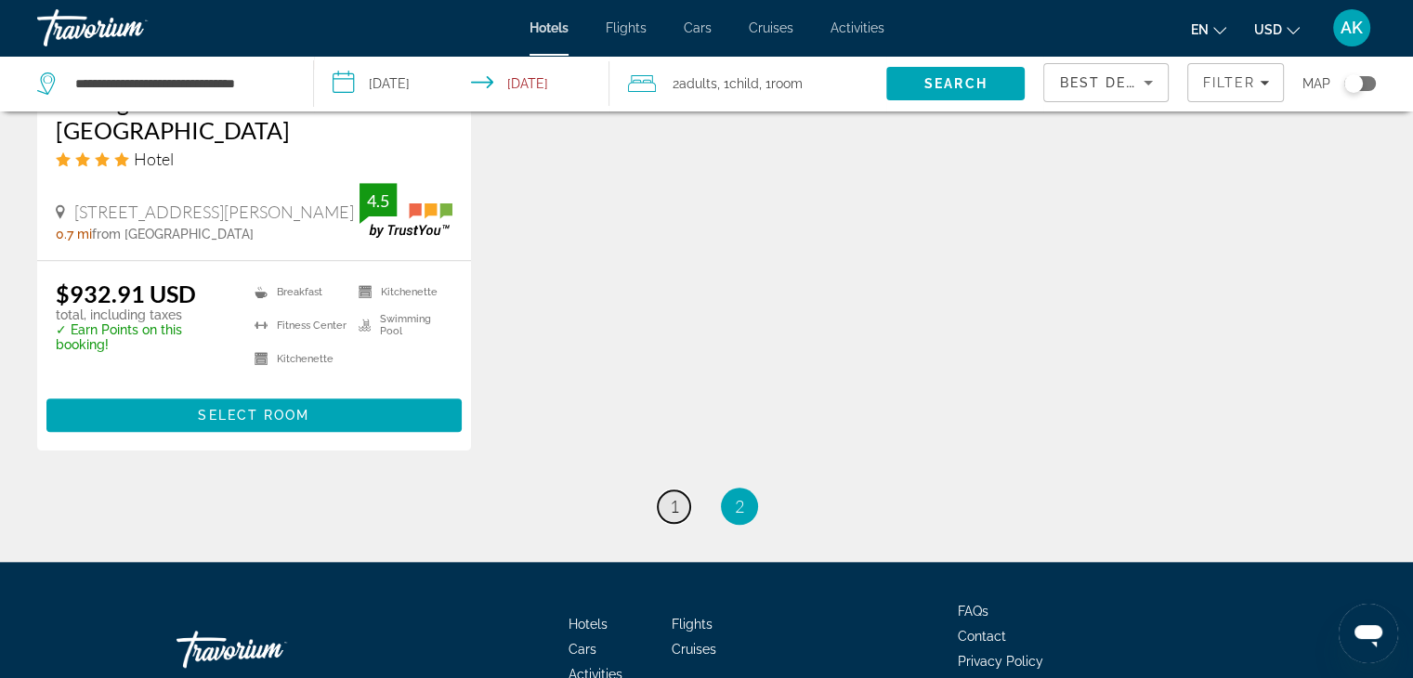
click at [680, 491] on link "page 1" at bounding box center [674, 507] width 33 height 33
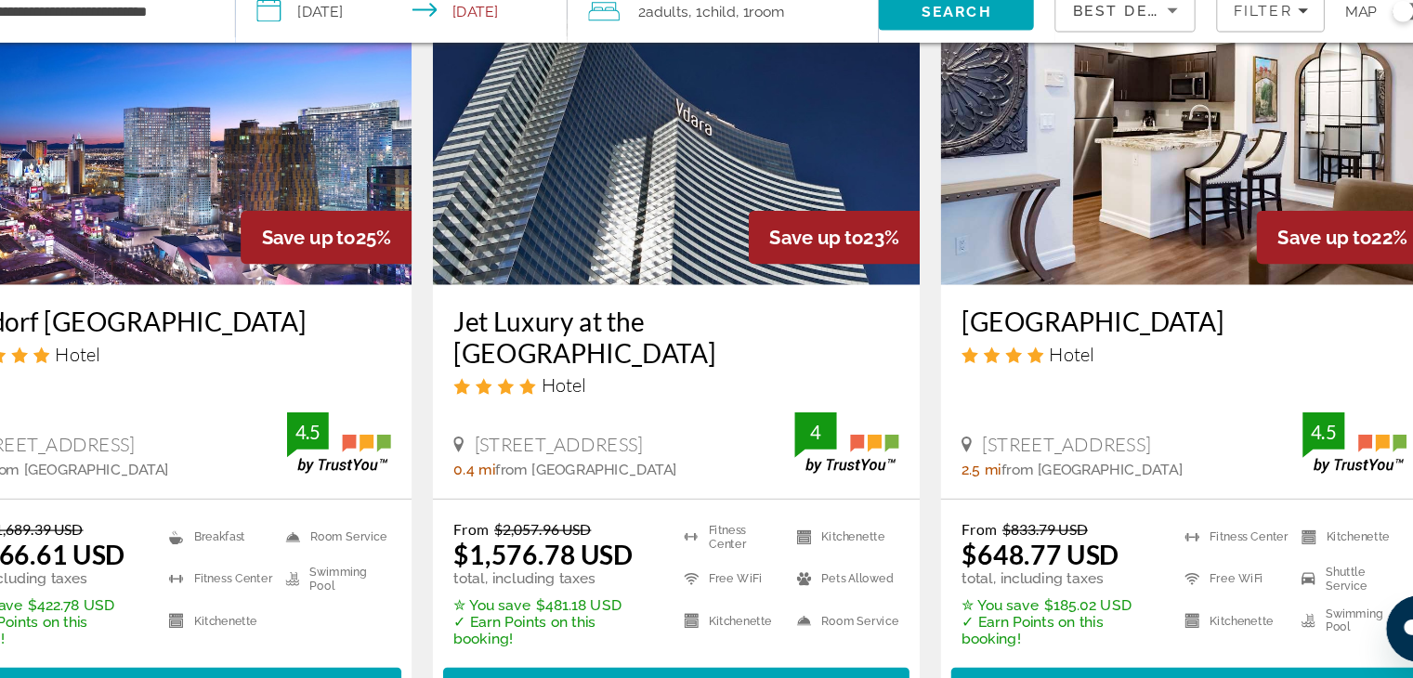
scroll to position [141, 0]
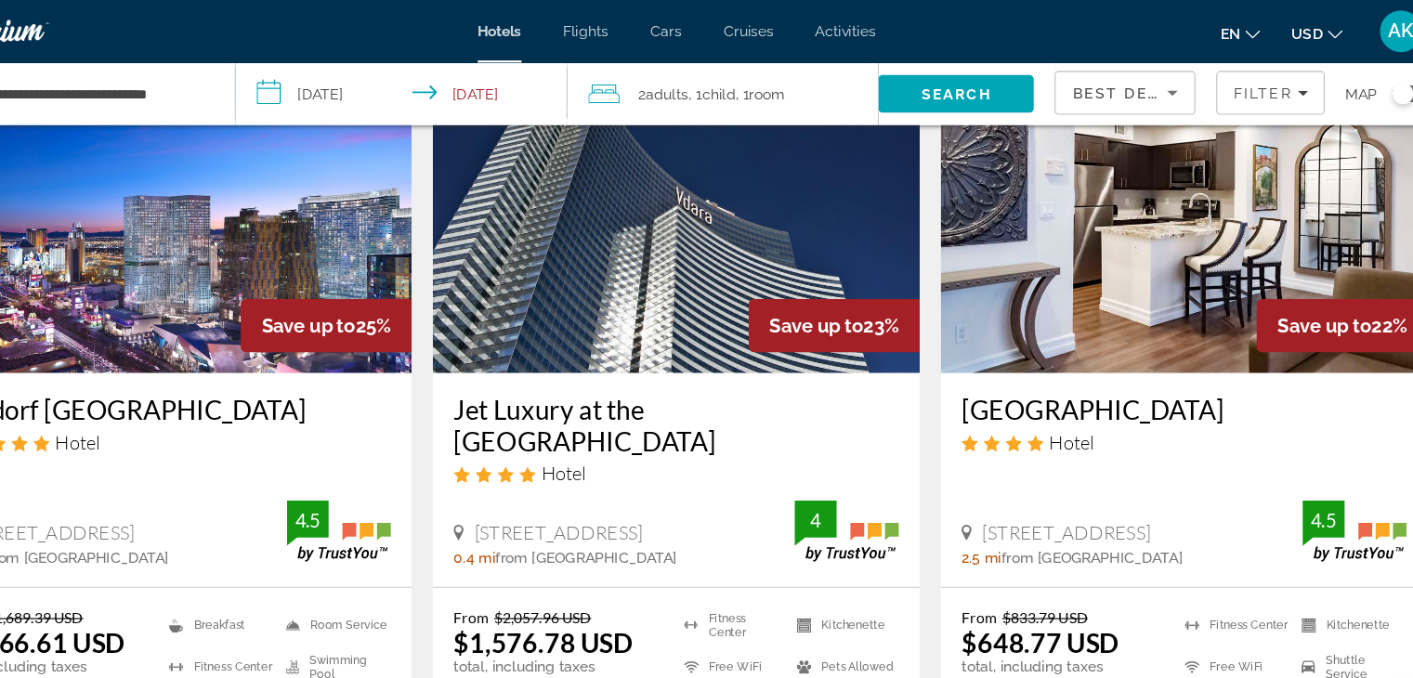
click at [1122, 260] on img "Main content" at bounding box center [1159, 183] width 434 height 297
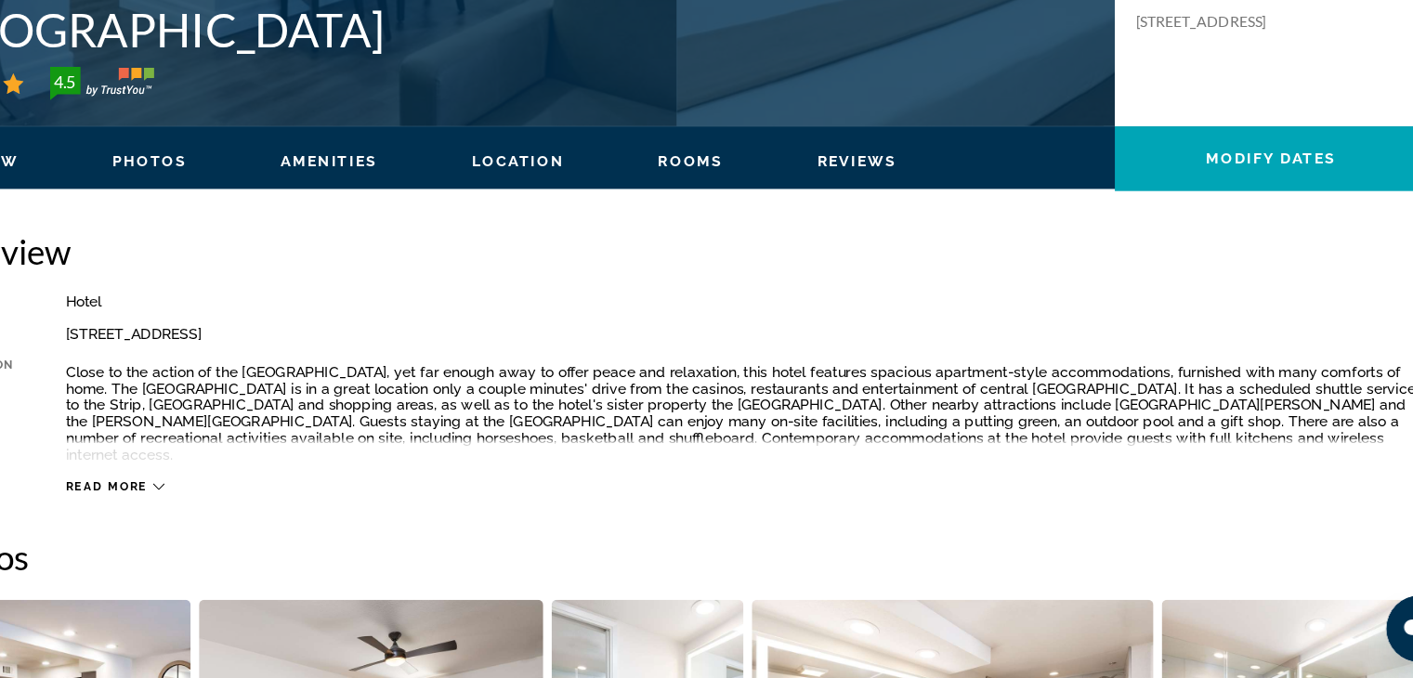
scroll to position [427, 0]
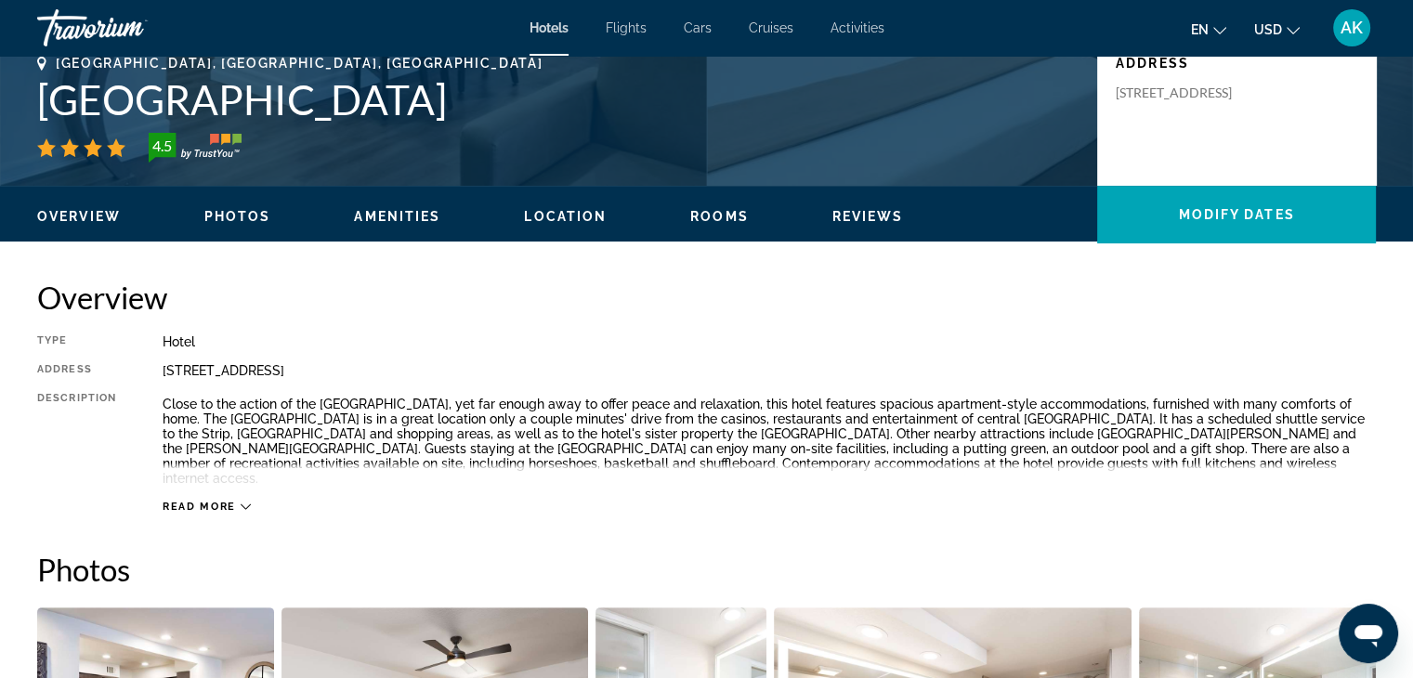
click at [232, 501] on span "Read more" at bounding box center [199, 507] width 73 height 12
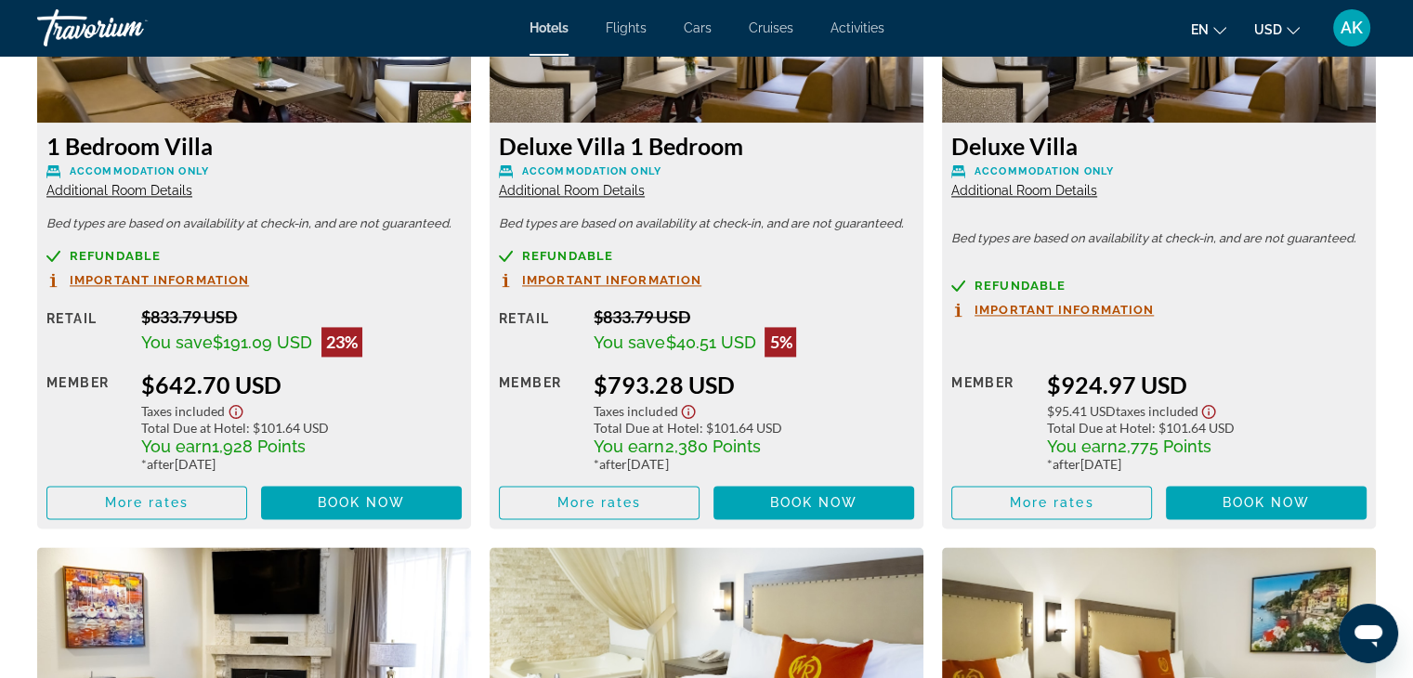
scroll to position [2701, 0]
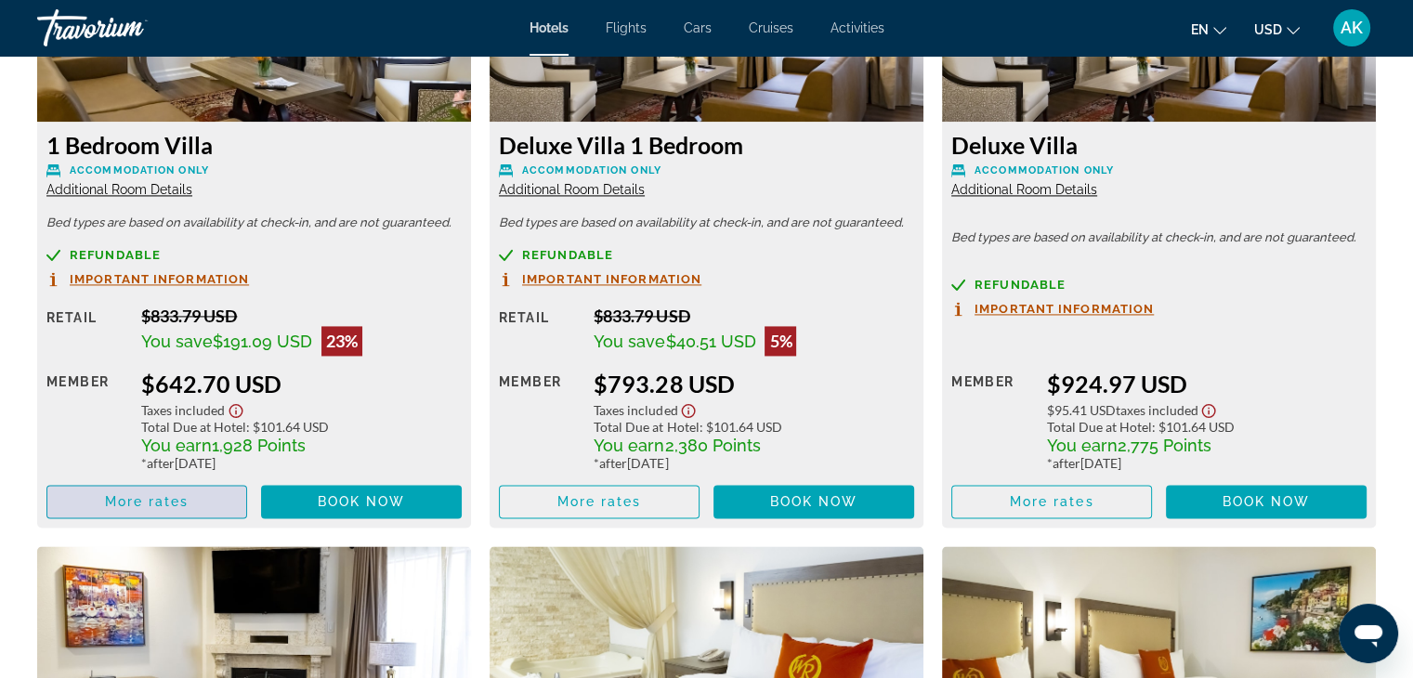
click at [159, 494] on span "More rates" at bounding box center [147, 501] width 85 height 15
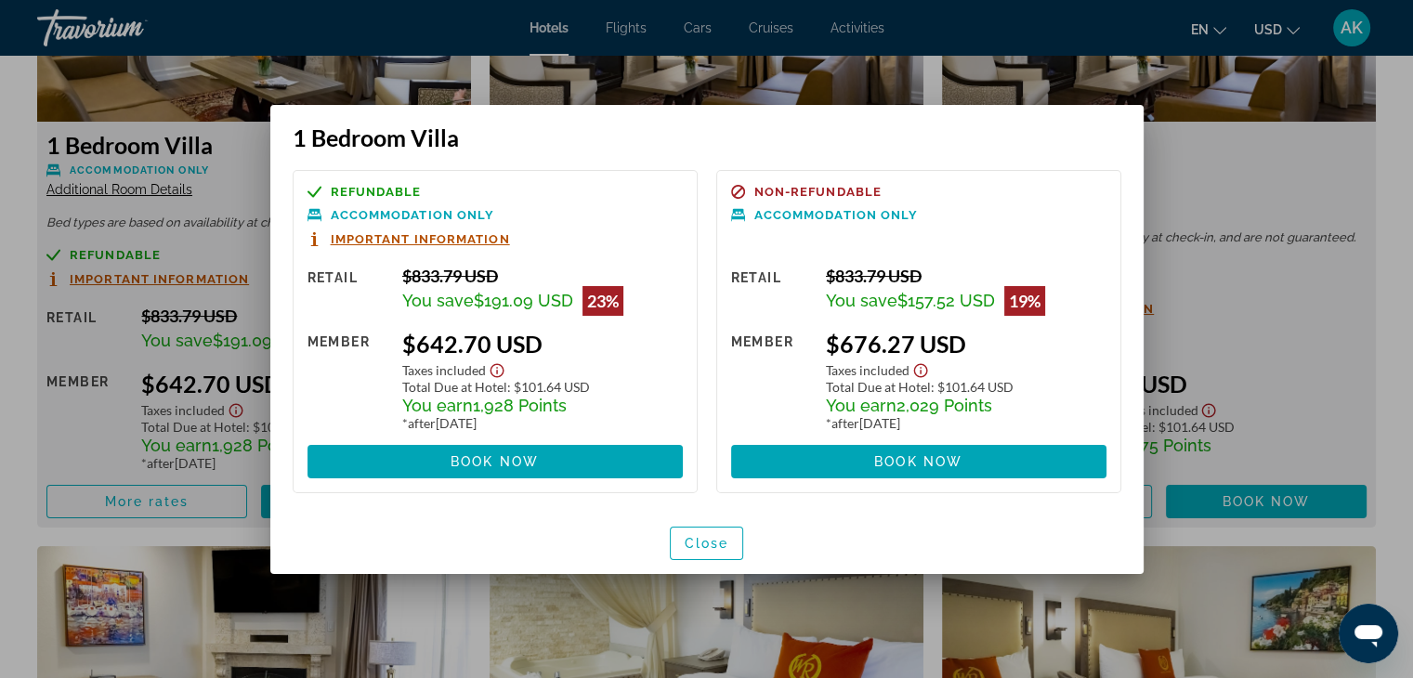
click at [463, 220] on p "Accommodation Only" at bounding box center [495, 215] width 375 height 14
click at [452, 213] on span "Accommodation Only" at bounding box center [413, 215] width 164 height 12
click at [190, 303] on div at bounding box center [706, 339] width 1413 height 678
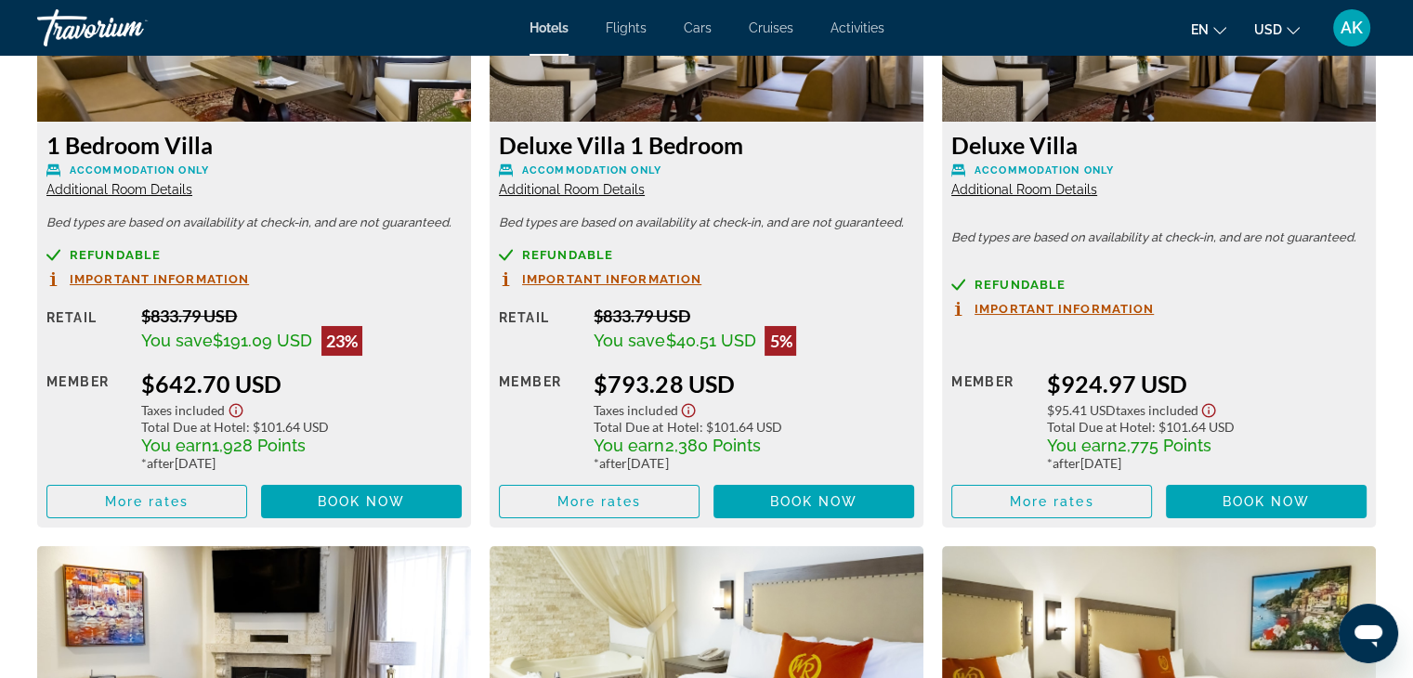
scroll to position [2701, 0]
click at [144, 182] on span "Additional Room Details" at bounding box center [119, 189] width 146 height 15
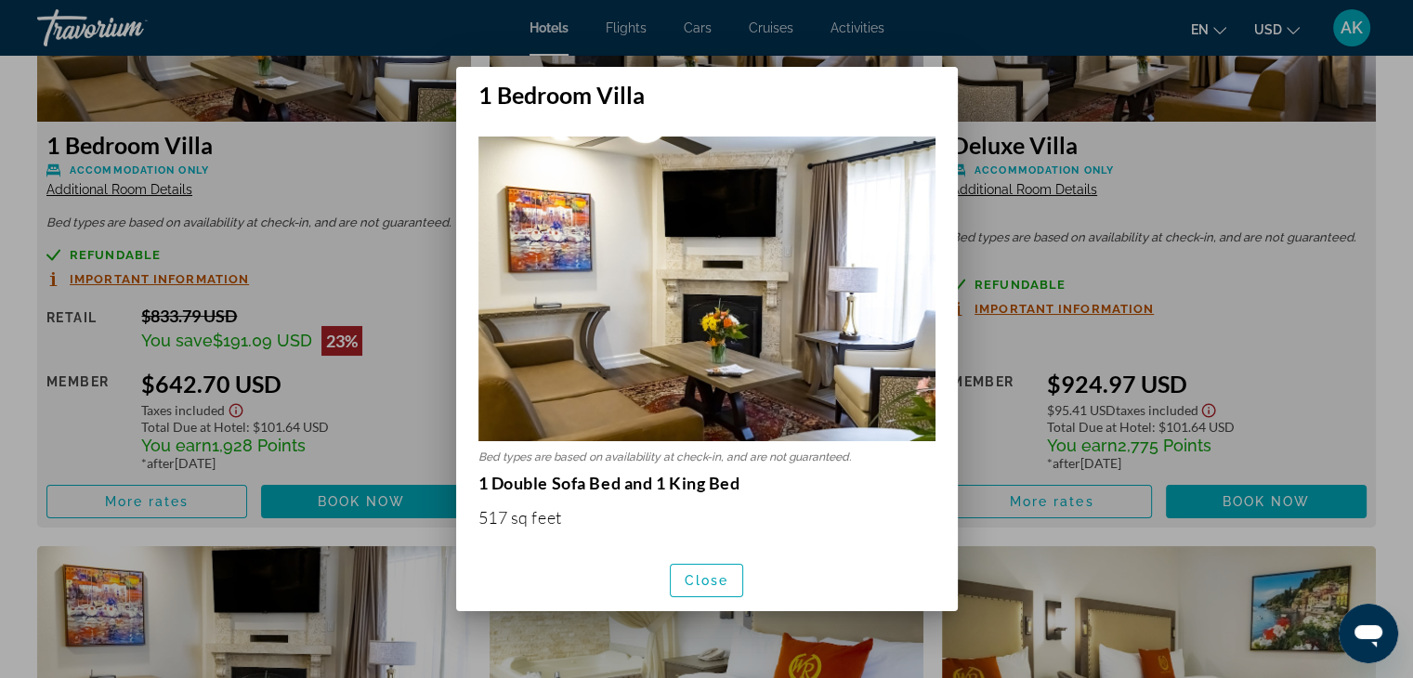
scroll to position [0, 0]
click at [1100, 335] on div at bounding box center [706, 339] width 1413 height 678
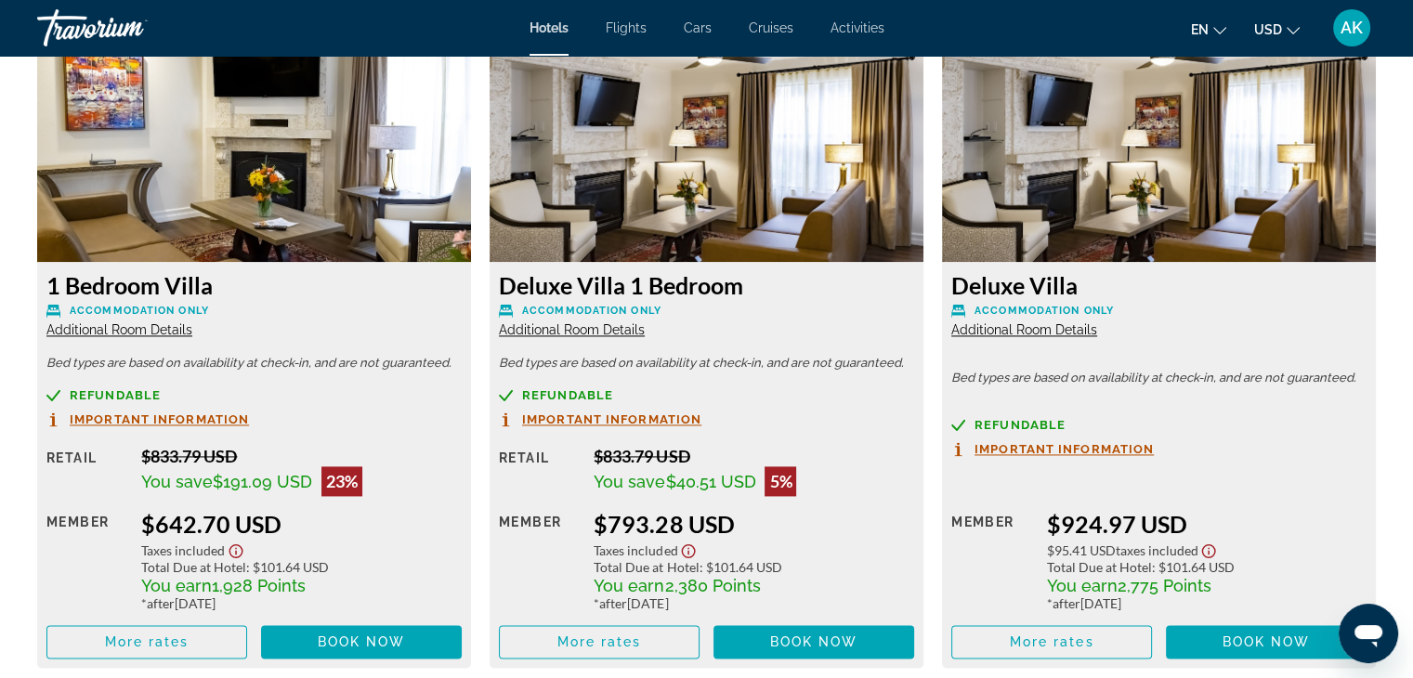
scroll to position [2557, 0]
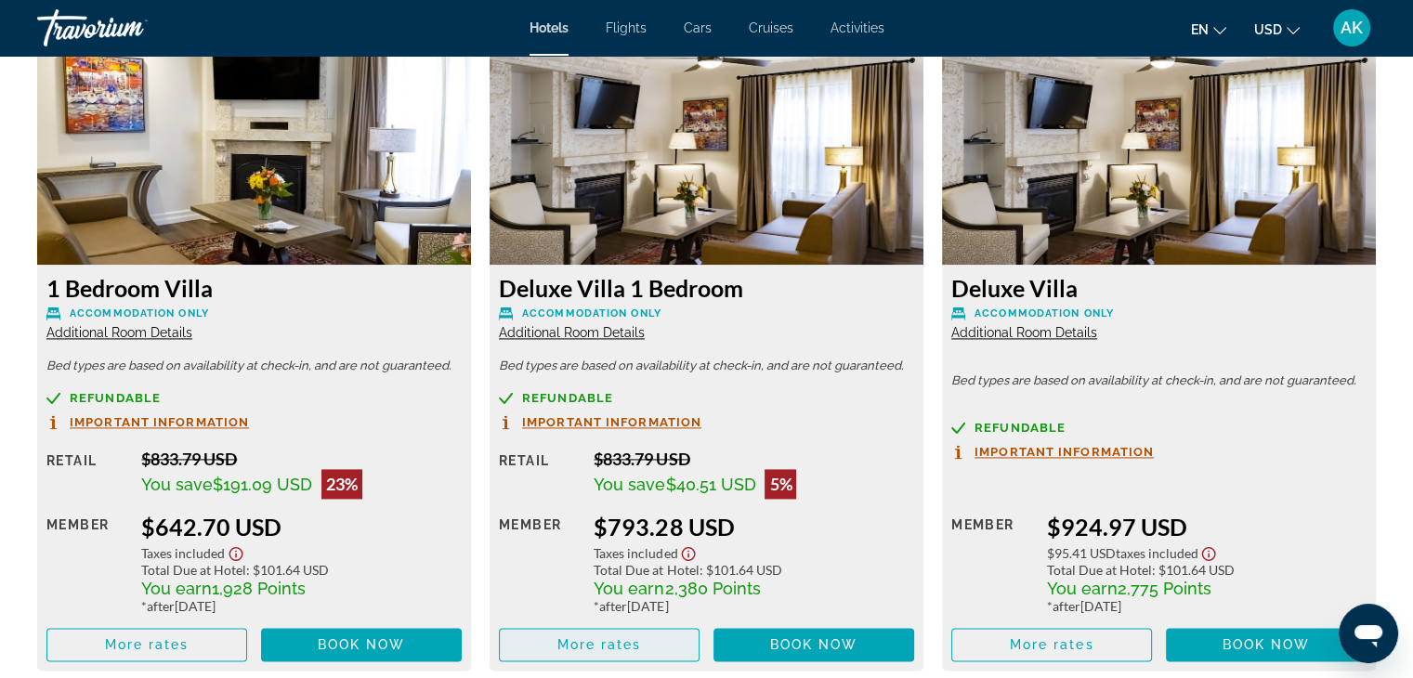
click at [627, 647] on span "Main content" at bounding box center [599, 645] width 199 height 45
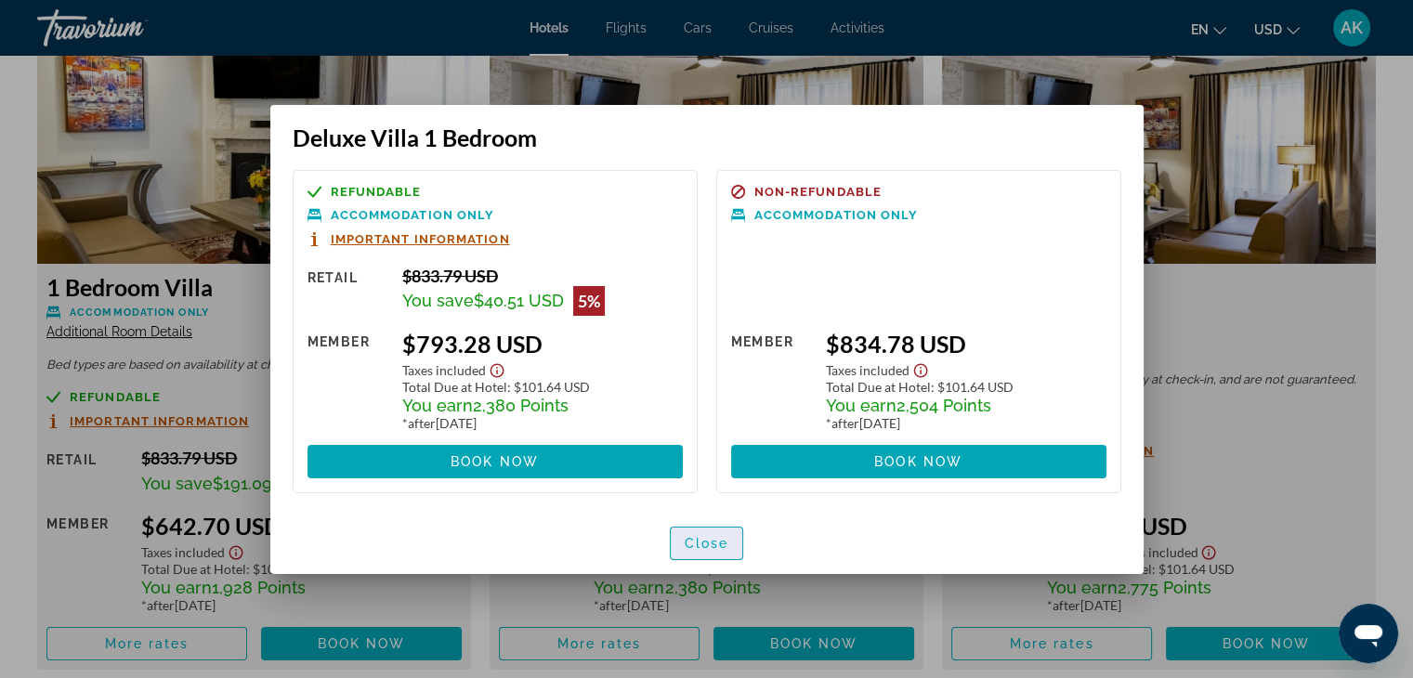
click at [698, 529] on span "button" at bounding box center [707, 543] width 72 height 45
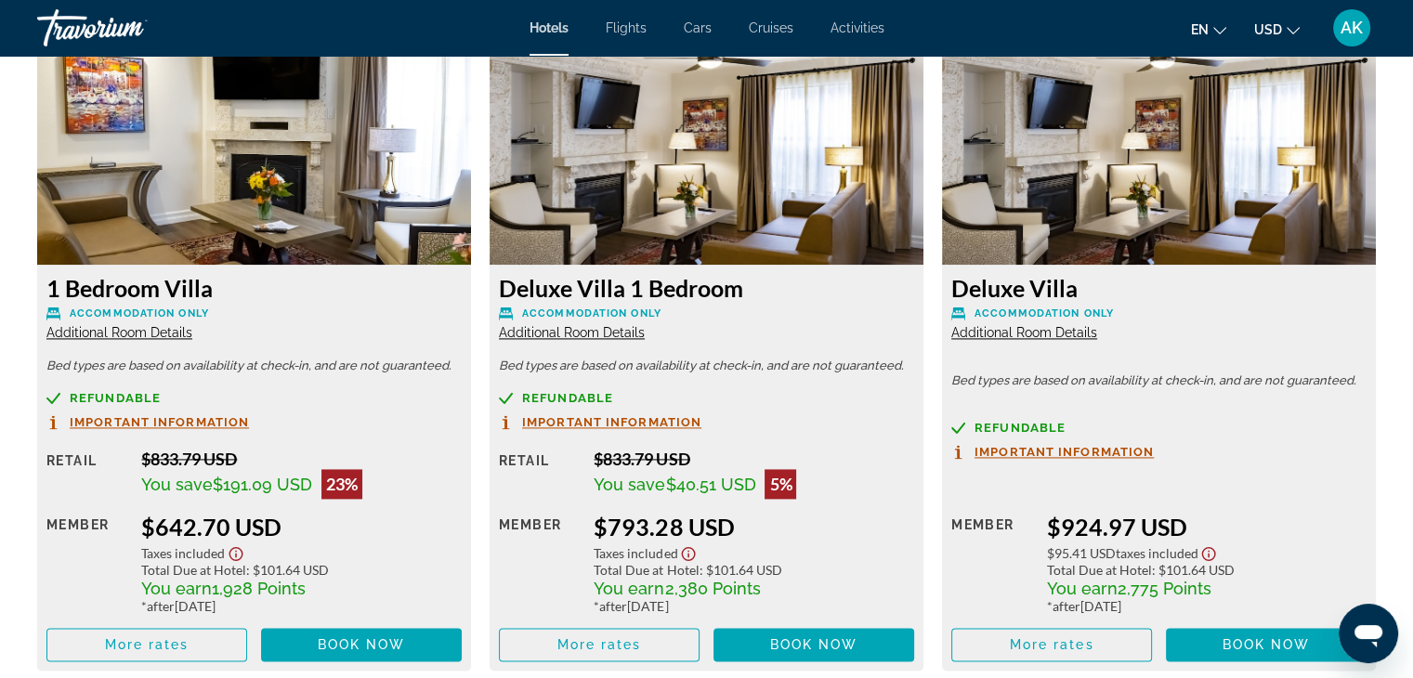
click at [614, 325] on span "Additional Room Details" at bounding box center [572, 332] width 146 height 15
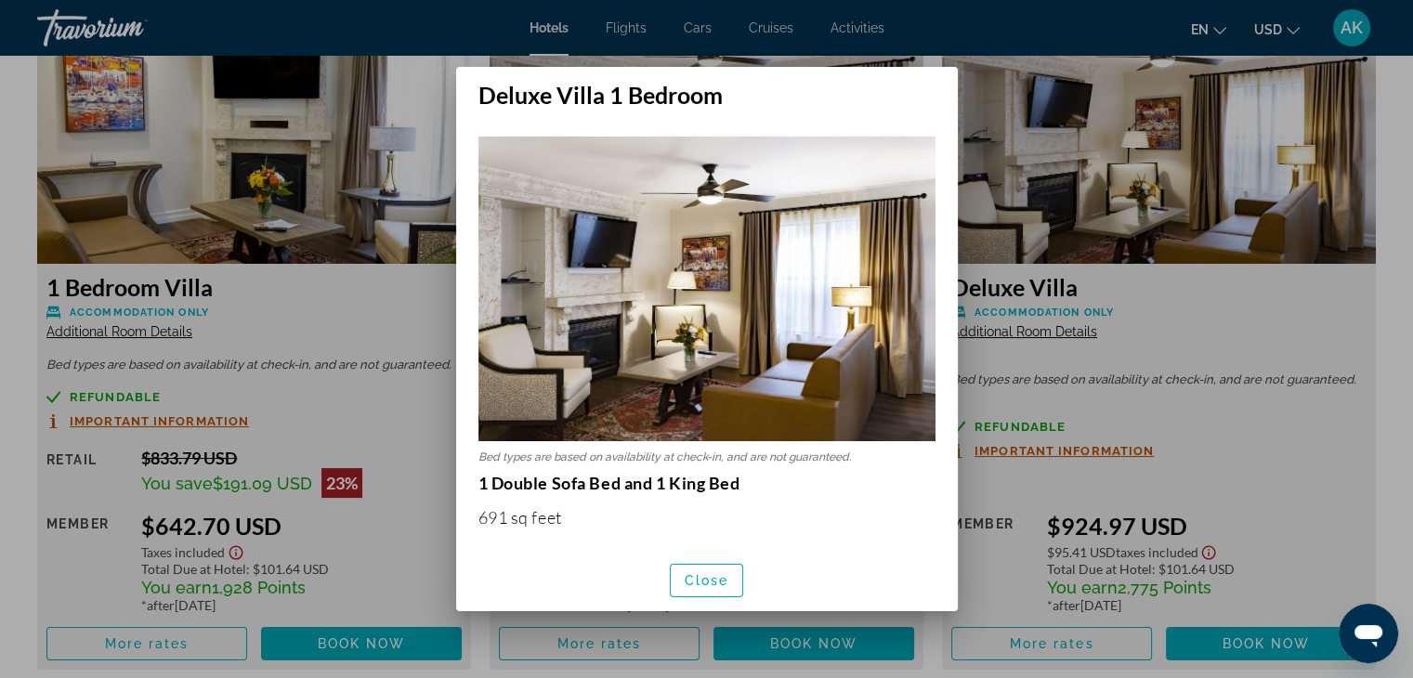
scroll to position [0, 0]
click at [969, 343] on div at bounding box center [706, 339] width 1413 height 678
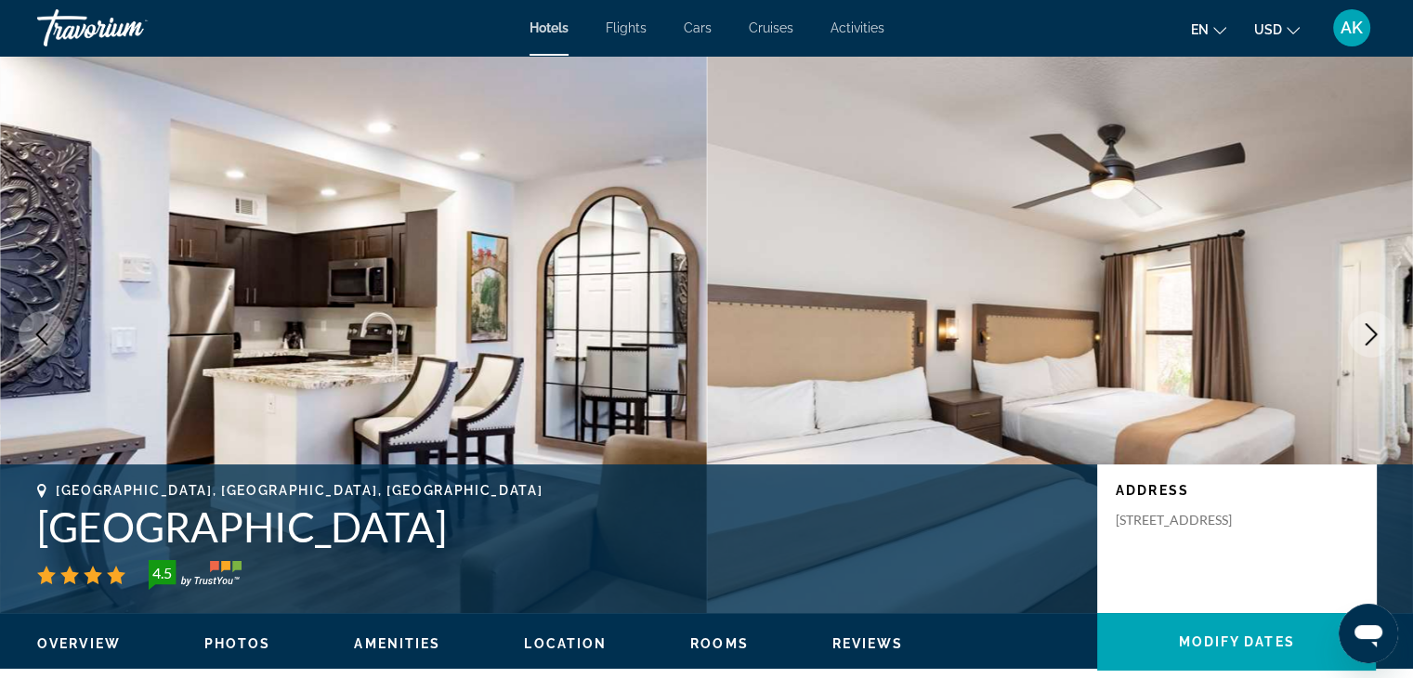
scroll to position [2557, 0]
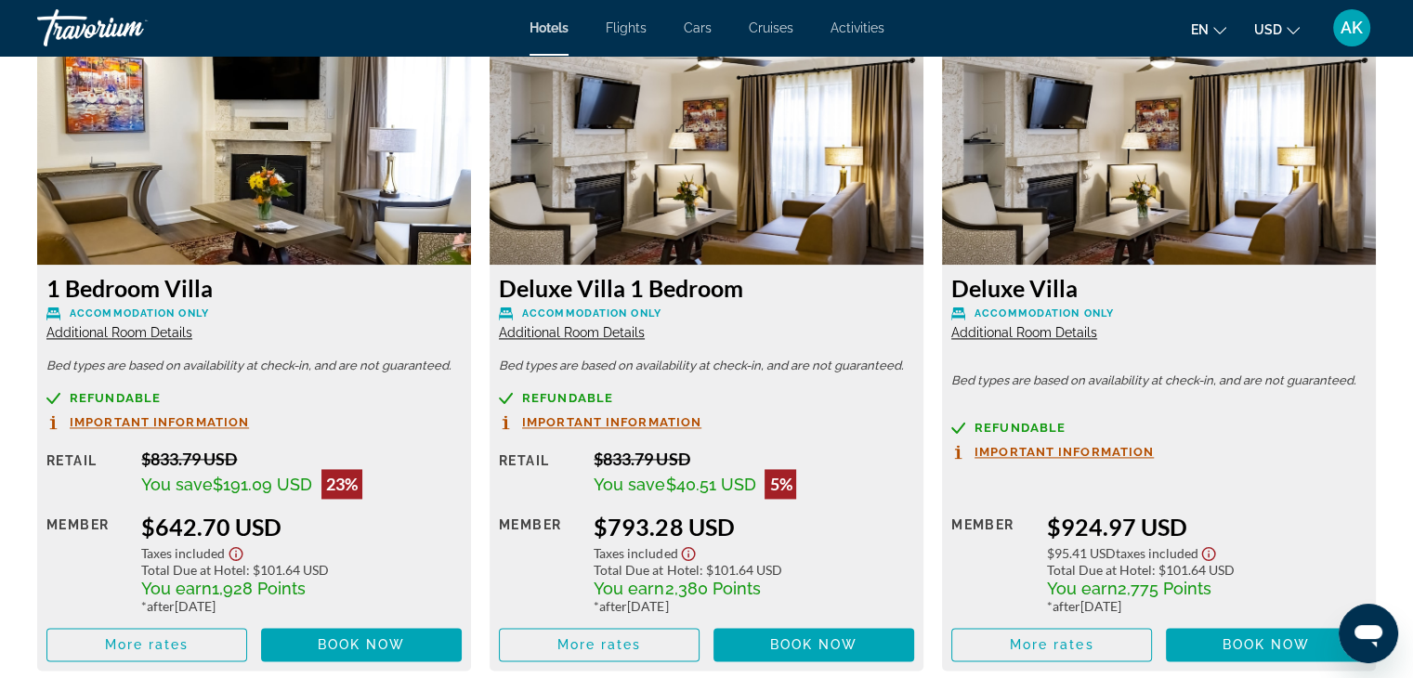
click at [569, 325] on span "Additional Room Details" at bounding box center [572, 332] width 146 height 15
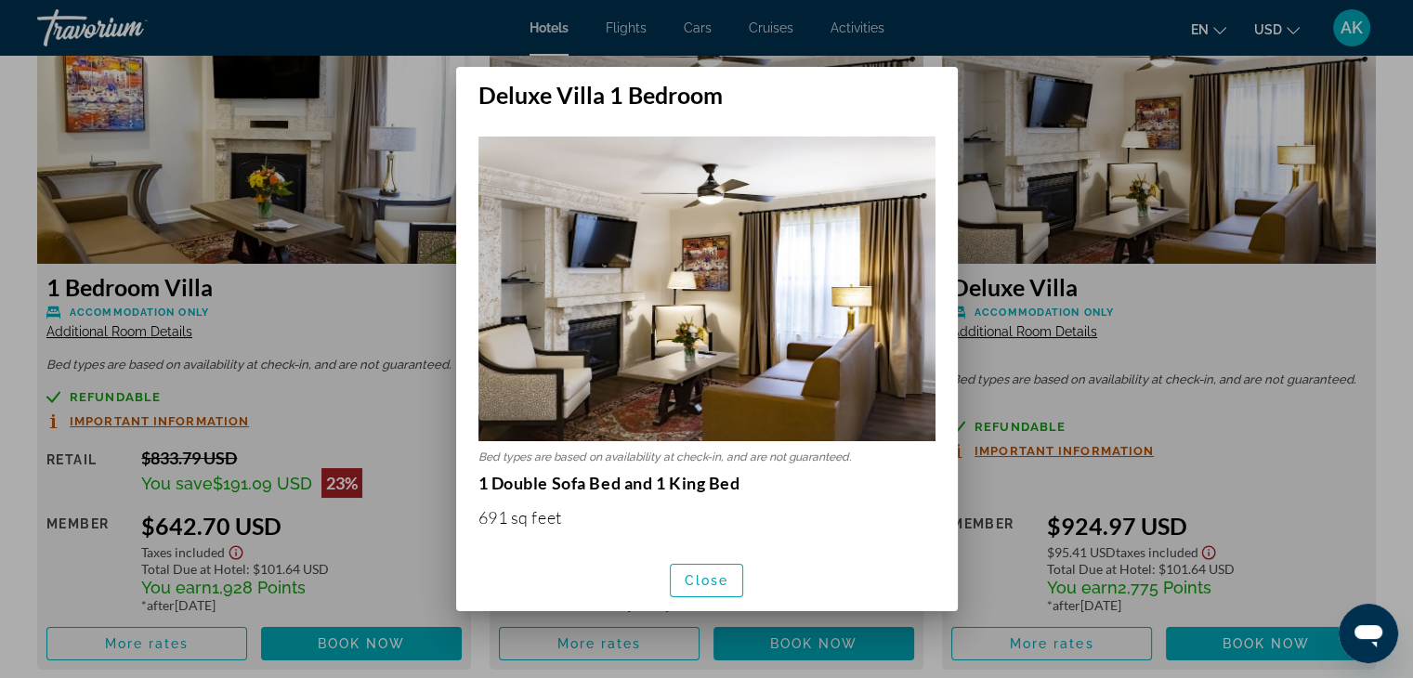
click at [359, 355] on div at bounding box center [706, 339] width 1413 height 678
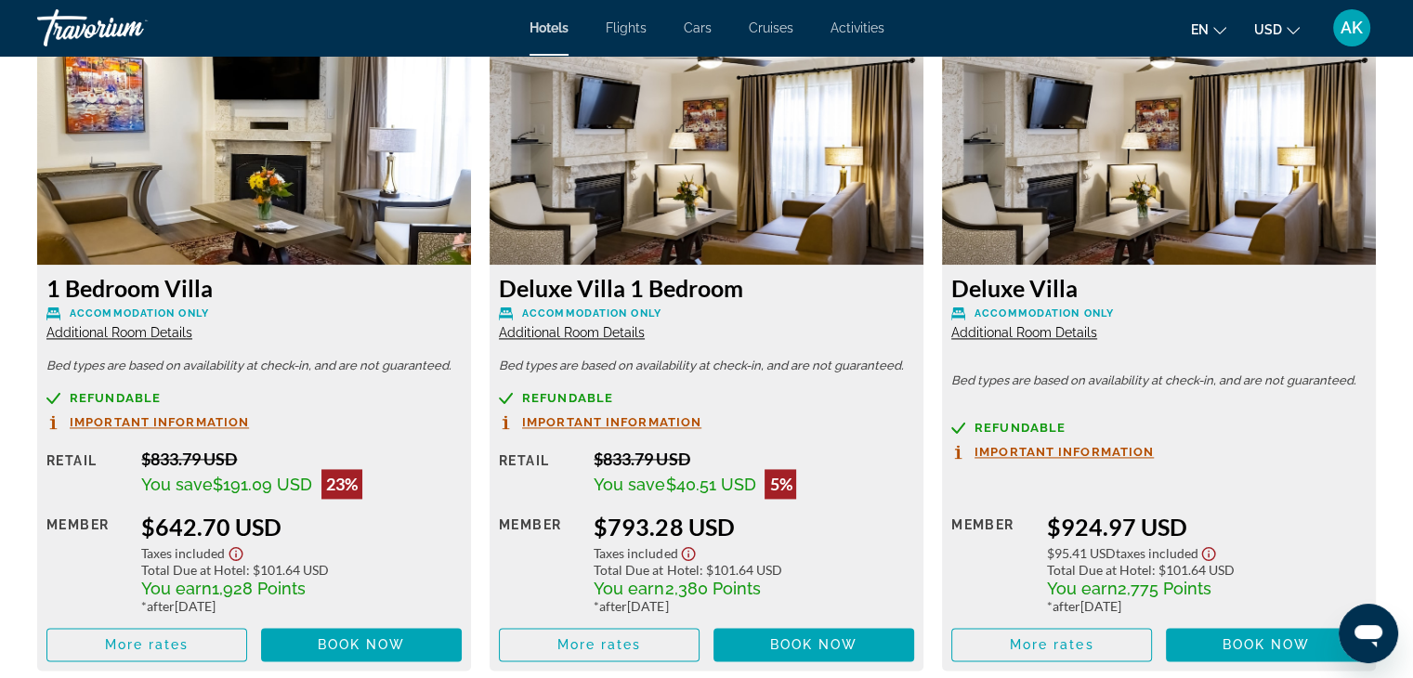
click at [147, 325] on span "Additional Room Details" at bounding box center [119, 332] width 146 height 15
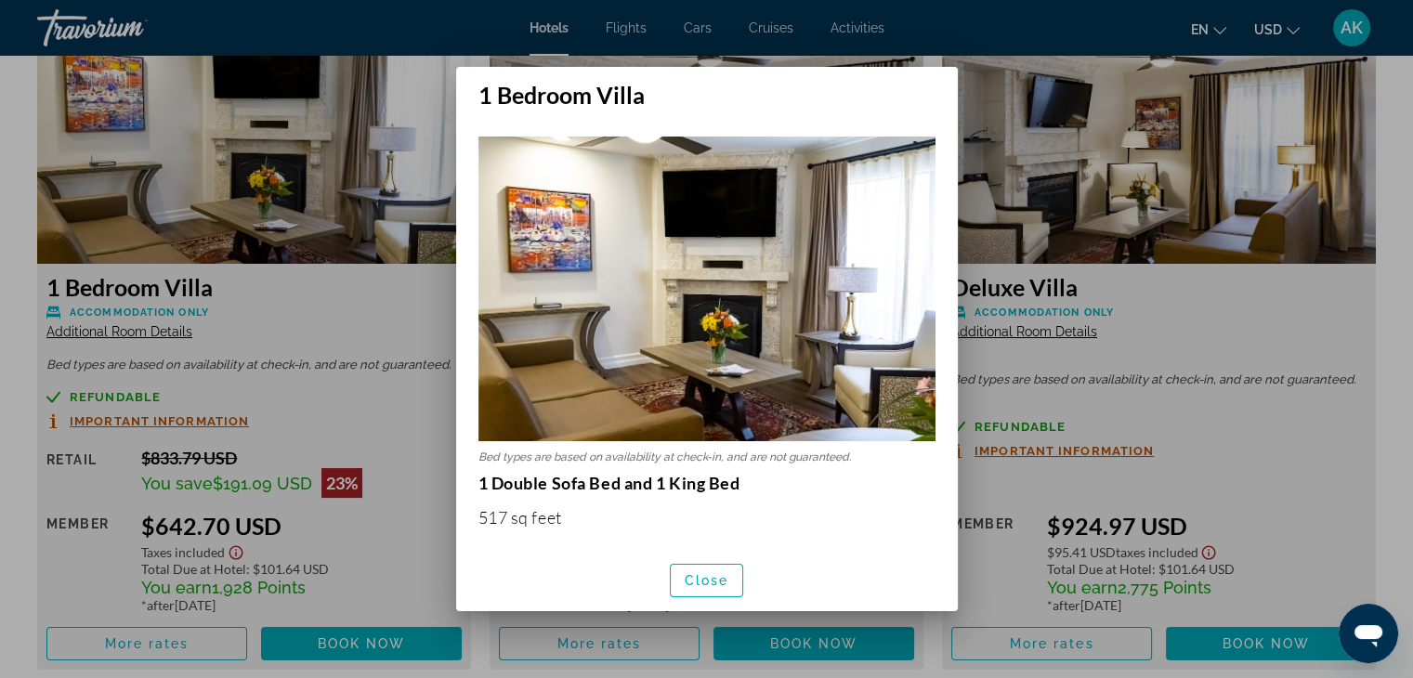
click at [1015, 360] on div at bounding box center [706, 339] width 1413 height 678
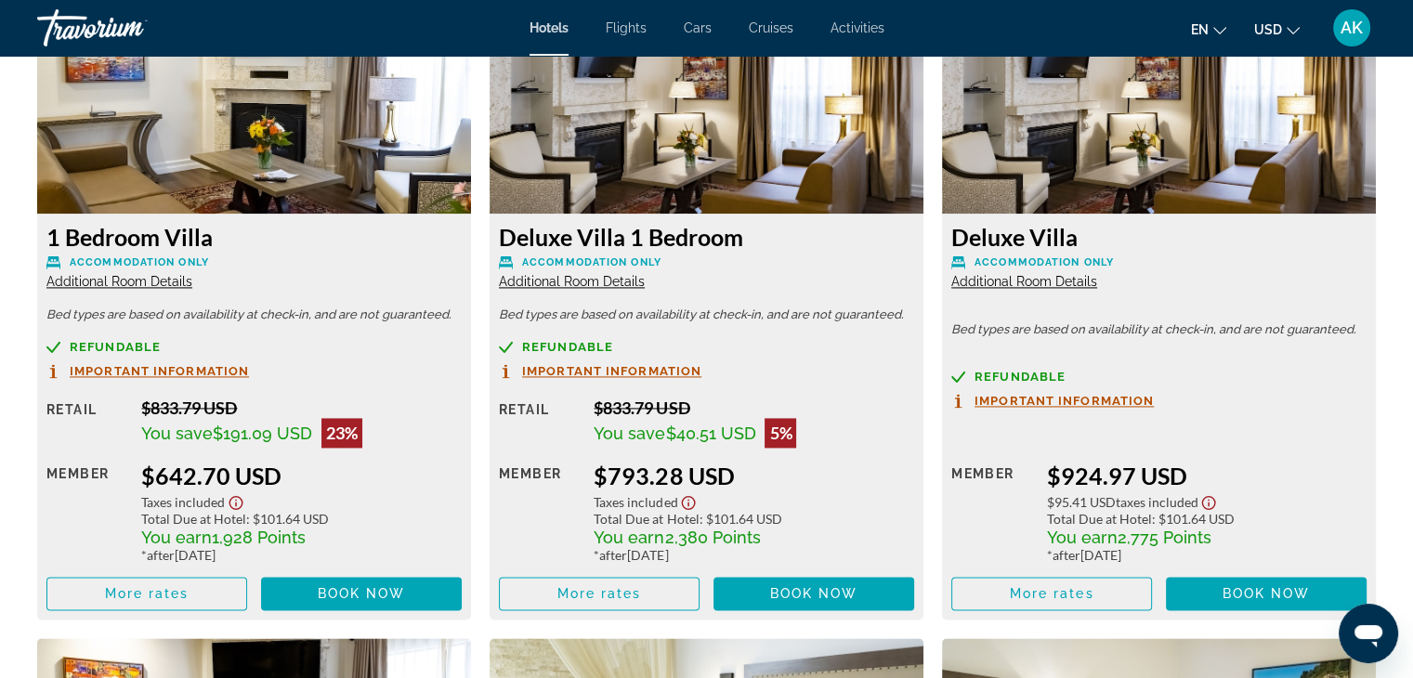
scroll to position [2607, 0]
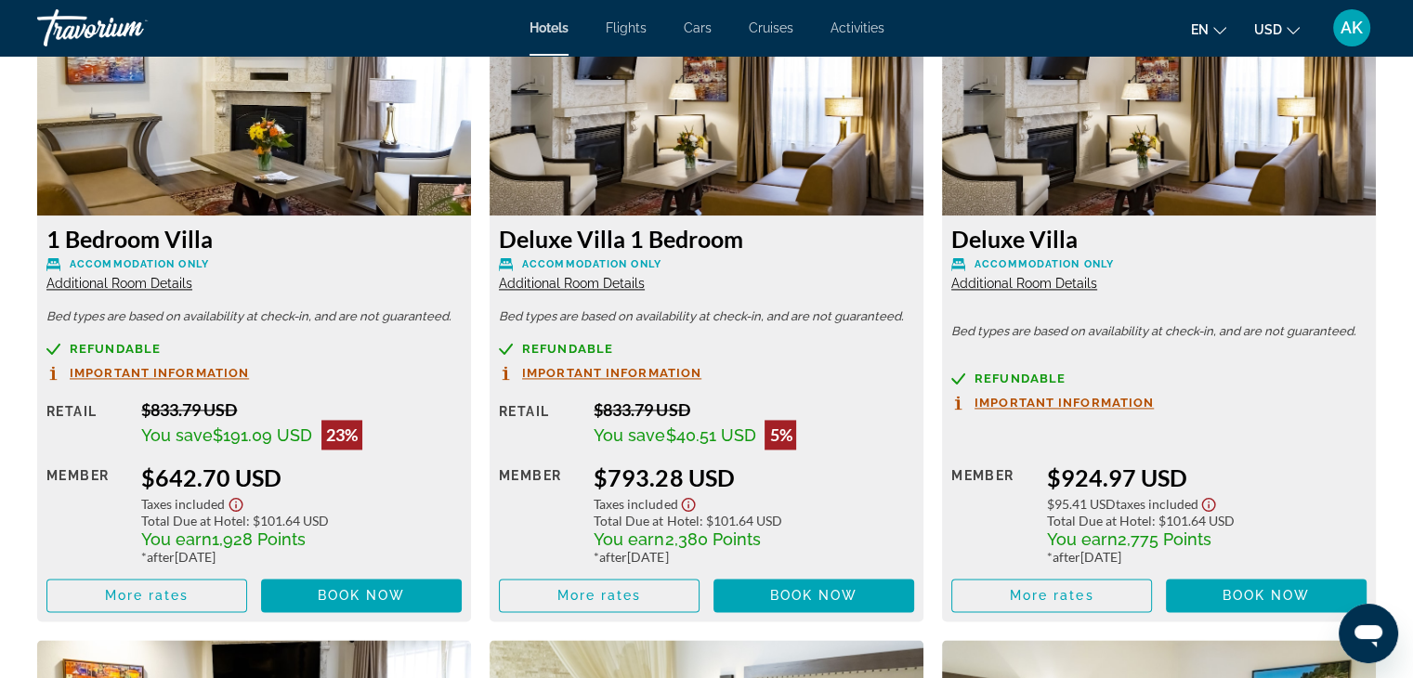
click at [1030, 276] on span "Additional Room Details" at bounding box center [1025, 283] width 146 height 15
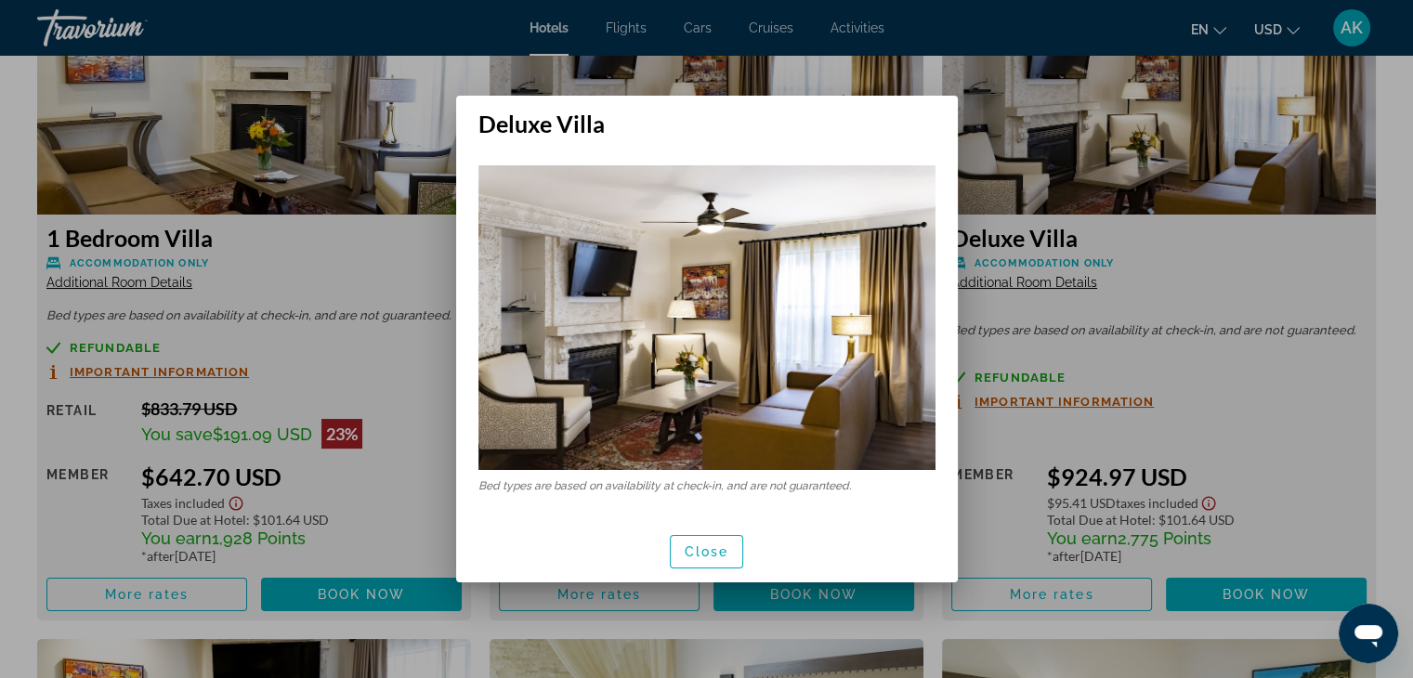
scroll to position [0, 0]
click at [1057, 380] on div at bounding box center [706, 339] width 1413 height 678
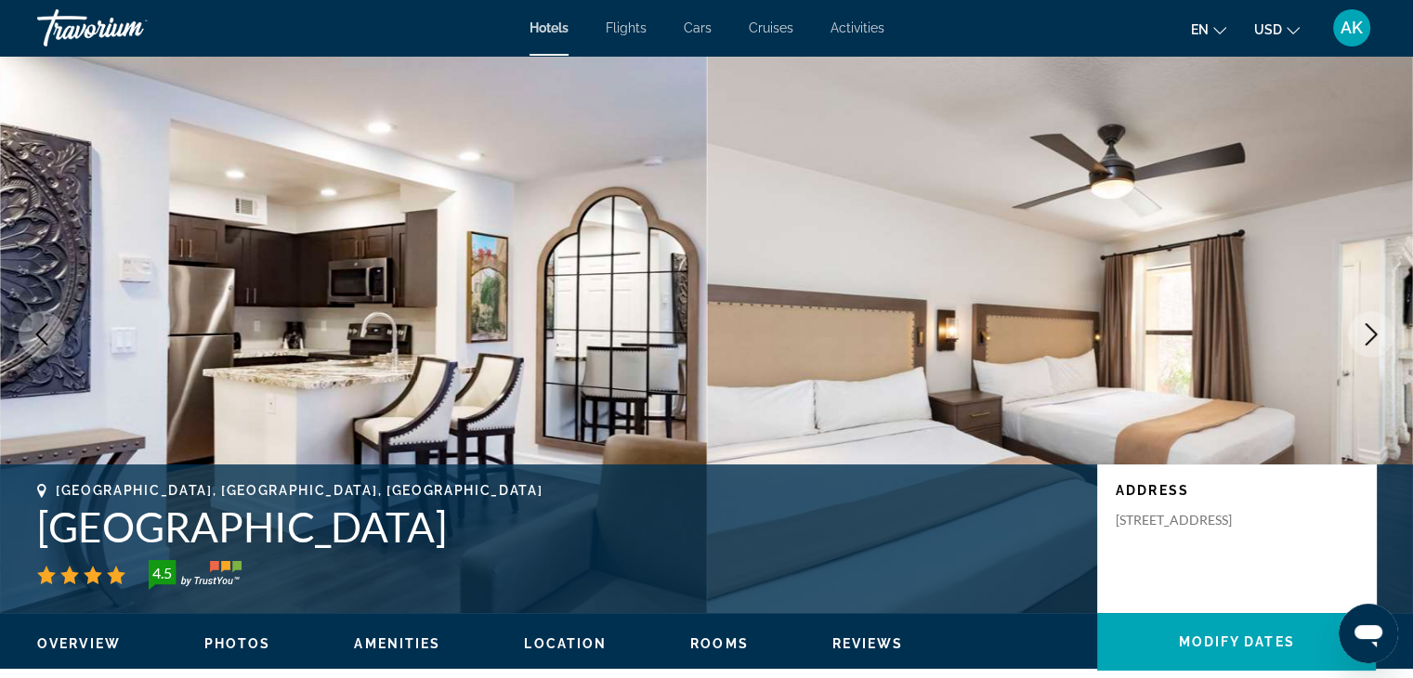
scroll to position [2607, 0]
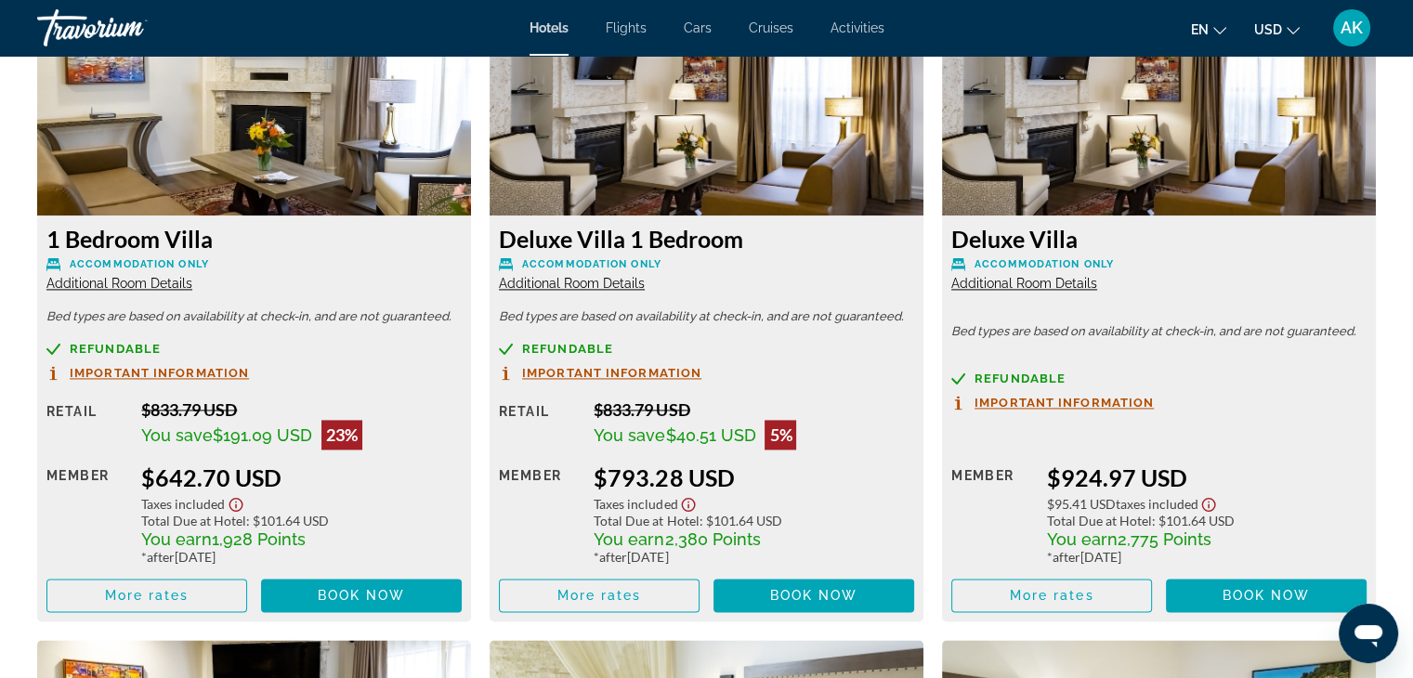
click at [1029, 276] on span "Additional Room Details" at bounding box center [1025, 283] width 146 height 15
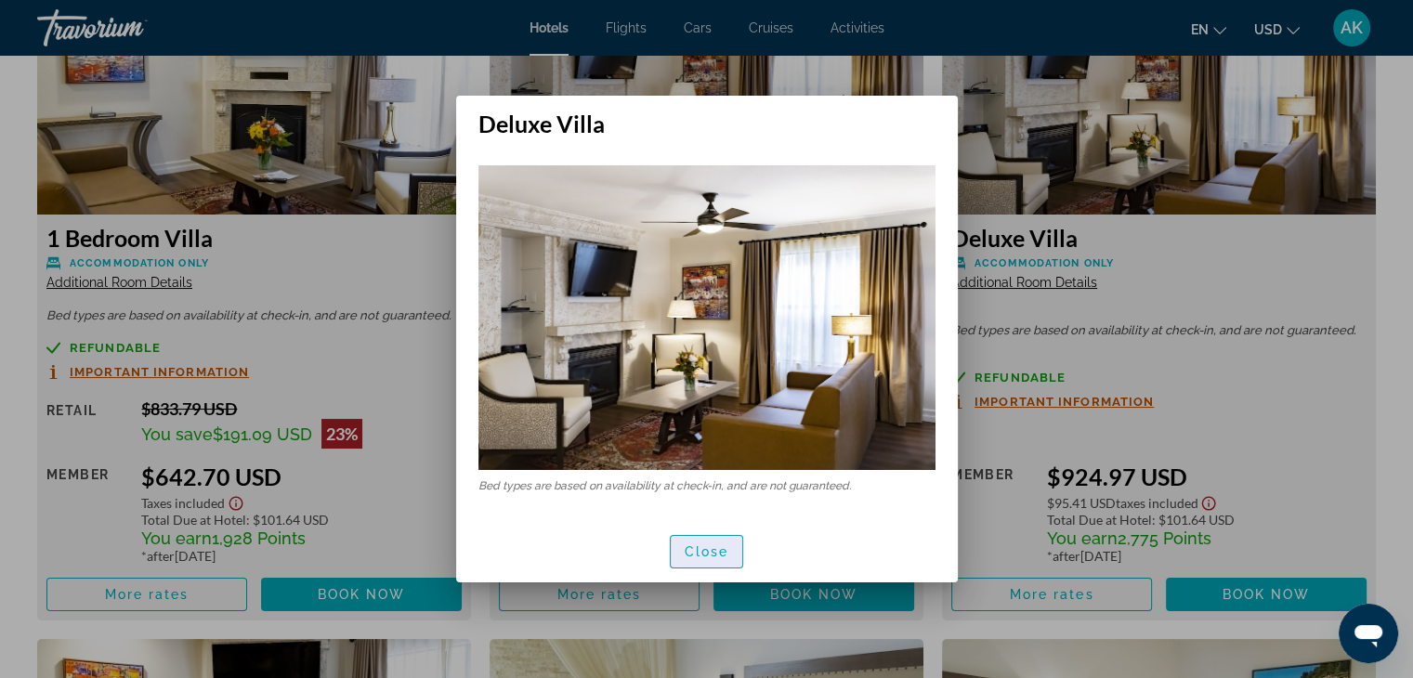
click at [685, 545] on span "Close" at bounding box center [707, 552] width 45 height 15
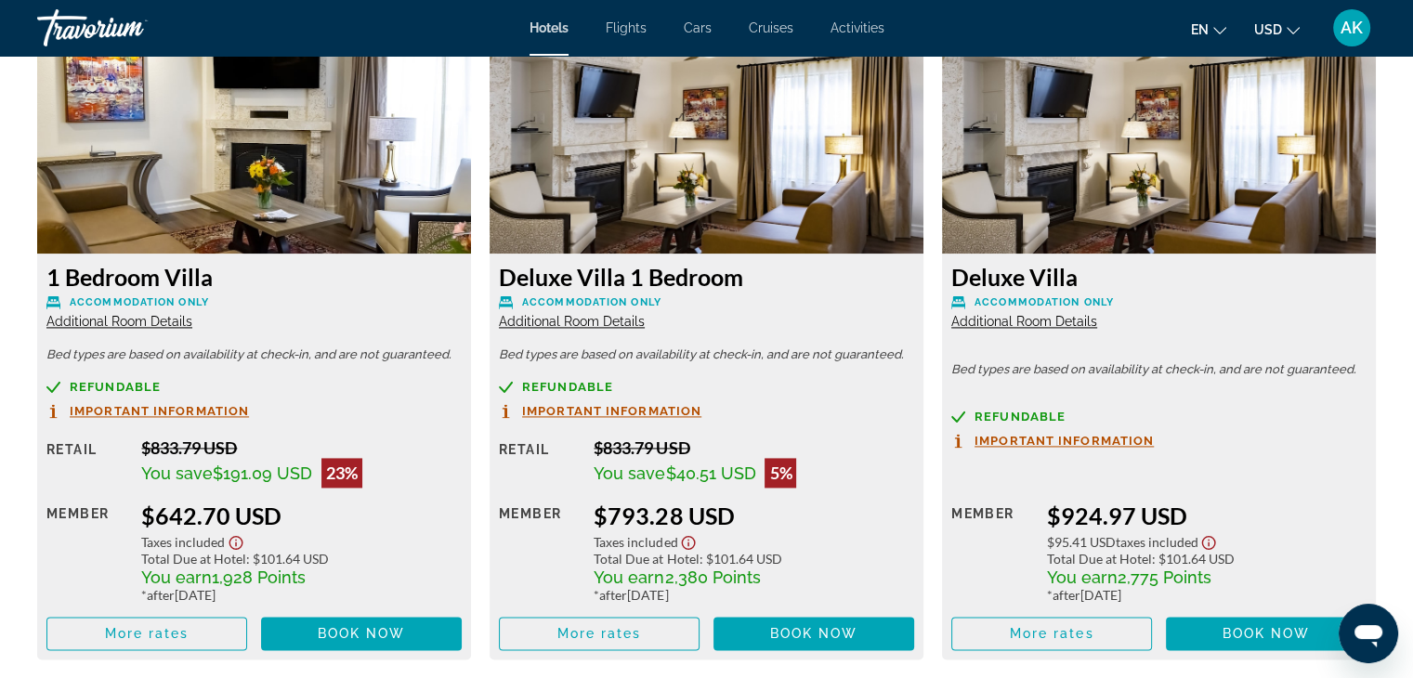
scroll to position [2598, 0]
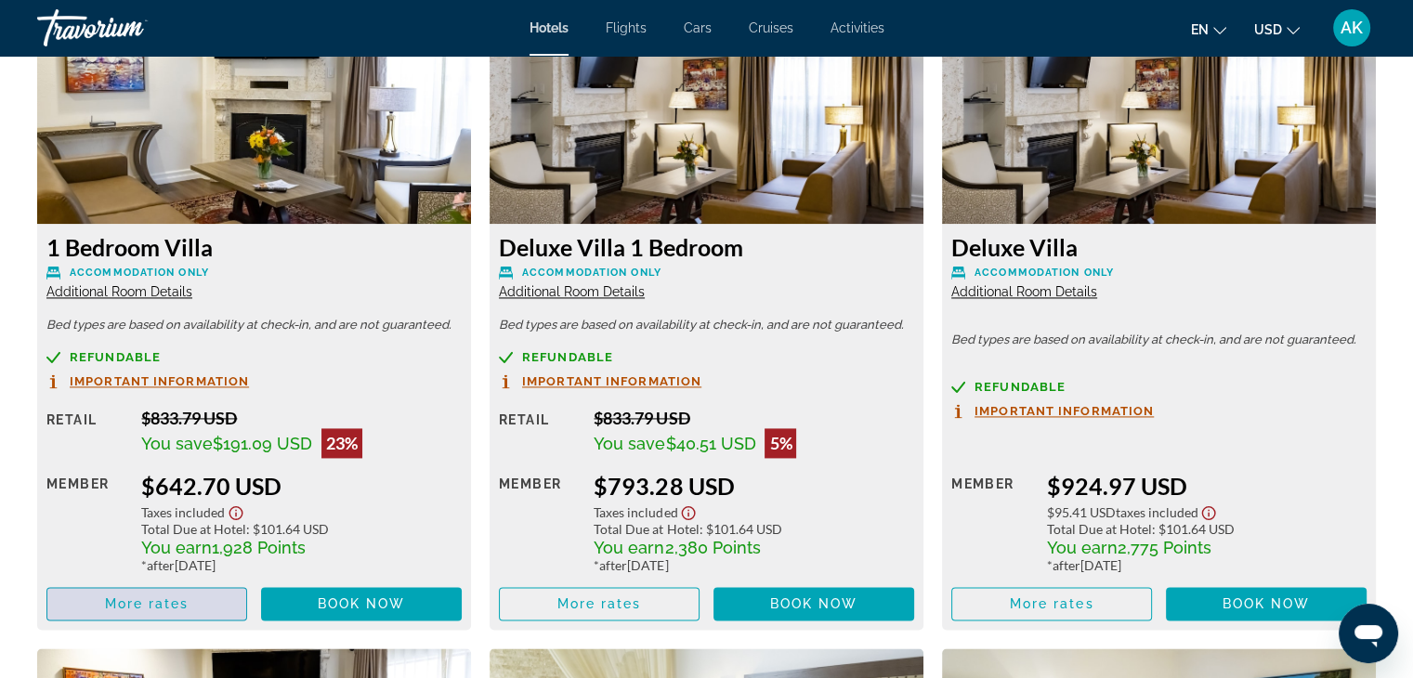
click at [154, 600] on span "Main content" at bounding box center [146, 604] width 199 height 45
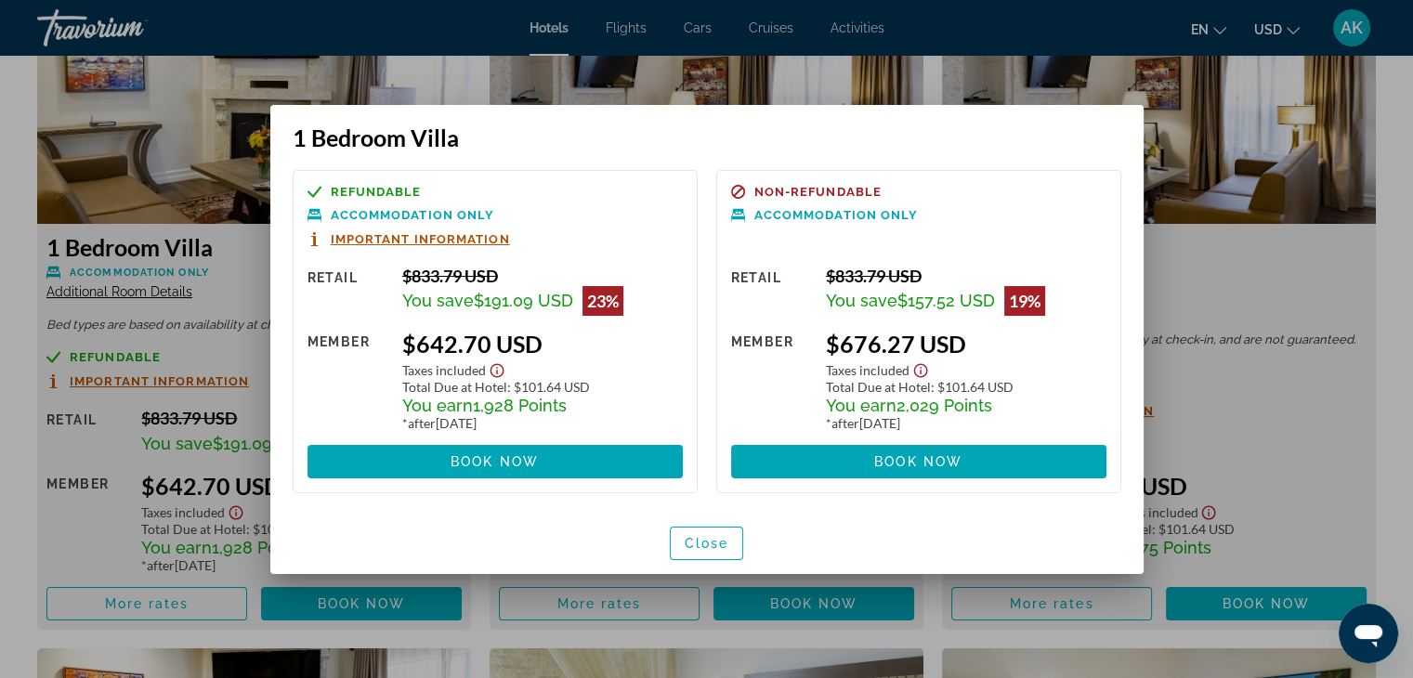
click at [438, 229] on div "Refundable Accommodation Only Important Information" at bounding box center [495, 216] width 375 height 62
click at [439, 233] on span "Important Information" at bounding box center [420, 239] width 179 height 12
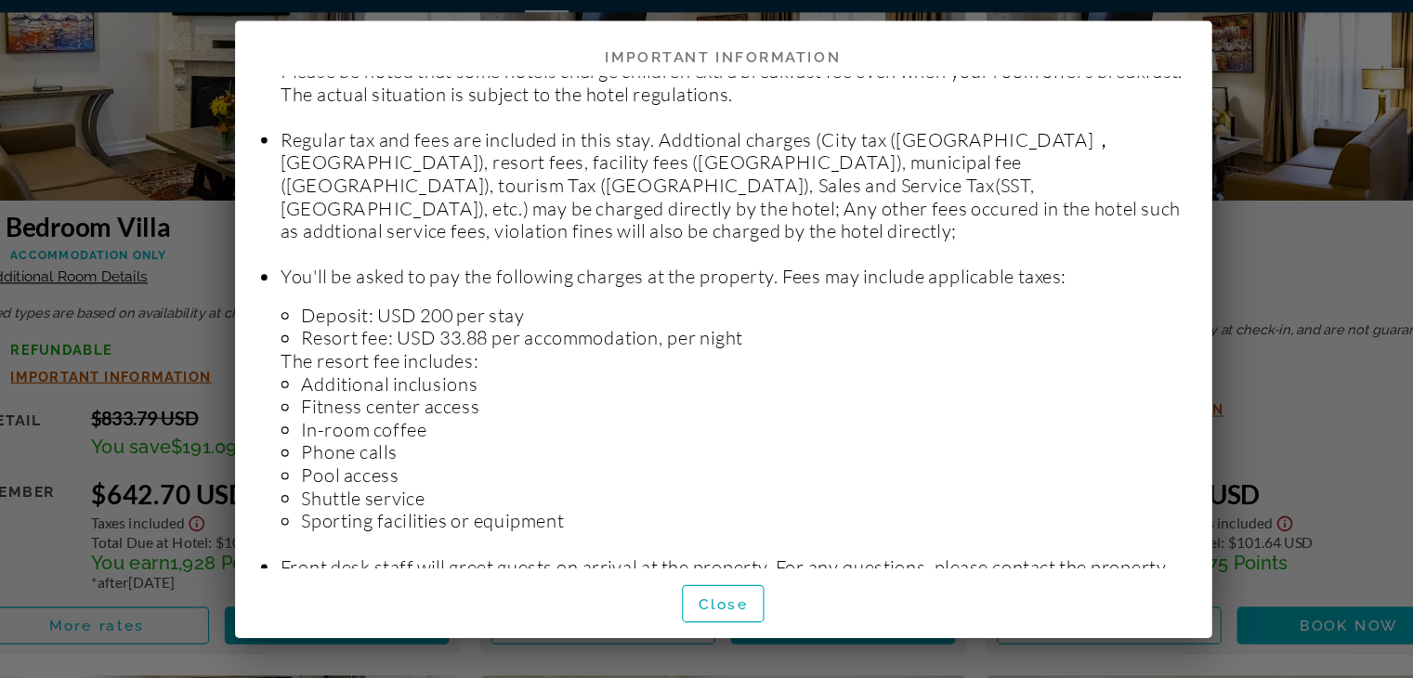
scroll to position [427, 0]
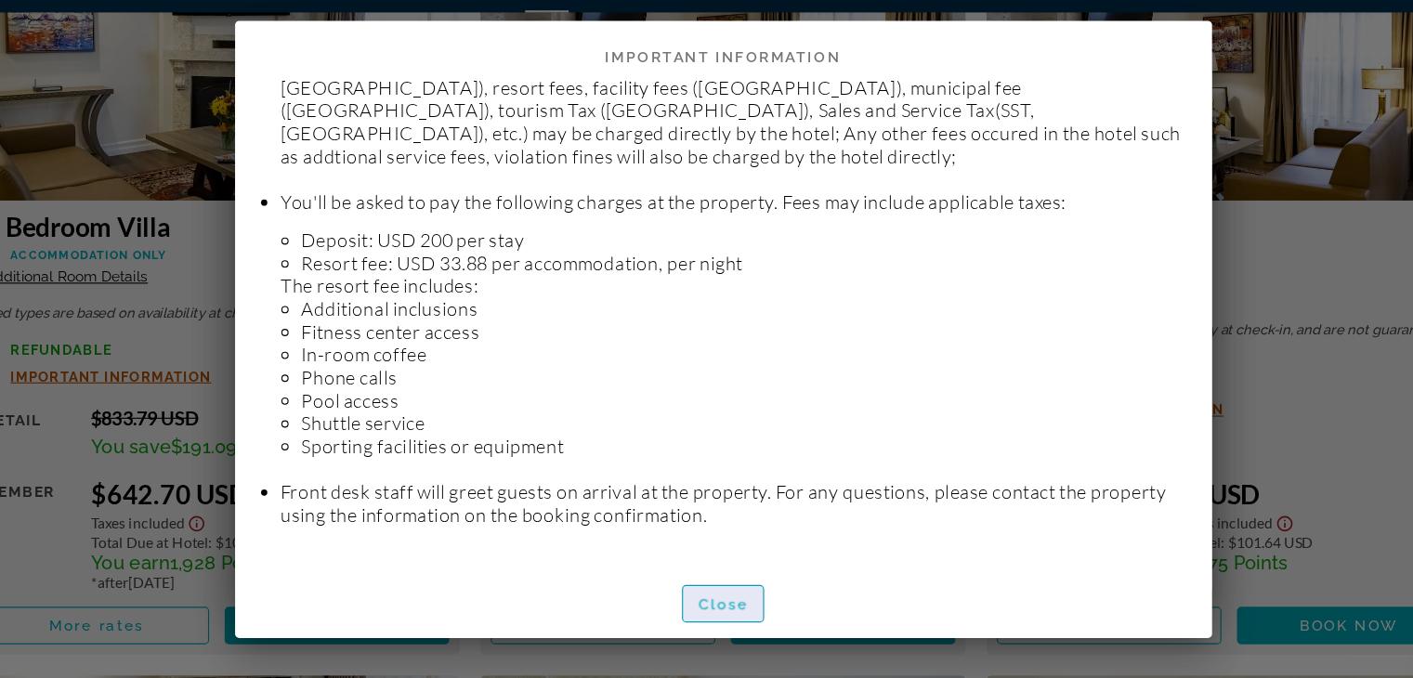
click at [695, 585] on span "Close" at bounding box center [707, 584] width 45 height 15
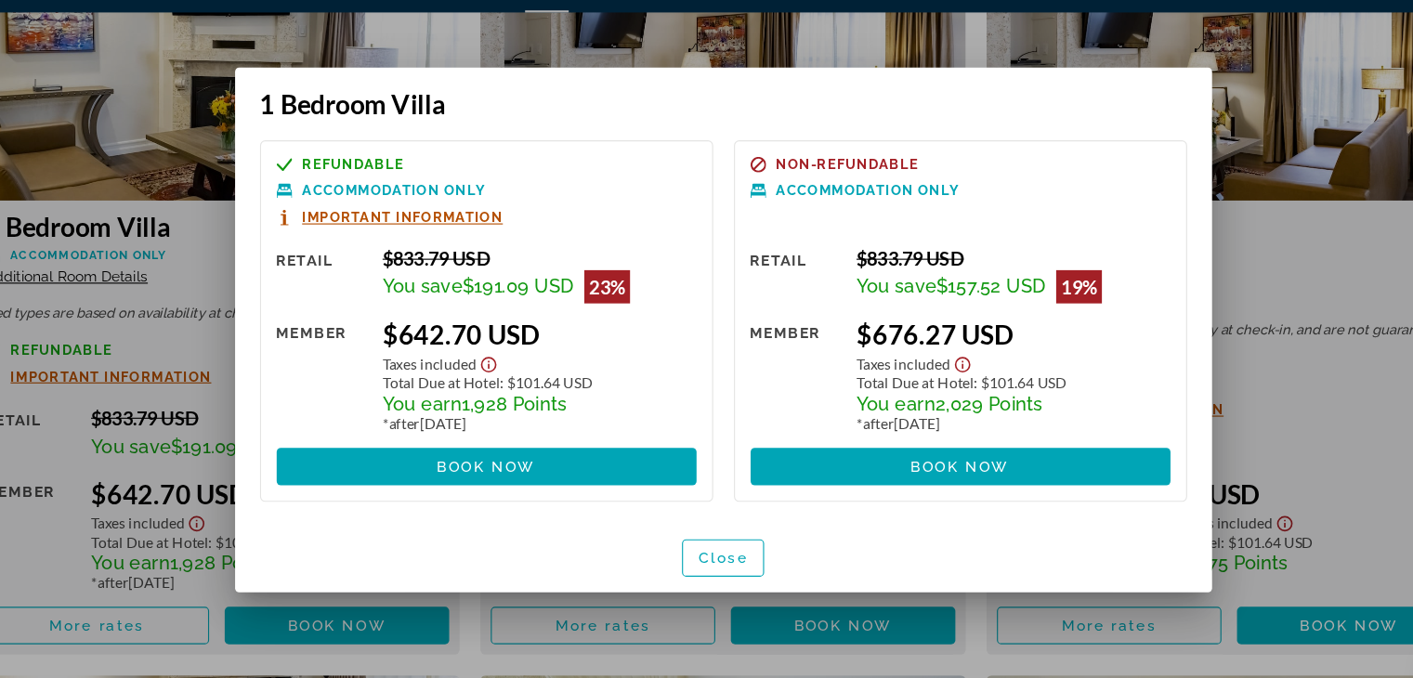
drag, startPoint x: 695, startPoint y: 585, endPoint x: 624, endPoint y: 542, distance: 82.6
click at [624, 542] on div "Close" at bounding box center [707, 543] width 874 height 62
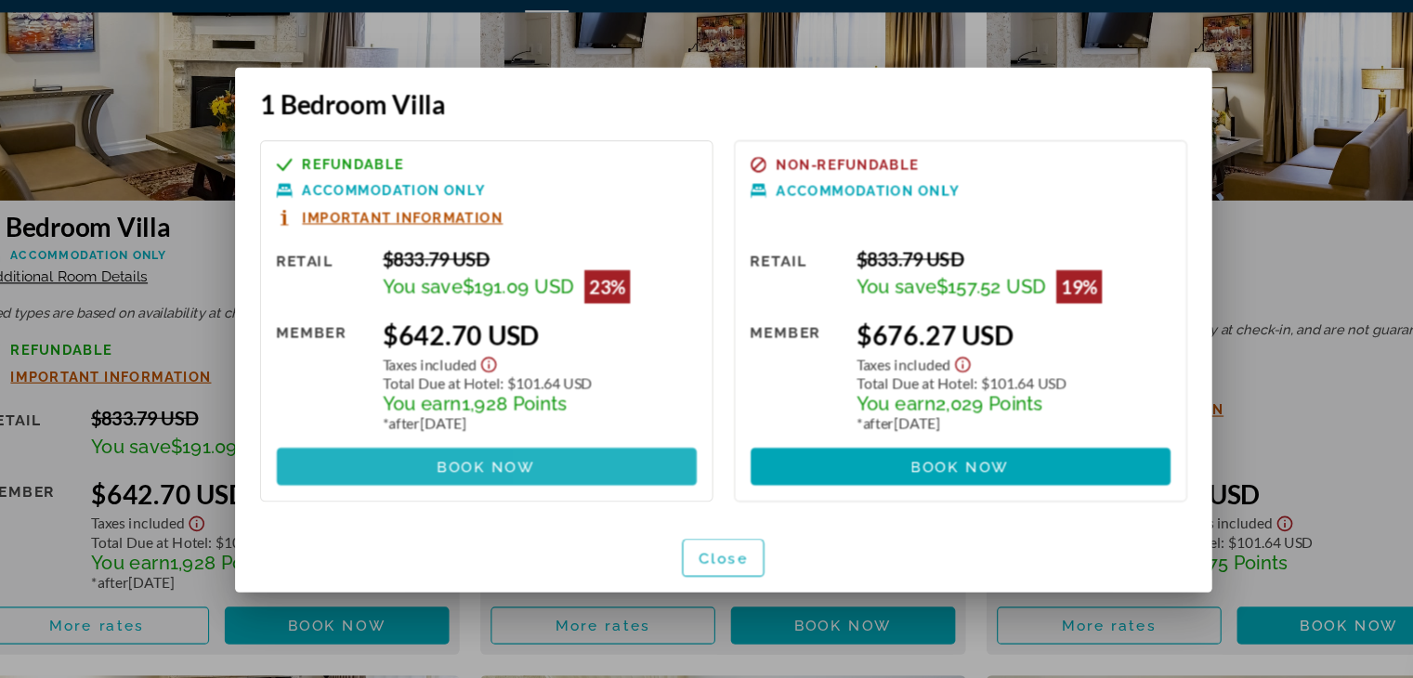
click at [557, 463] on span at bounding box center [495, 462] width 375 height 45
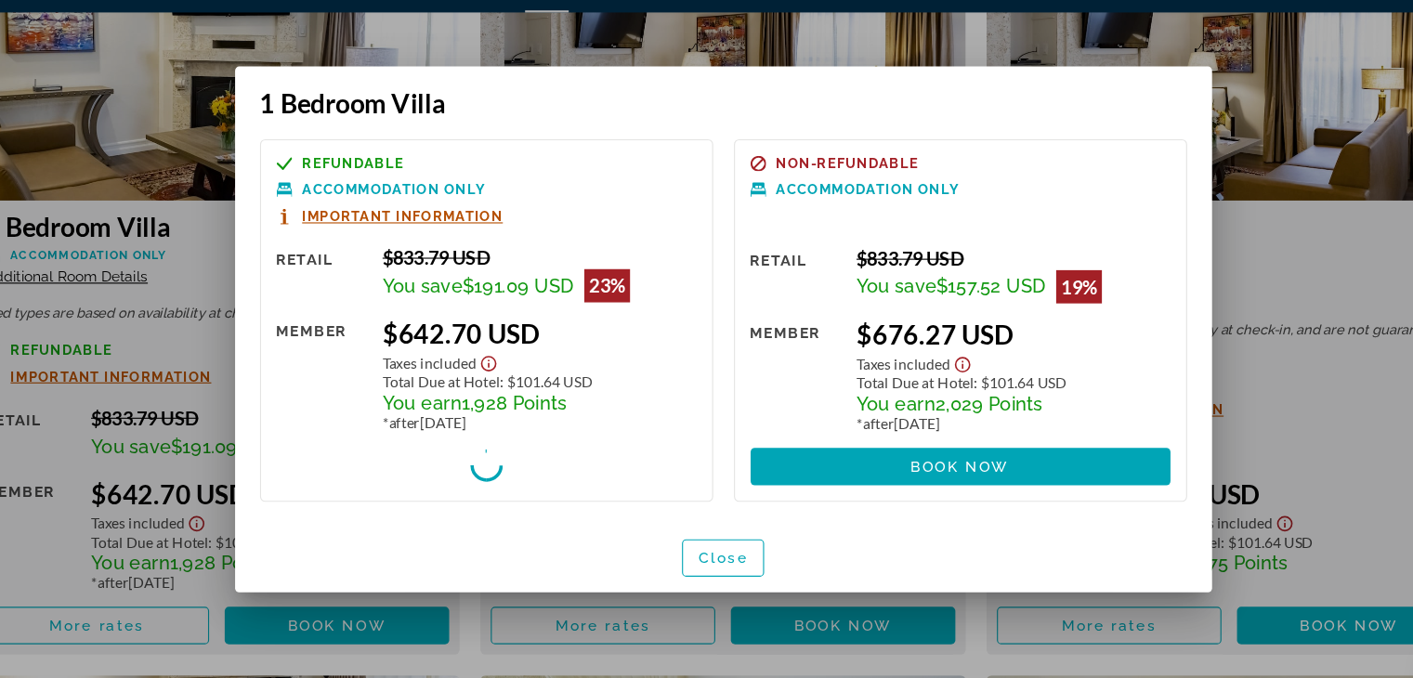
scroll to position [2598, 0]
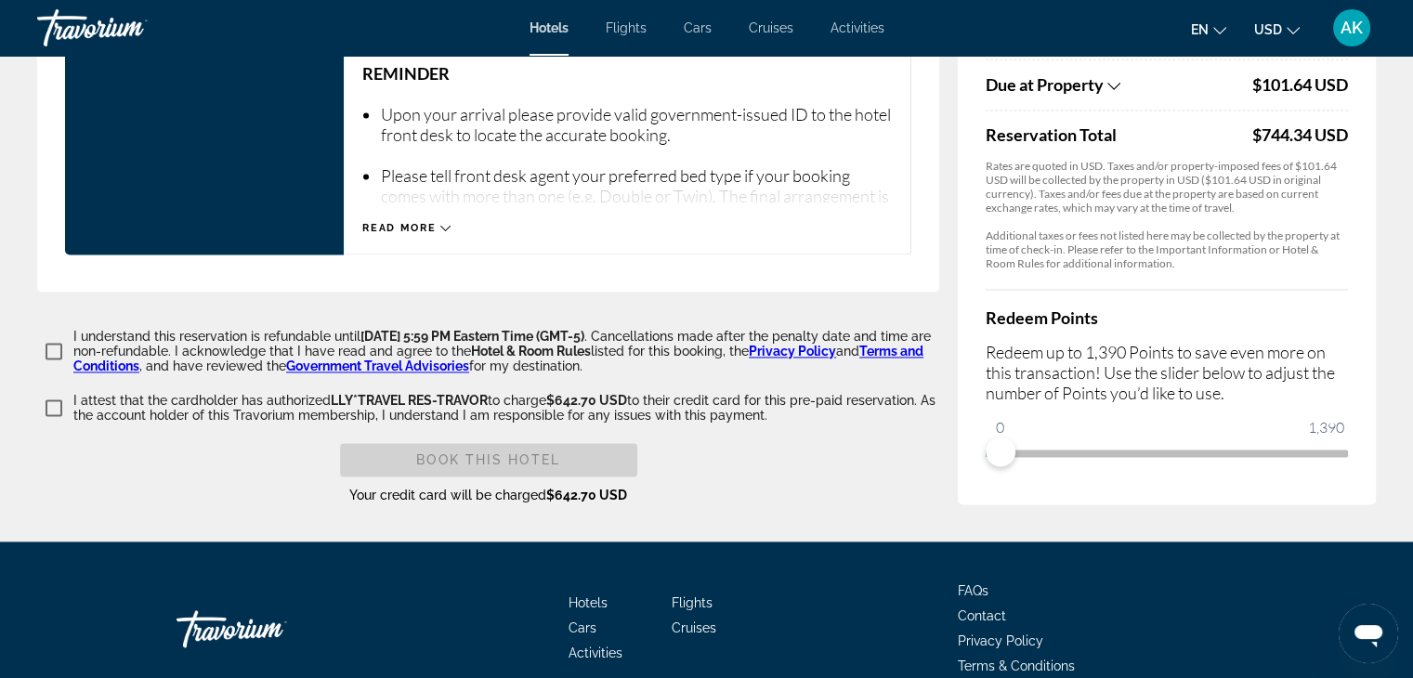
scroll to position [2601, 0]
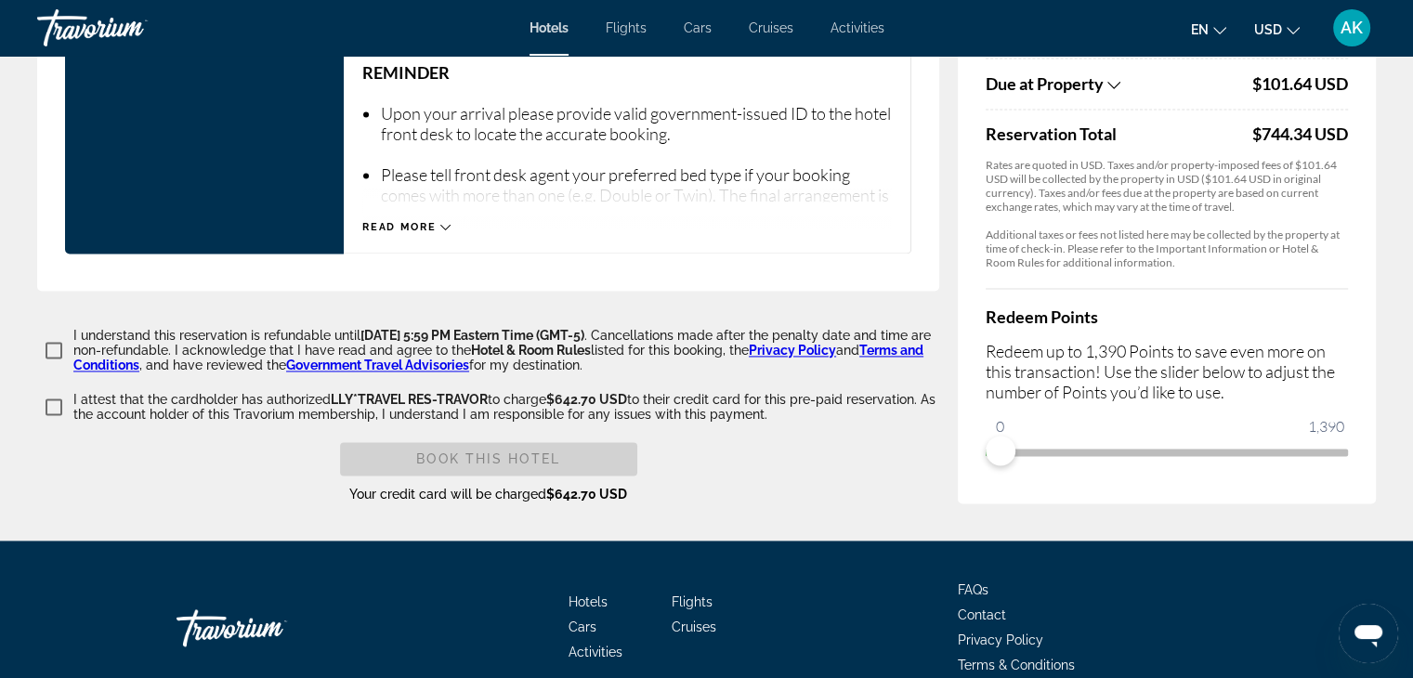
click at [1329, 443] on span "ngx-slider" at bounding box center [1167, 449] width 362 height 30
click at [1346, 451] on span "ngx-slider" at bounding box center [1167, 452] width 362 height 7
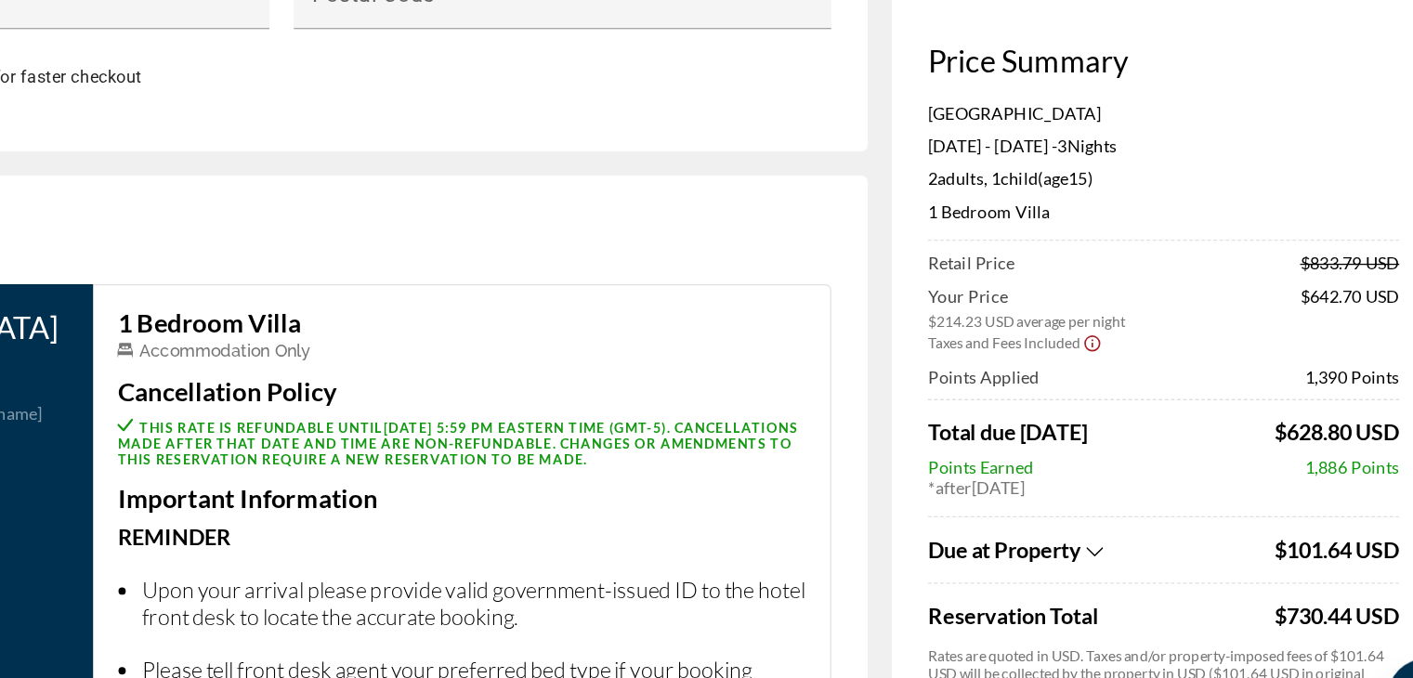
scroll to position [2162, 0]
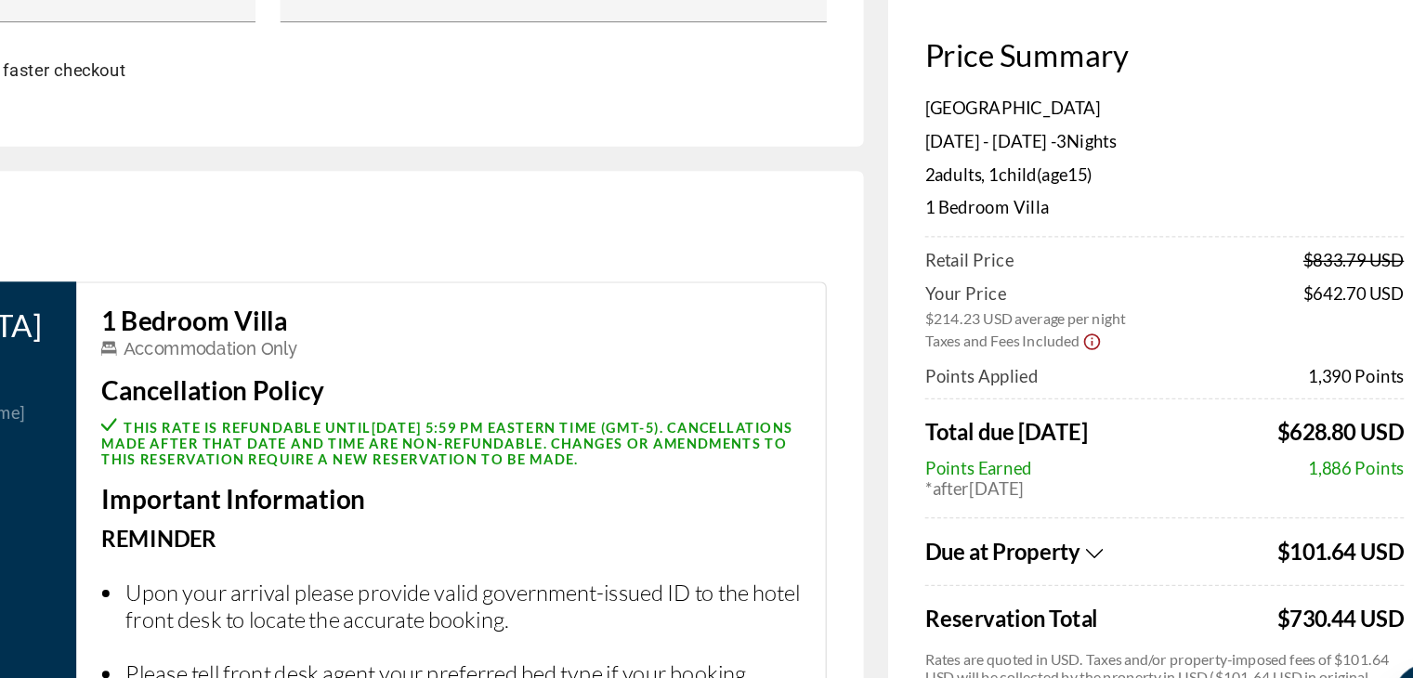
click at [1124, 520] on div "Due at Property" at bounding box center [1117, 520] width 262 height 20
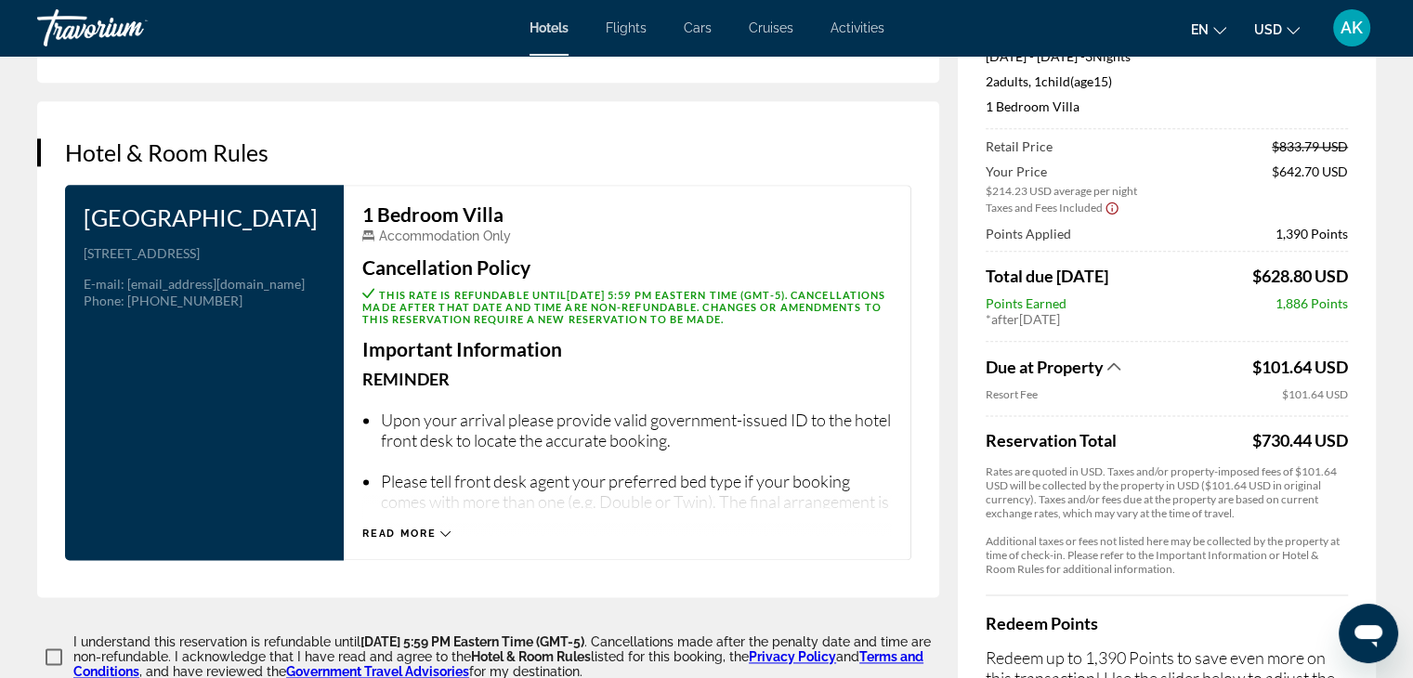
scroll to position [2282, 0]
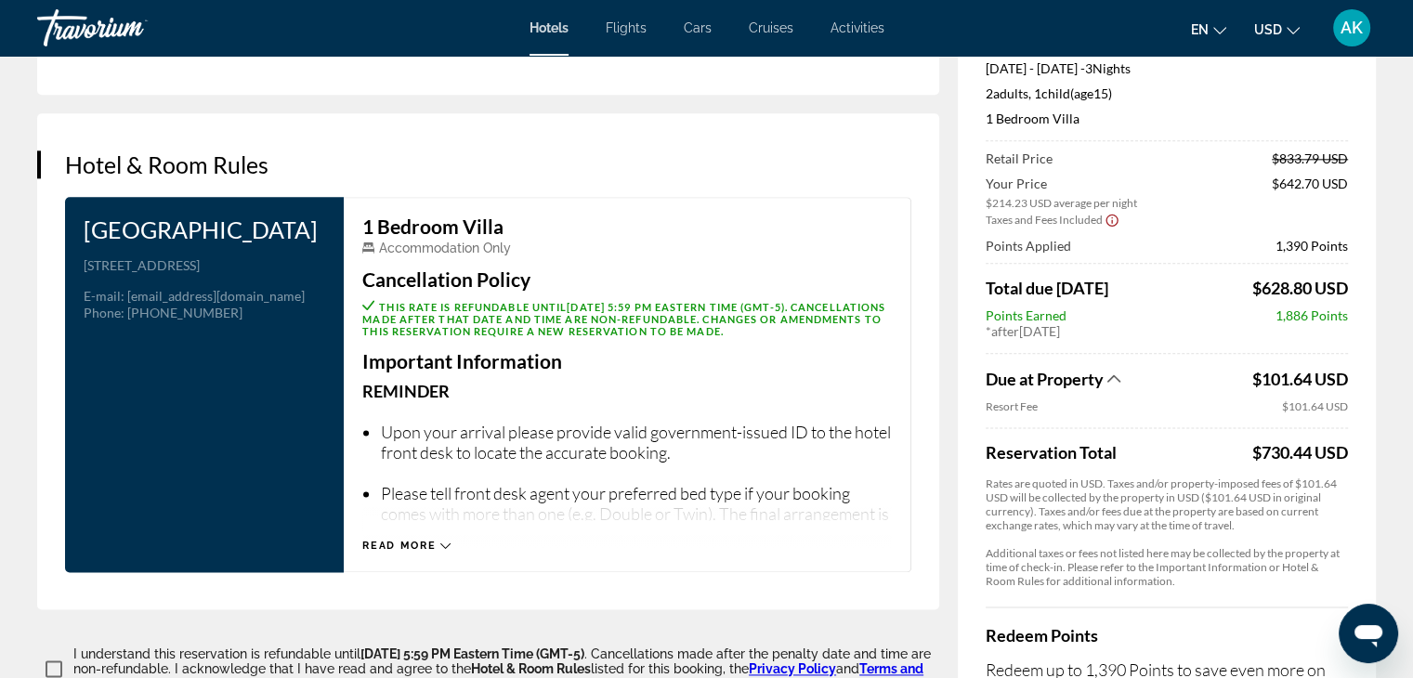
drag, startPoint x: 1182, startPoint y: 527, endPoint x: 1360, endPoint y: 452, distance: 193.7
click at [1360, 452] on div "Price Summary Westgate Flamingo Bay Resort Dec 31, 2025 - Jan 3, 2026 - 3 Night…" at bounding box center [1167, 387] width 418 height 871
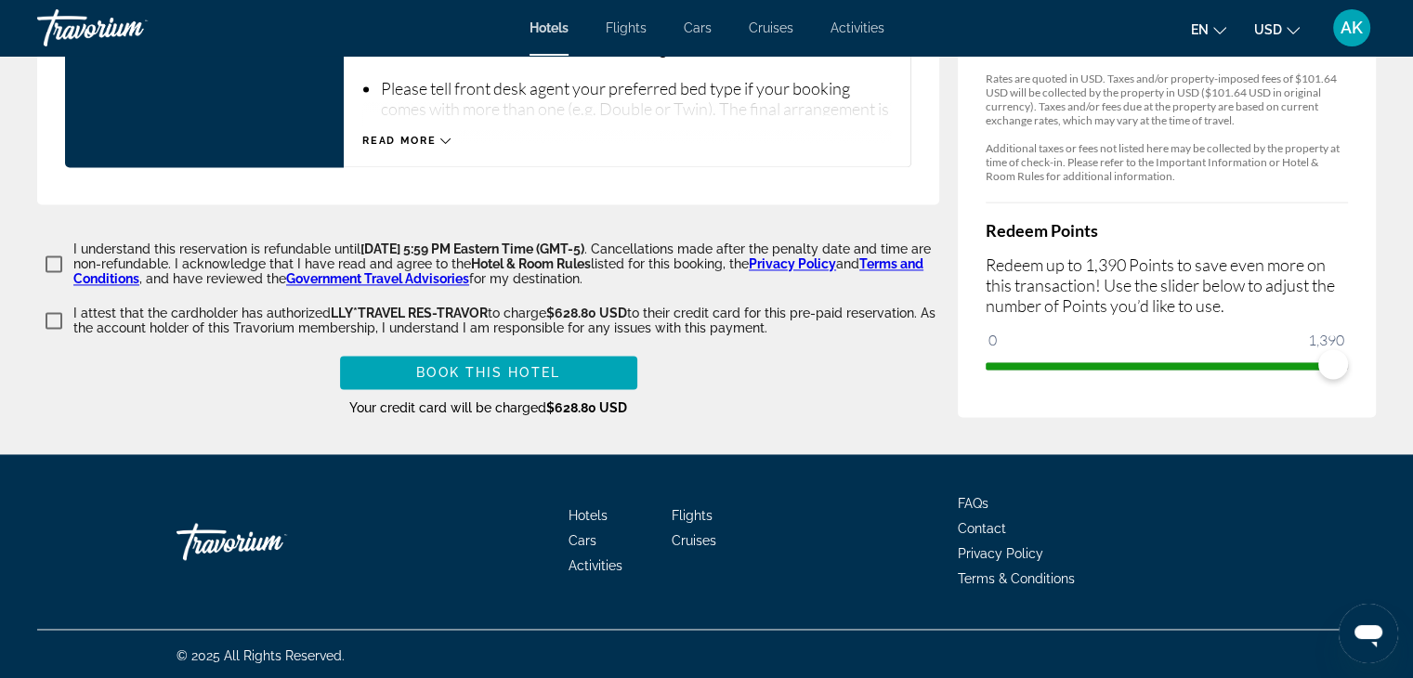
scroll to position [2688, 0]
click at [548, 369] on span "Book this hotel" at bounding box center [488, 372] width 144 height 15
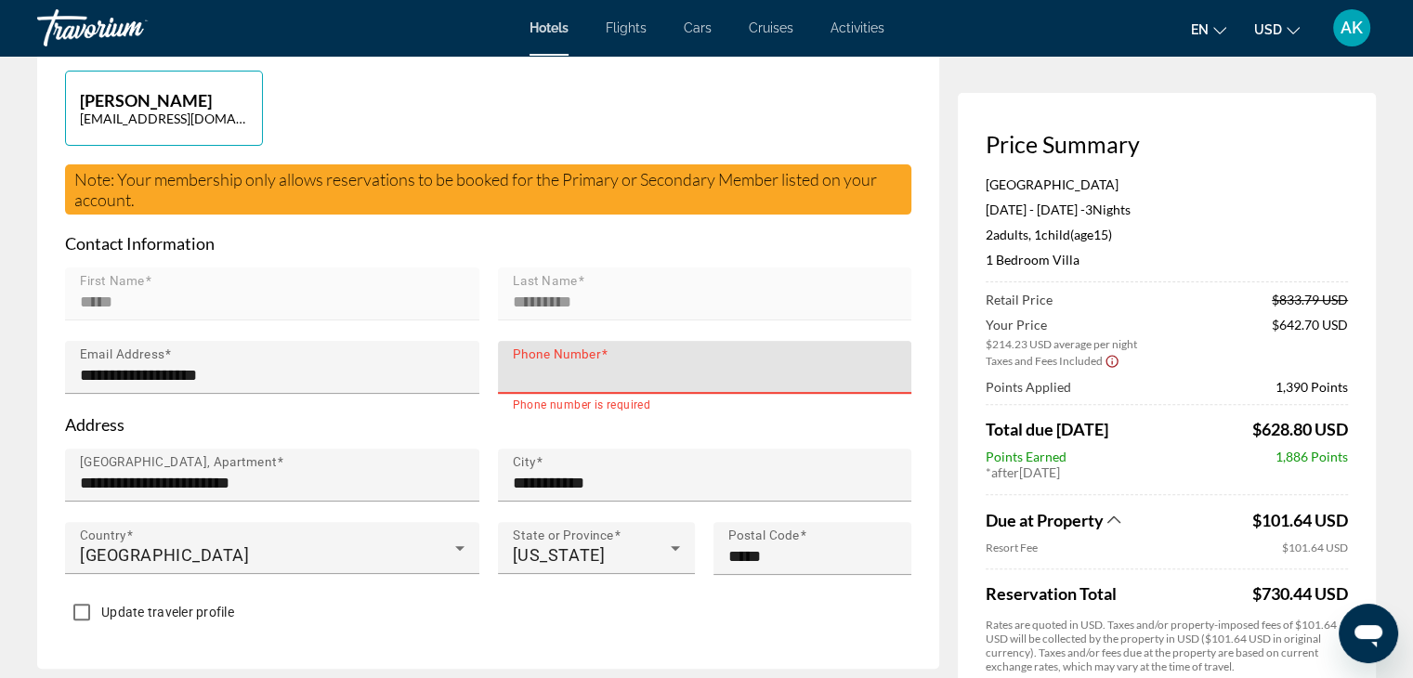
scroll to position [536, 0]
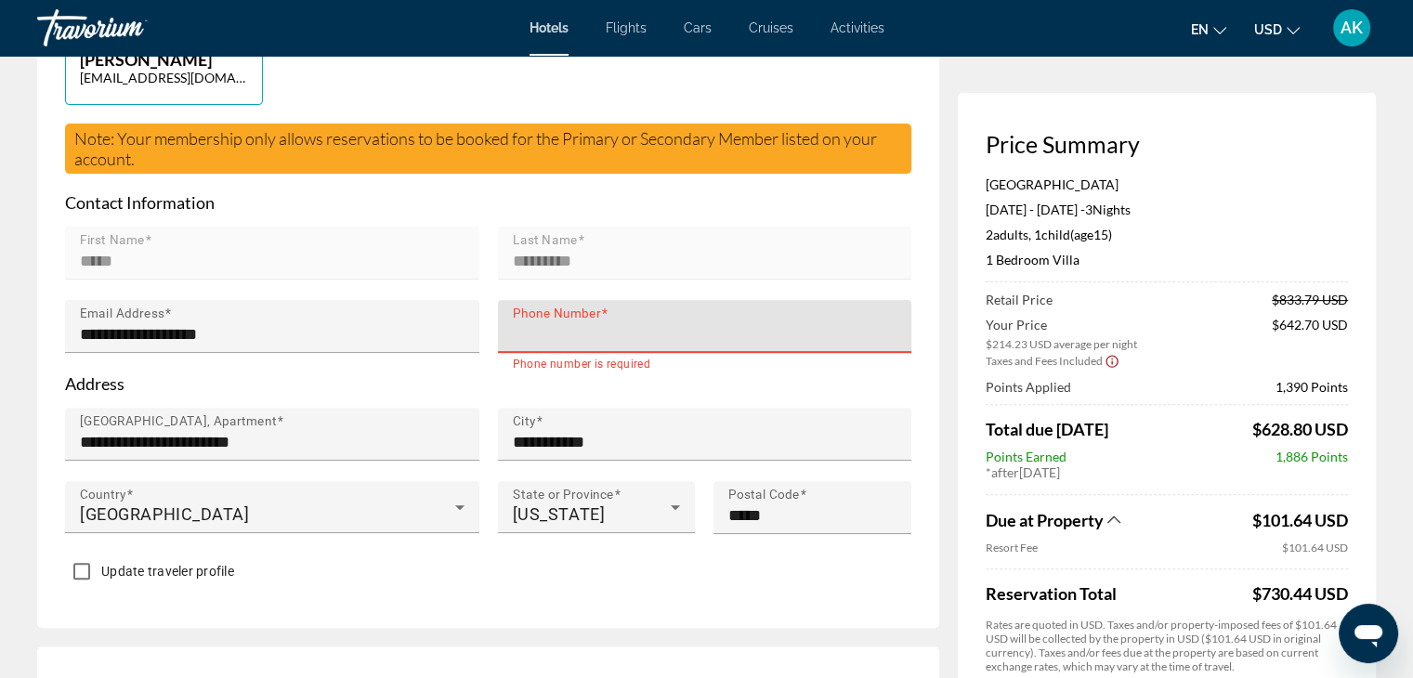
click at [571, 323] on input "Phone Number" at bounding box center [711, 334] width 396 height 22
click at [658, 346] on div "**********" at bounding box center [711, 326] width 396 height 53
click at [655, 339] on input "**********" at bounding box center [711, 334] width 396 height 22
type input "*"
type input "**********"
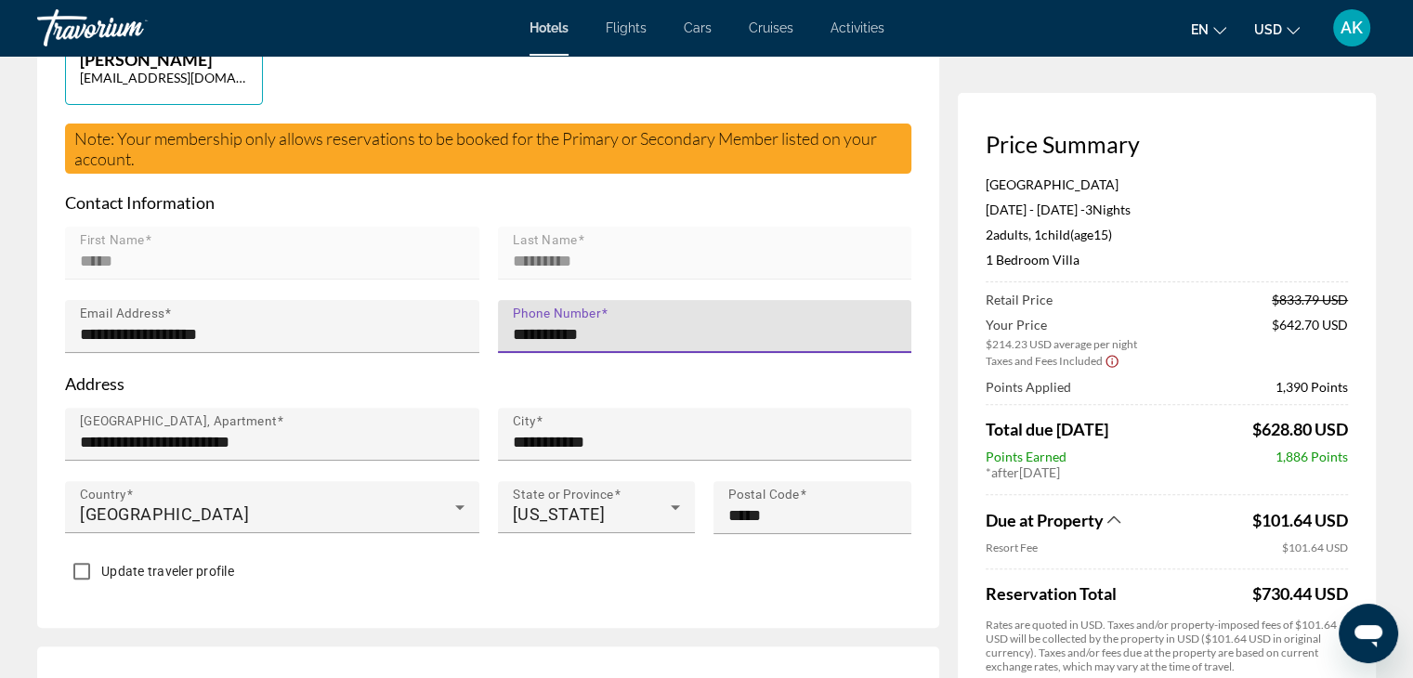
click at [829, 391] on p "Address" at bounding box center [488, 384] width 847 height 20
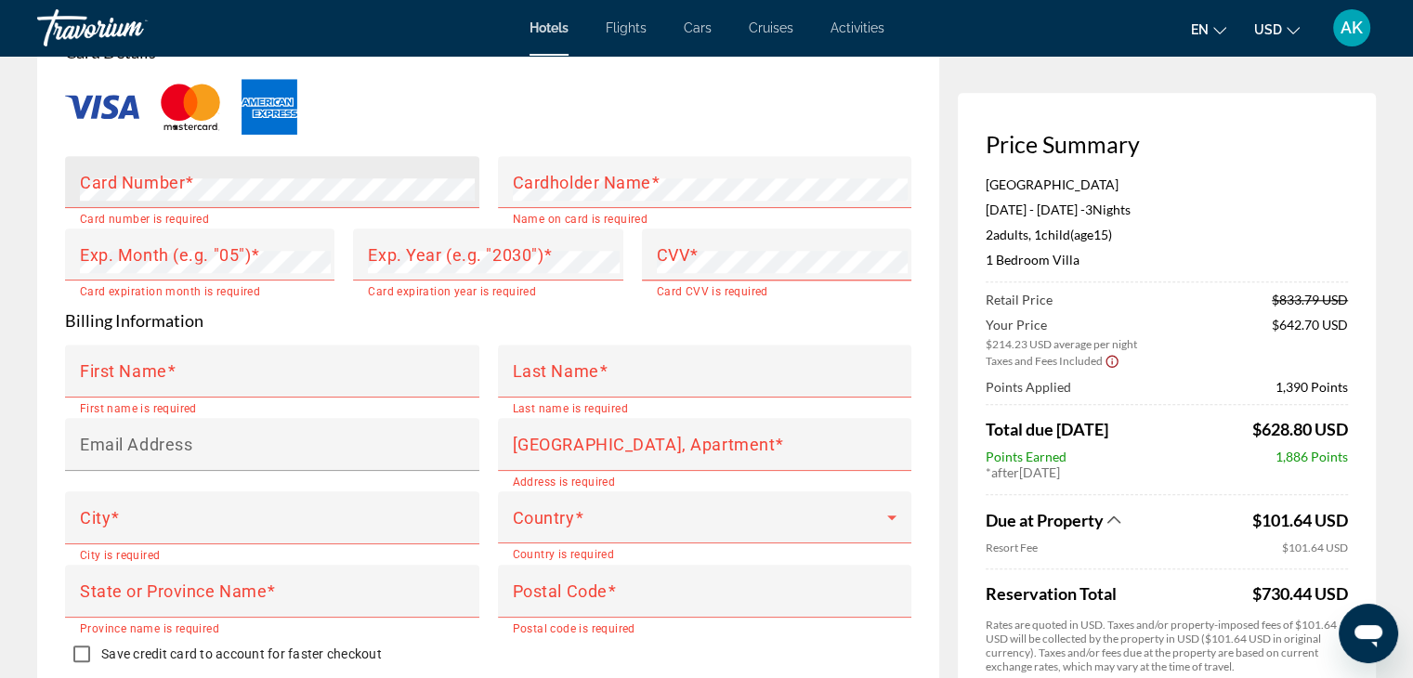
scroll to position [1664, 0]
click at [361, 172] on div "Card Number" at bounding box center [278, 183] width 396 height 52
click at [572, 177] on mat-label "Cardholder Name" at bounding box center [582, 183] width 138 height 20
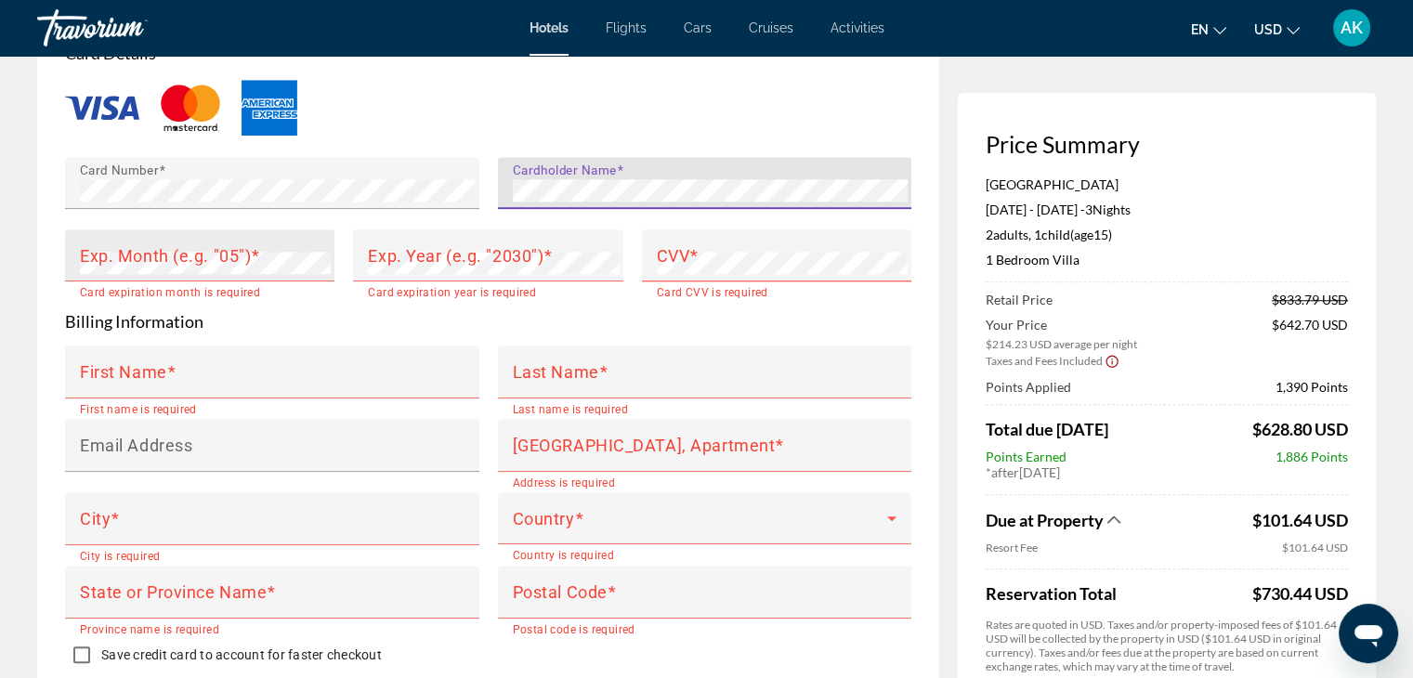
click at [230, 272] on div "Exp. Month (e.g. "05")" at bounding box center [205, 256] width 251 height 52
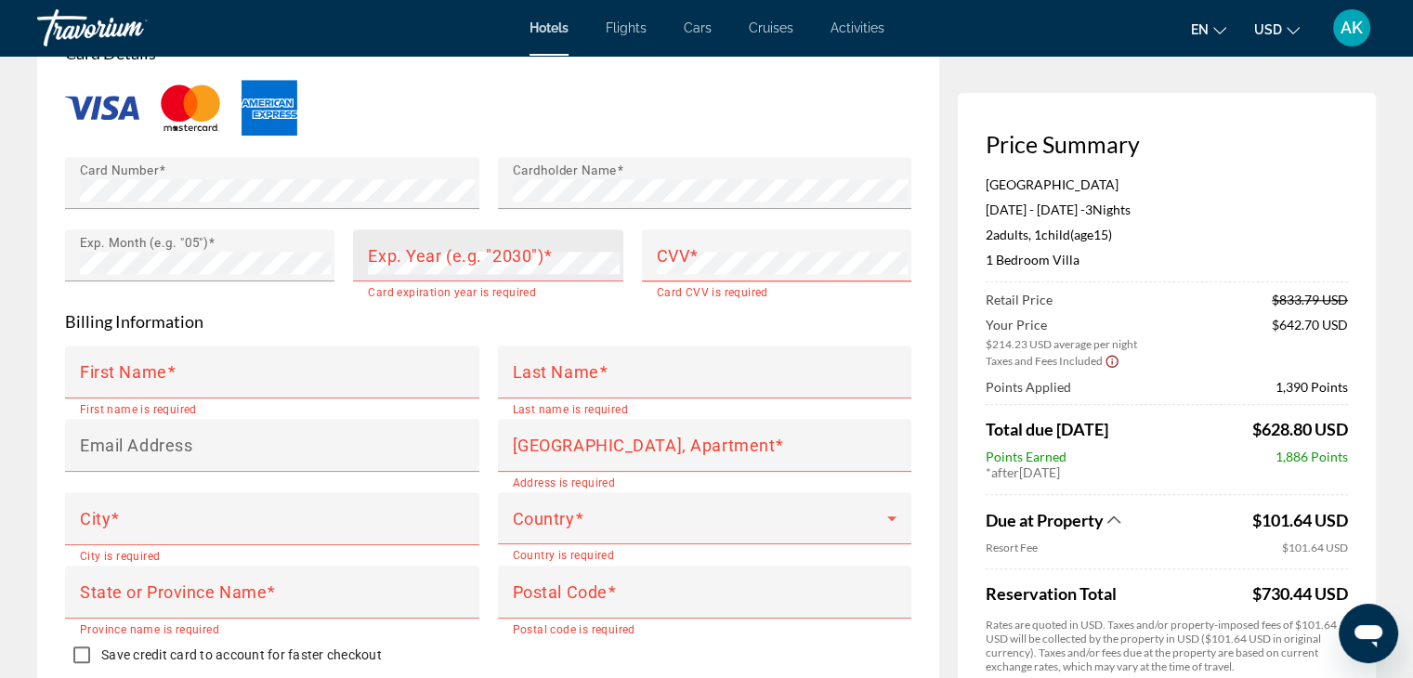
click at [380, 255] on mat-label "Exp. Year (e.g. "2030")" at bounding box center [456, 255] width 176 height 20
click at [690, 254] on span "Main content" at bounding box center [694, 255] width 9 height 20
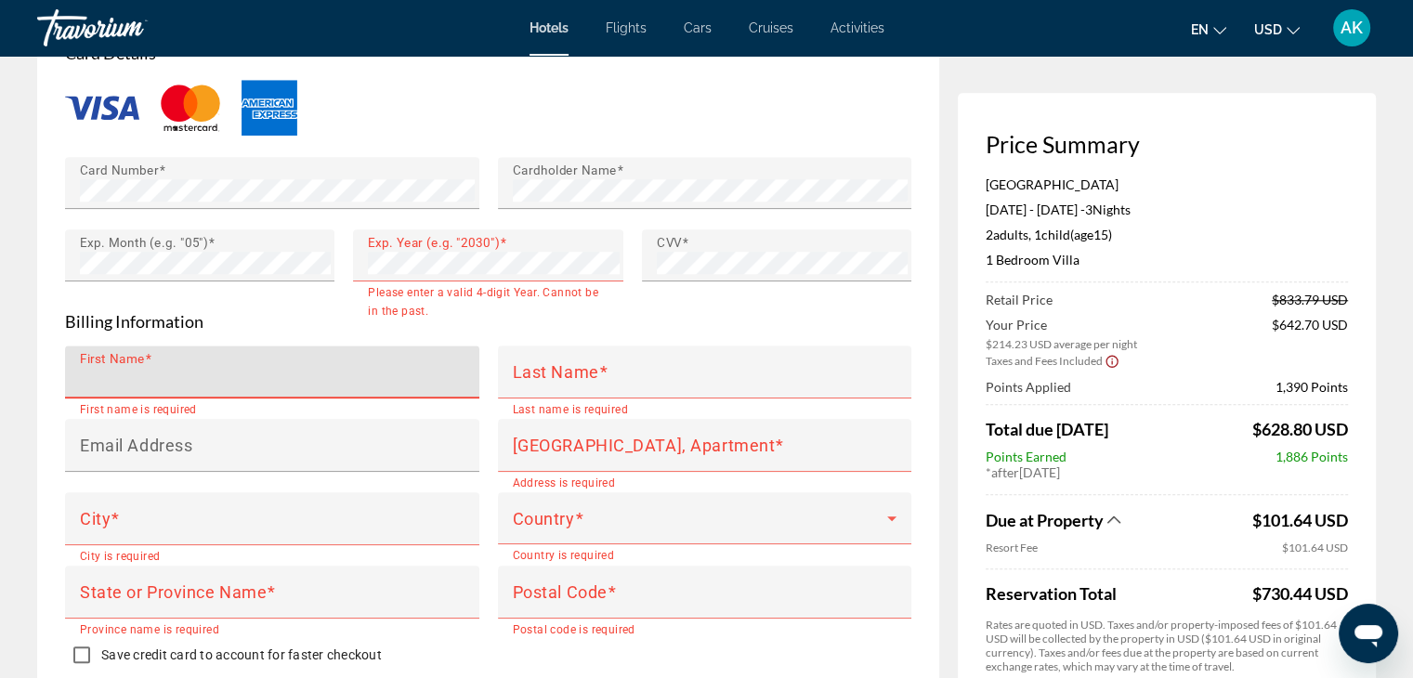
click at [375, 369] on input "First Name" at bounding box center [278, 380] width 396 height 22
click at [328, 377] on input "First Name" at bounding box center [278, 380] width 396 height 22
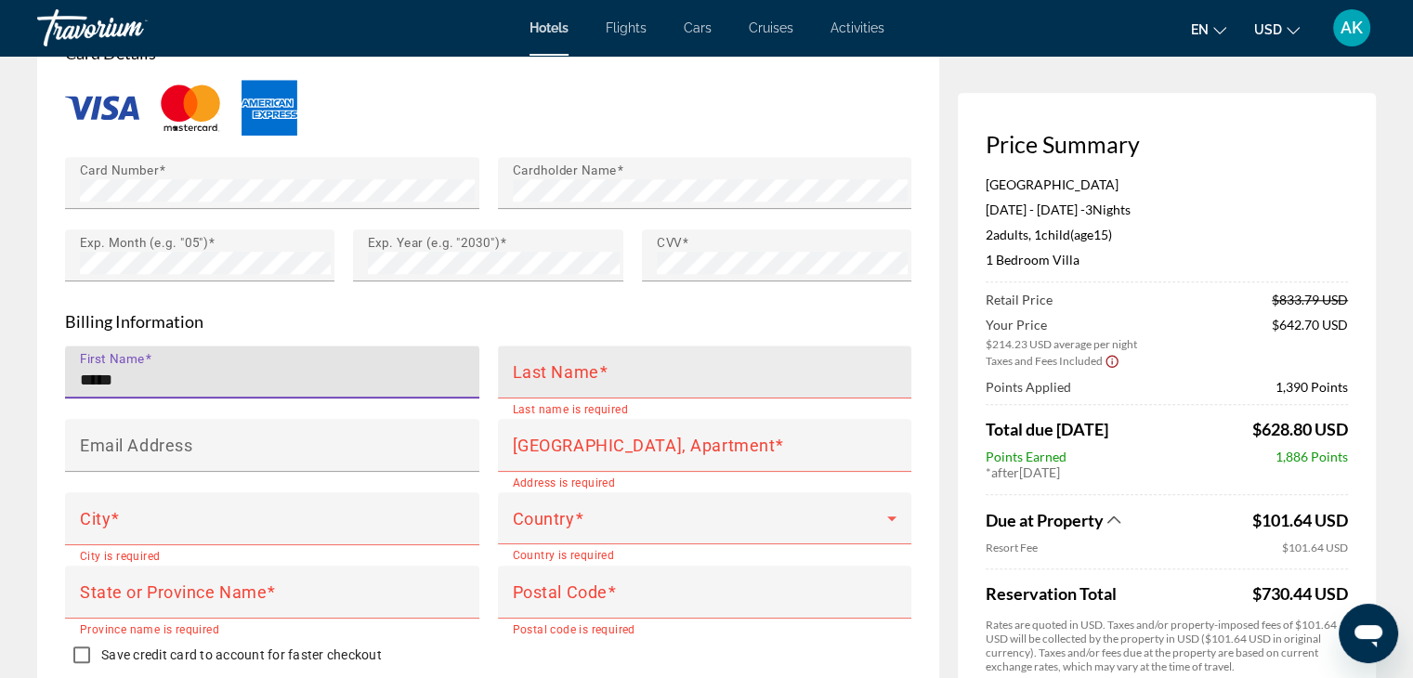
type input "*****"
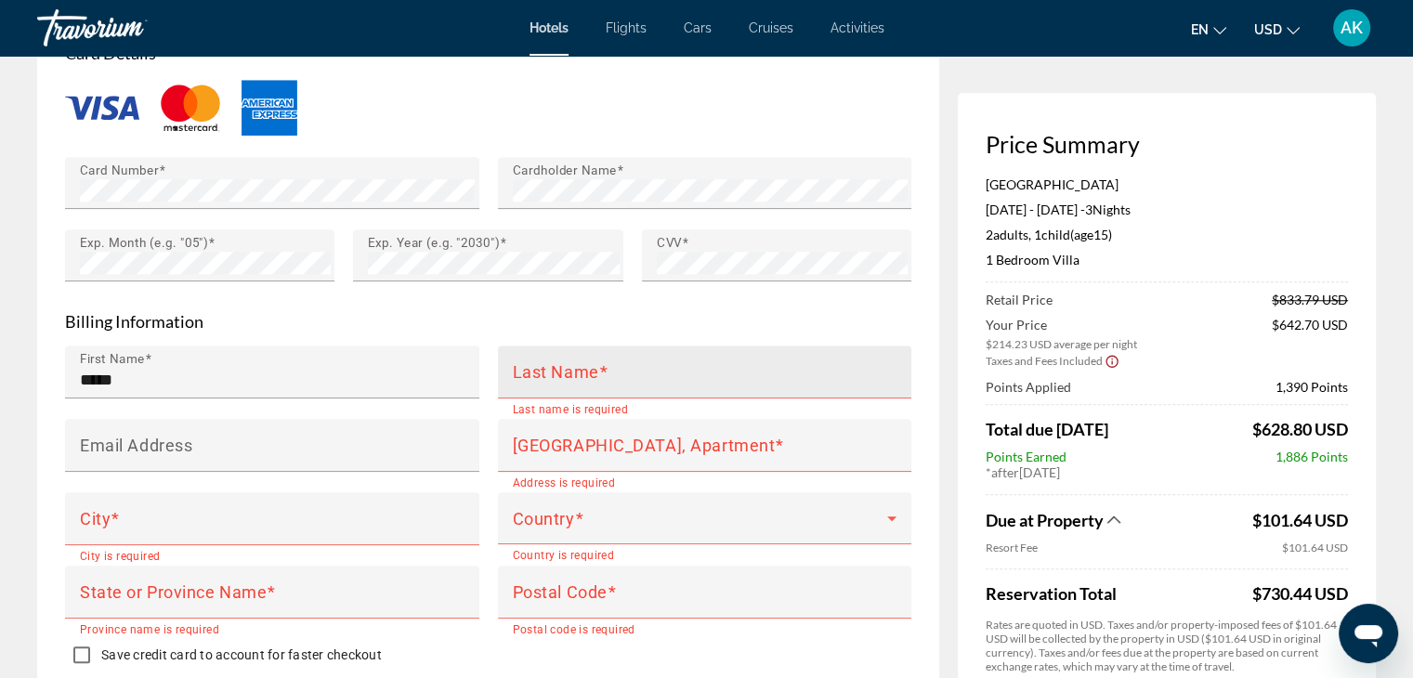
click at [558, 379] on mat-label "Last Name" at bounding box center [556, 371] width 86 height 20
click at [558, 379] on input "Last Name" at bounding box center [711, 380] width 396 height 22
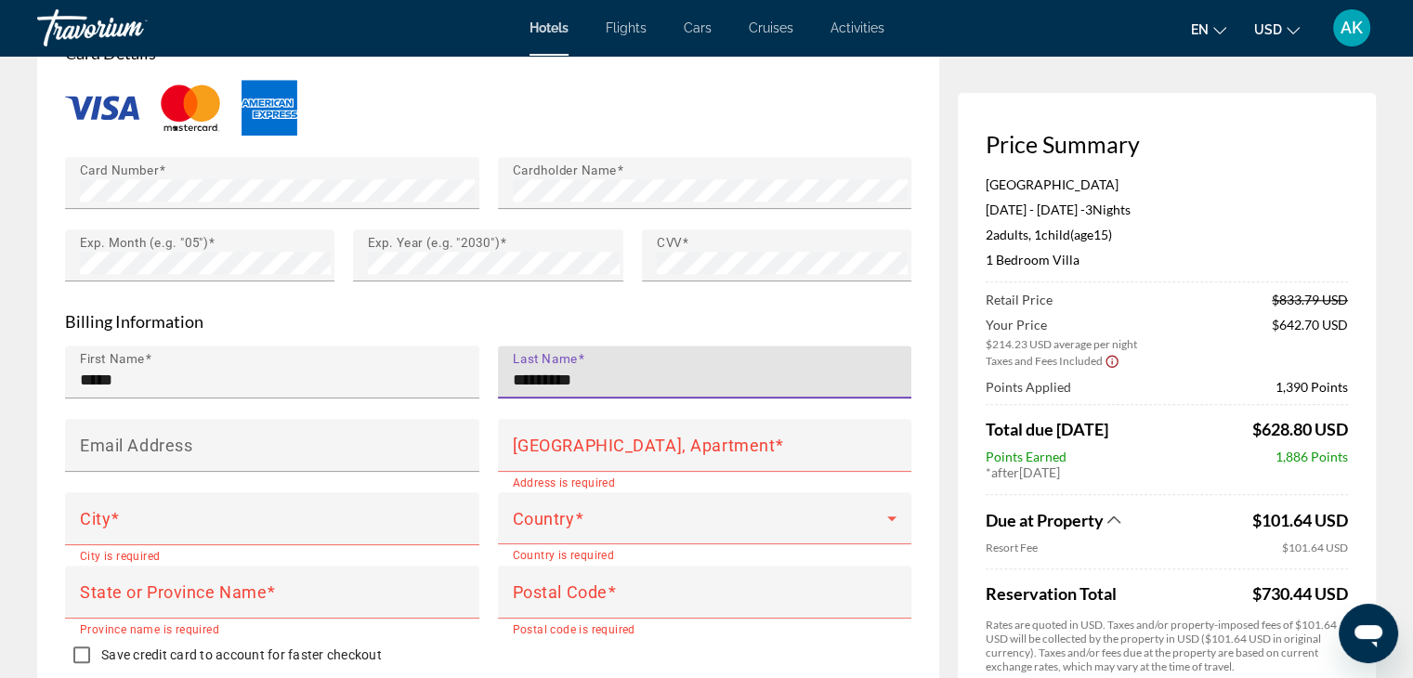
scroll to position [1811, 0]
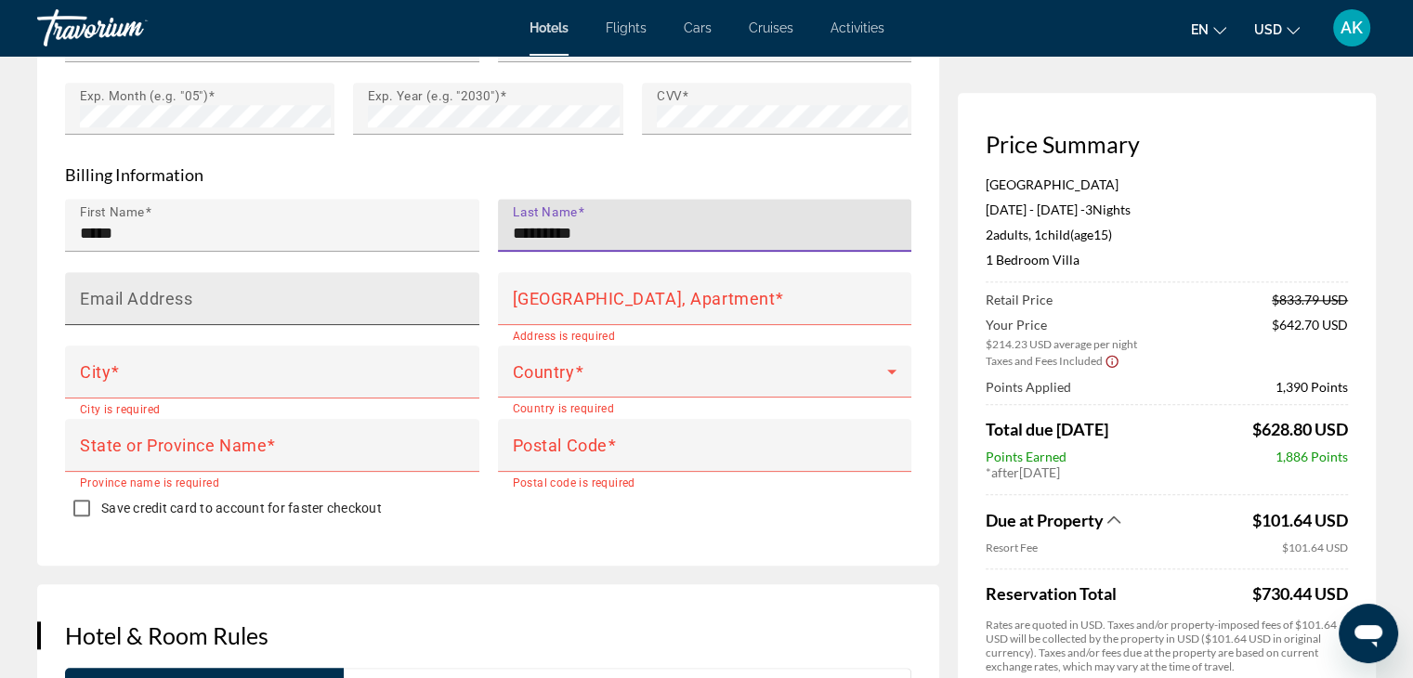
type input "*********"
click at [408, 296] on input "Email Address" at bounding box center [278, 307] width 396 height 22
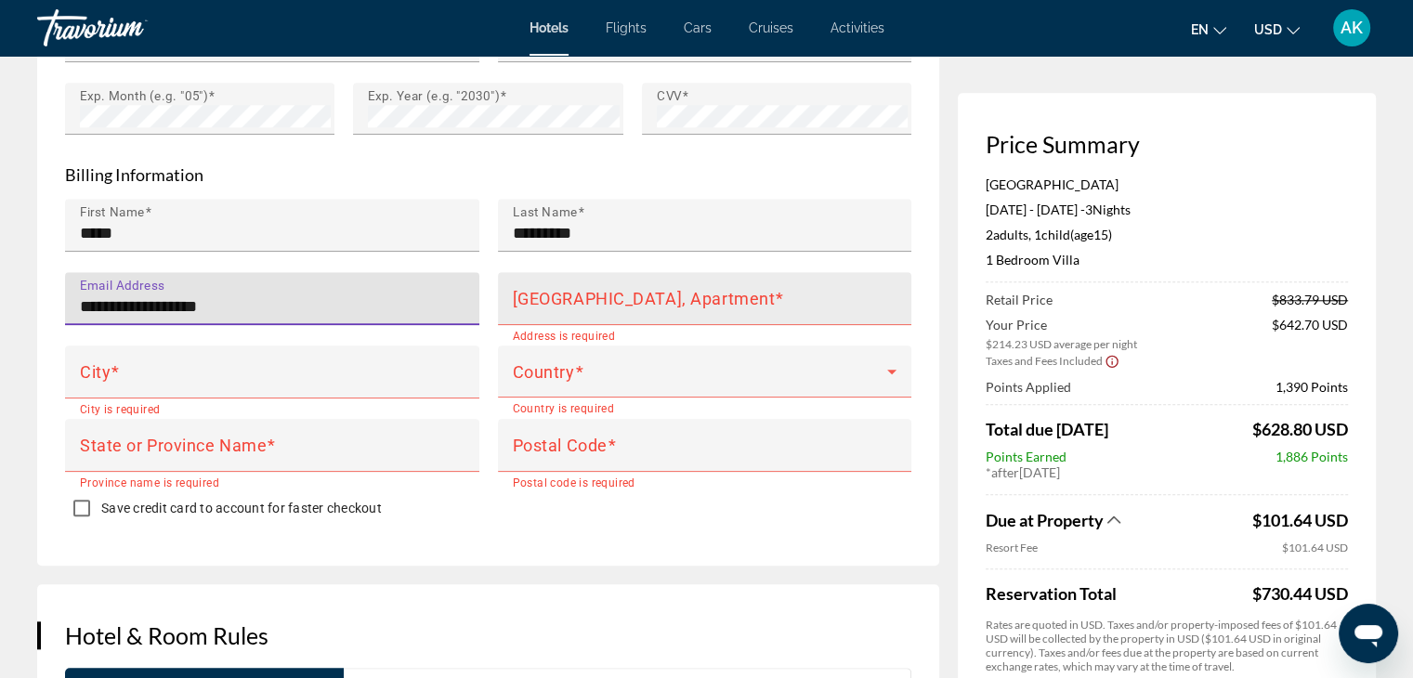
type input "**********"
click at [606, 297] on mat-label "[GEOGRAPHIC_DATA], Apartment" at bounding box center [644, 298] width 263 height 20
click at [606, 297] on input "[GEOGRAPHIC_DATA], Apartment" at bounding box center [711, 307] width 396 height 22
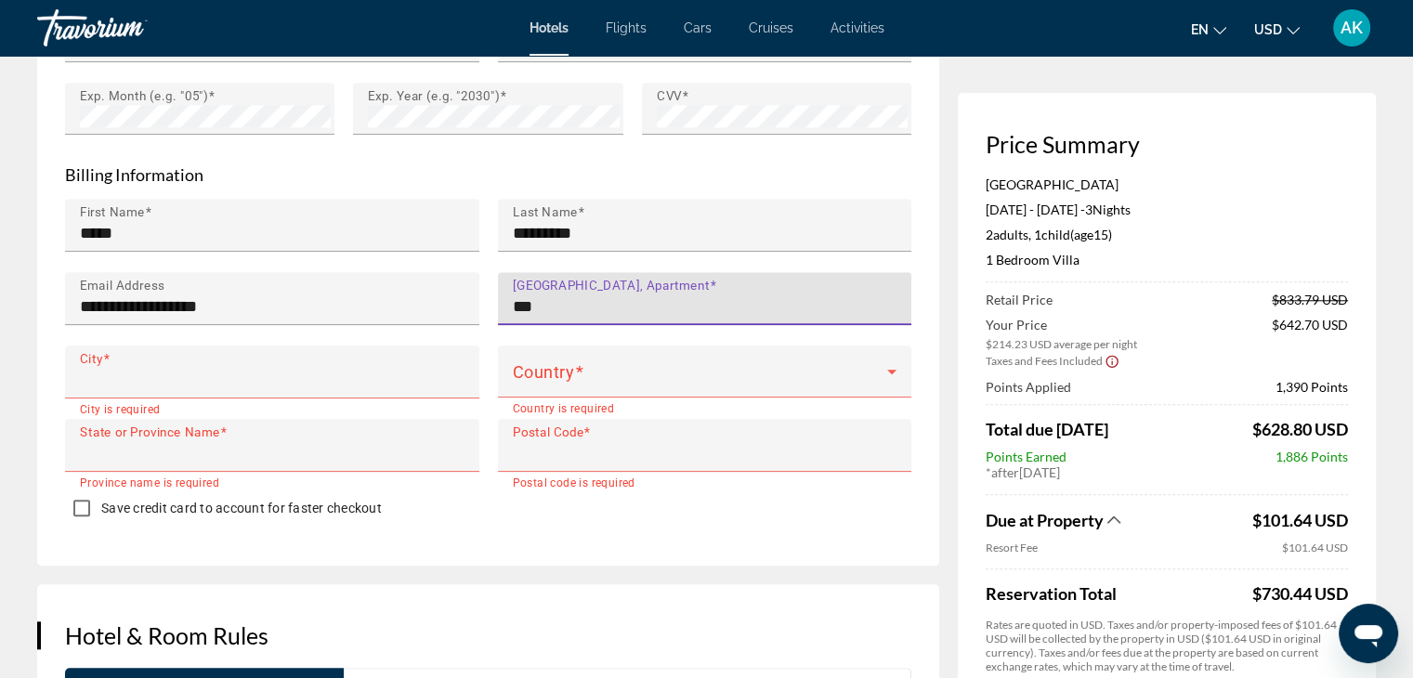
type input "**********"
type input "**"
type input "*****"
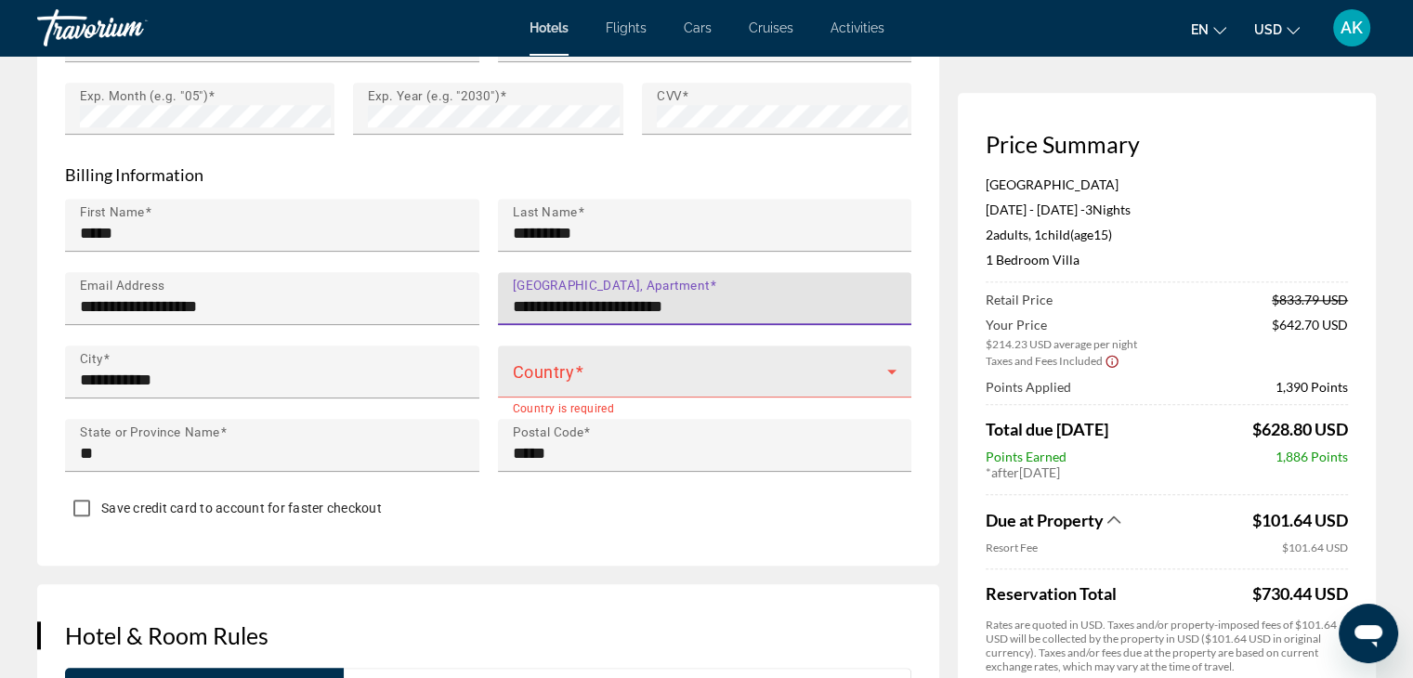
click at [580, 382] on span "Main content" at bounding box center [700, 379] width 375 height 22
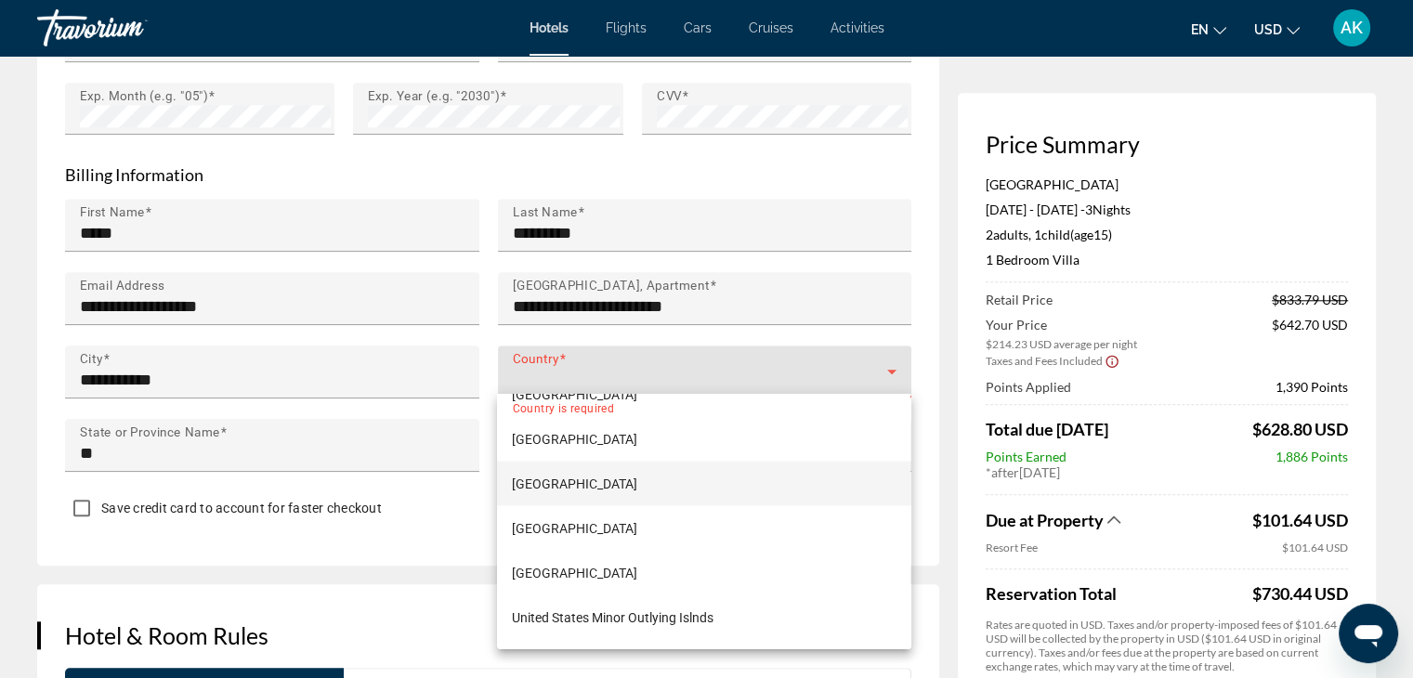
scroll to position [10650, 0]
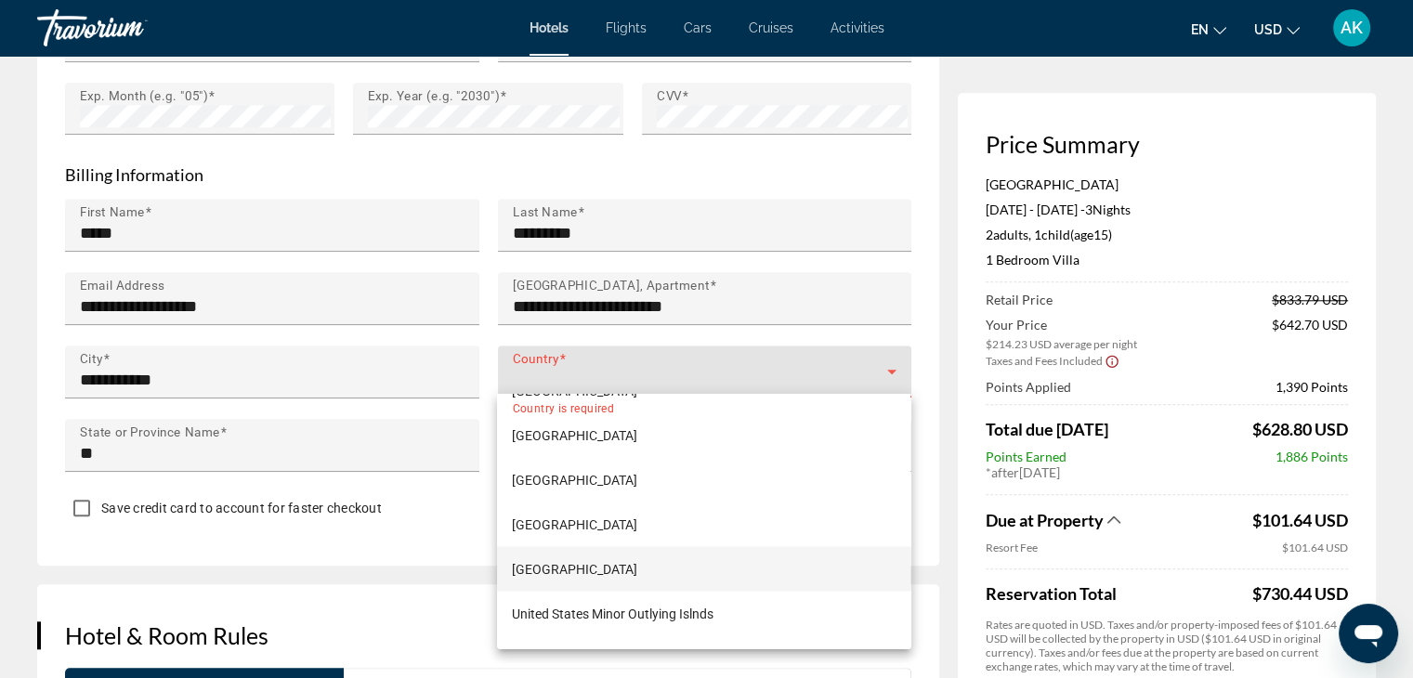
click at [587, 572] on span "United States of America" at bounding box center [574, 569] width 125 height 22
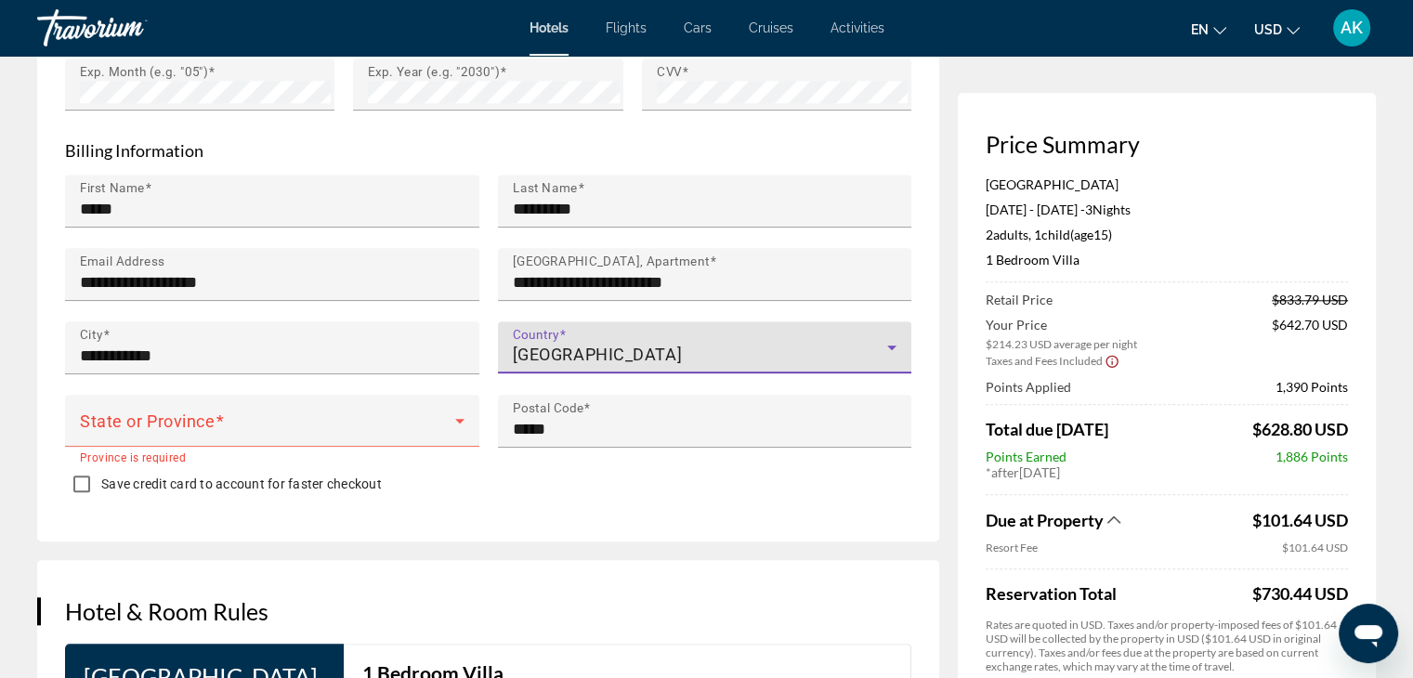
scroll to position [1846, 0]
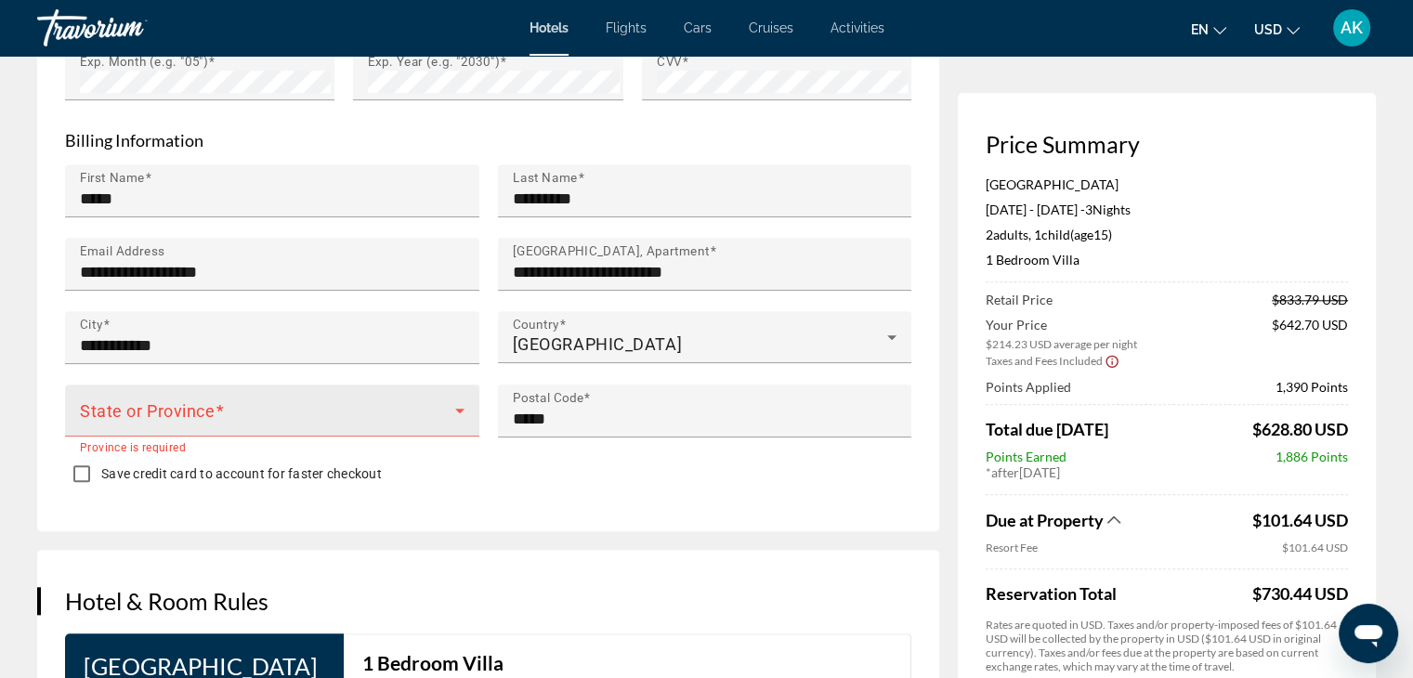
click at [379, 394] on div "State or Province" at bounding box center [272, 411] width 385 height 52
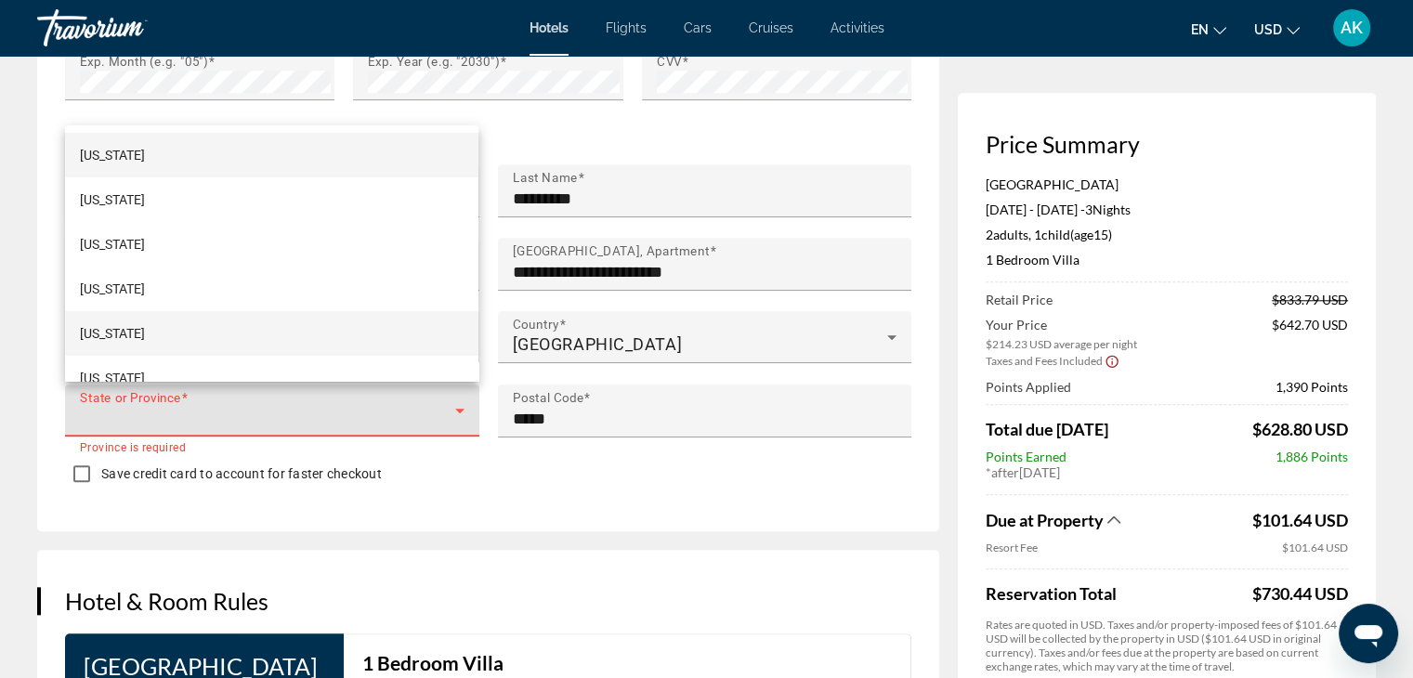
click at [323, 311] on mat-option "California" at bounding box center [272, 333] width 414 height 45
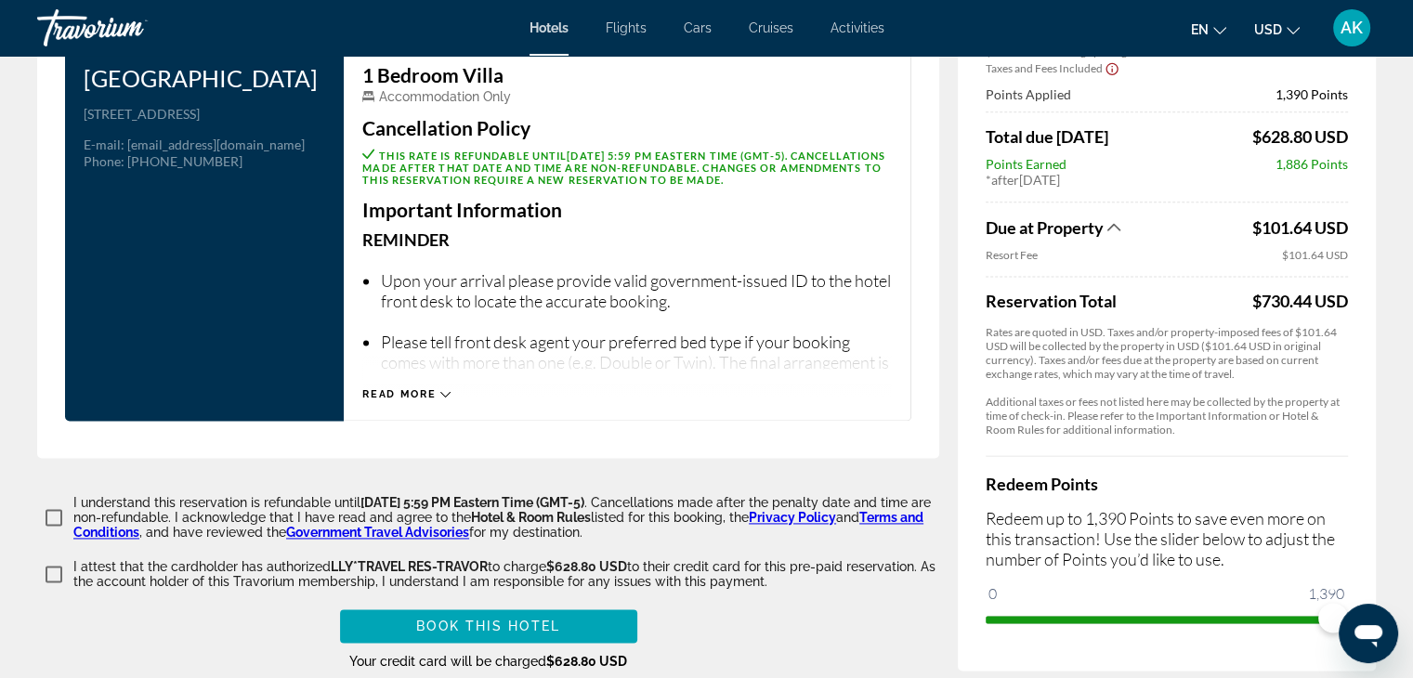
scroll to position [2410, 0]
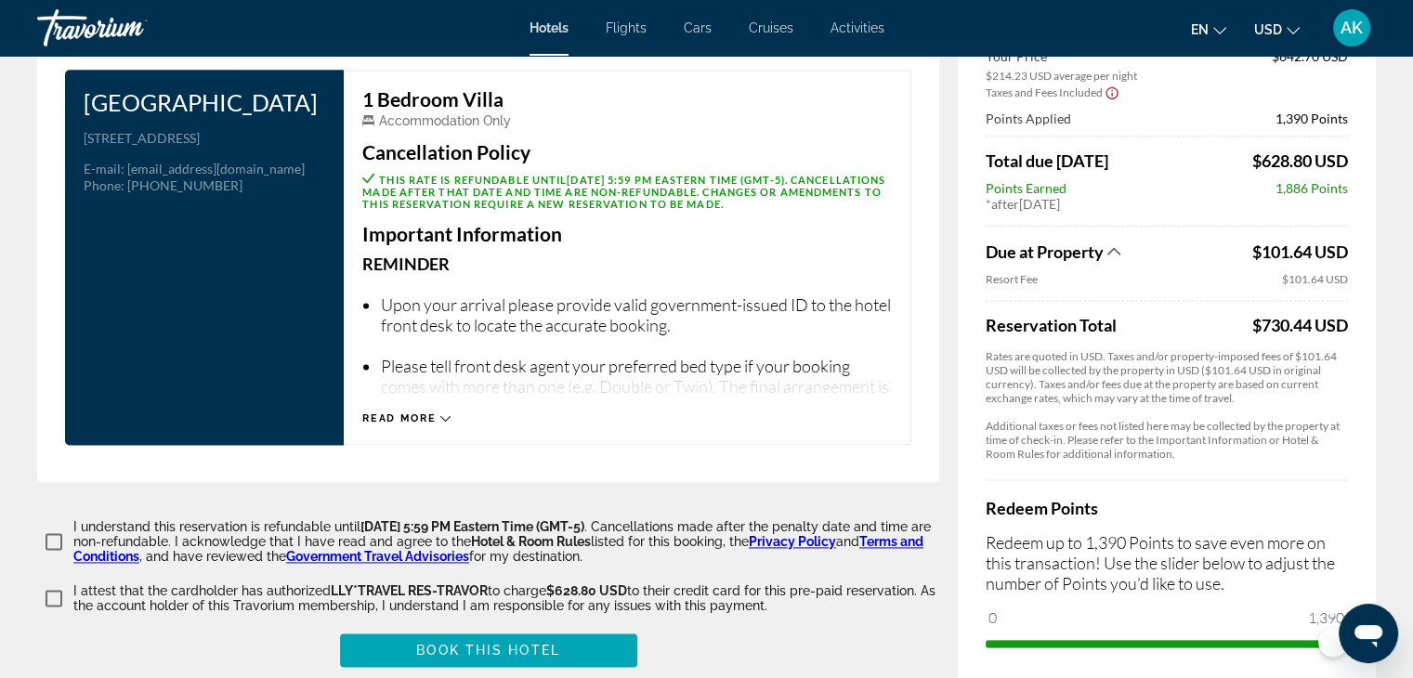
click at [433, 416] on span "Read more" at bounding box center [398, 419] width 73 height 12
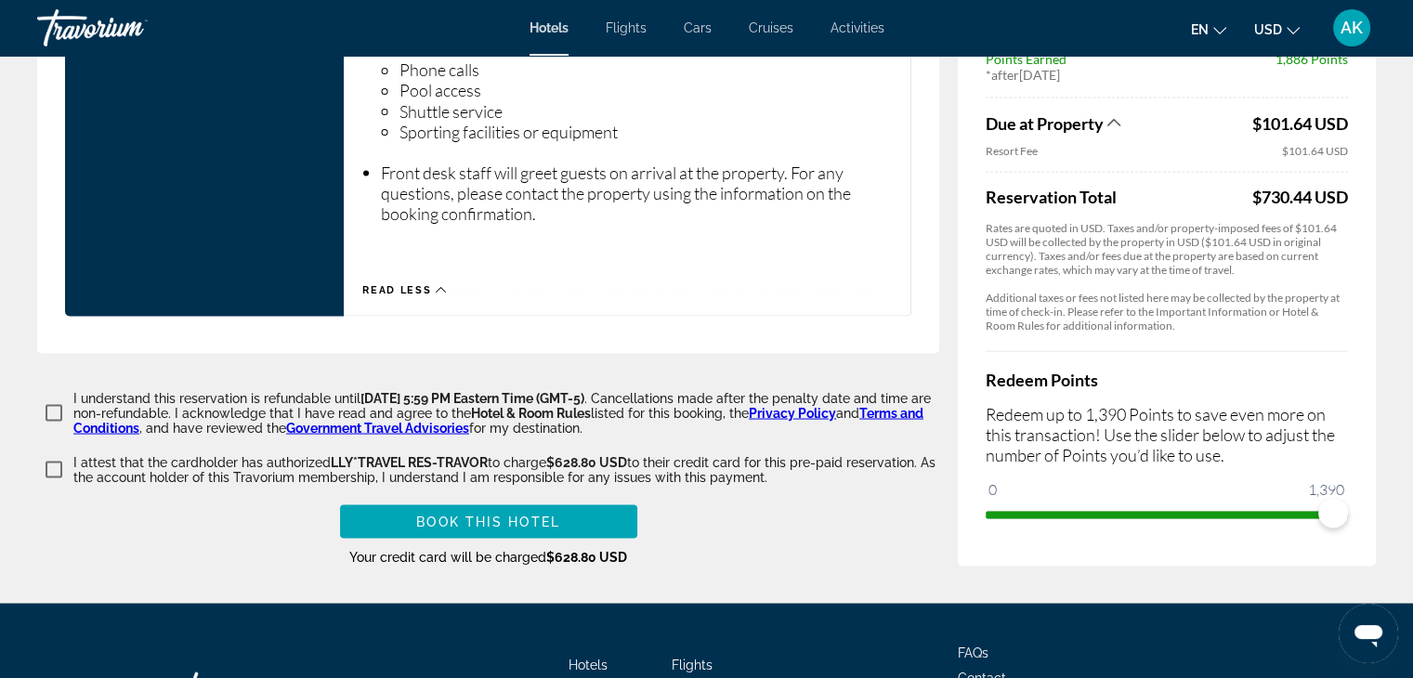
scroll to position [3490, 0]
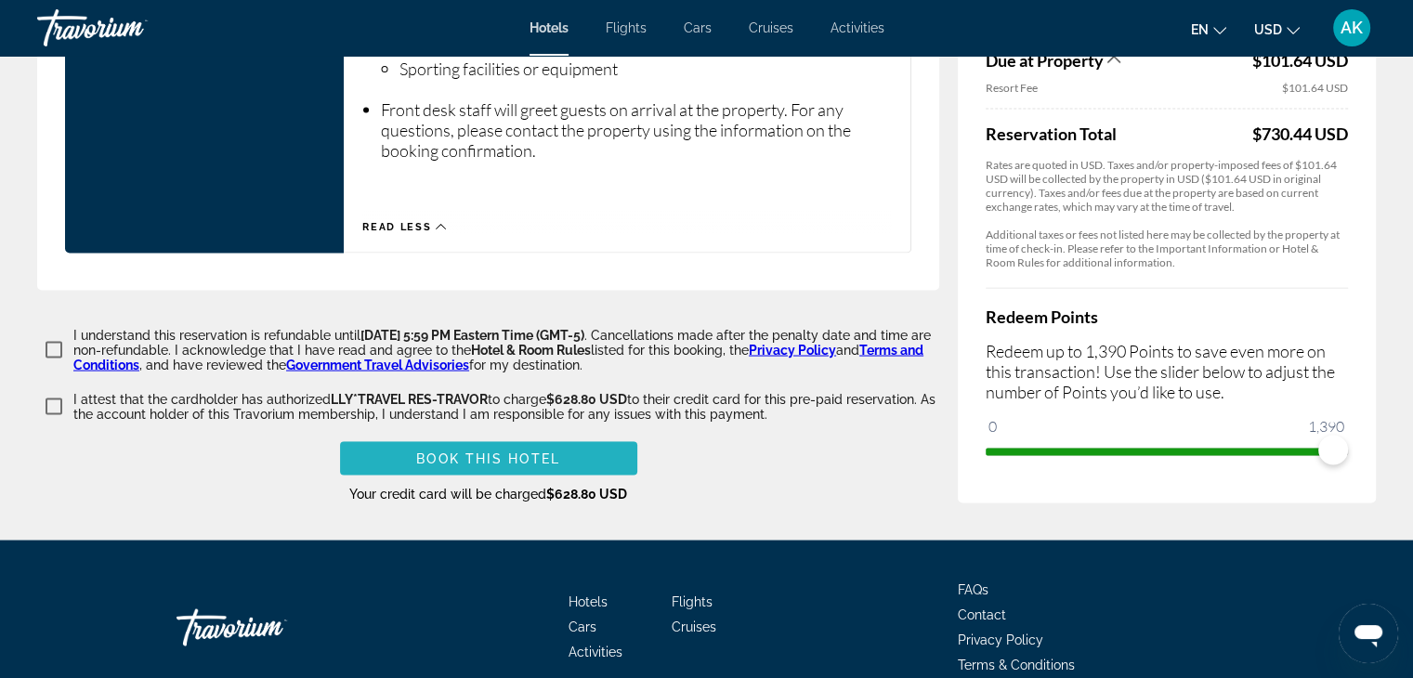
click at [462, 451] on span "Book this hotel" at bounding box center [488, 458] width 144 height 15
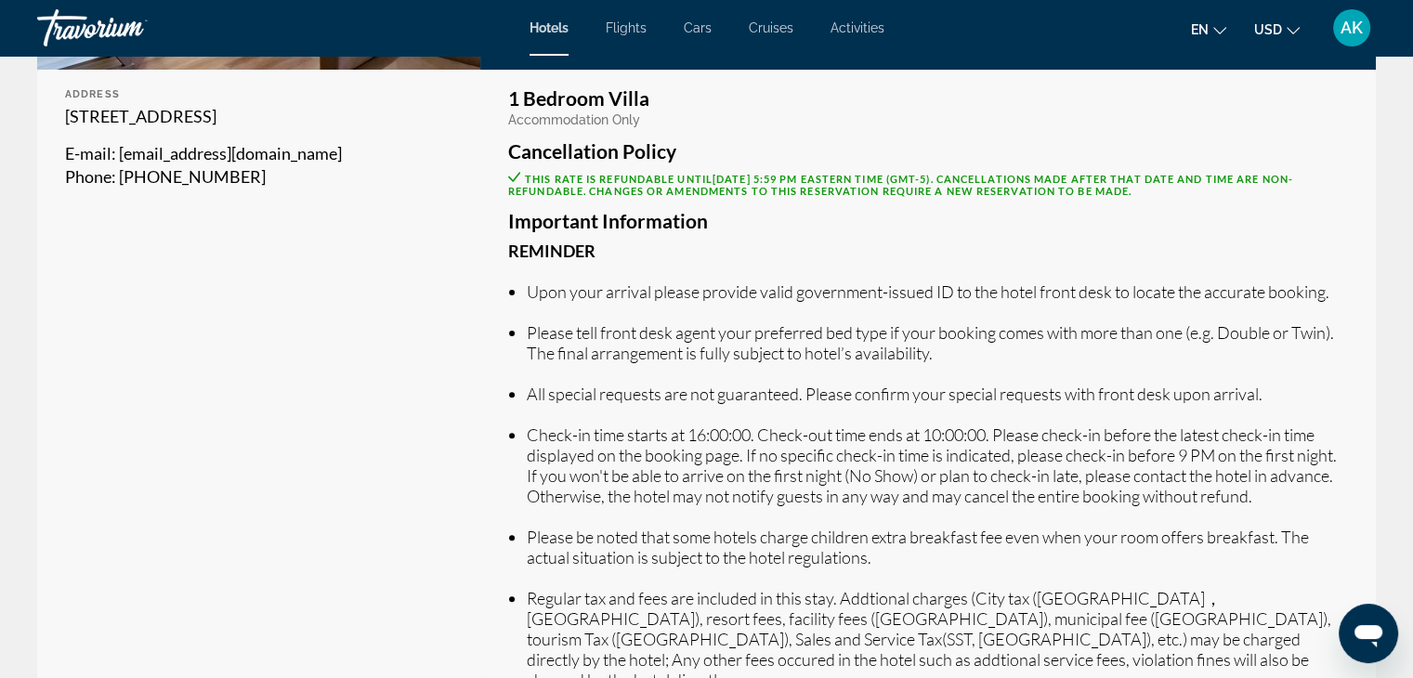
scroll to position [546, 0]
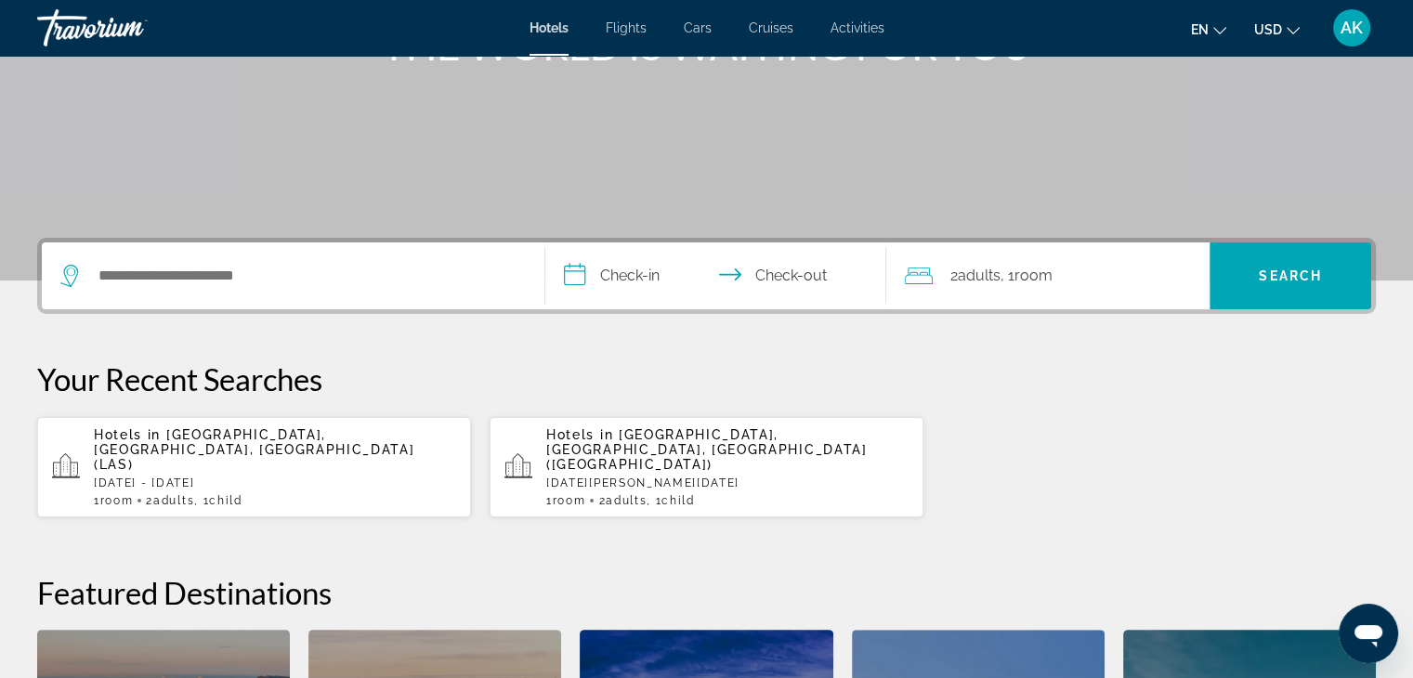
scroll to position [279, 0]
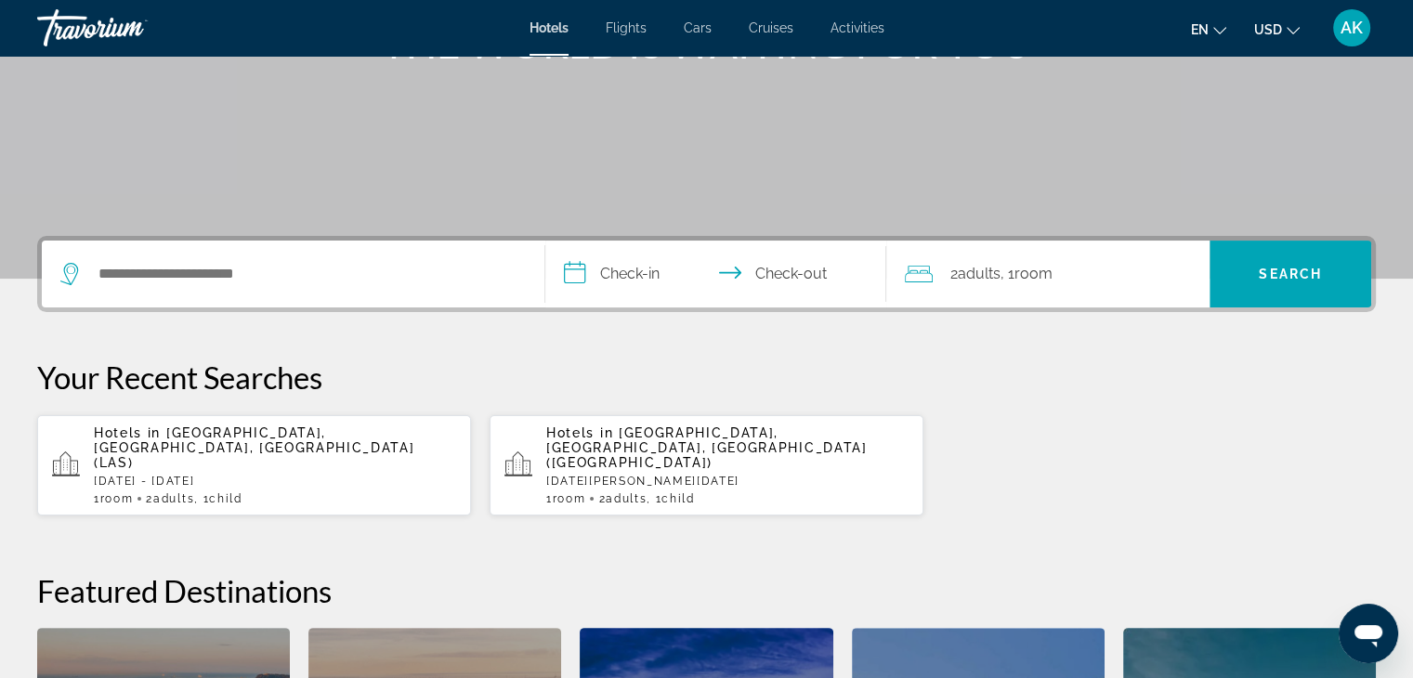
click at [285, 475] on p "[DATE] - [DATE]" at bounding box center [275, 481] width 362 height 13
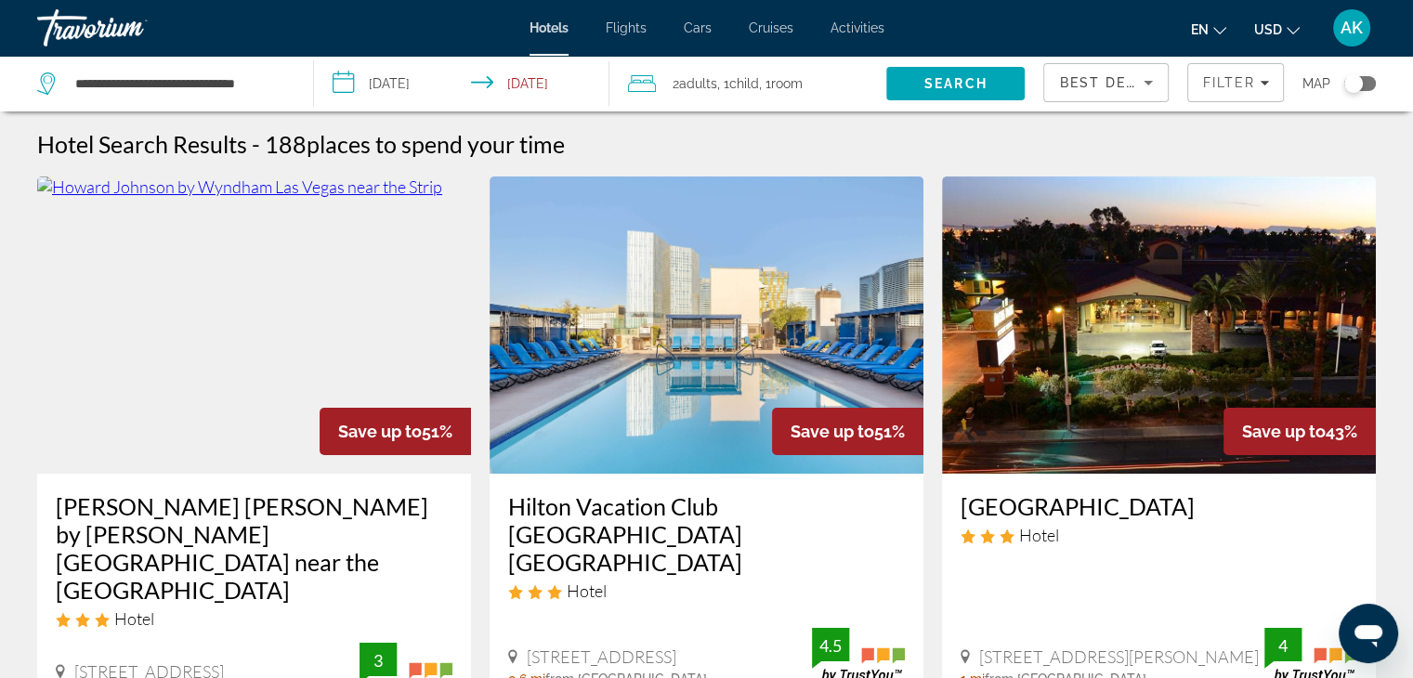
scroll to position [33, 0]
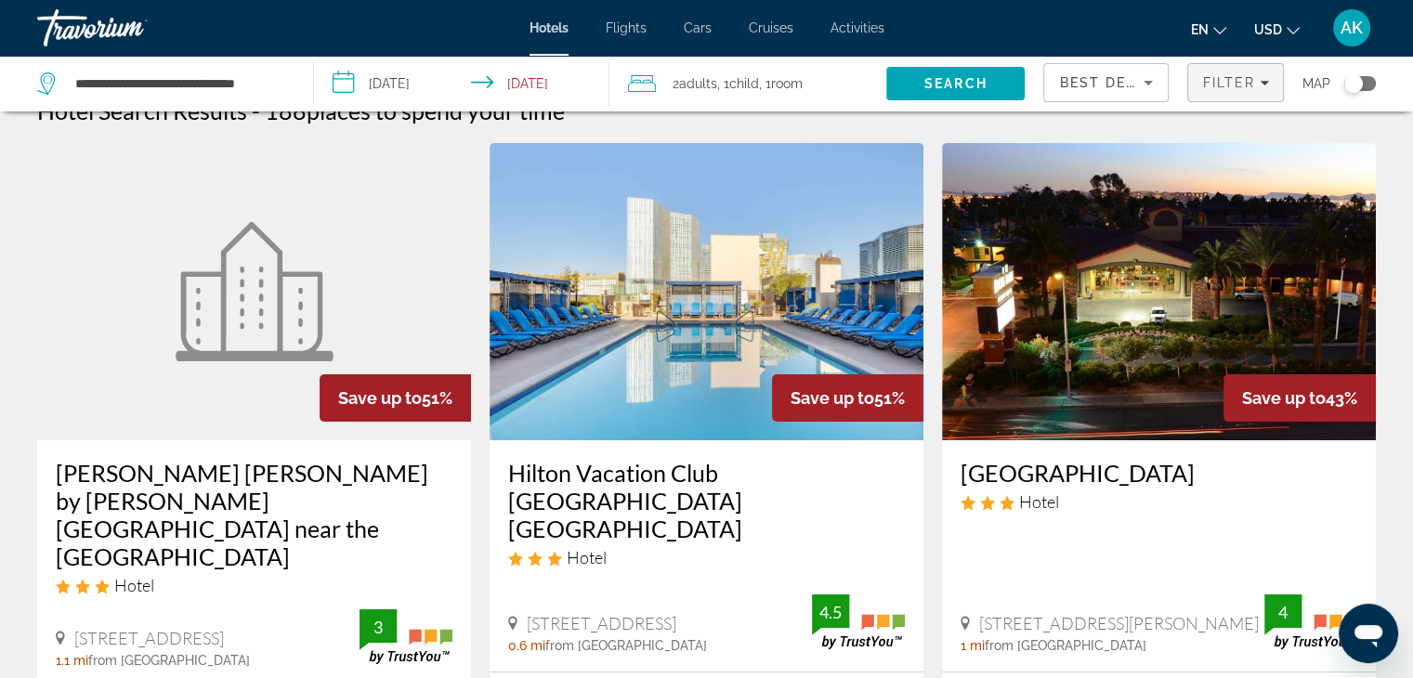
click at [1242, 85] on span "Filter" at bounding box center [1229, 82] width 53 height 15
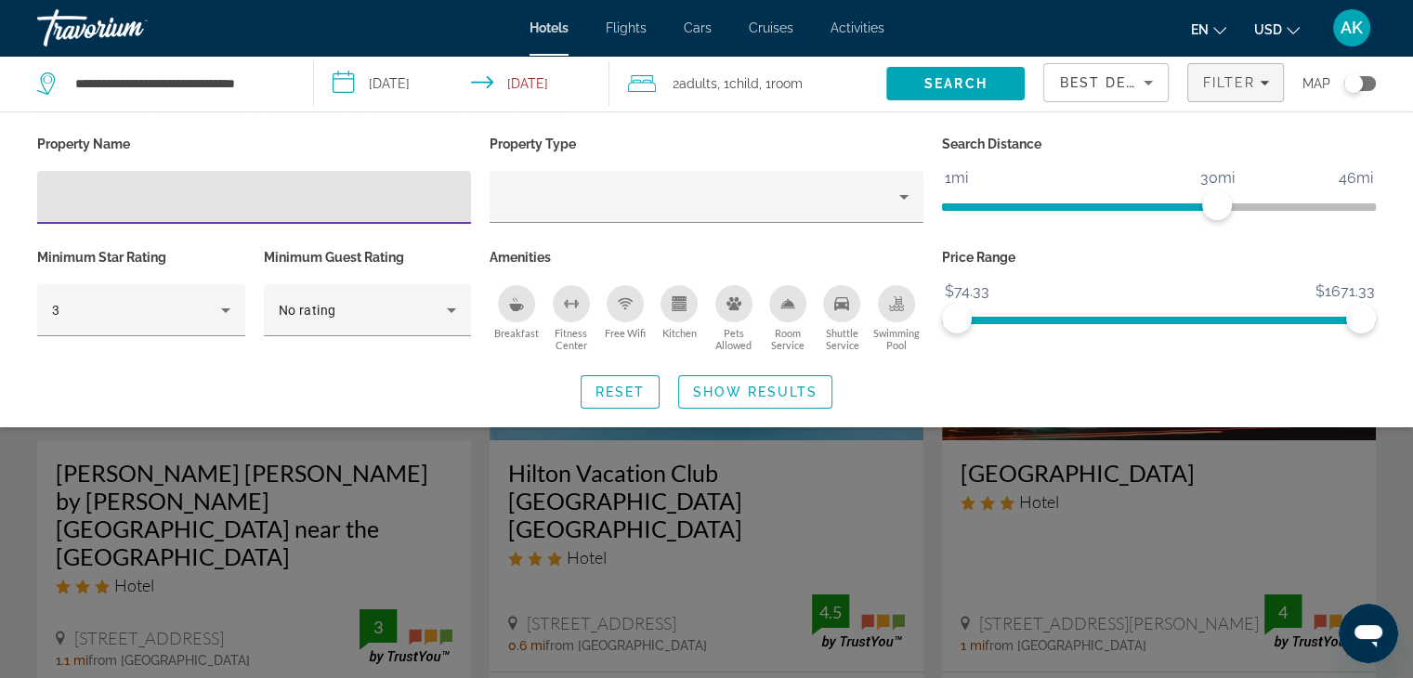
click at [674, 309] on icon "Kitchen" at bounding box center [680, 306] width 14 height 9
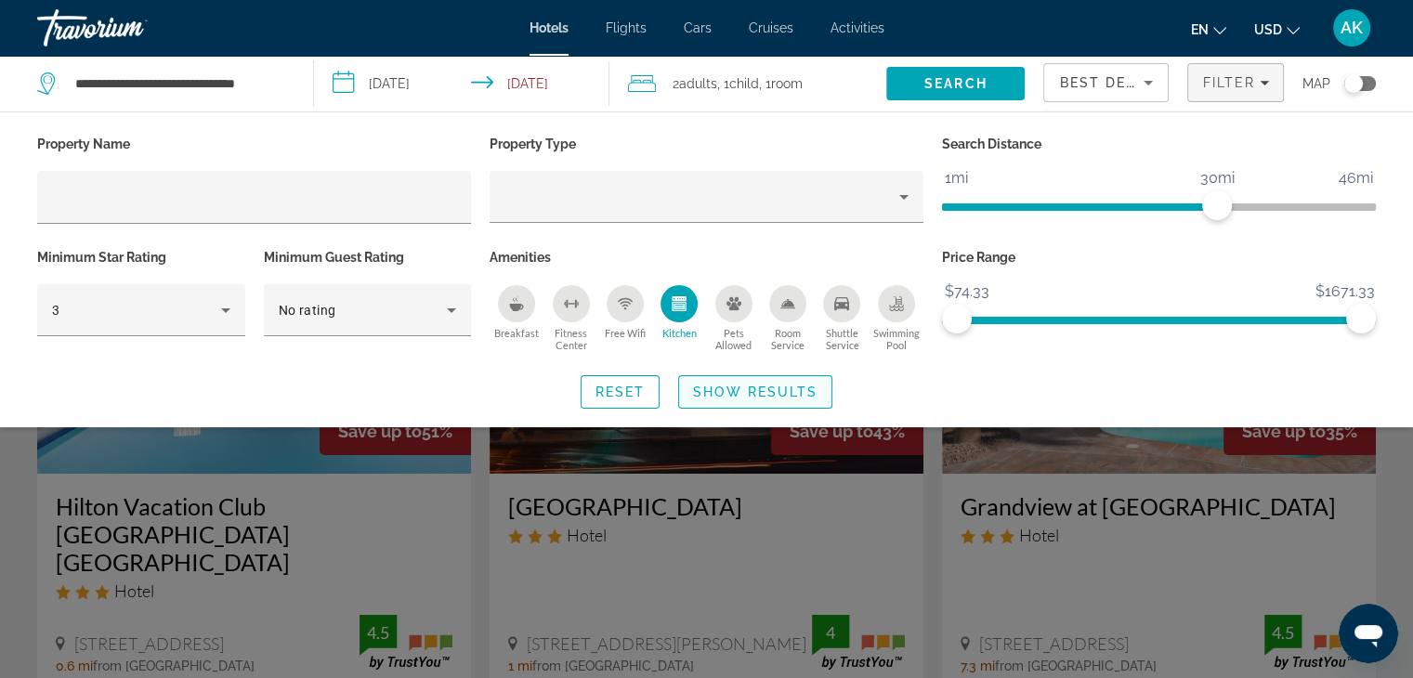
click at [708, 380] on span "Search widget" at bounding box center [755, 392] width 152 height 45
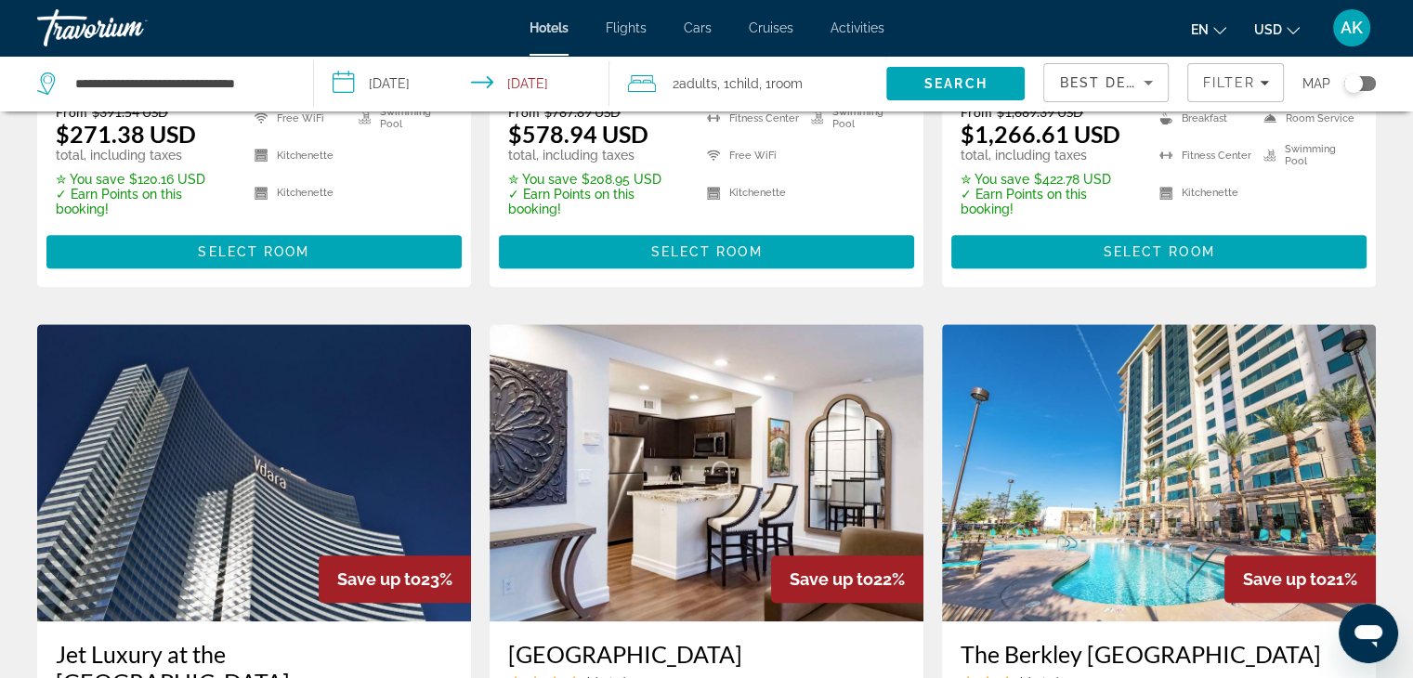
scroll to position [1413, 0]
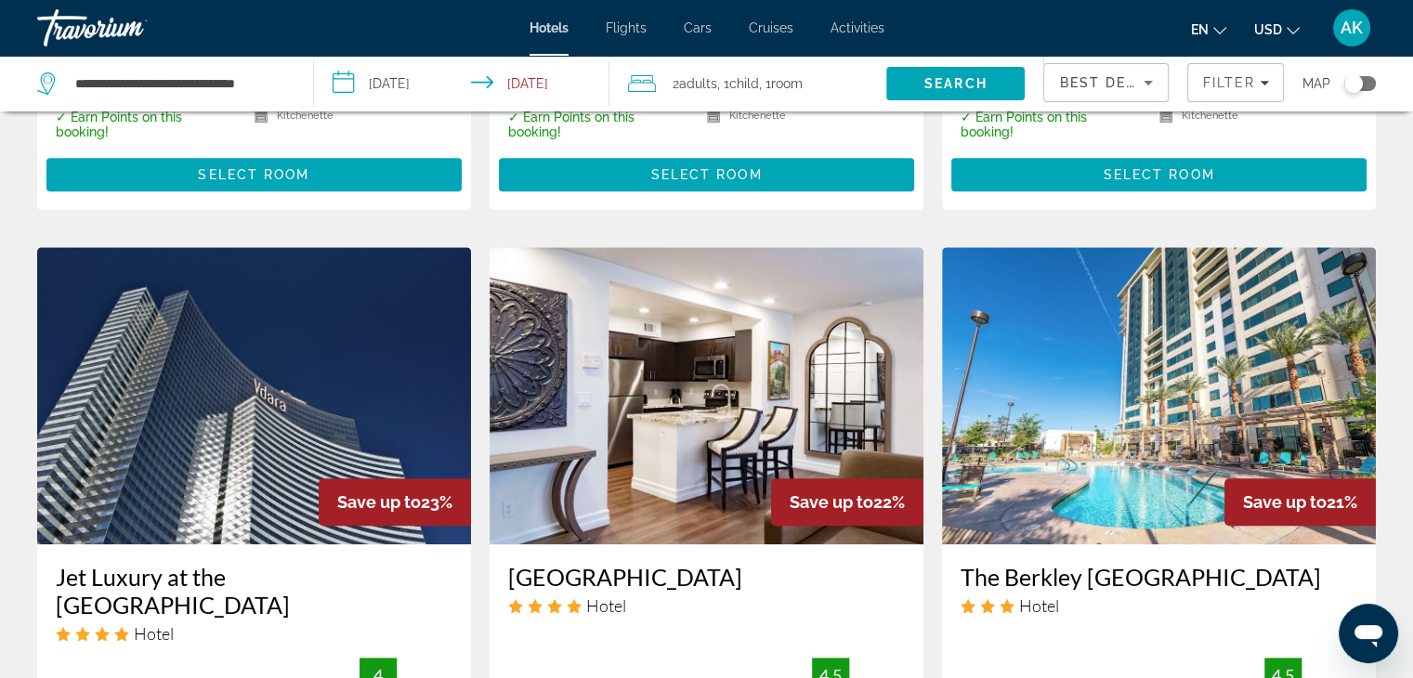
click at [708, 380] on img "Main content" at bounding box center [707, 395] width 434 height 297
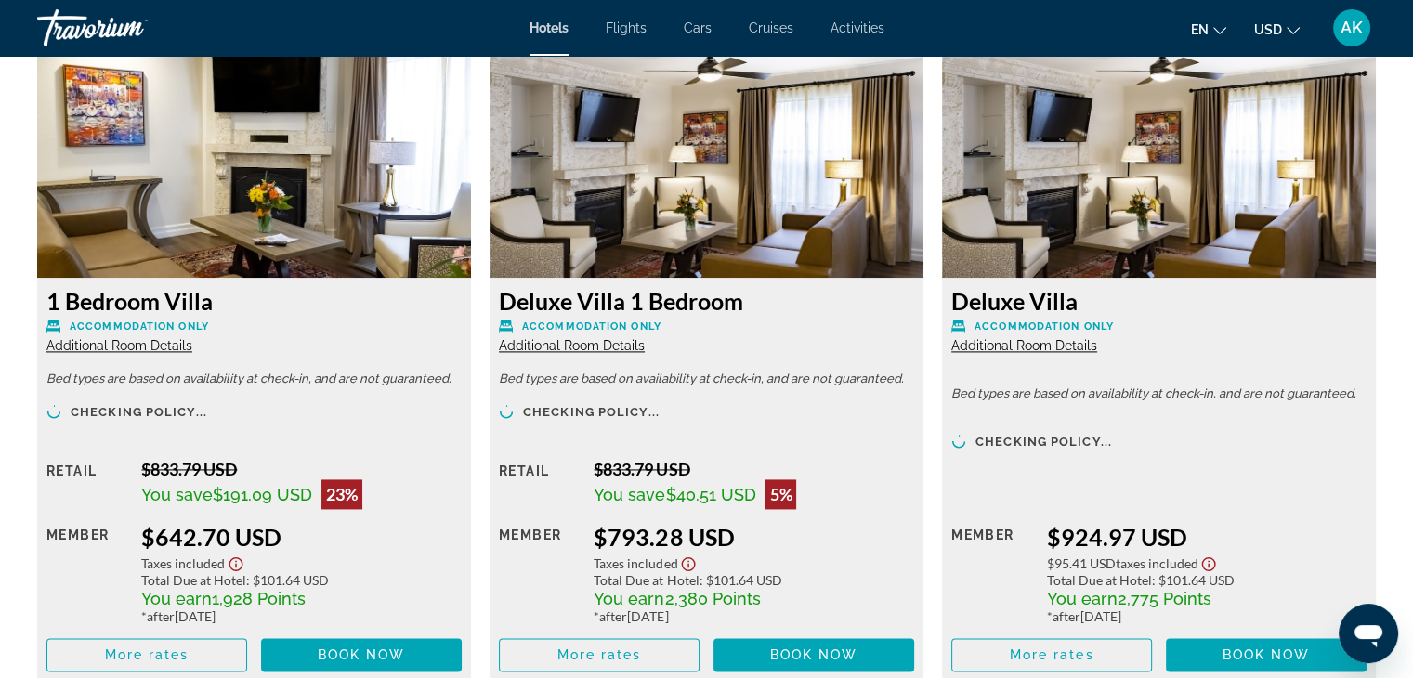
scroll to position [2545, 0]
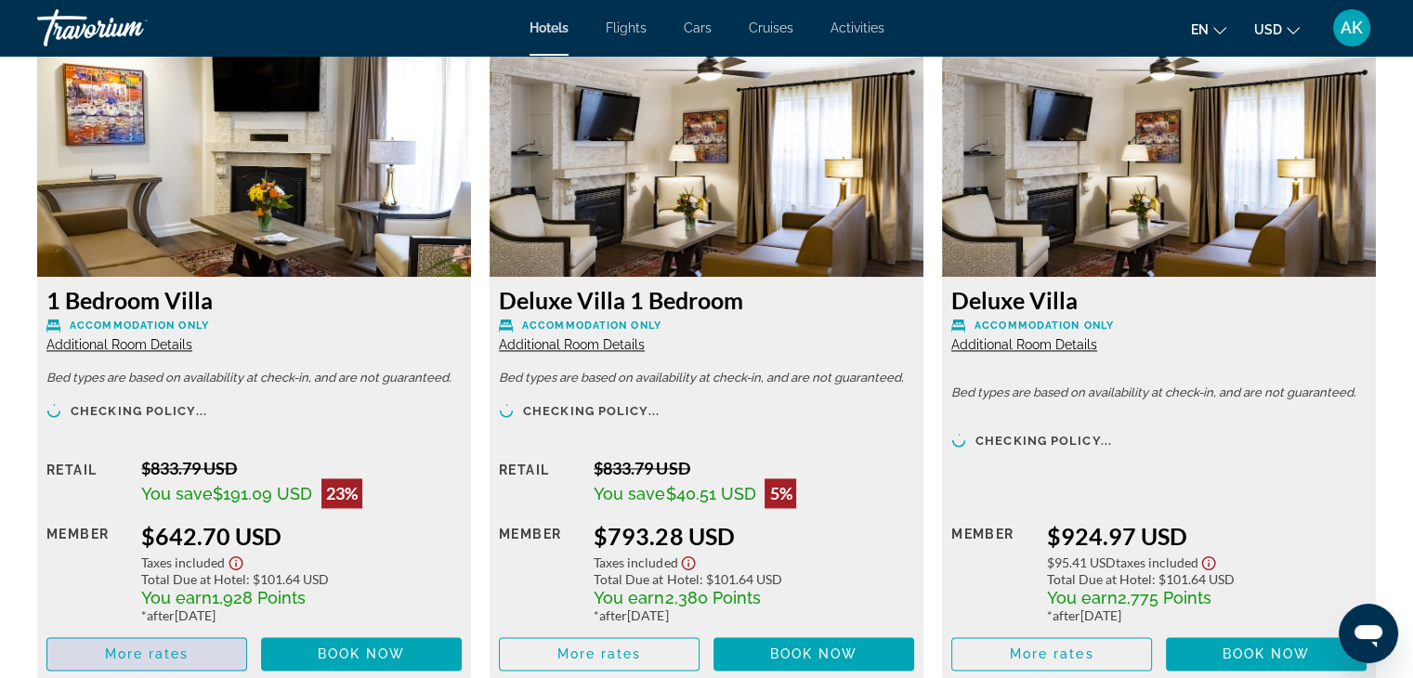
click at [220, 635] on span "Main content" at bounding box center [146, 654] width 199 height 45
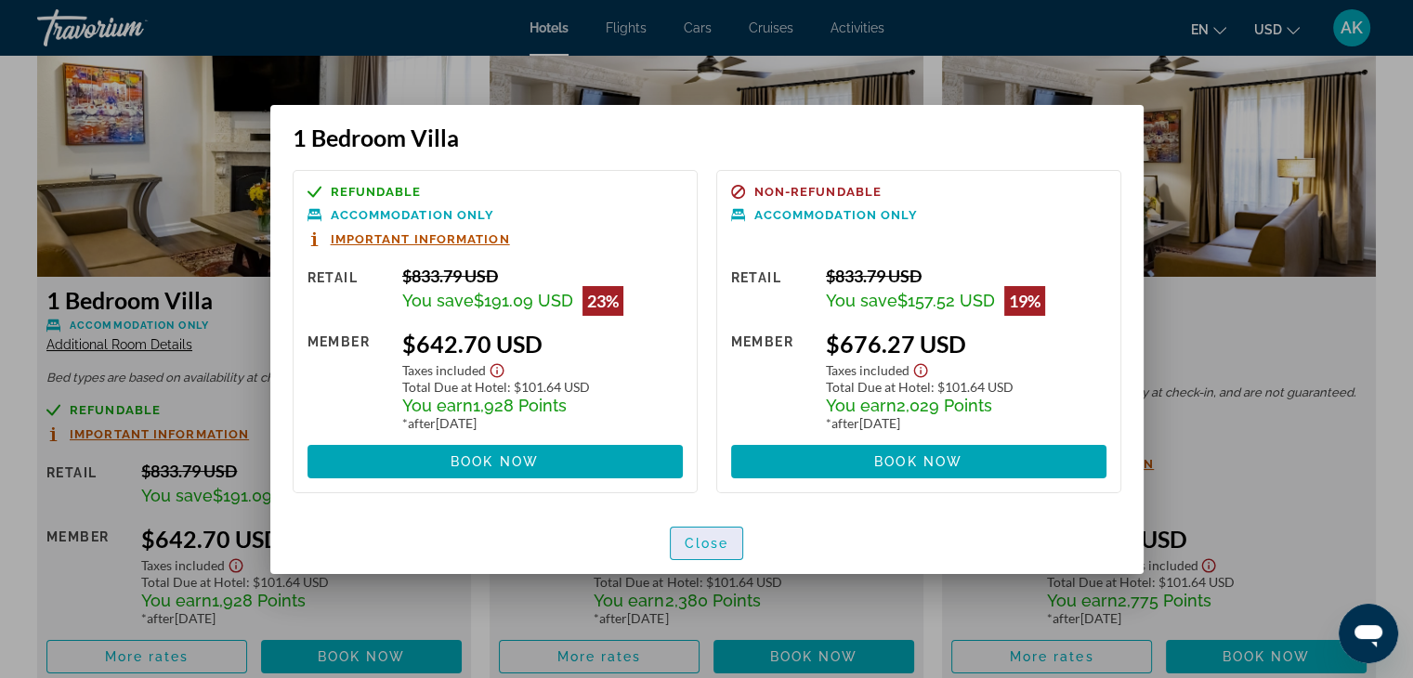
click at [699, 562] on span "button" at bounding box center [707, 543] width 72 height 45
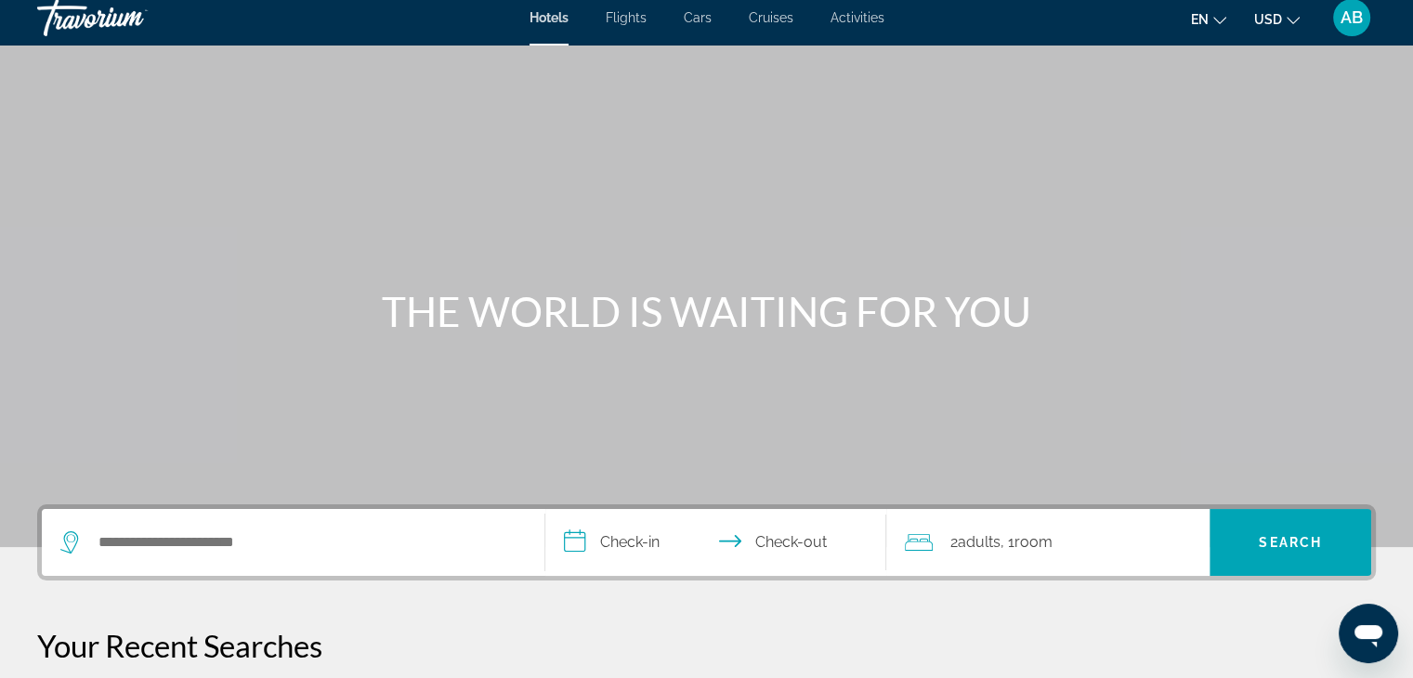
scroll to position [8, 0]
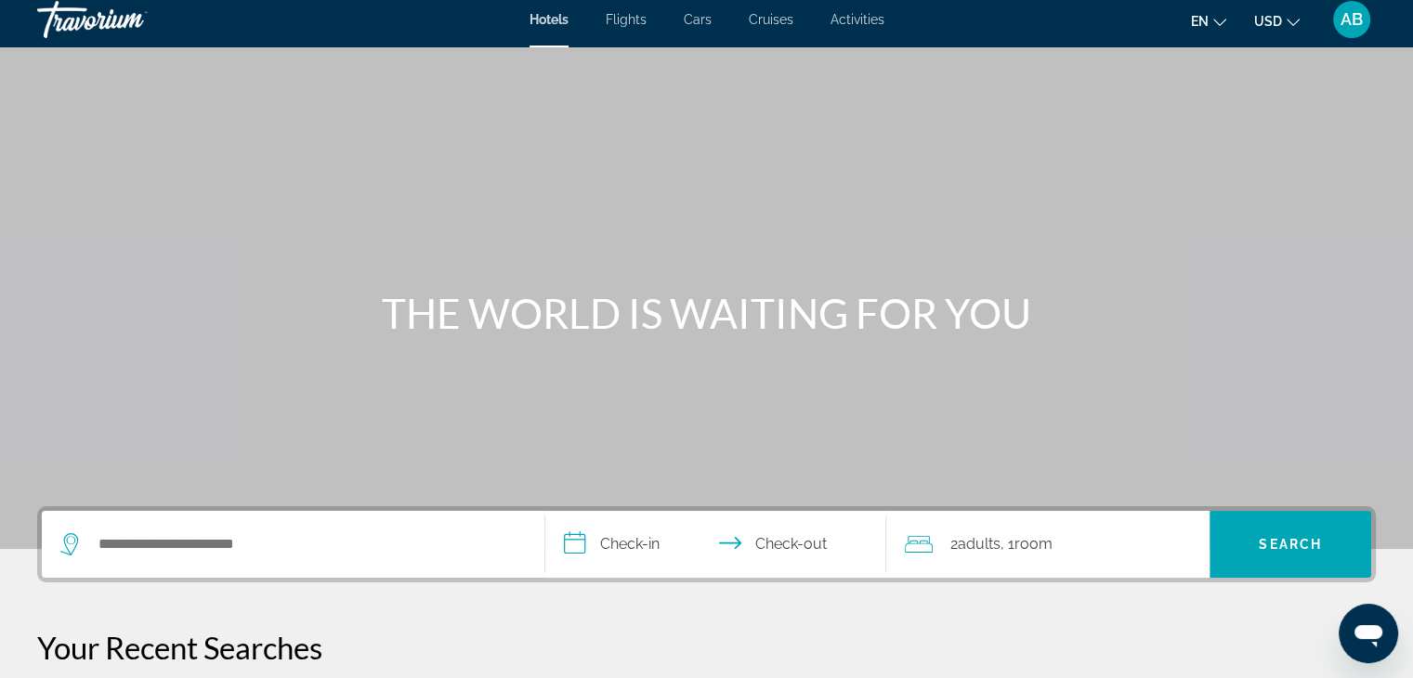
click at [624, 24] on span "Flights" at bounding box center [626, 19] width 41 height 15
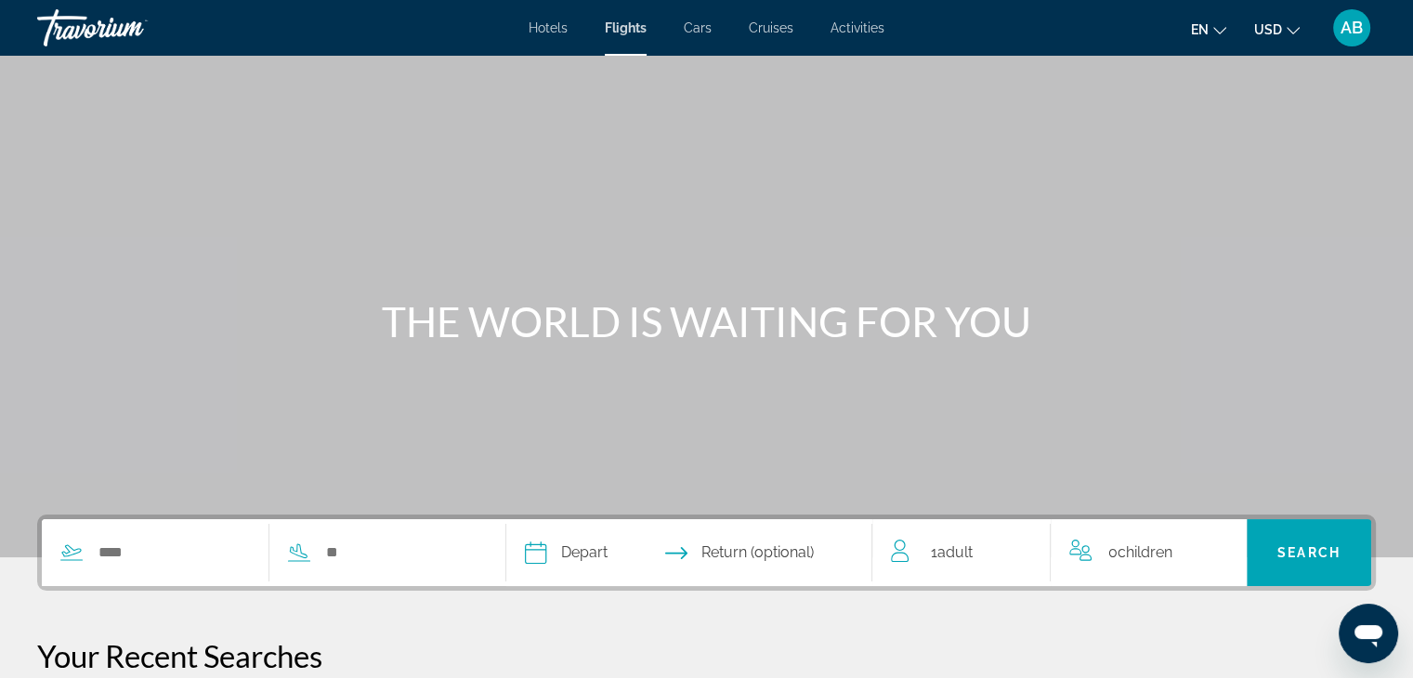
click at [238, 537] on div "Search widget" at bounding box center [260, 552] width 436 height 67
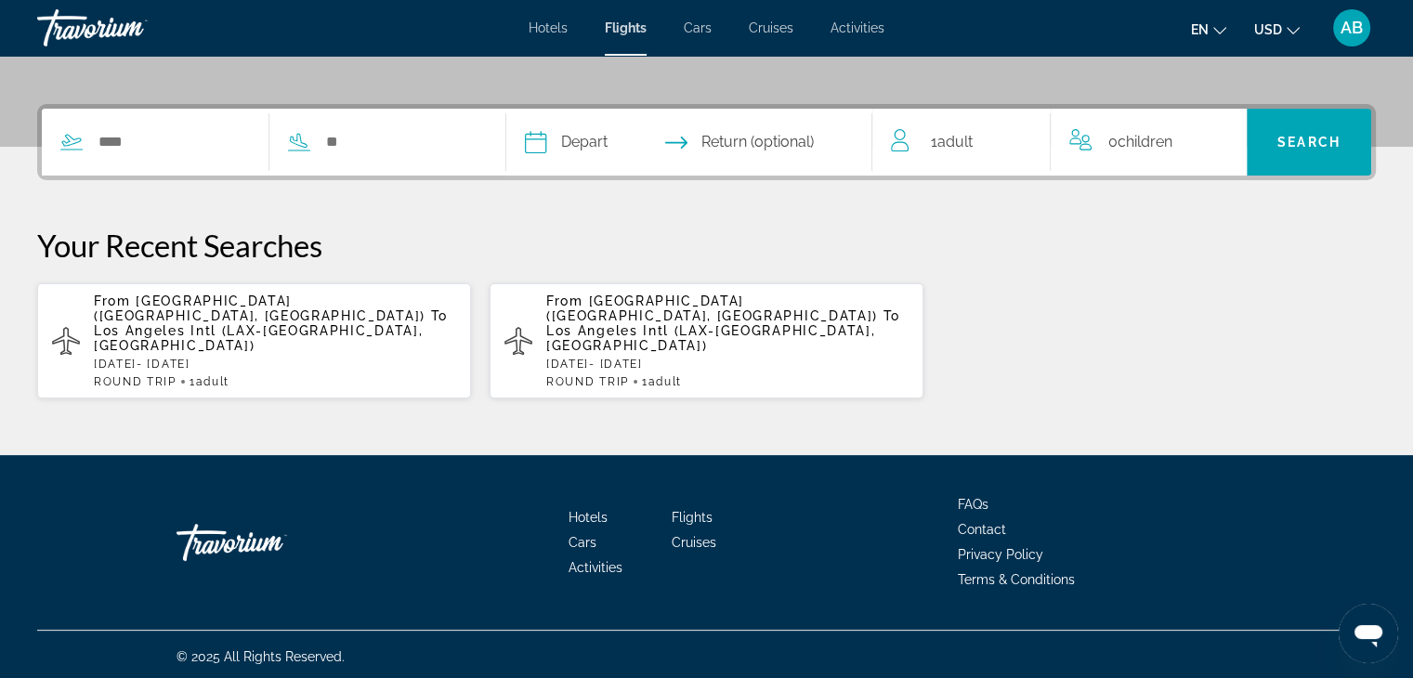
scroll to position [414, 0]
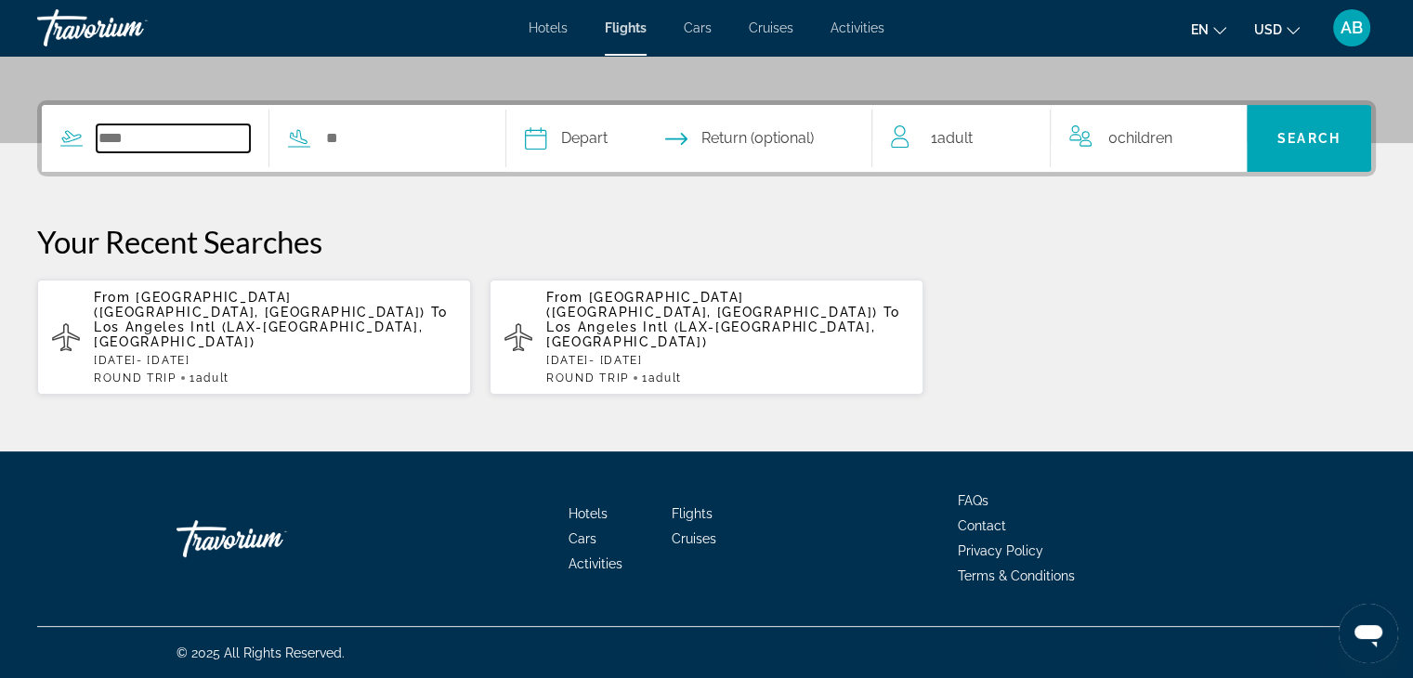
click at [200, 147] on input "Search widget" at bounding box center [173, 139] width 153 height 28
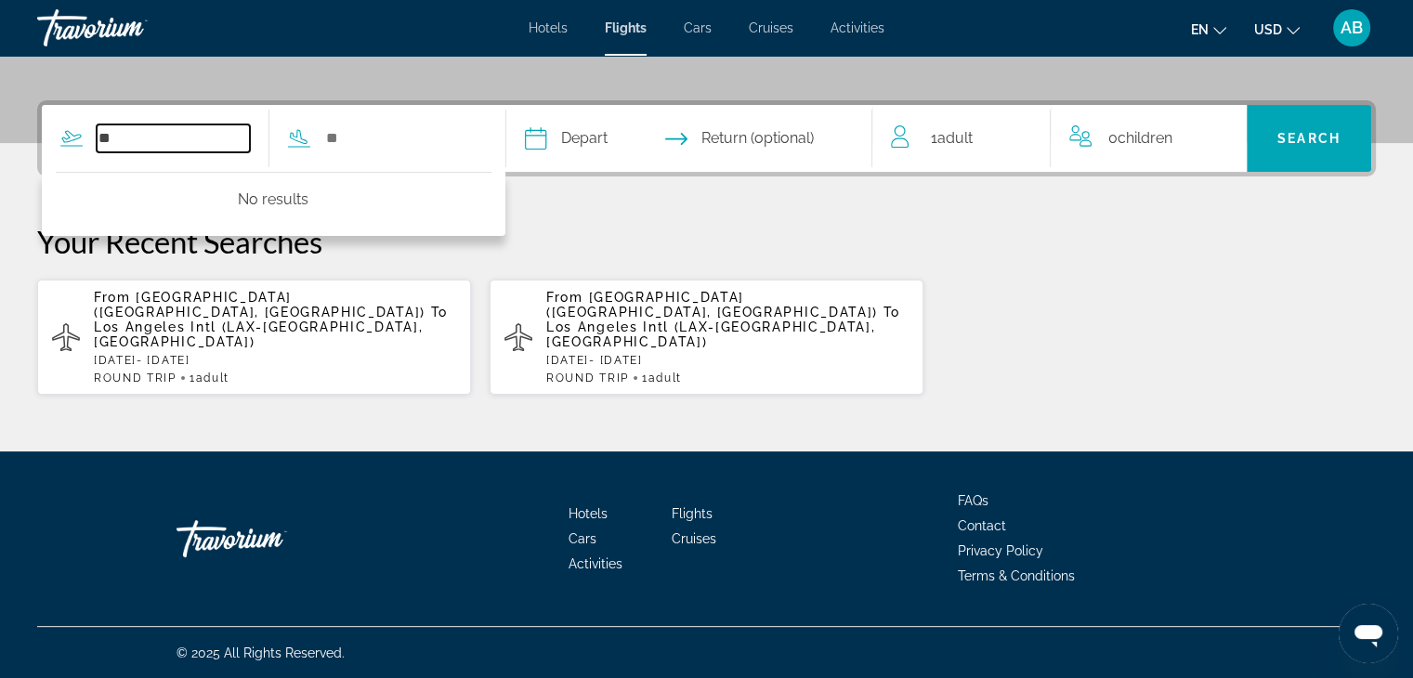
type input "*"
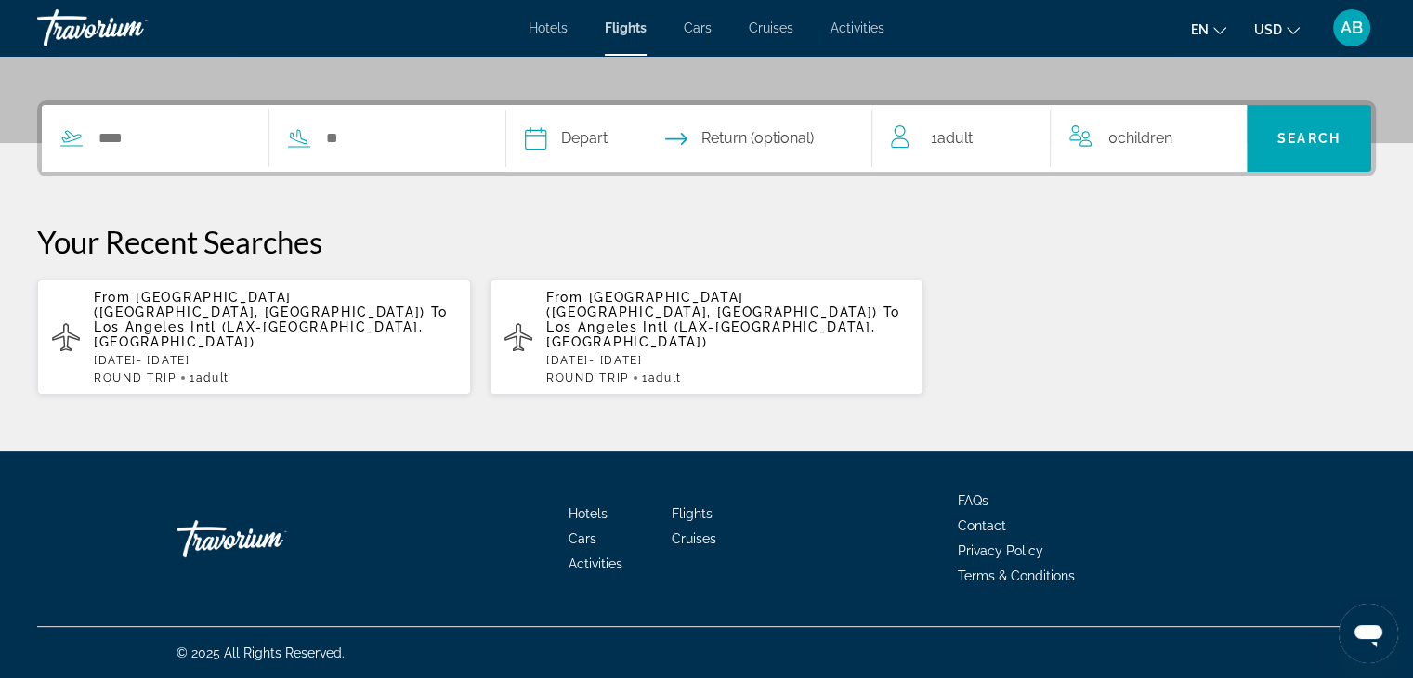
click at [348, 335] on p "From [GEOGRAPHIC_DATA] ([GEOGRAPHIC_DATA], [GEOGRAPHIC_DATA]) To [GEOGRAPHIC_DA…" at bounding box center [275, 319] width 362 height 59
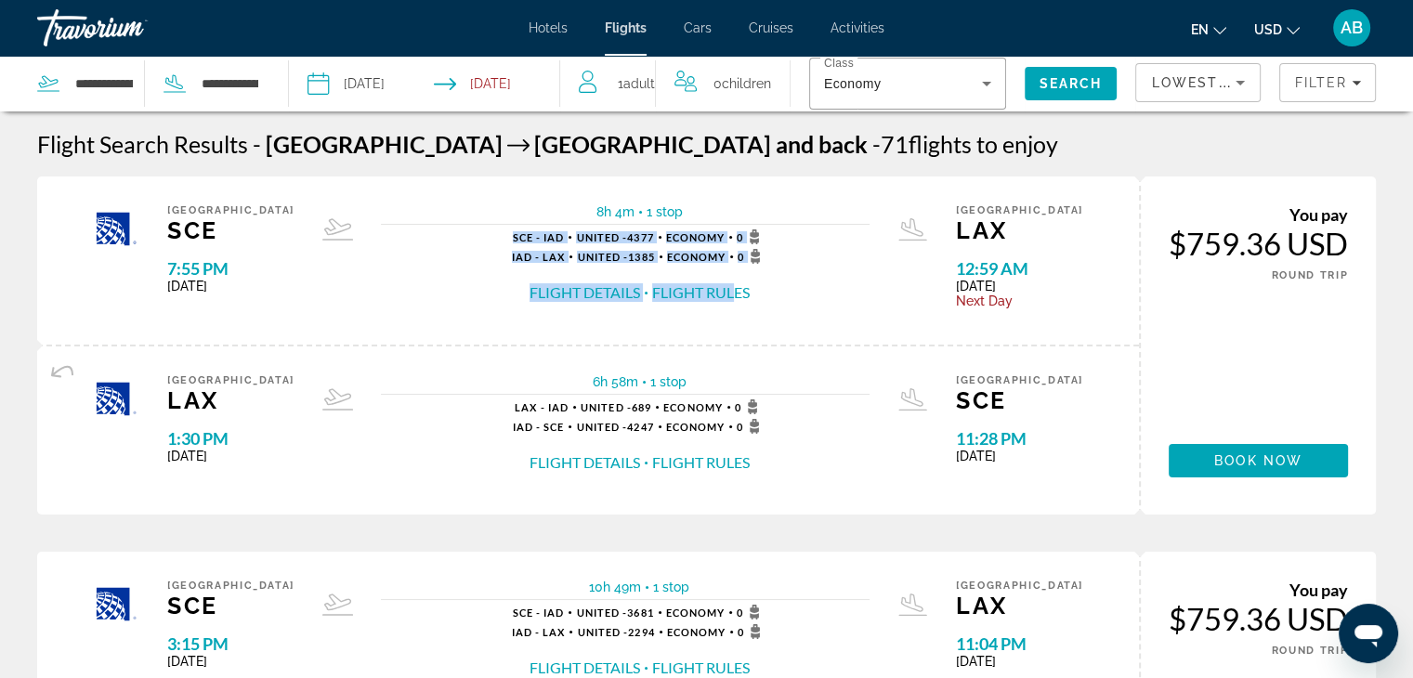
drag, startPoint x: 730, startPoint y: 335, endPoint x: 718, endPoint y: 182, distance: 153.8
click at [718, 182] on div "State College SCE 7:55 PM [DATE] 8h 4m 1 stop 1 stop SCE - IAD United - 4377 Ec…" at bounding box center [588, 261] width 1102 height 168
click at [824, 235] on div "1 stop SCE - IAD United - 4377 Economy 0 IAD - LAX United - 1385 Economy 0 Flig…" at bounding box center [625, 266] width 489 height 73
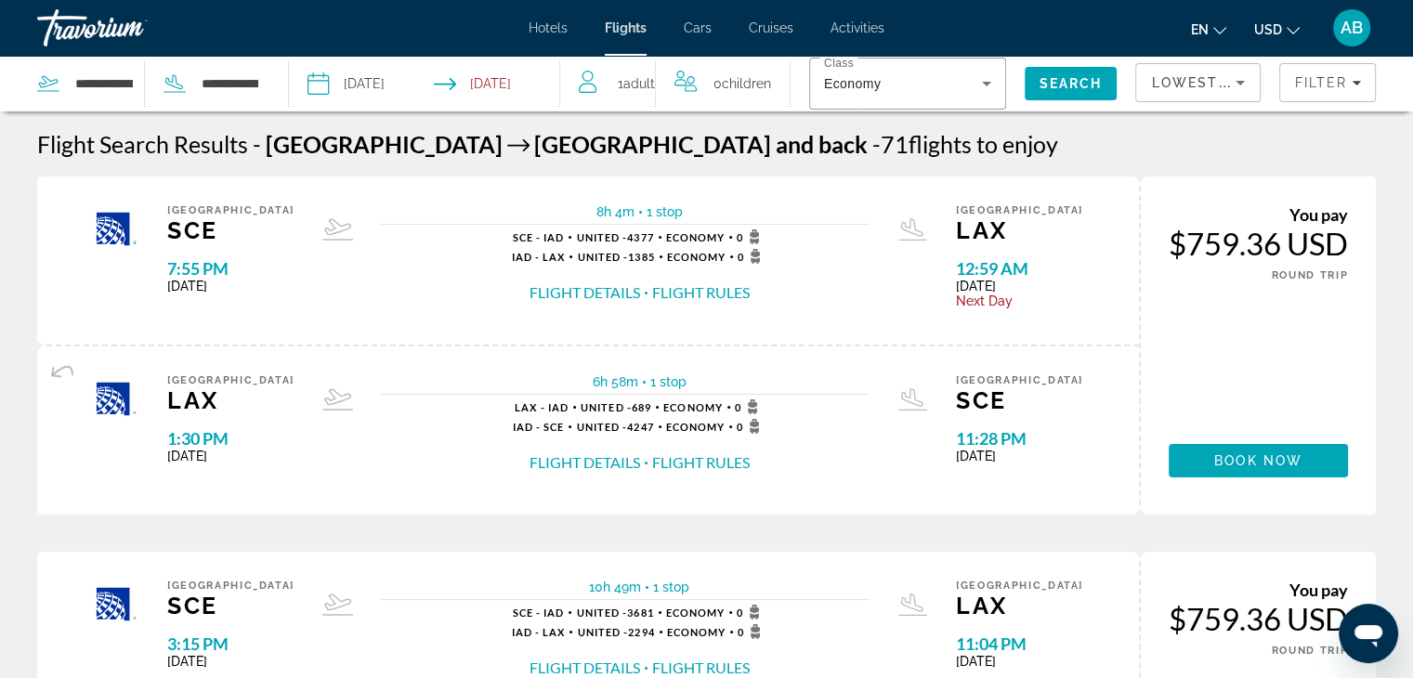
click at [1251, 396] on div "You pay $759.36 USD ONE WAY ROUND TRIP Book now" at bounding box center [1257, 346] width 237 height 338
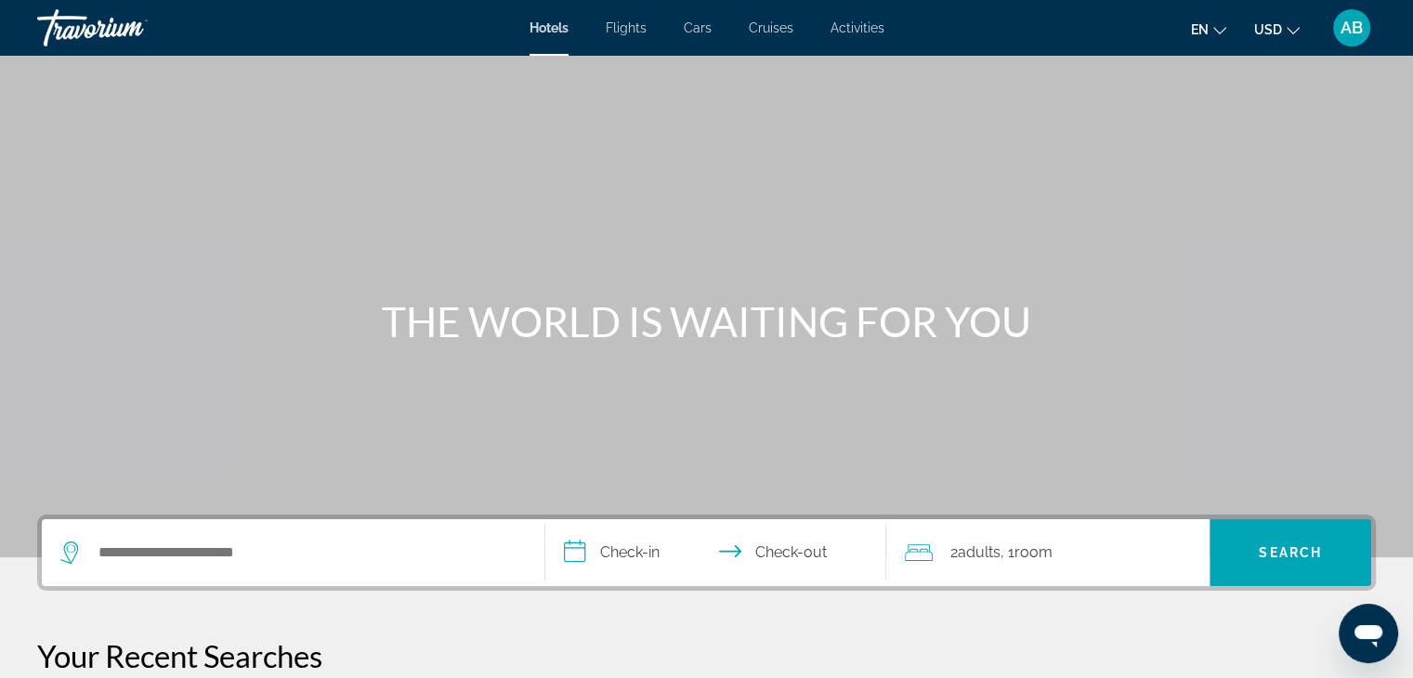
click at [624, 28] on span "Flights" at bounding box center [626, 27] width 41 height 15
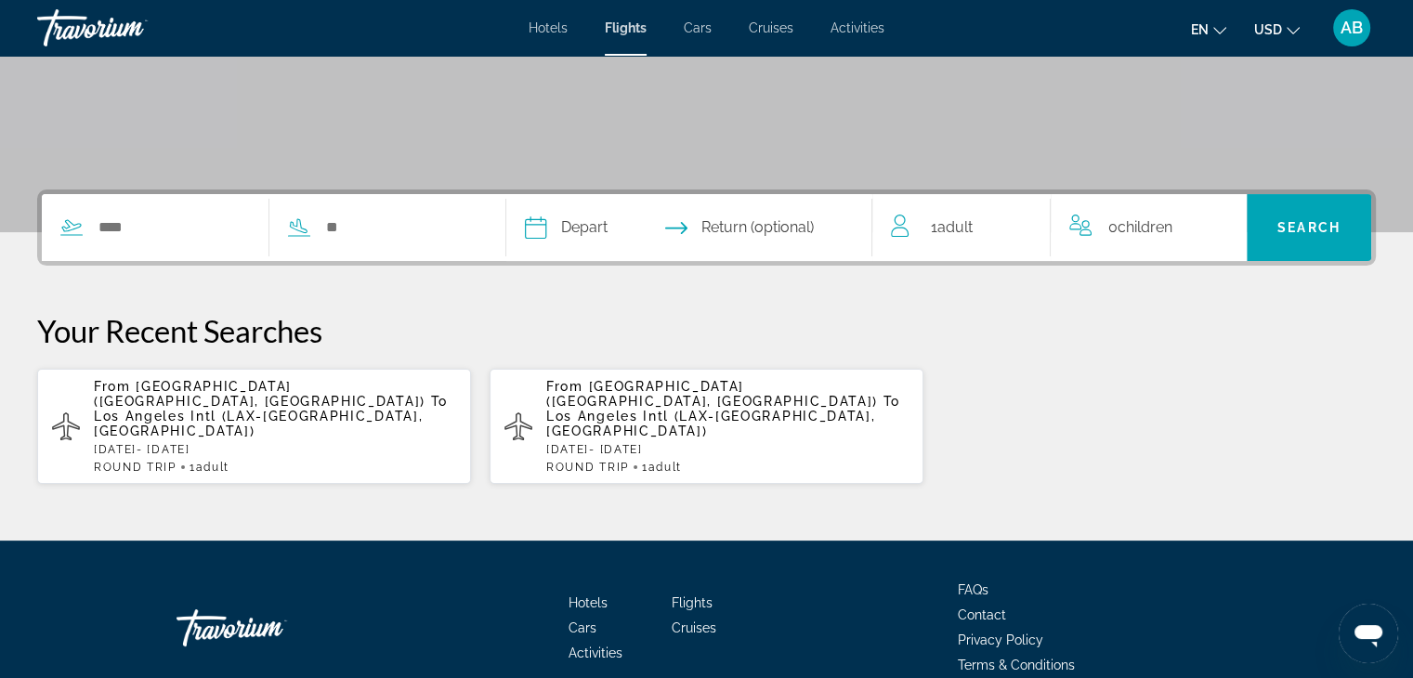
scroll to position [414, 0]
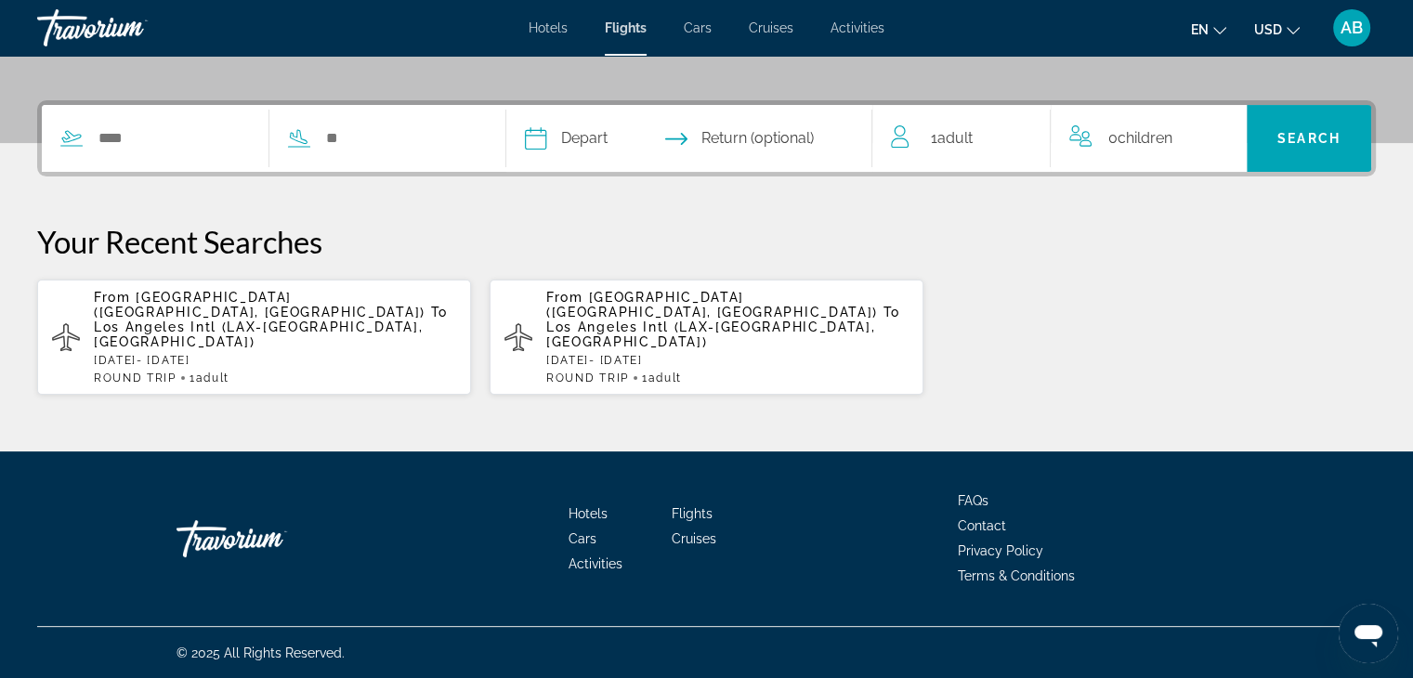
click at [254, 354] on p "[DATE] - [DATE]" at bounding box center [275, 360] width 362 height 13
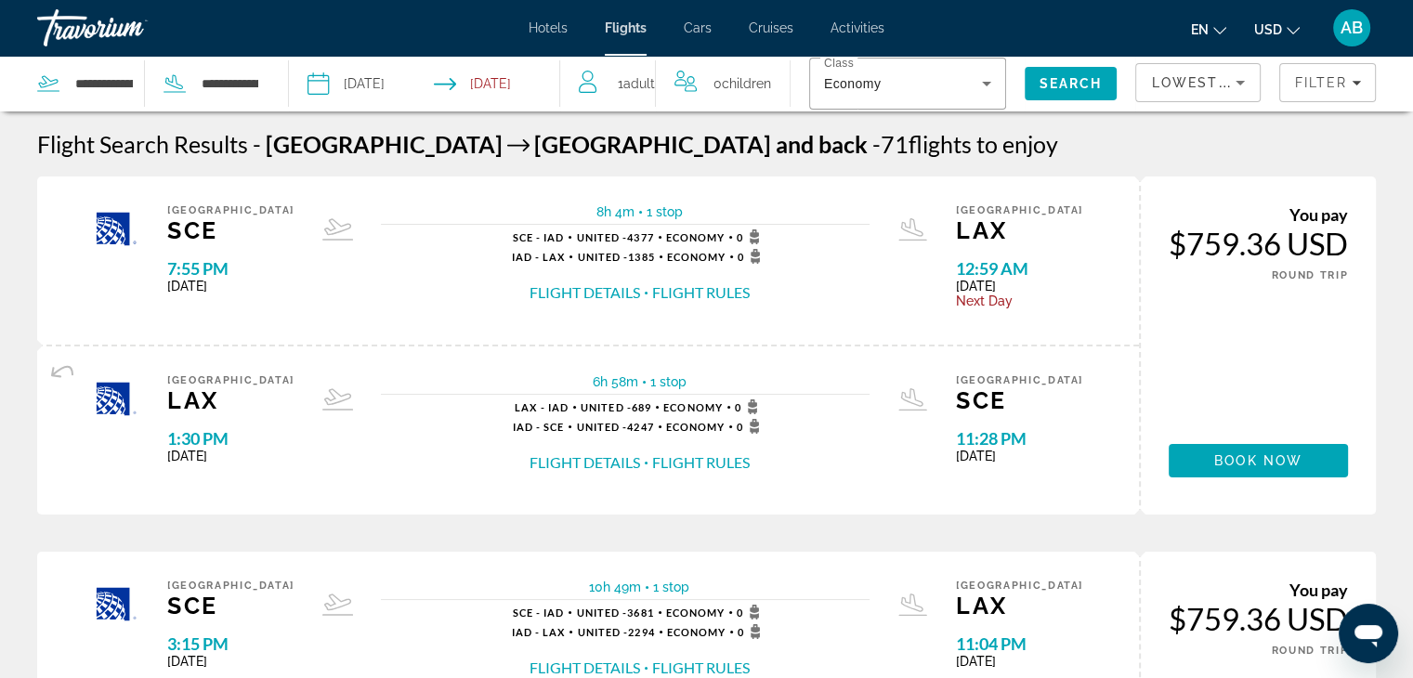
click at [518, 90] on input "Return date: Nov 28, 2025" at bounding box center [501, 86] width 134 height 61
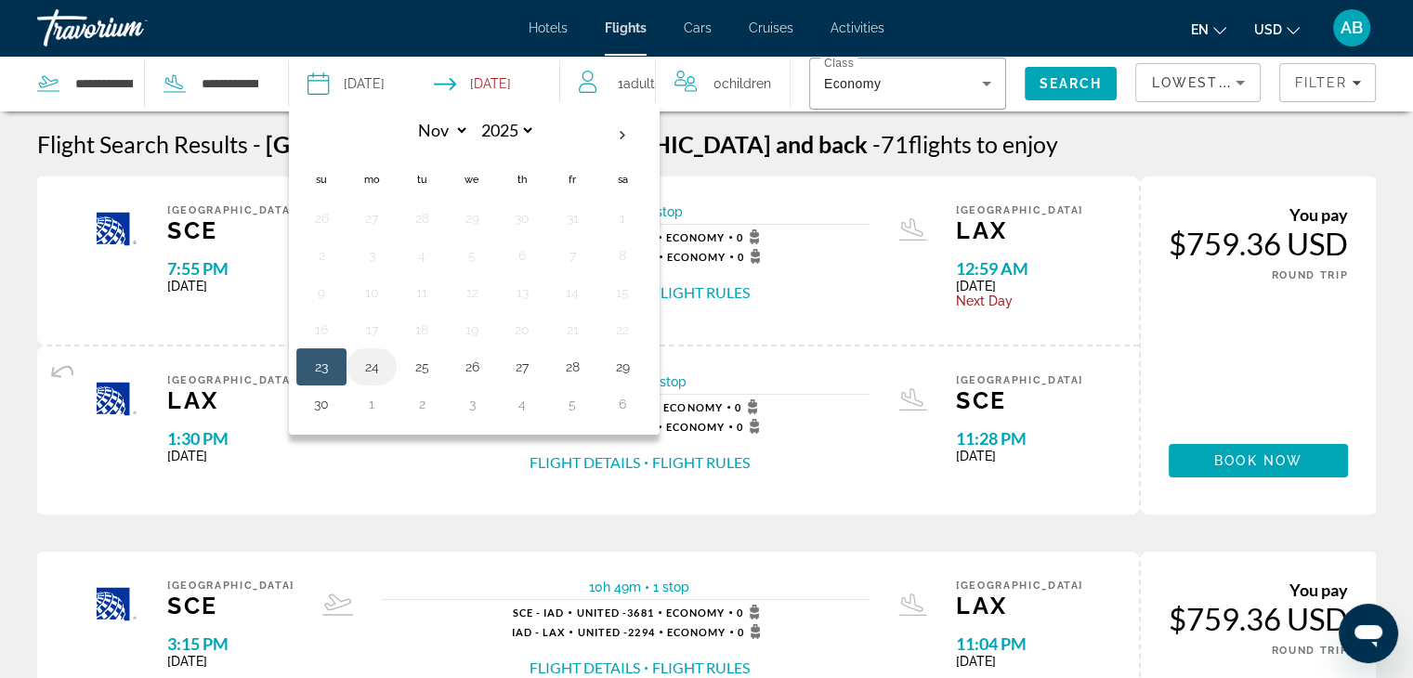
click at [368, 361] on button "24" at bounding box center [372, 367] width 30 height 26
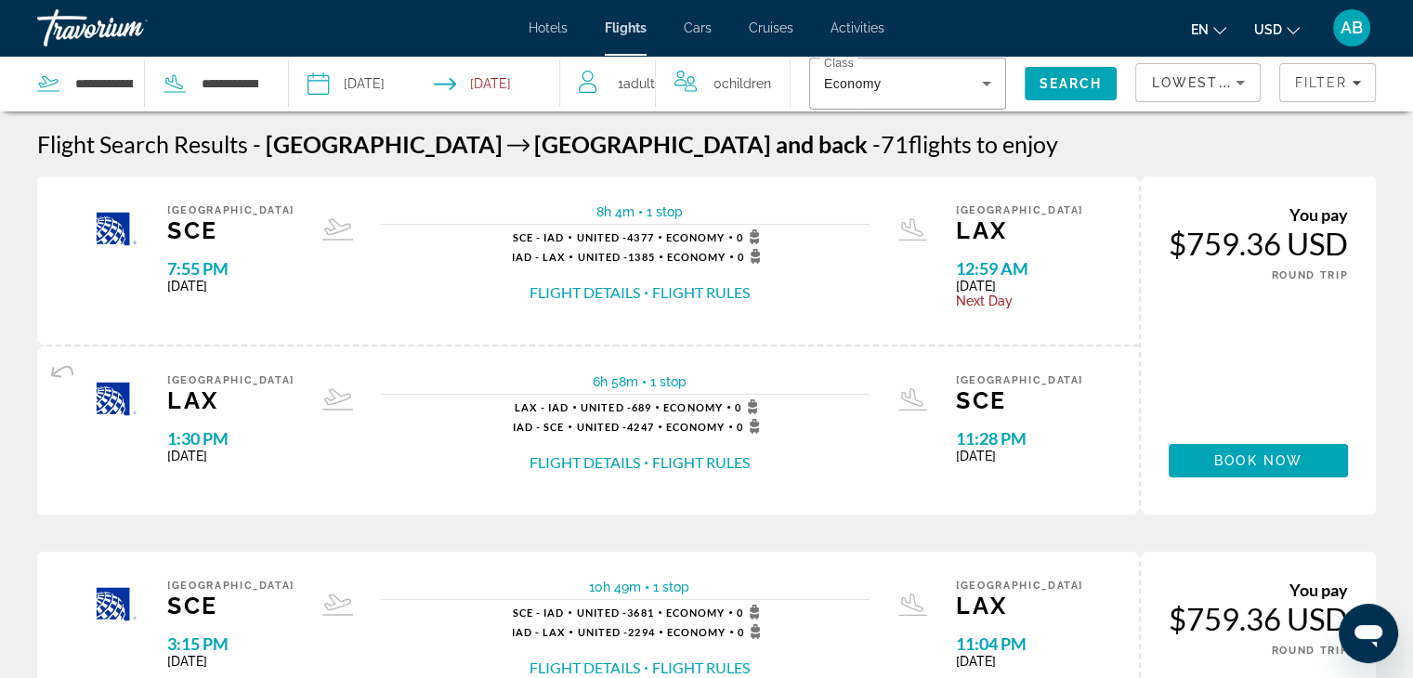
click at [543, 75] on input "**********" at bounding box center [501, 86] width 134 height 61
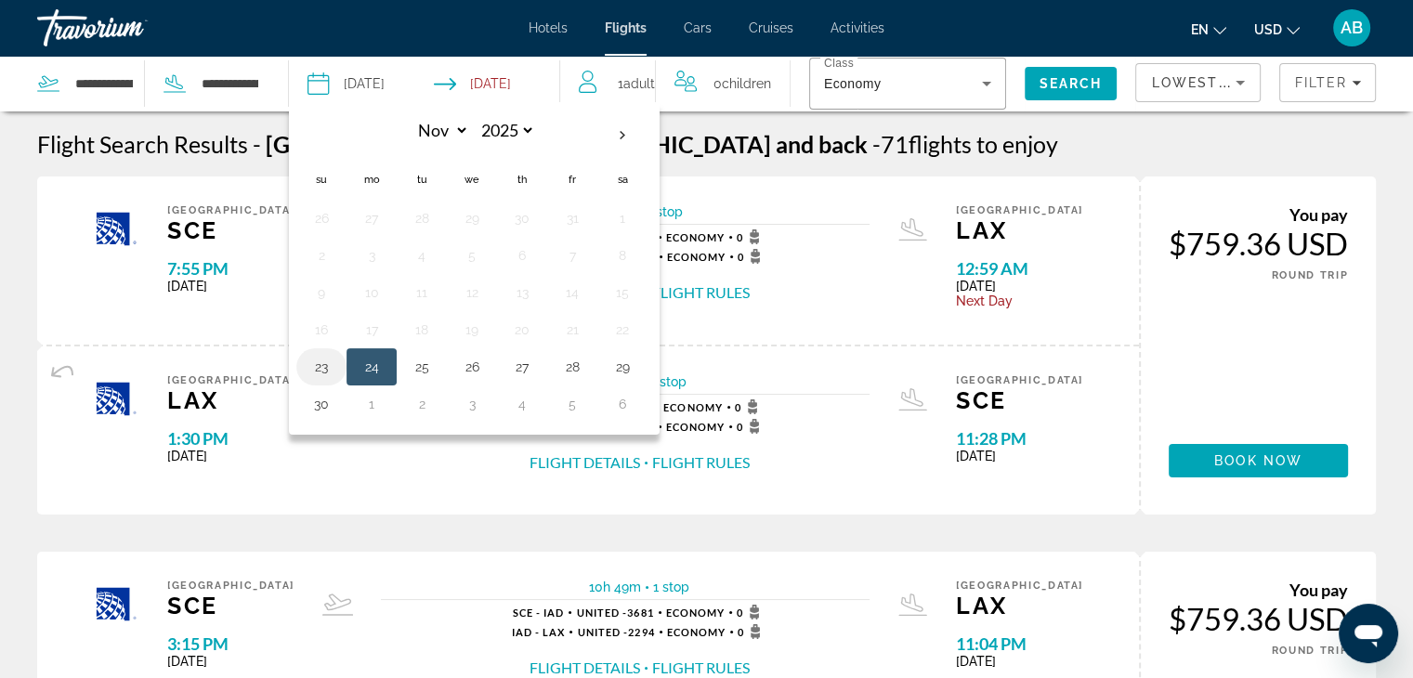
click at [336, 361] on button "23" at bounding box center [322, 367] width 30 height 26
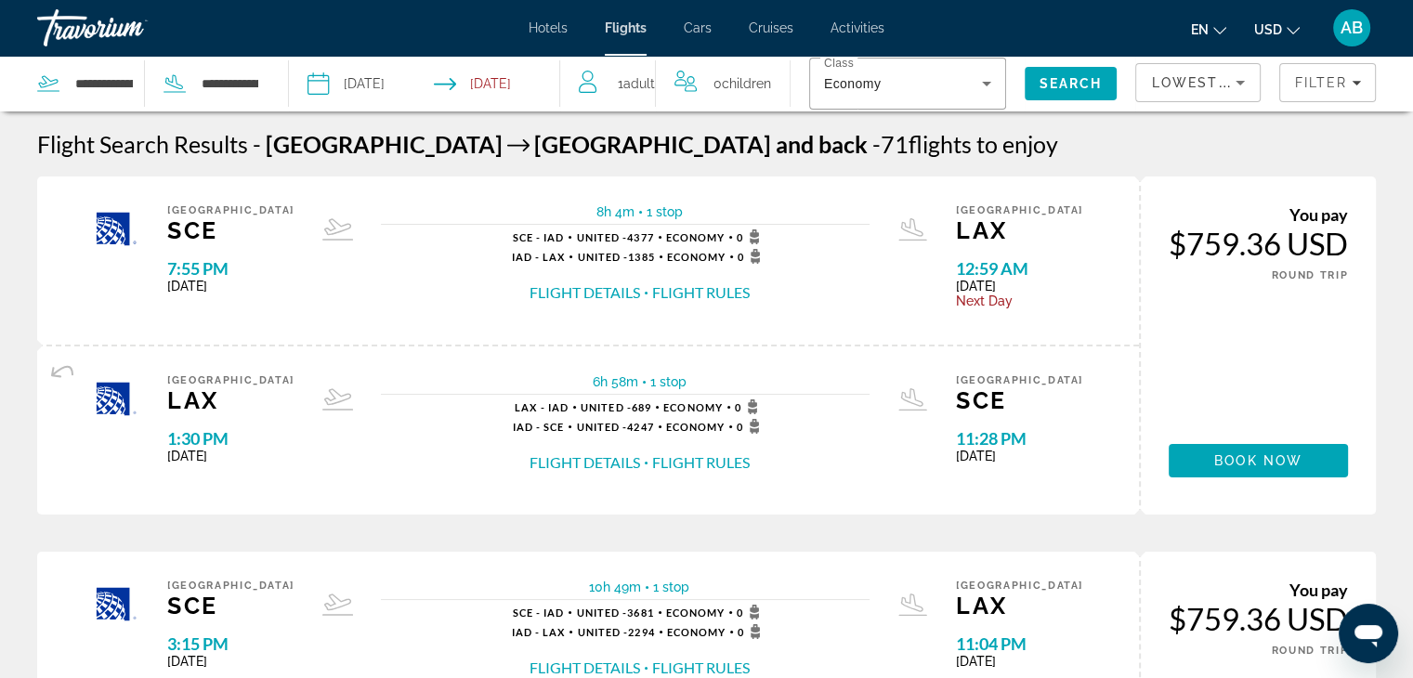
click at [517, 95] on input "**********" at bounding box center [501, 86] width 134 height 61
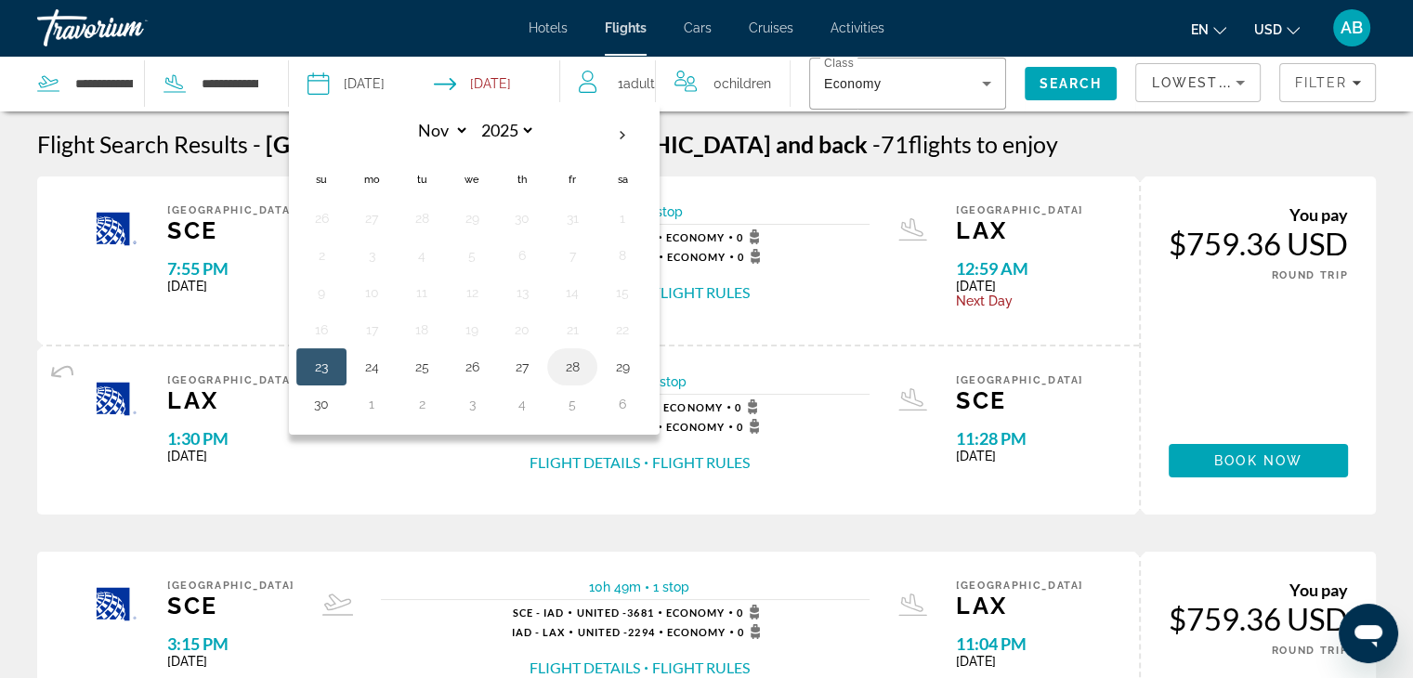
click at [576, 374] on button "28" at bounding box center [573, 367] width 30 height 26
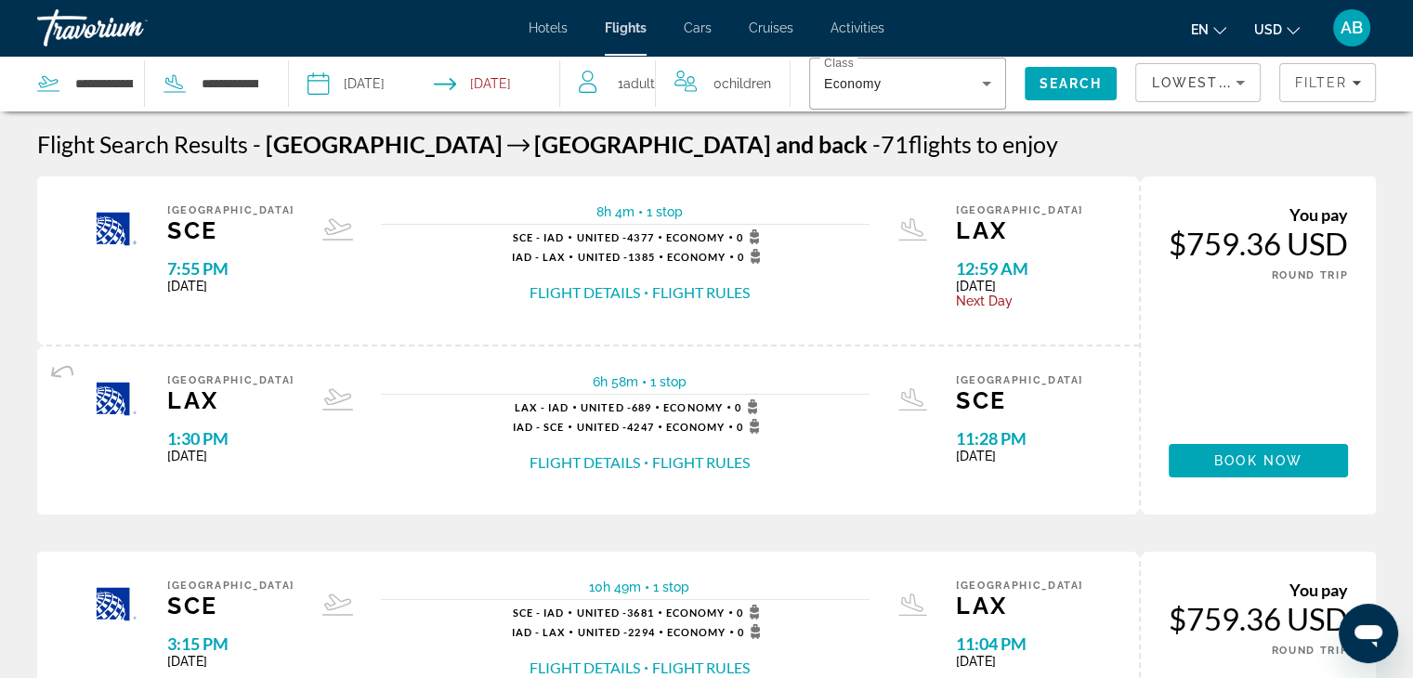
click at [550, 80] on input "**********" at bounding box center [501, 86] width 134 height 61
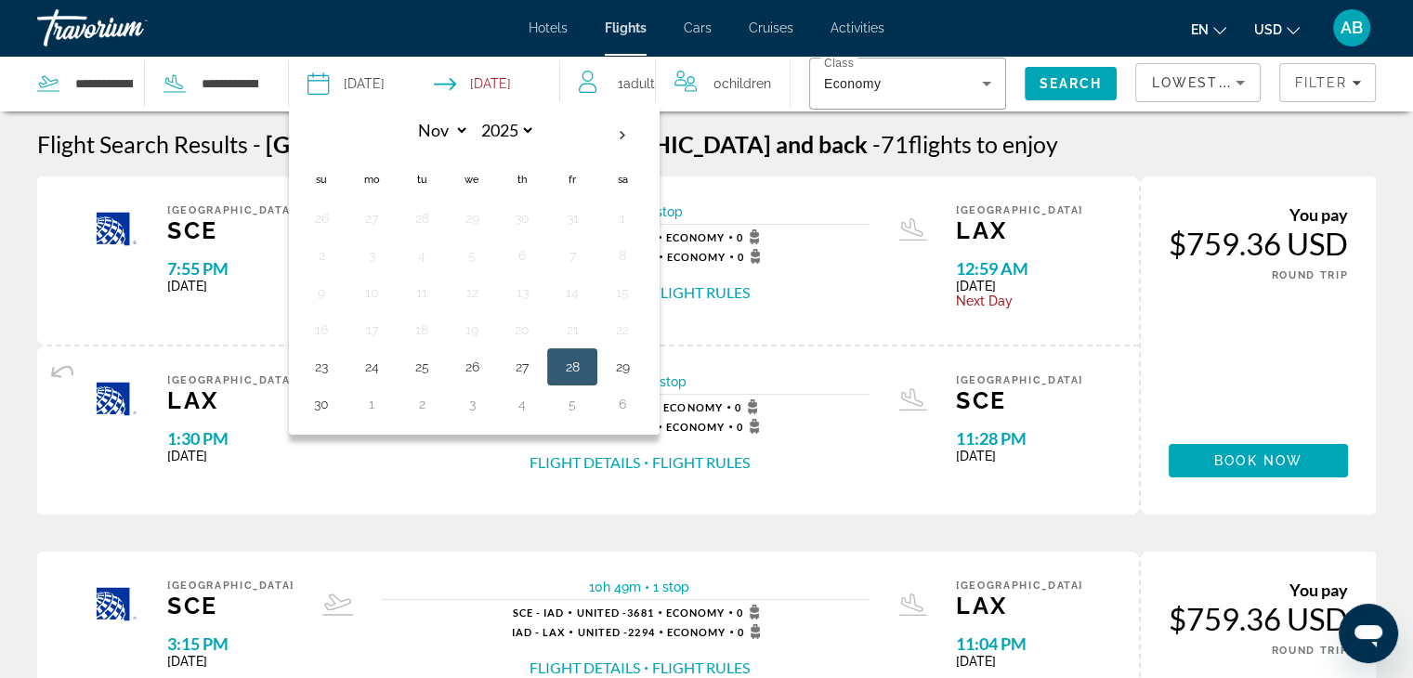
click at [637, 341] on td "22" at bounding box center [623, 329] width 50 height 37
click at [530, 361] on button "27" at bounding box center [522, 367] width 30 height 26
type input "**********"
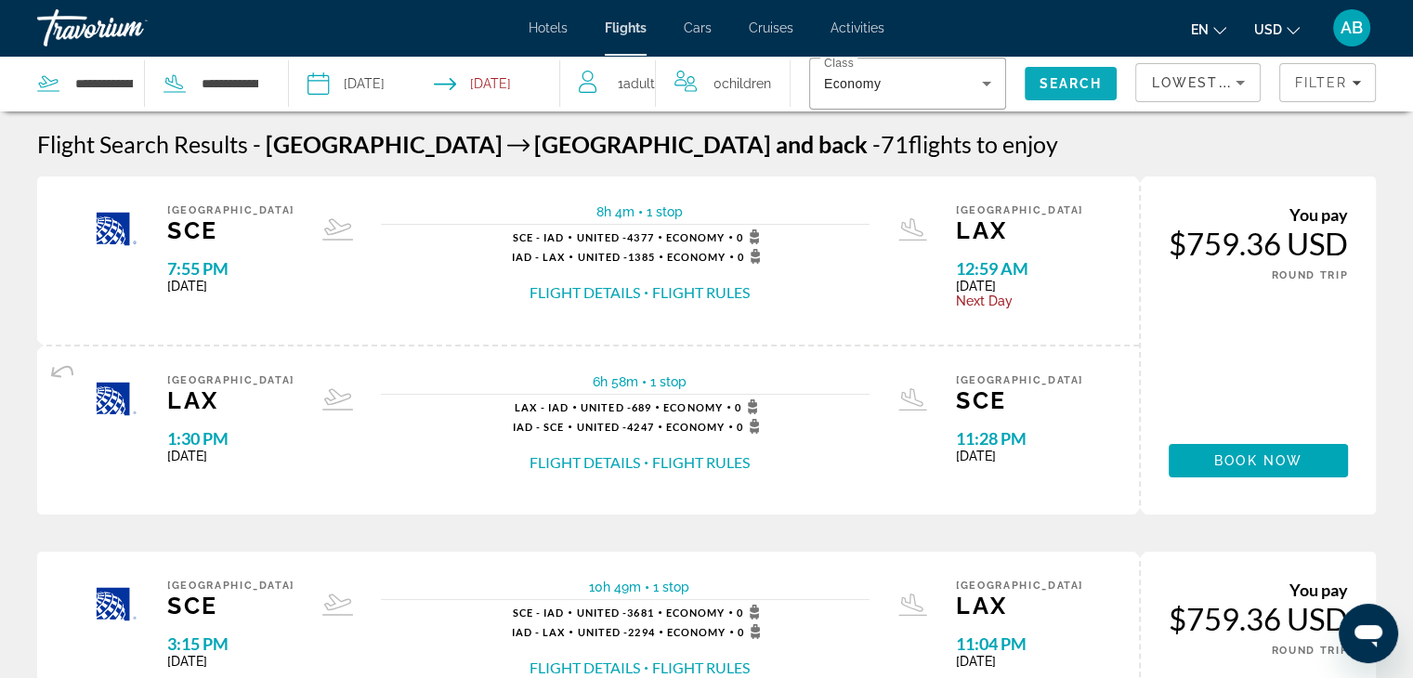
click at [1086, 86] on span "Search" at bounding box center [1071, 83] width 63 height 15
click at [1290, 68] on span "Filters" at bounding box center [1328, 82] width 95 height 45
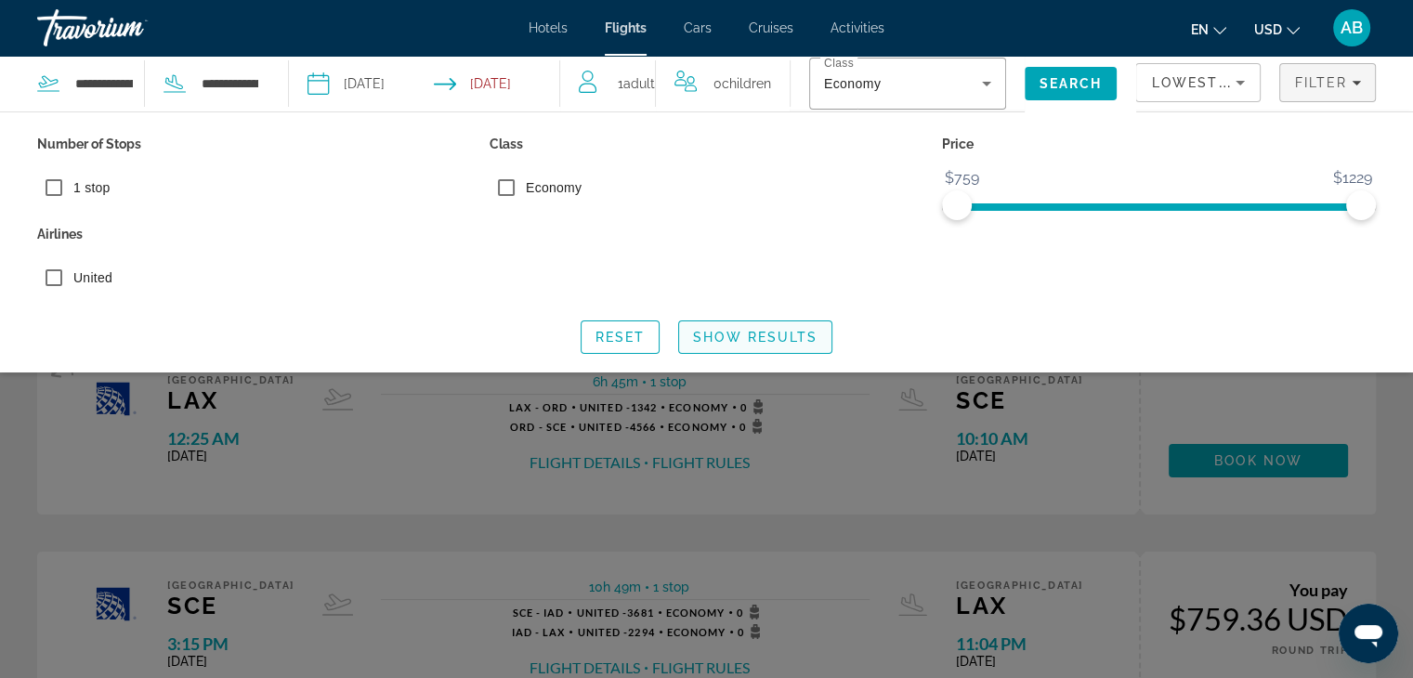
click at [703, 343] on span "Show Results" at bounding box center [755, 337] width 125 height 15
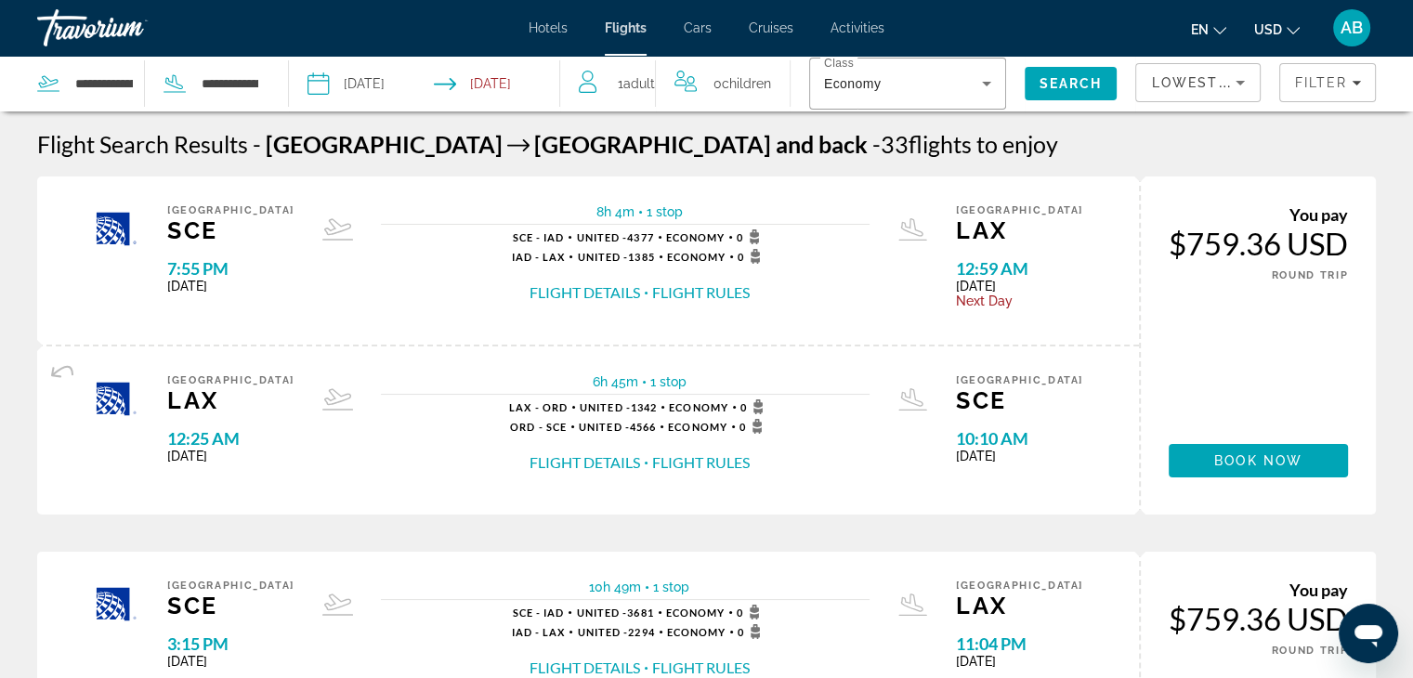
click at [525, 83] on input "**********" at bounding box center [501, 86] width 134 height 61
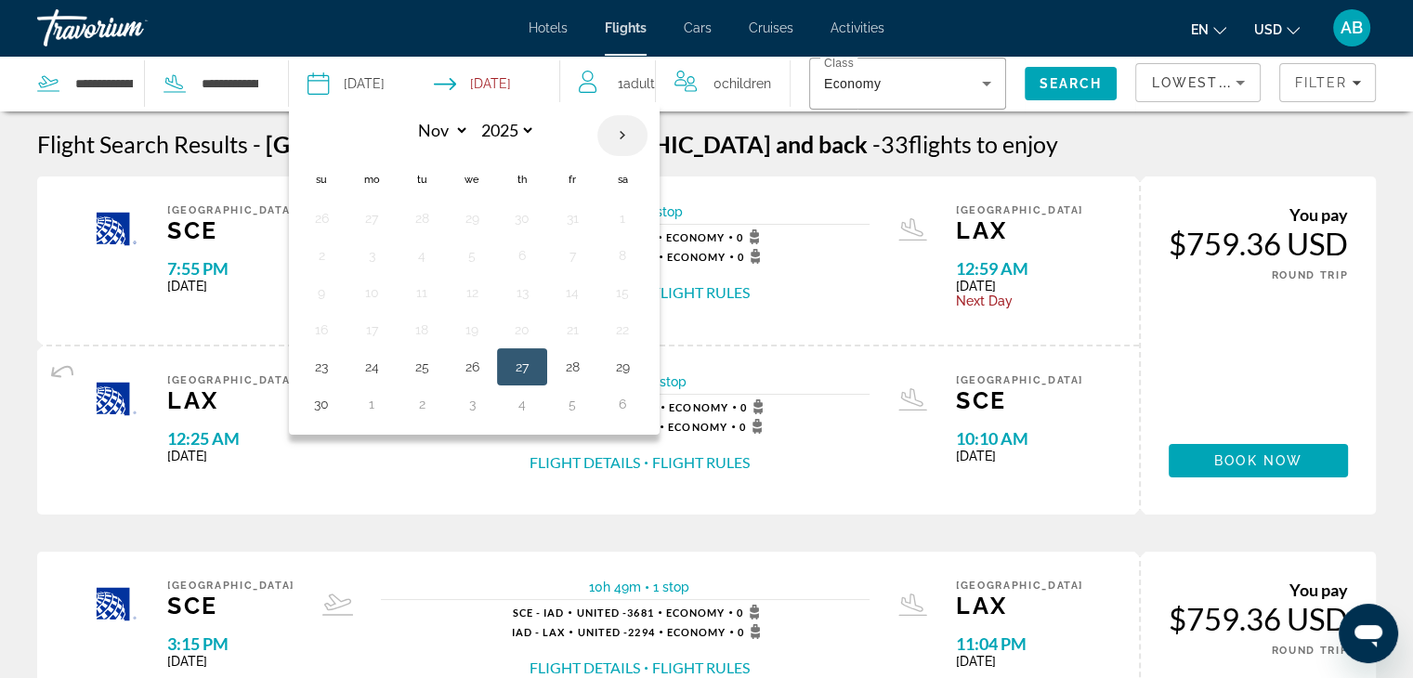
click at [622, 122] on th "Next month" at bounding box center [623, 135] width 50 height 41
click at [325, 125] on th "Previous month" at bounding box center [321, 135] width 50 height 41
select select "**"
click at [792, 512] on div "[GEOGRAPHIC_DATA] LAX 12:25 AM [DATE] 6h 45m 1 stop 1 stop LAX - ORD United - 1…" at bounding box center [588, 431] width 1102 height 168
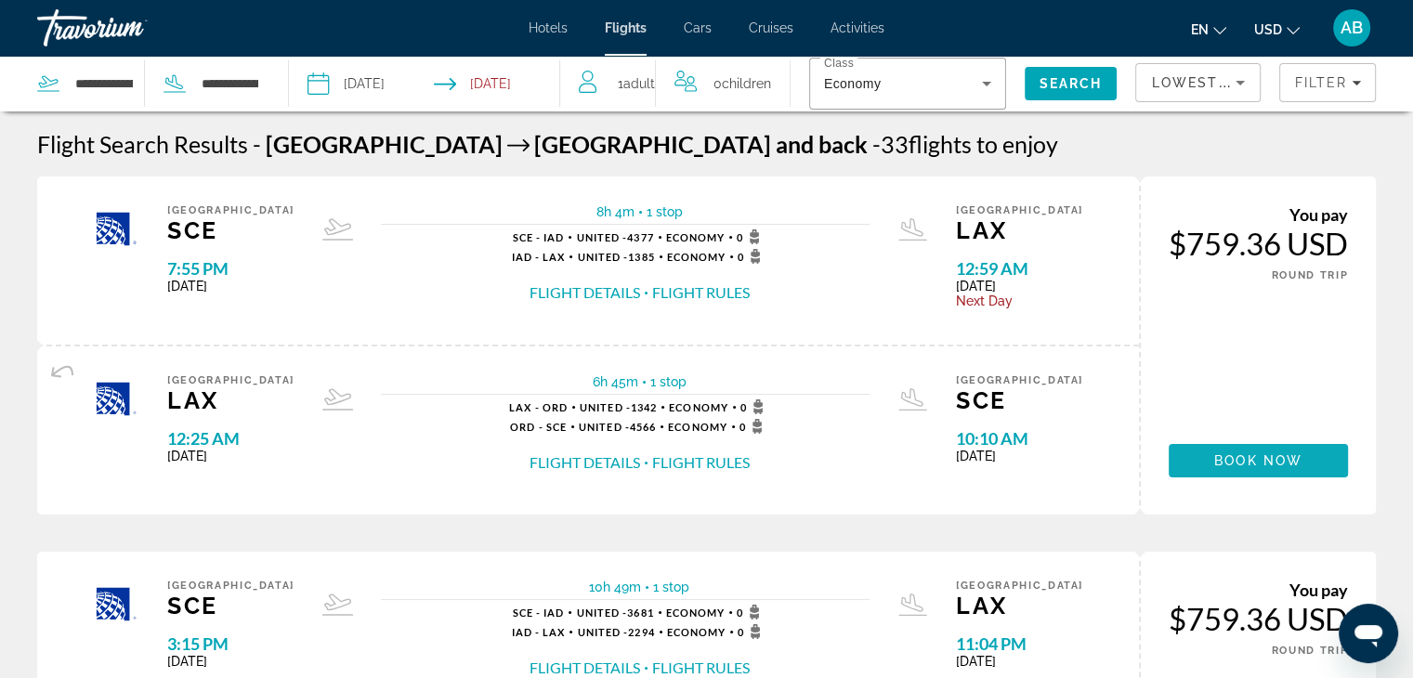
click at [1205, 454] on span "Main content" at bounding box center [1258, 461] width 179 height 45
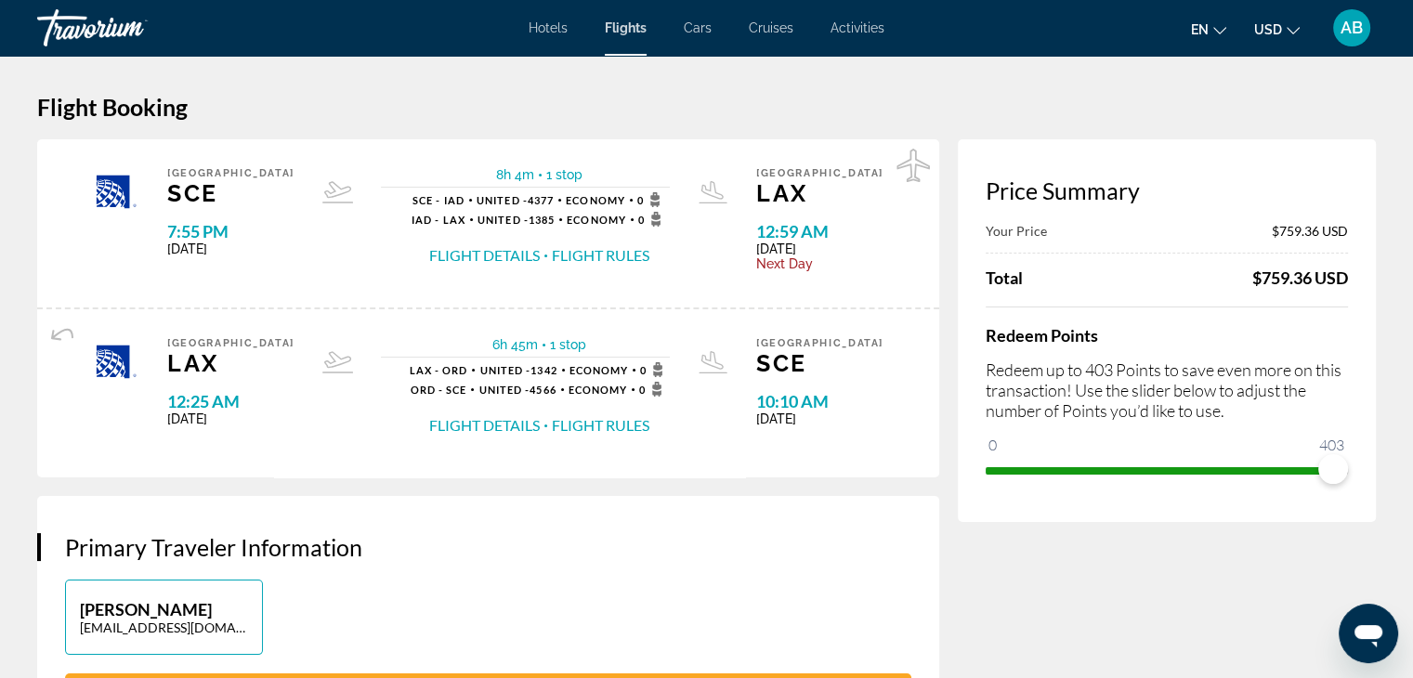
click at [1342, 470] on span "ngx-slider" at bounding box center [1167, 470] width 362 height 7
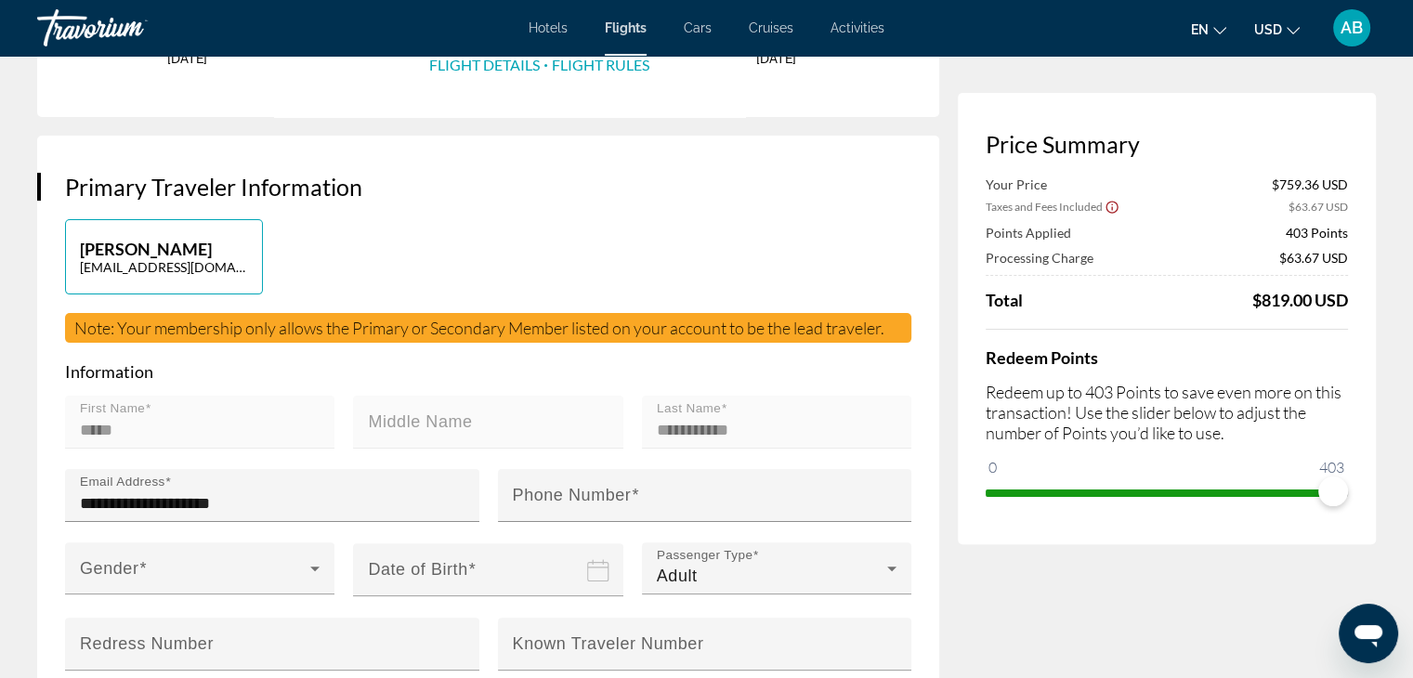
scroll to position [342, 0]
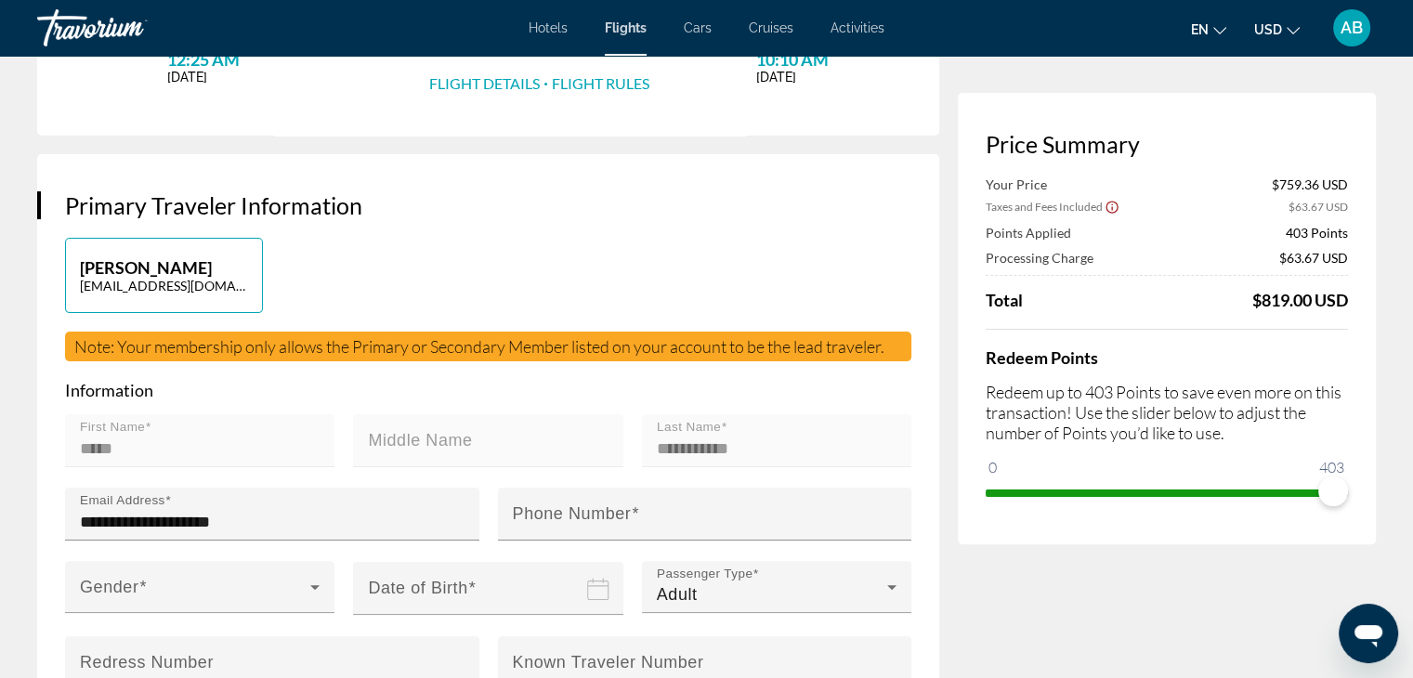
click at [234, 259] on p "[PERSON_NAME]" at bounding box center [164, 267] width 168 height 20
drag, startPoint x: 173, startPoint y: 535, endPoint x: 156, endPoint y: 508, distance: 31.7
click at [156, 508] on div "**********" at bounding box center [278, 514] width 396 height 53
click at [331, 442] on mat-form-field "First Name *****" at bounding box center [199, 450] width 269 height 73
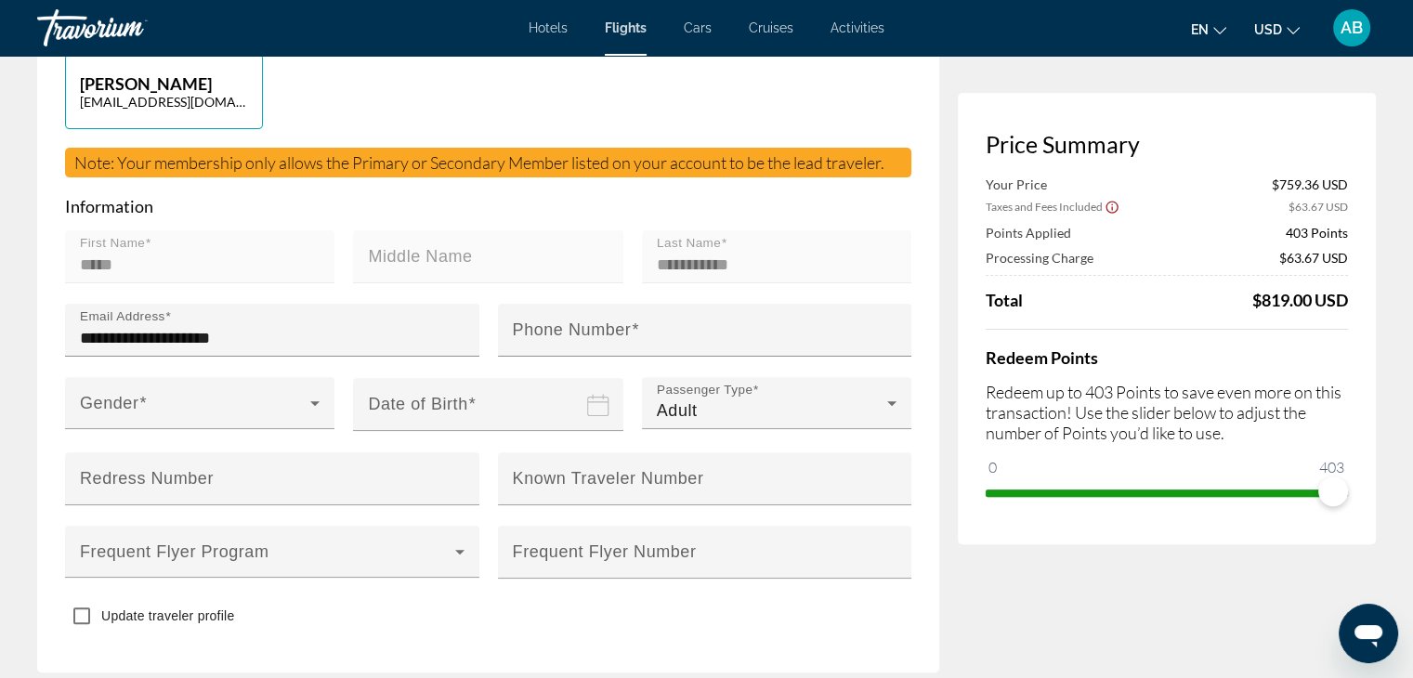
scroll to position [0, 0]
